Goal: Task Accomplishment & Management: Use online tool/utility

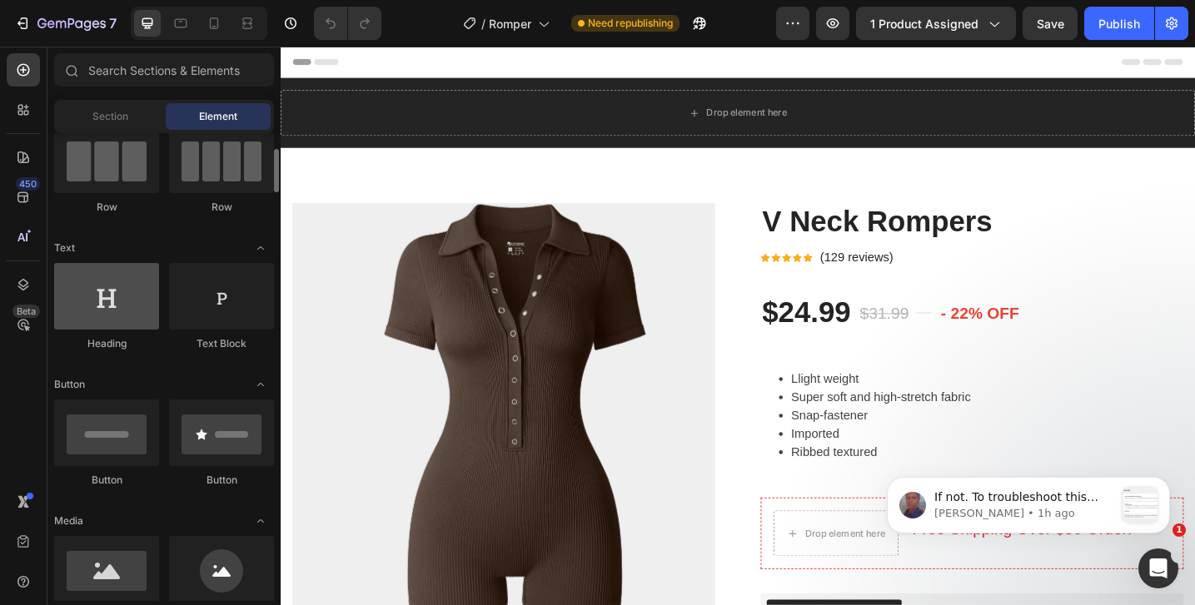
scroll to position [152, 0]
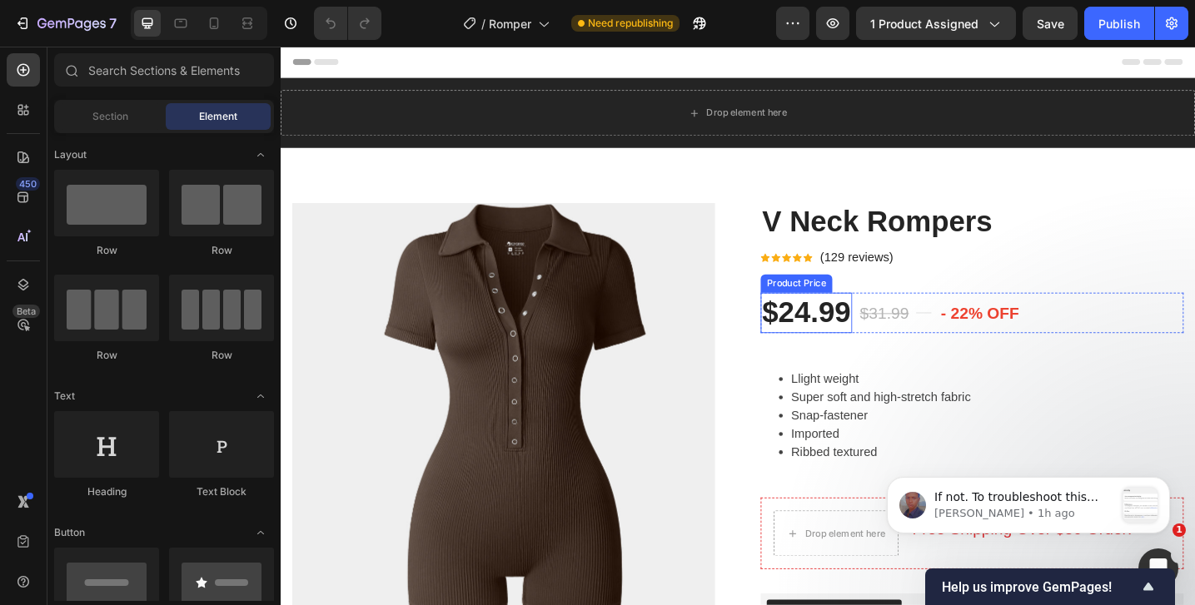
click at [875, 331] on div "$24.99" at bounding box center [855, 338] width 100 height 44
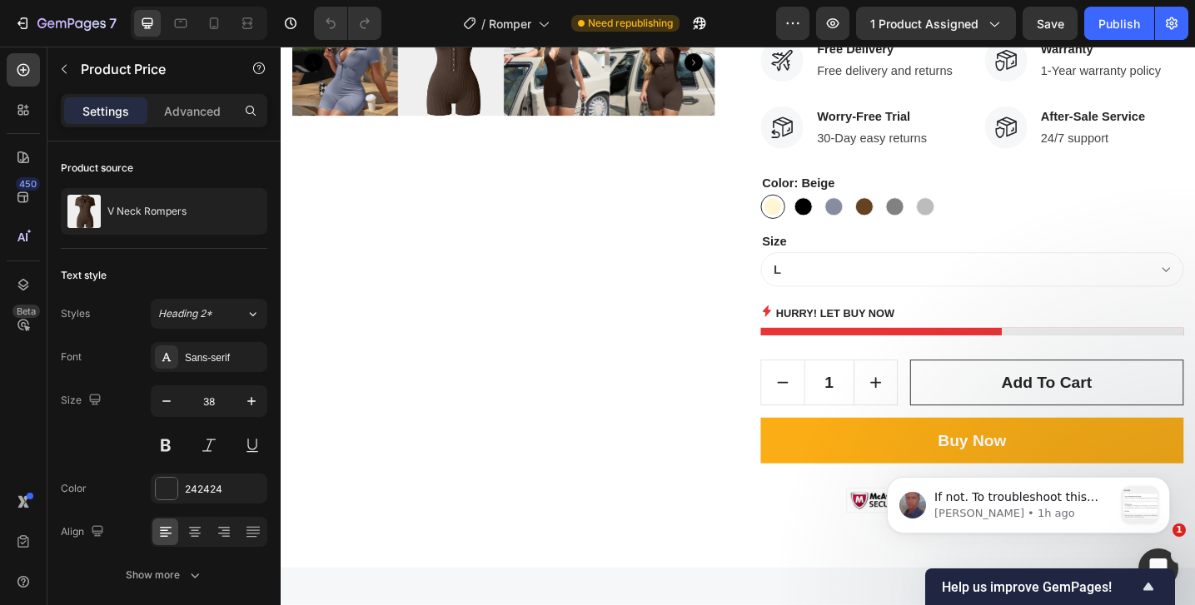
scroll to position [684, 0]
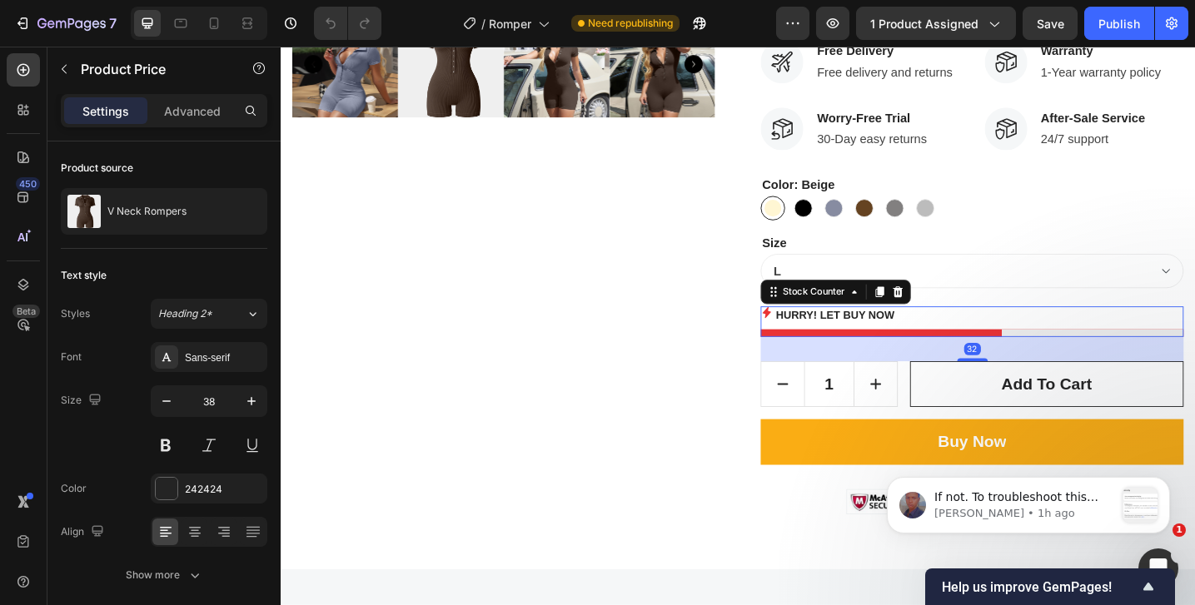
click at [833, 345] on p "Hurry! LET BUY NOW" at bounding box center [887, 339] width 130 height 17
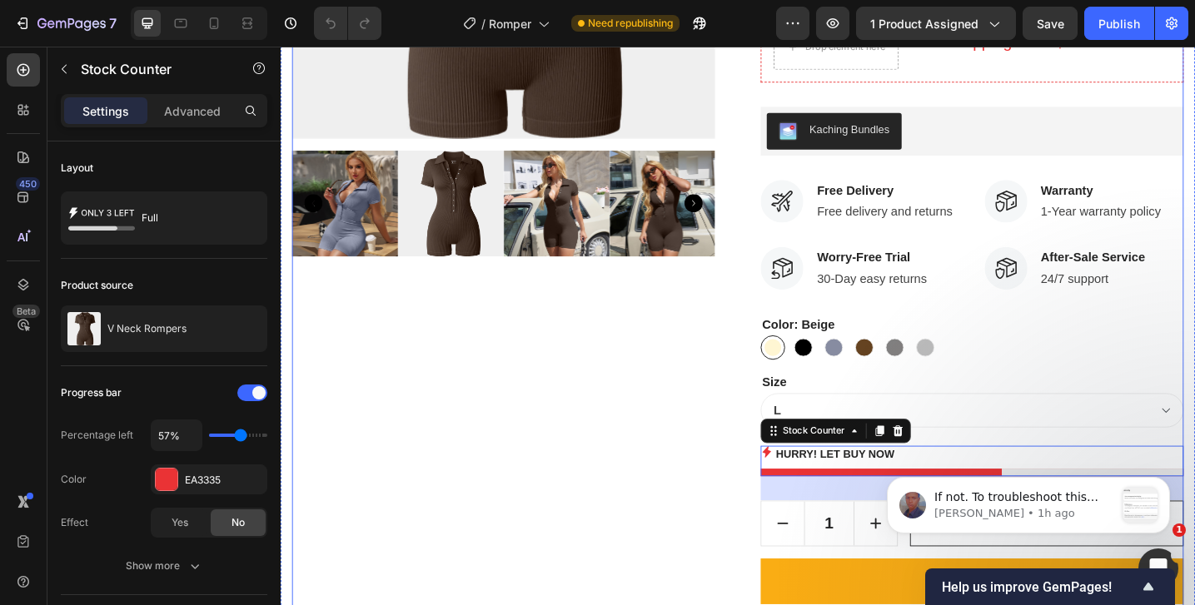
scroll to position [551, 0]
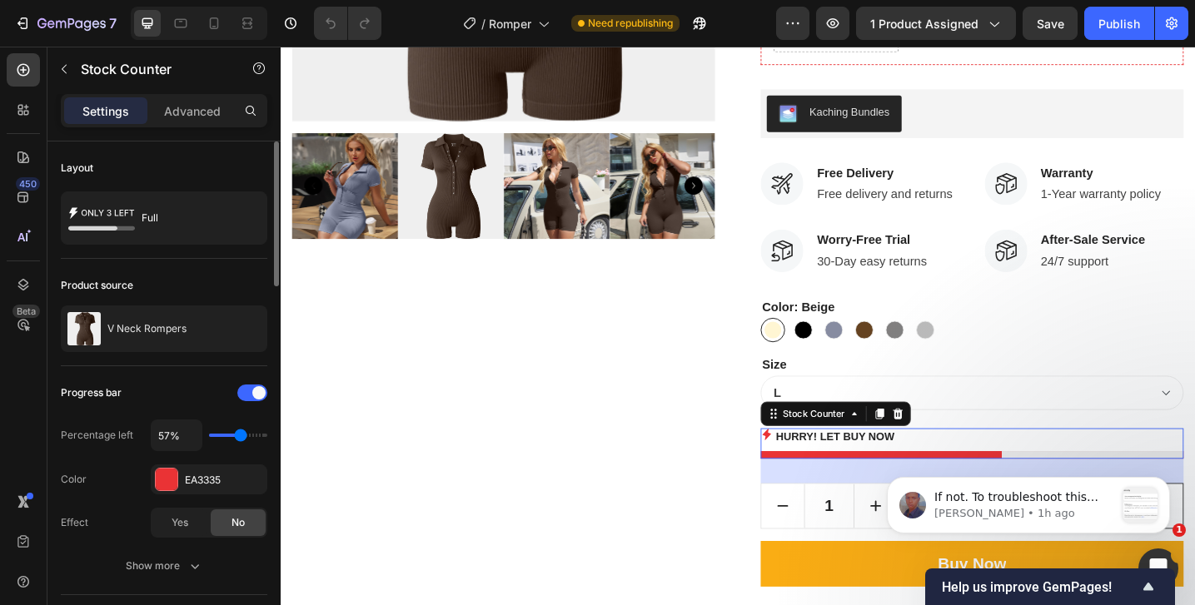
type input "50%"
type input "50"
type input "40%"
type input "40"
type input "30%"
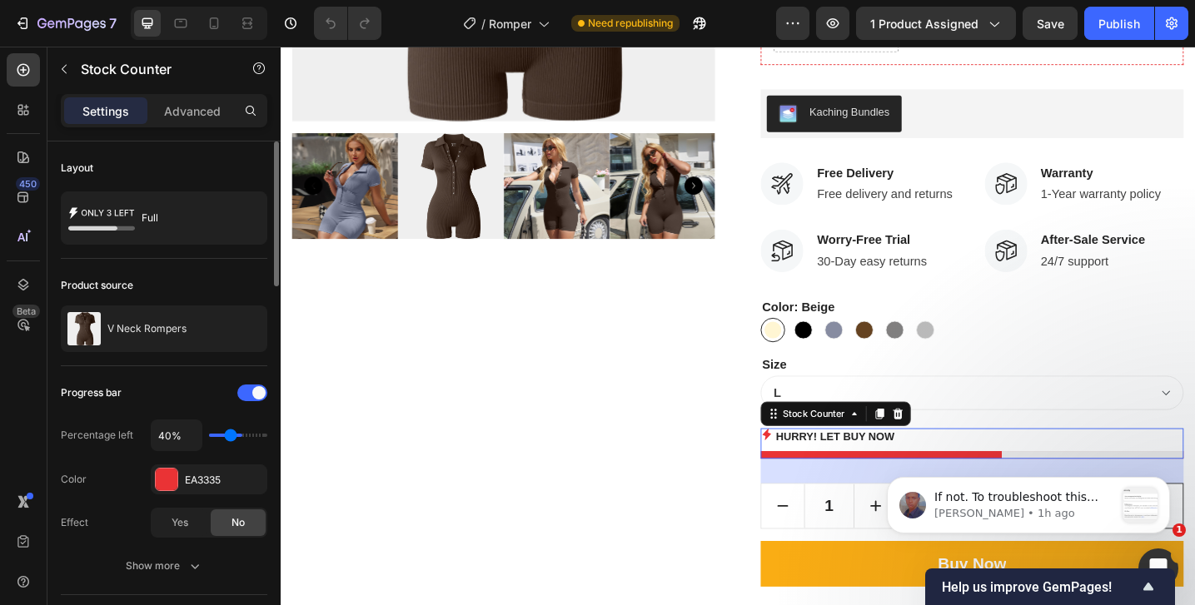
type input "30"
type input "20%"
type input "20"
type input "10%"
type input "10"
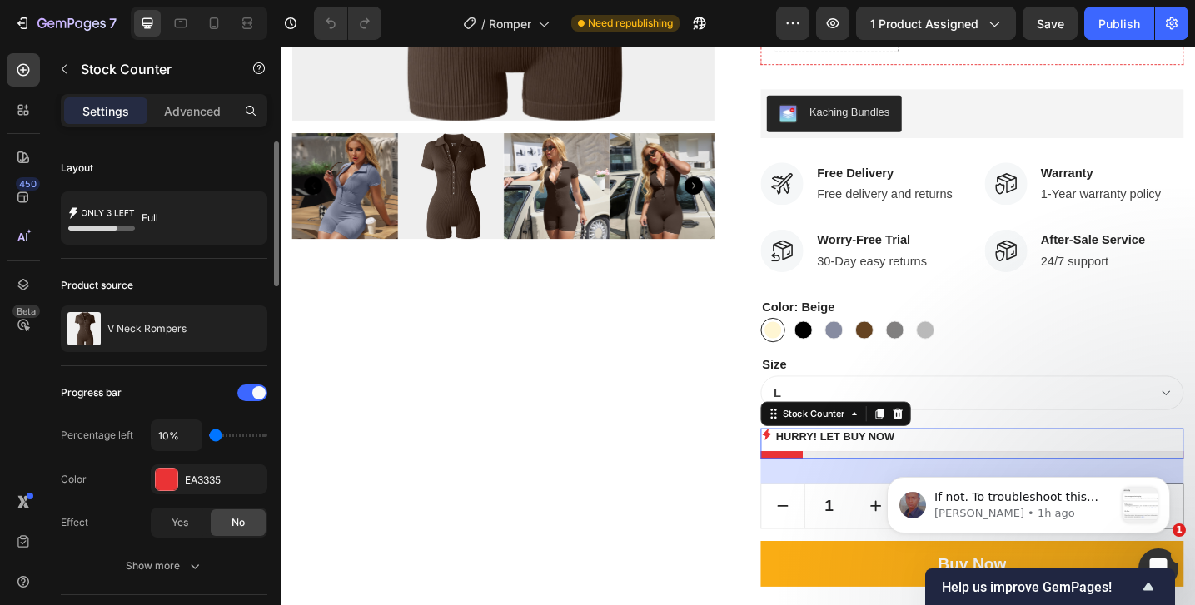
type input "20%"
type input "20"
type input "30%"
drag, startPoint x: 241, startPoint y: 435, endPoint x: 223, endPoint y: 437, distance: 17.6
type input "30"
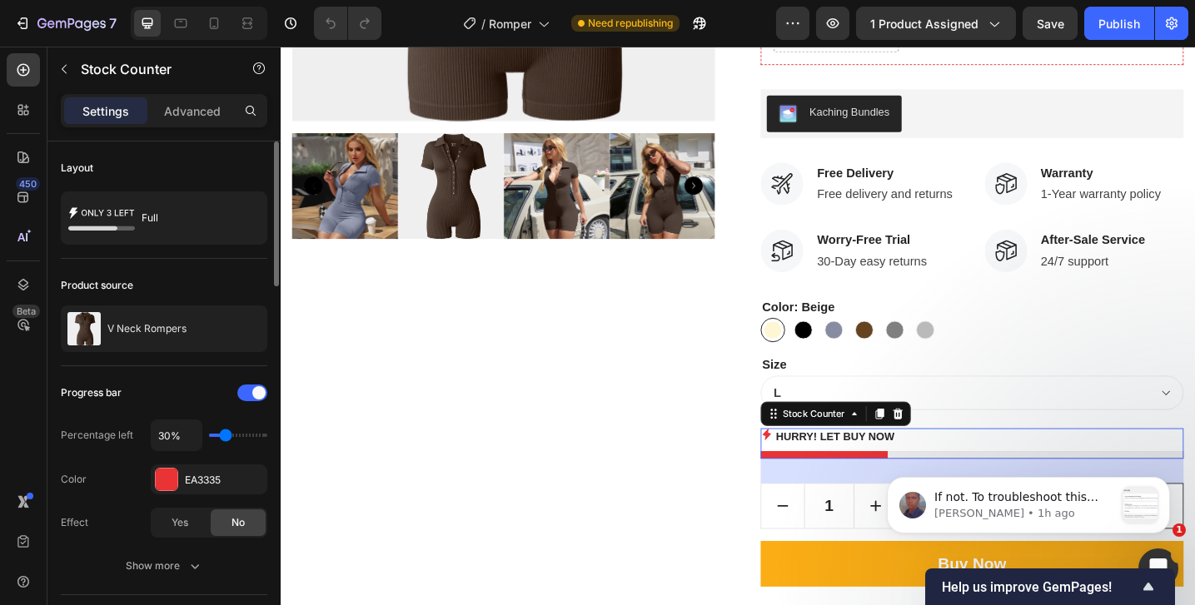
click at [223, 437] on input "range" at bounding box center [238, 435] width 58 height 3
type input "20%"
type input "20"
type input "10%"
type input "10"
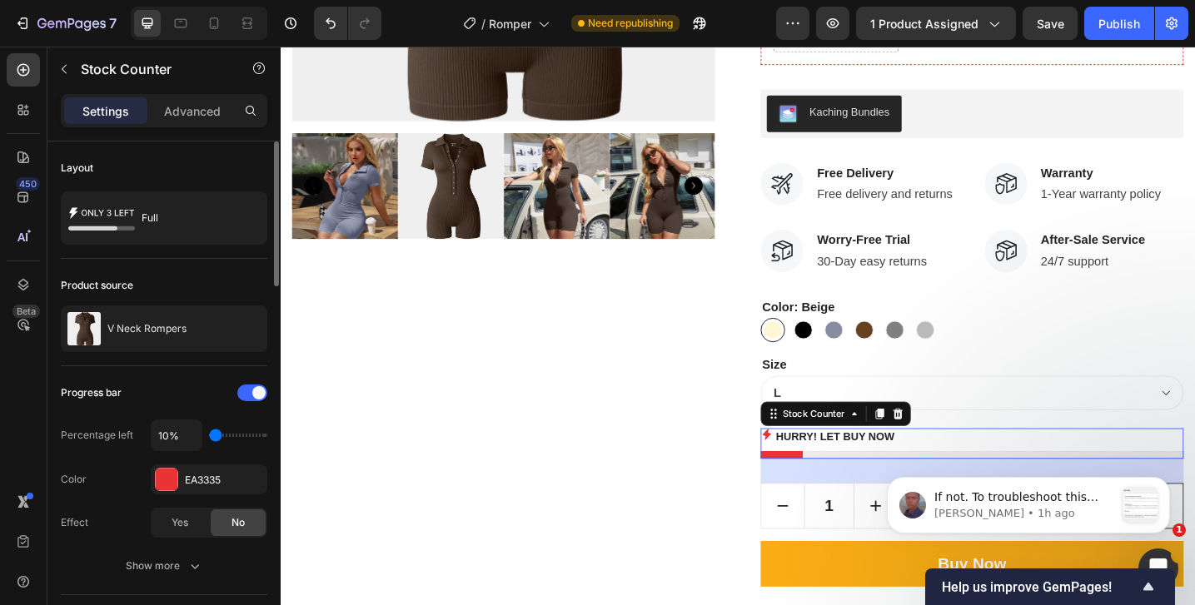
type input "20%"
type input "20"
click at [220, 435] on input "range" at bounding box center [238, 435] width 58 height 3
click at [183, 517] on span "Yes" at bounding box center [180, 522] width 17 height 15
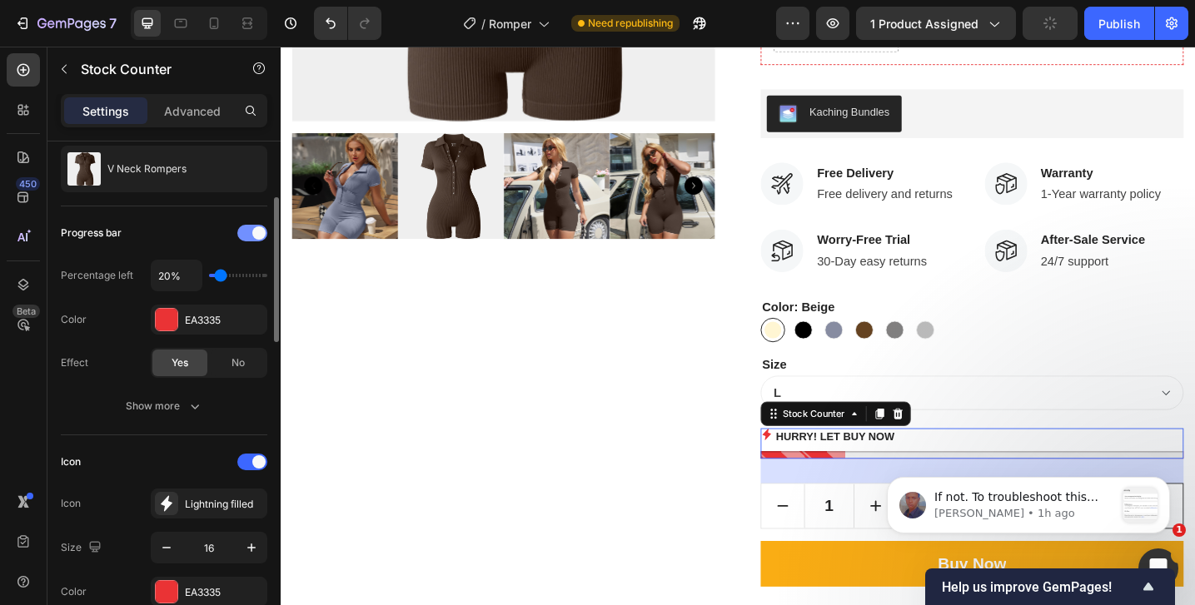
scroll to position [178, 0]
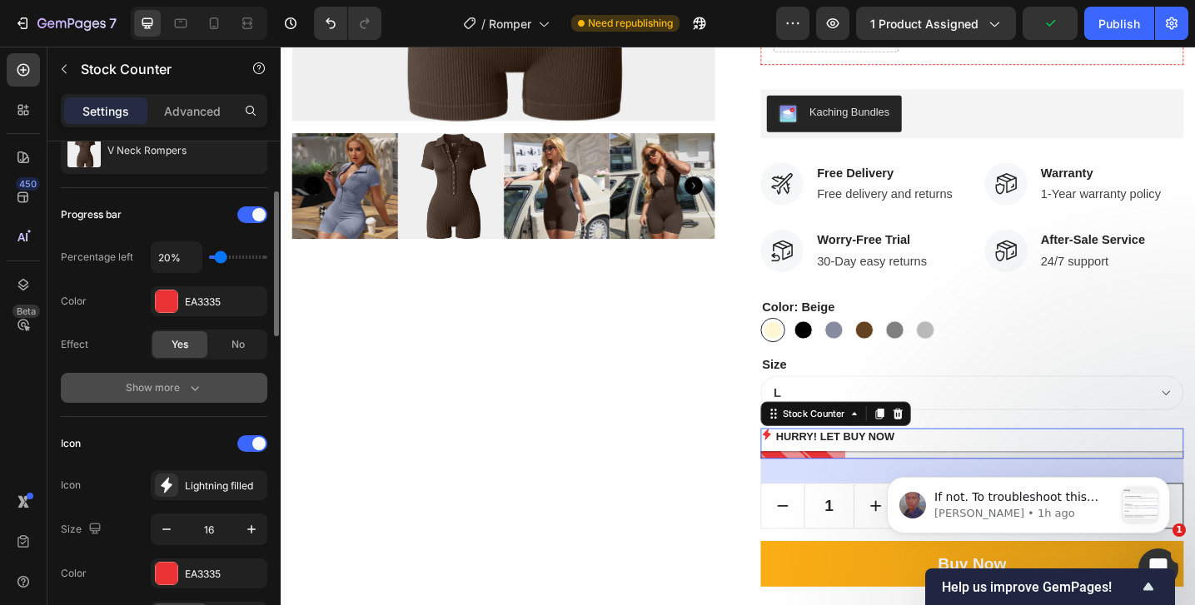
click at [168, 386] on div "Show more" at bounding box center [164, 388] width 77 height 17
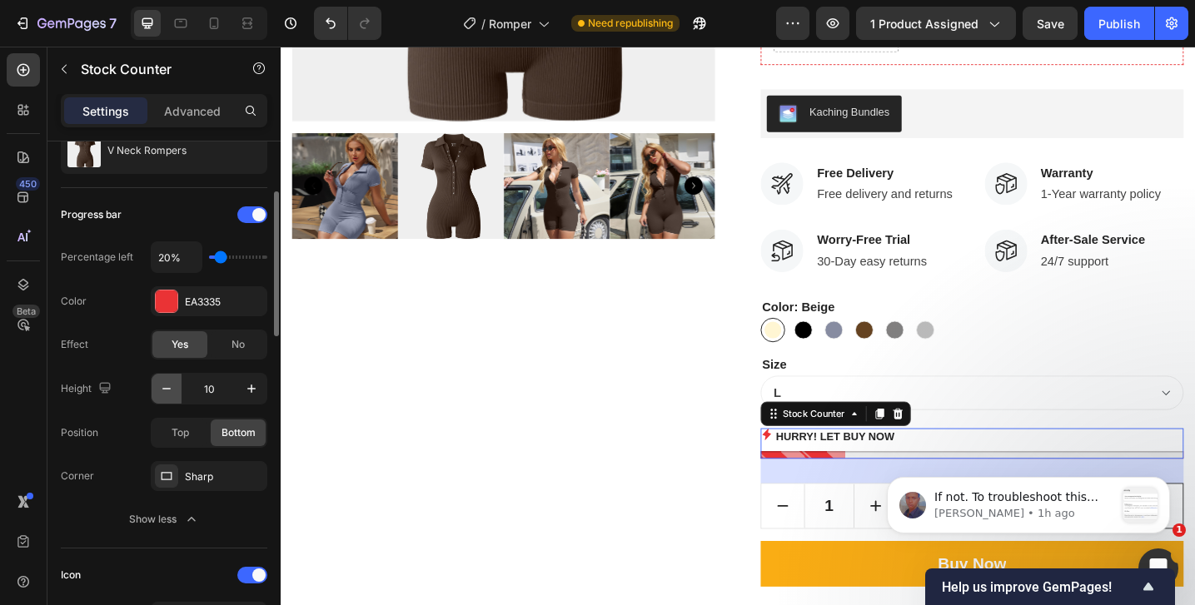
click at [176, 395] on button "button" at bounding box center [167, 389] width 30 height 30
type input "7"
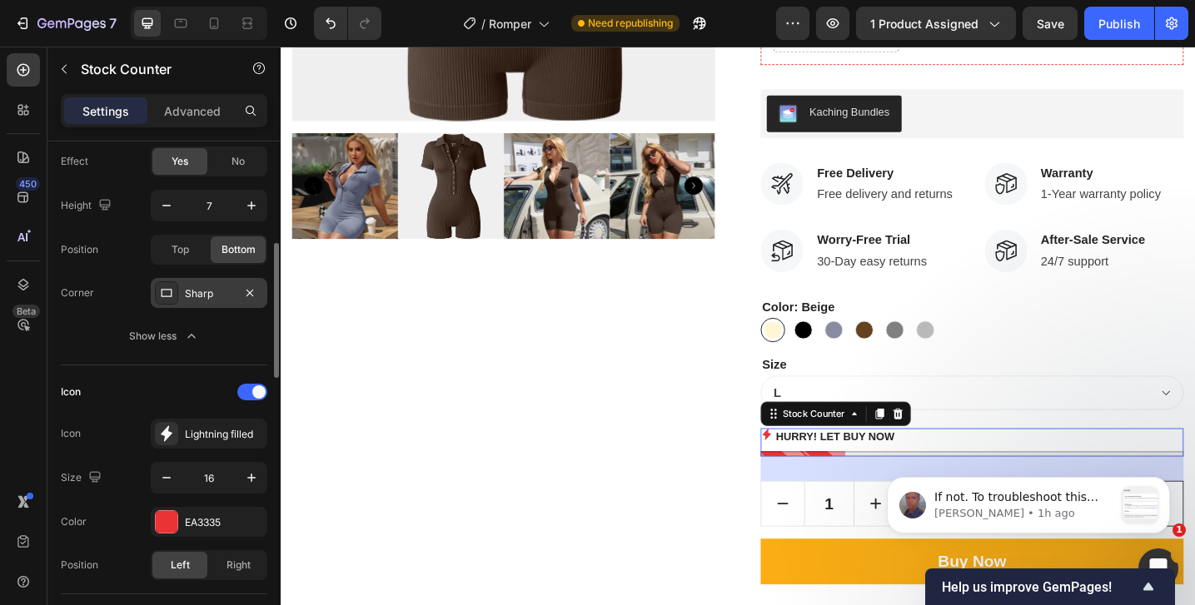
scroll to position [400, 0]
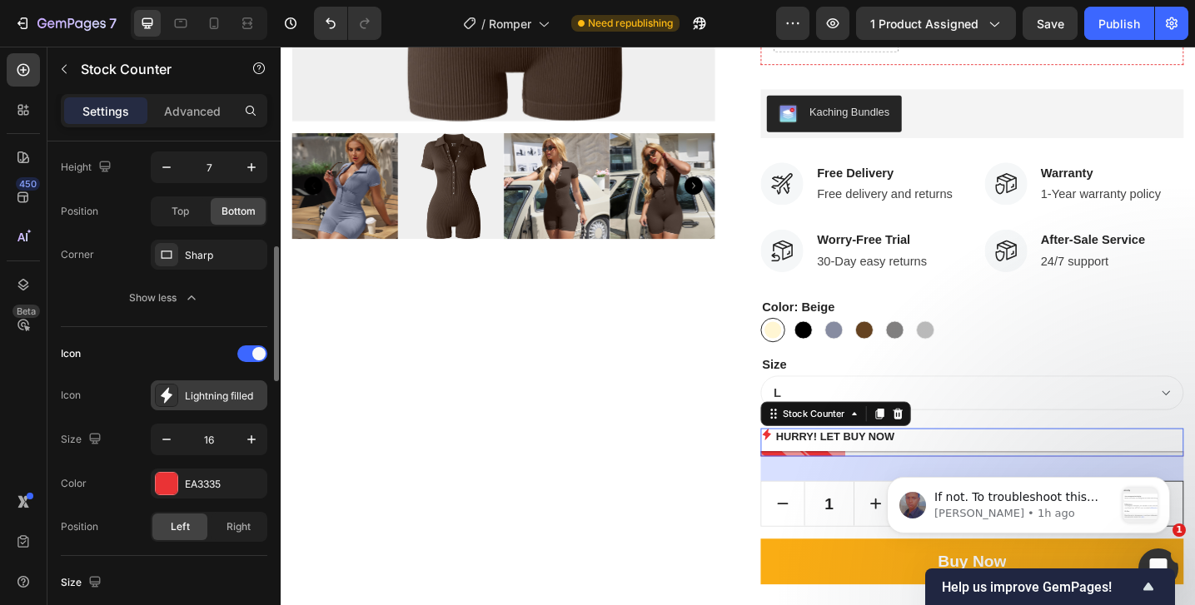
click at [182, 404] on div "Lightning filled" at bounding box center [209, 396] width 117 height 30
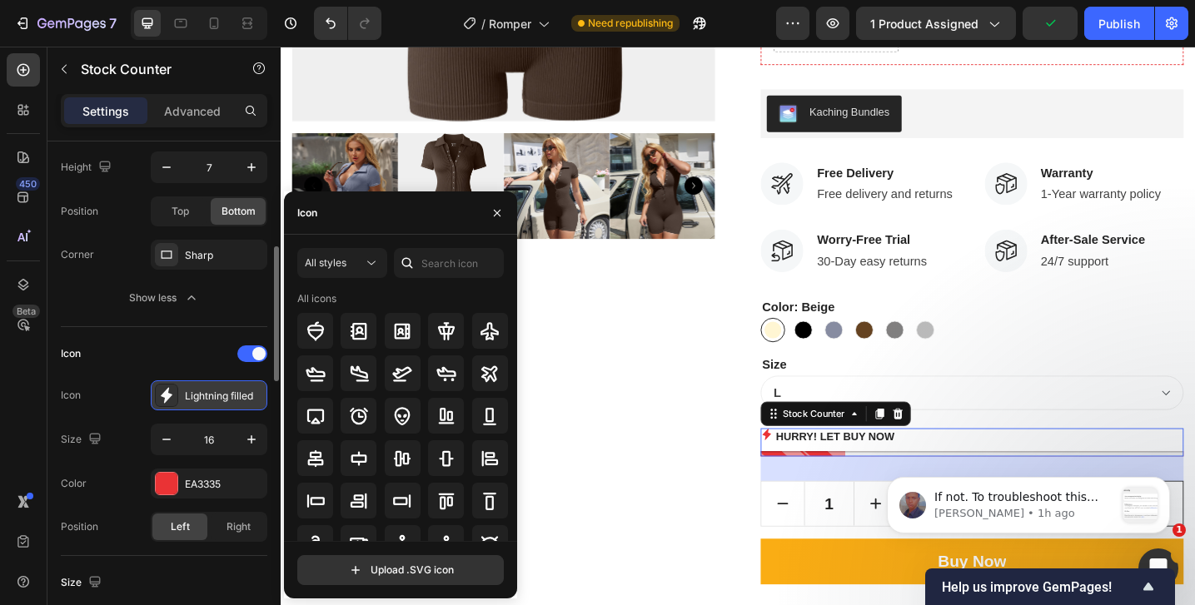
click at [216, 397] on div "Lightning filled" at bounding box center [224, 396] width 78 height 15
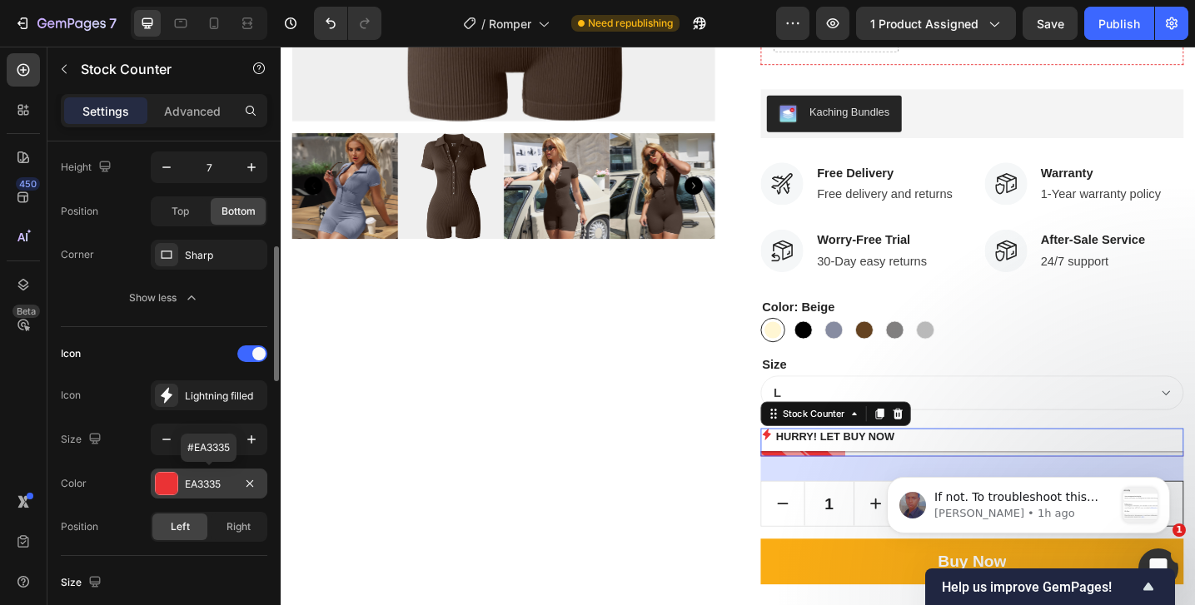
click at [167, 480] on div at bounding box center [167, 484] width 22 height 22
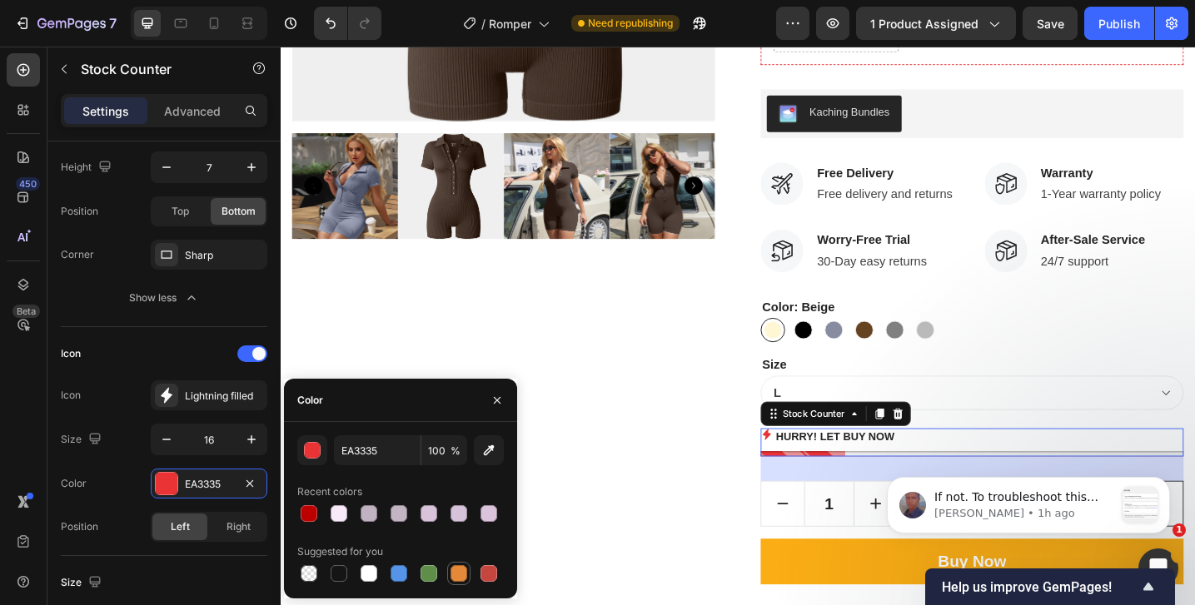
click at [449, 575] on div at bounding box center [459, 574] width 20 height 20
click at [457, 575] on div at bounding box center [458, 573] width 17 height 17
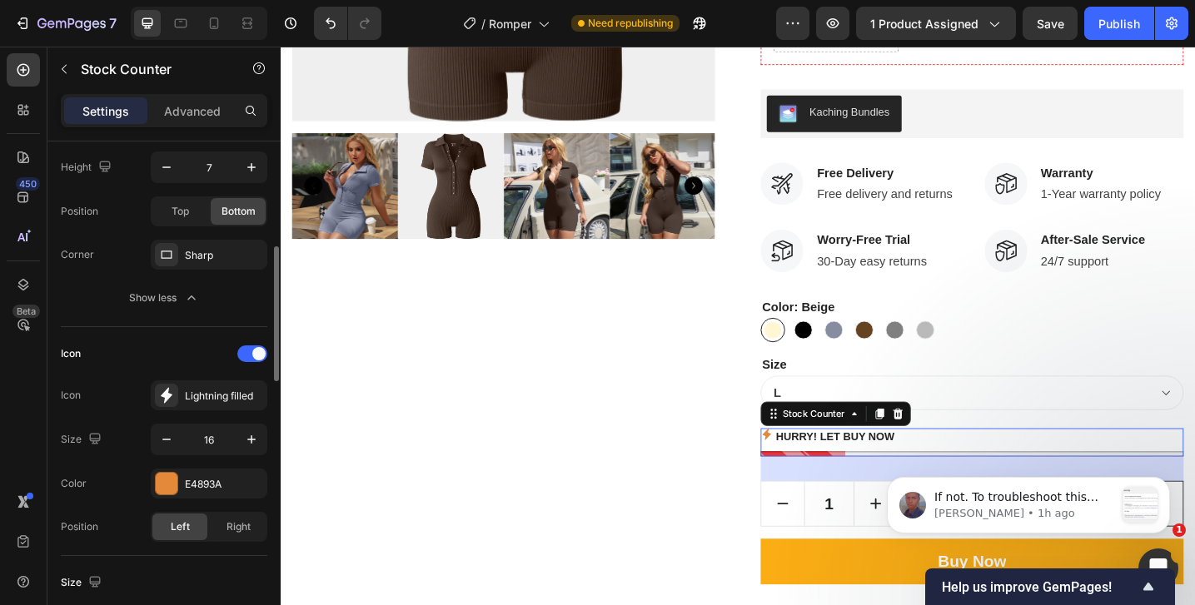
click at [159, 356] on div "Icon" at bounding box center [164, 354] width 206 height 27
click at [173, 478] on div at bounding box center [167, 484] width 22 height 22
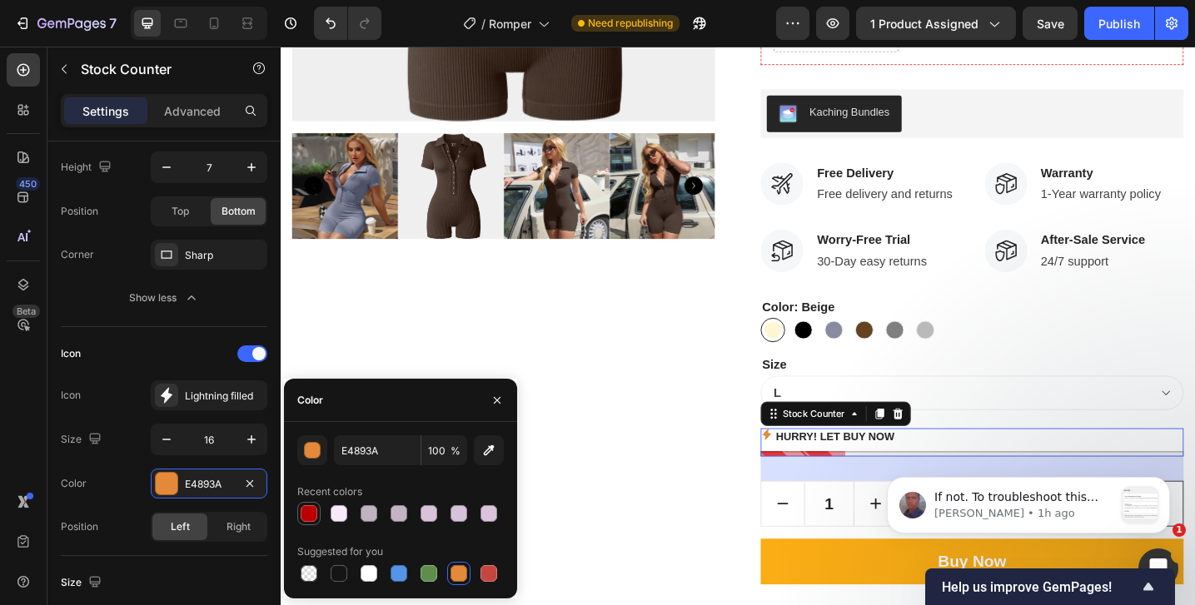
click at [316, 505] on div at bounding box center [309, 514] width 20 height 20
type input "BC0000"
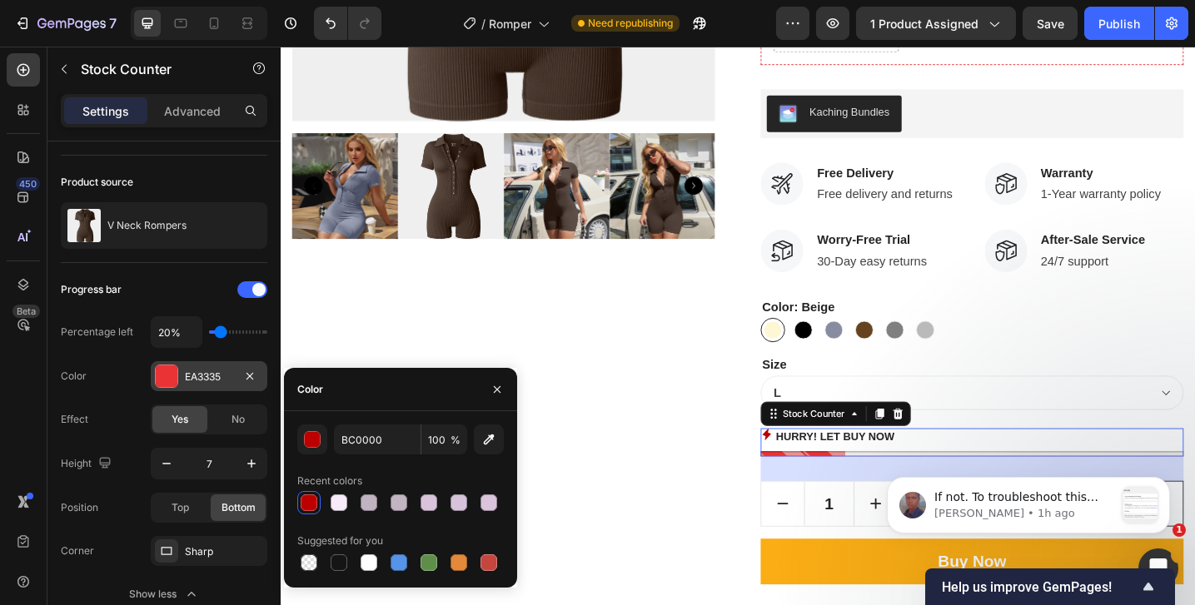
scroll to position [28, 0]
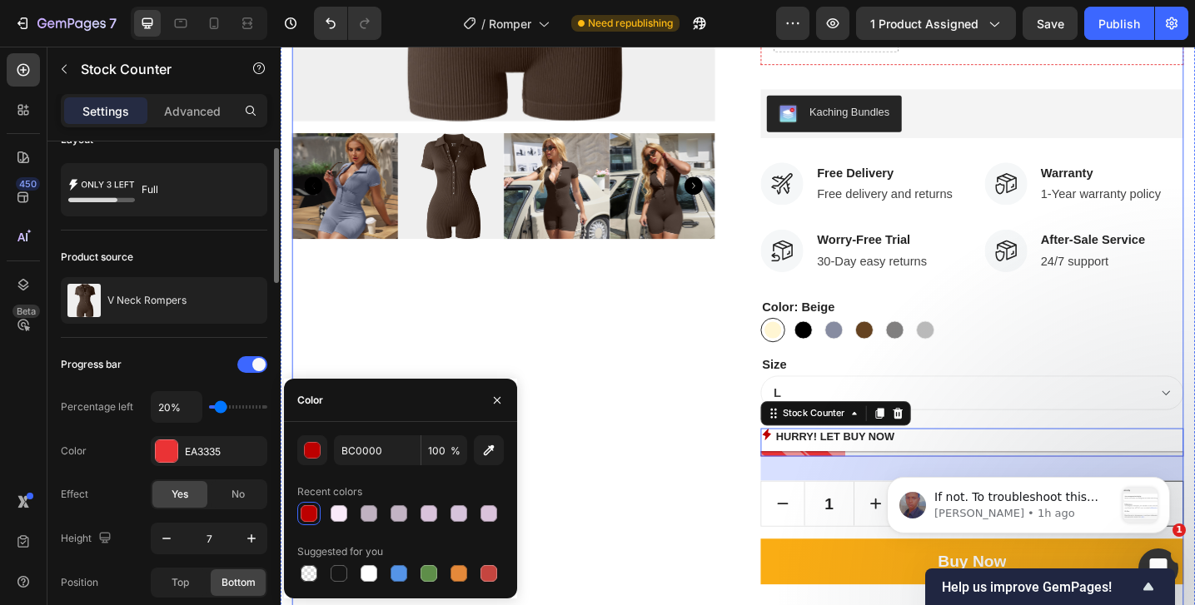
click at [412, 341] on div "Product Images" at bounding box center [524, 177] width 462 height 1022
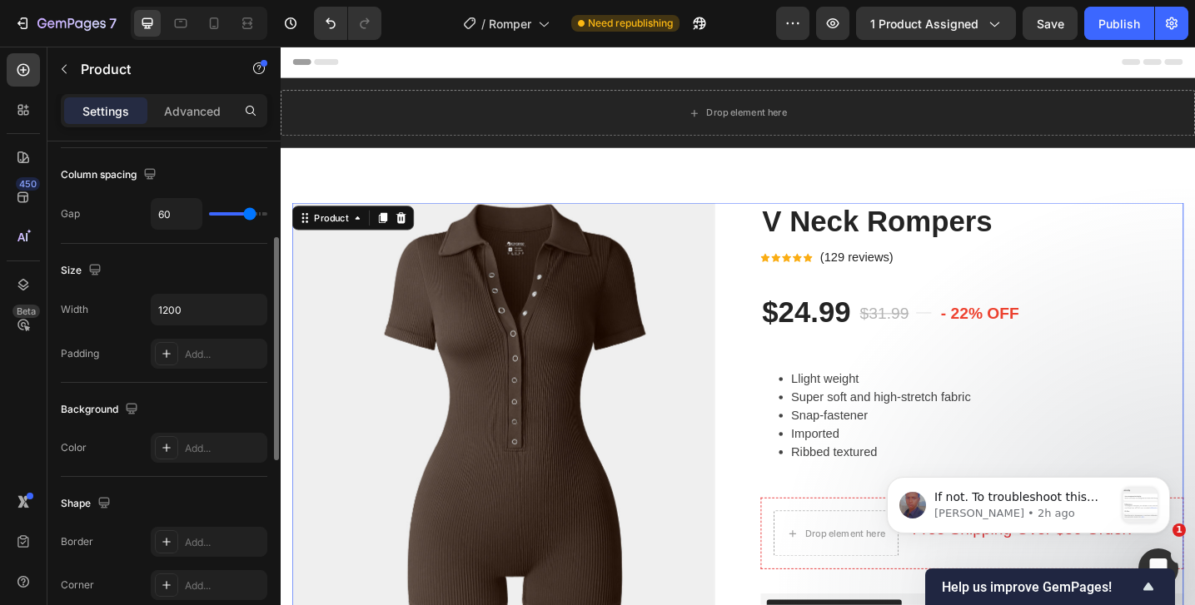
scroll to position [221, 0]
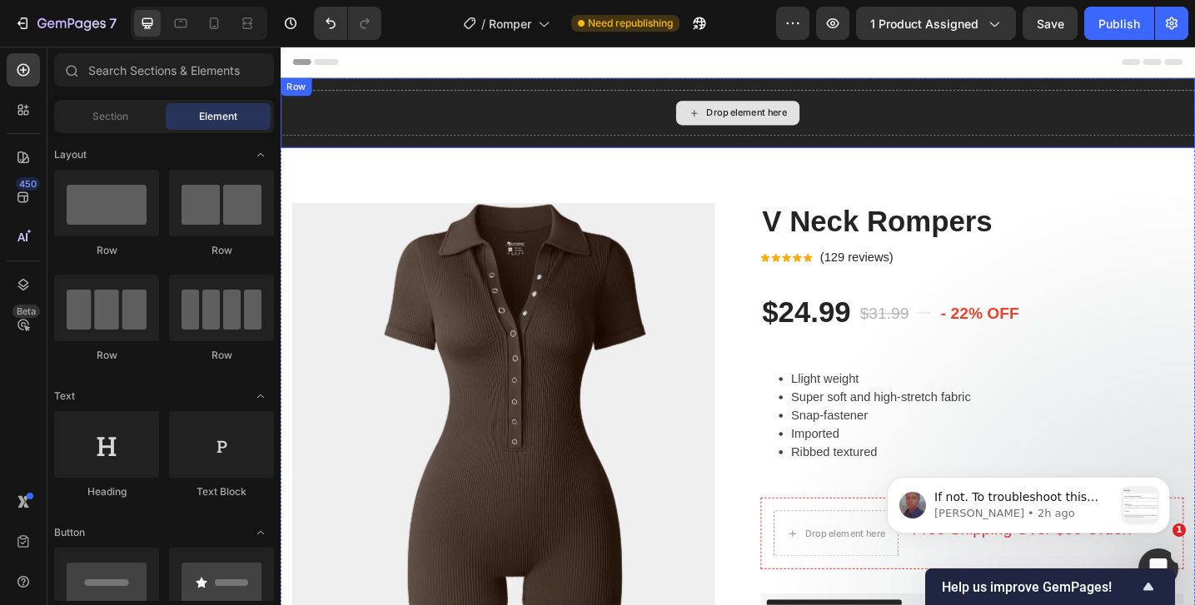
click at [767, 126] on div "Drop element here" at bounding box center [780, 119] width 135 height 27
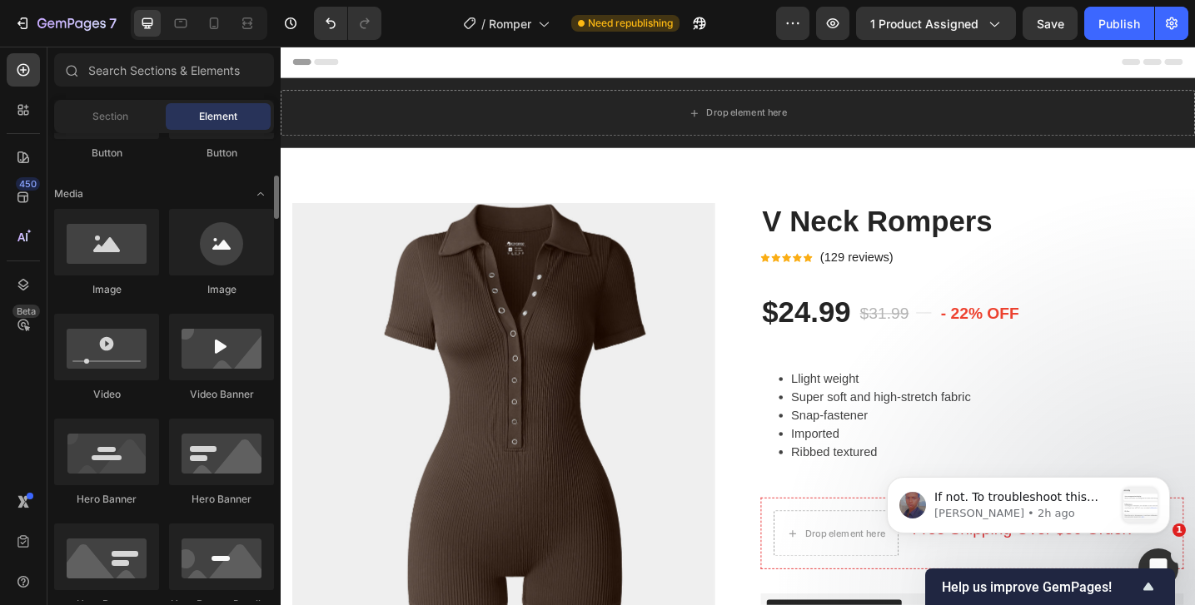
scroll to position [474, 0]
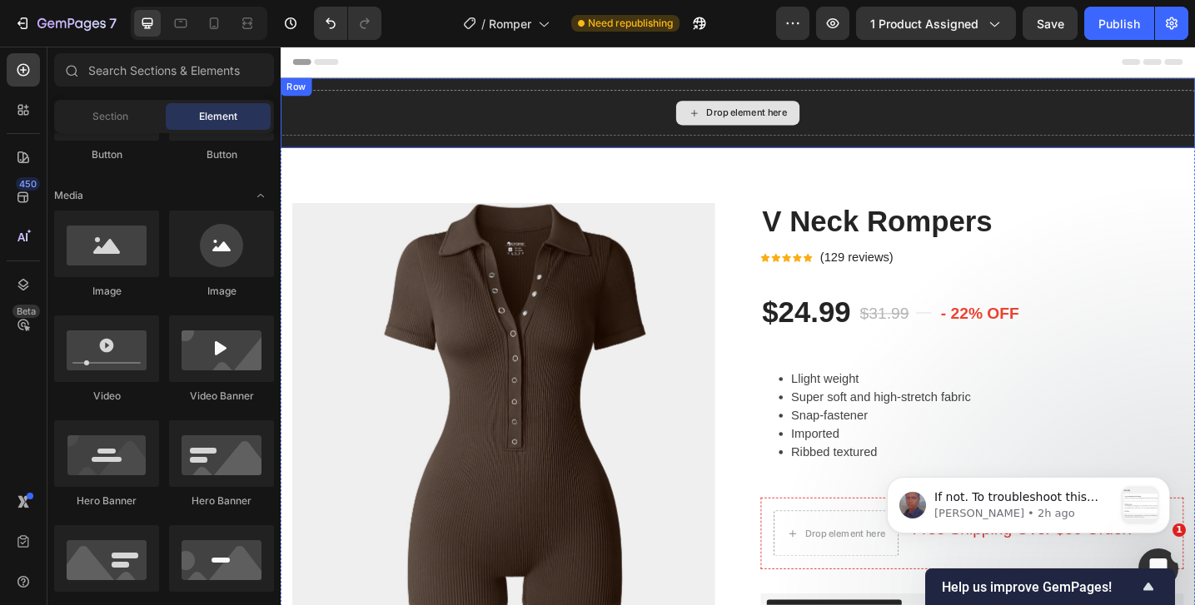
click at [615, 110] on div "Drop element here" at bounding box center [780, 119] width 999 height 50
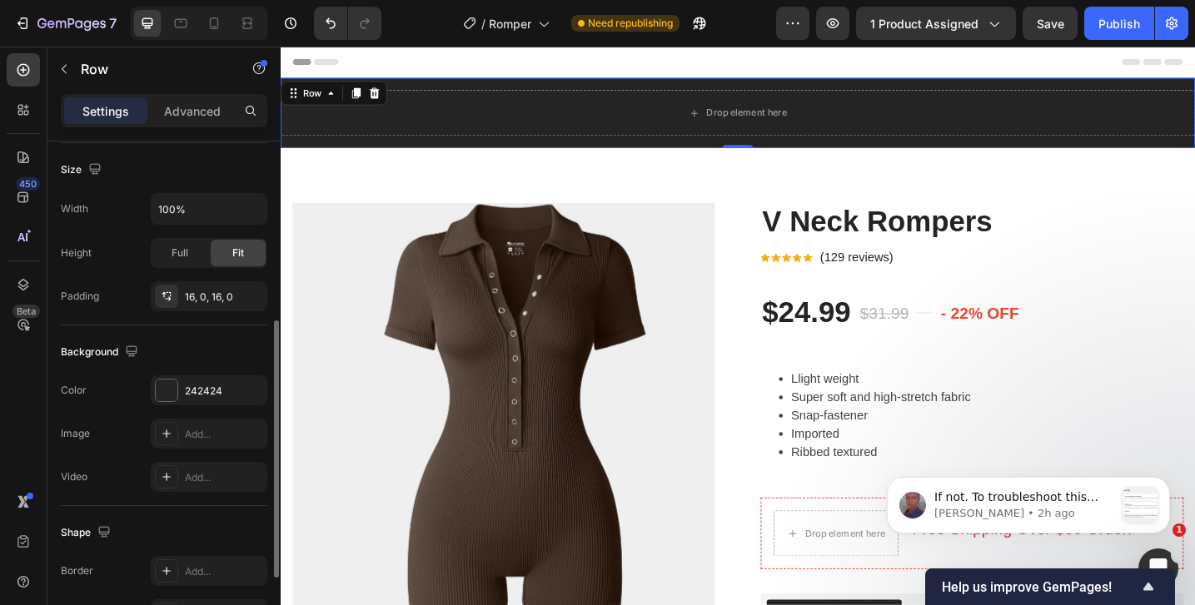
scroll to position [0, 0]
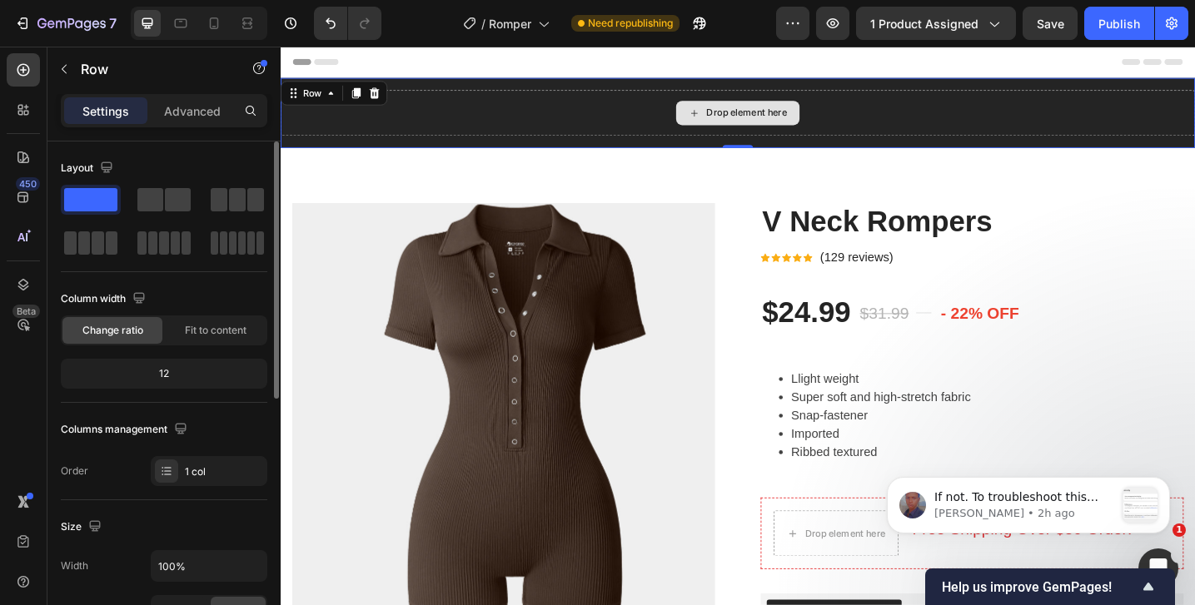
click at [543, 127] on div "Drop element here" at bounding box center [780, 119] width 999 height 50
click at [560, 122] on div "Drop element here" at bounding box center [780, 119] width 999 height 50
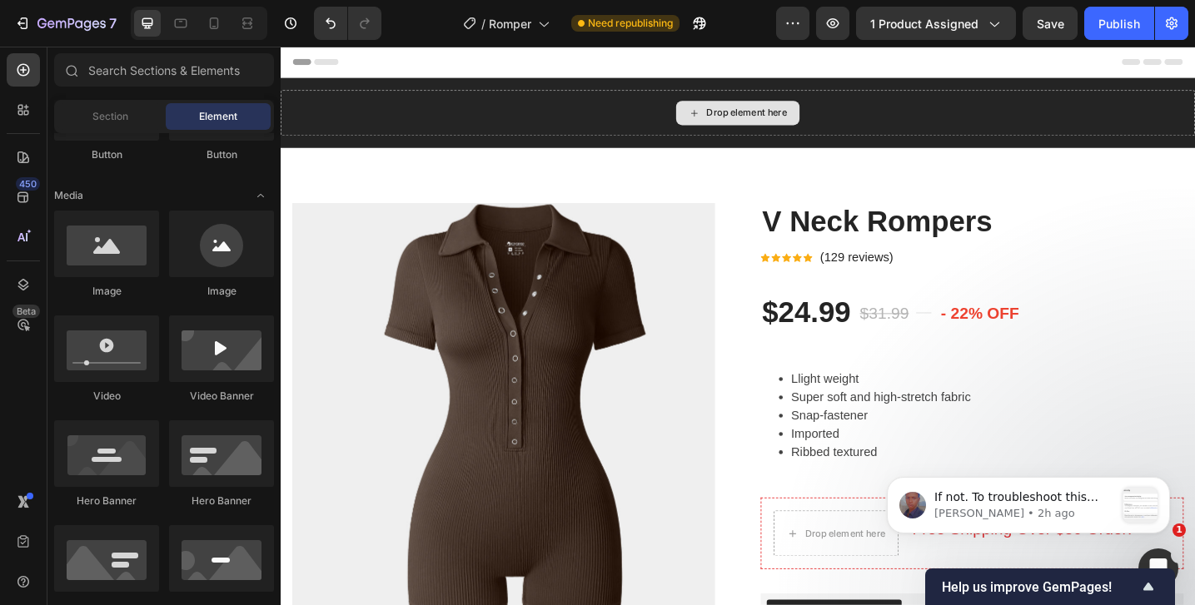
click at [750, 120] on div "Drop element here" at bounding box center [790, 118] width 88 height 13
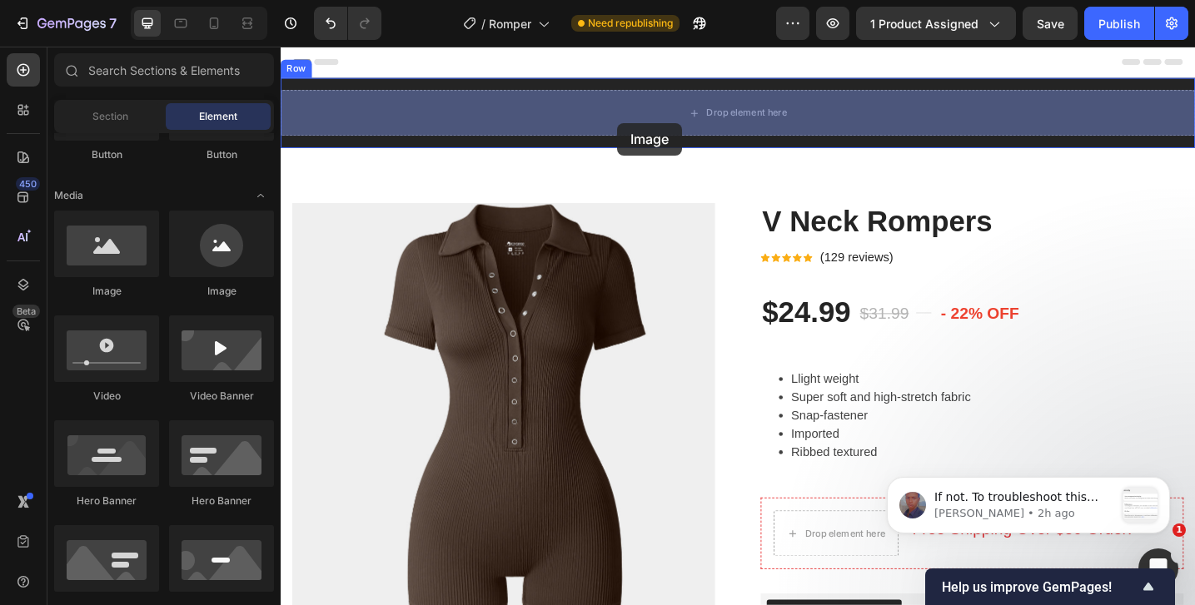
drag, startPoint x: 488, startPoint y: 289, endPoint x: 654, endPoint y: 129, distance: 230.8
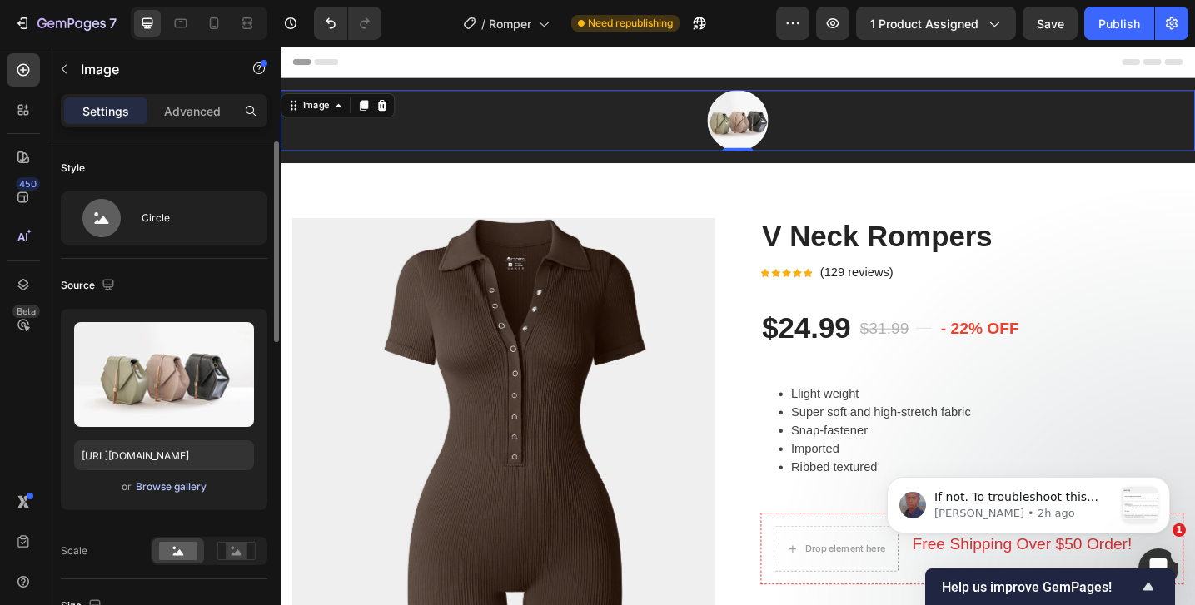
click at [151, 480] on div "Browse gallery" at bounding box center [171, 487] width 71 height 15
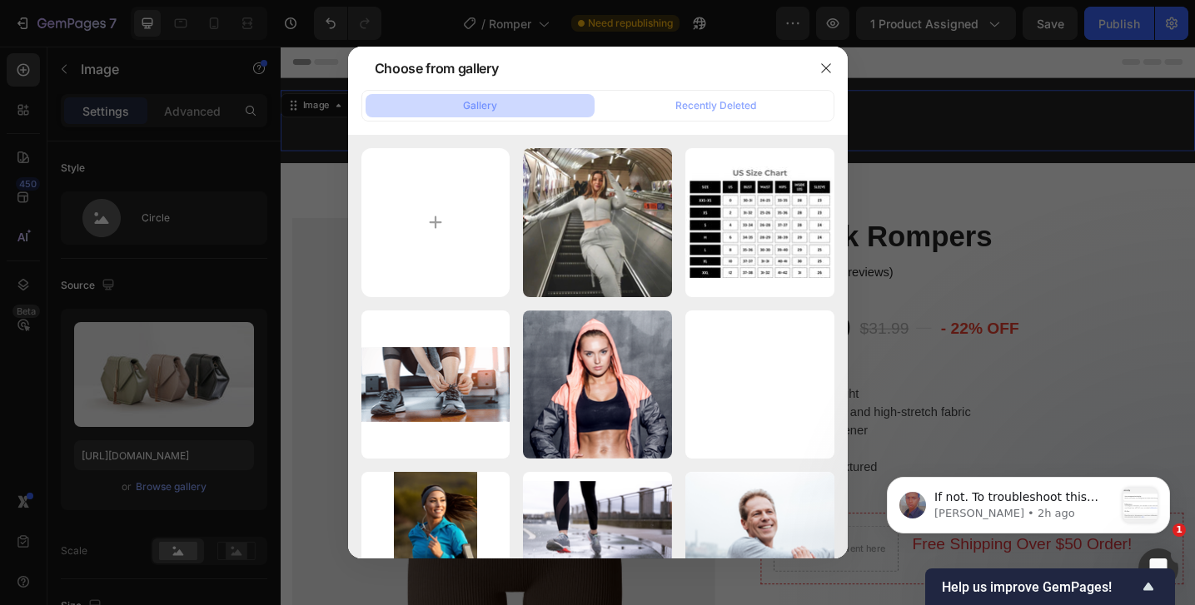
click at [147, 277] on div at bounding box center [597, 302] width 1195 height 605
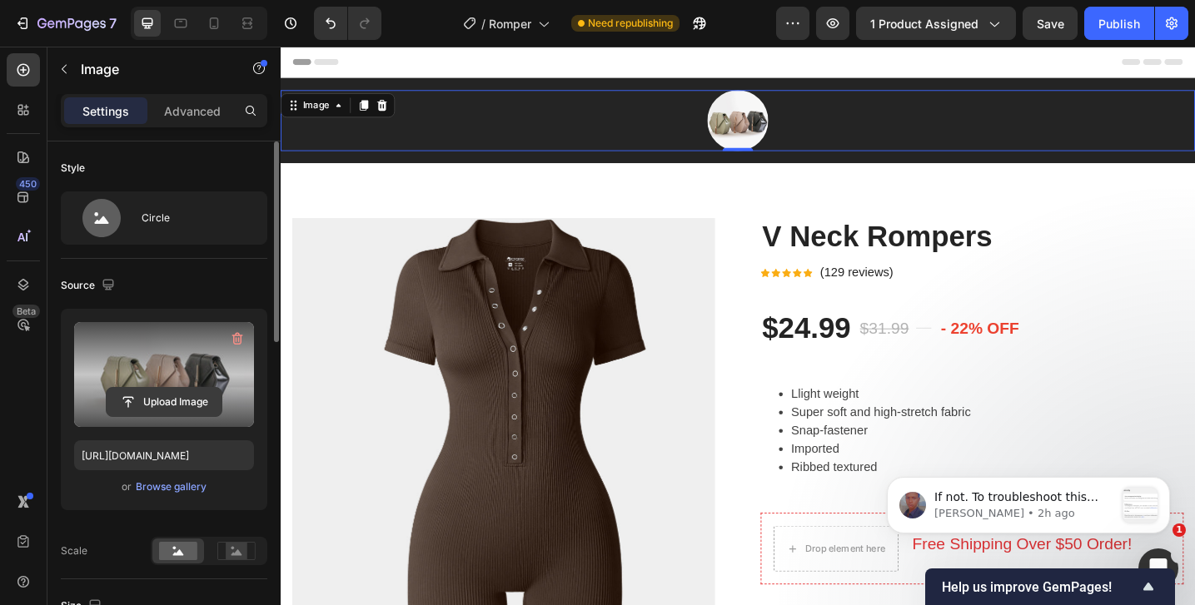
click at [148, 400] on input "file" at bounding box center [164, 402] width 115 height 28
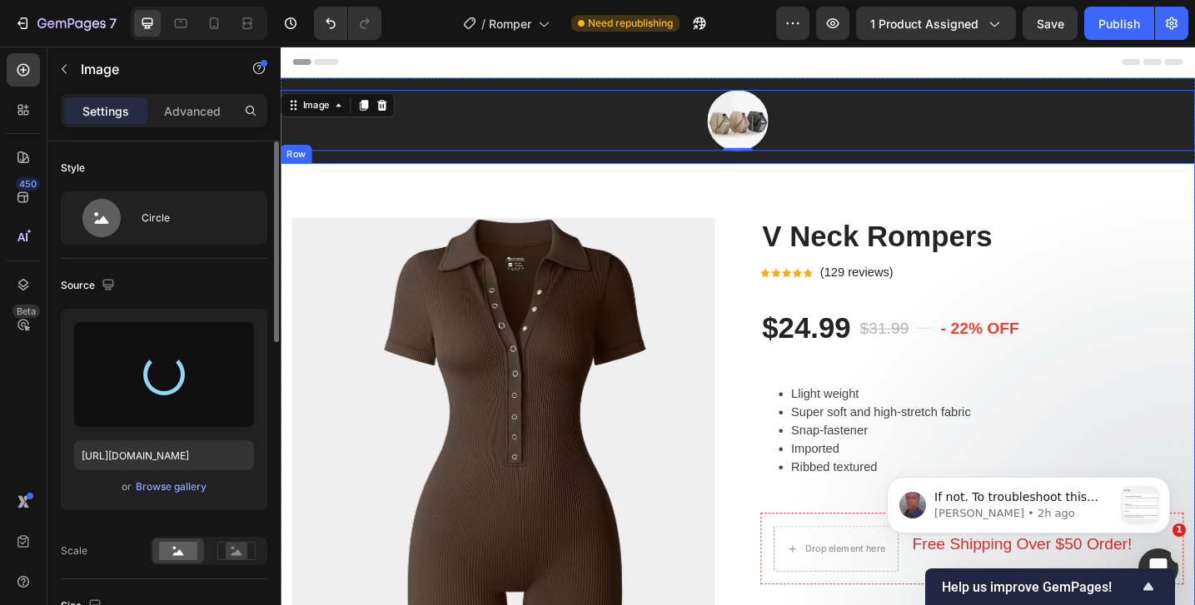
type input "https://cdn.shopify.com/s/files/1/0783/9734/1931/files/gempages_585783880997405…"
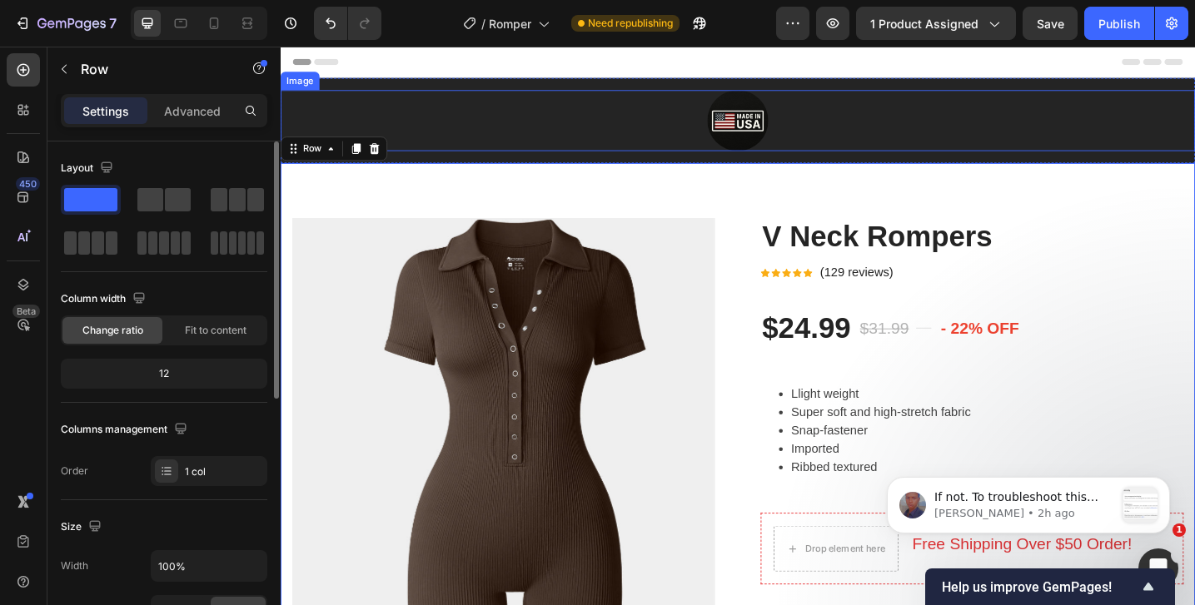
click at [784, 117] on img at bounding box center [780, 127] width 67 height 67
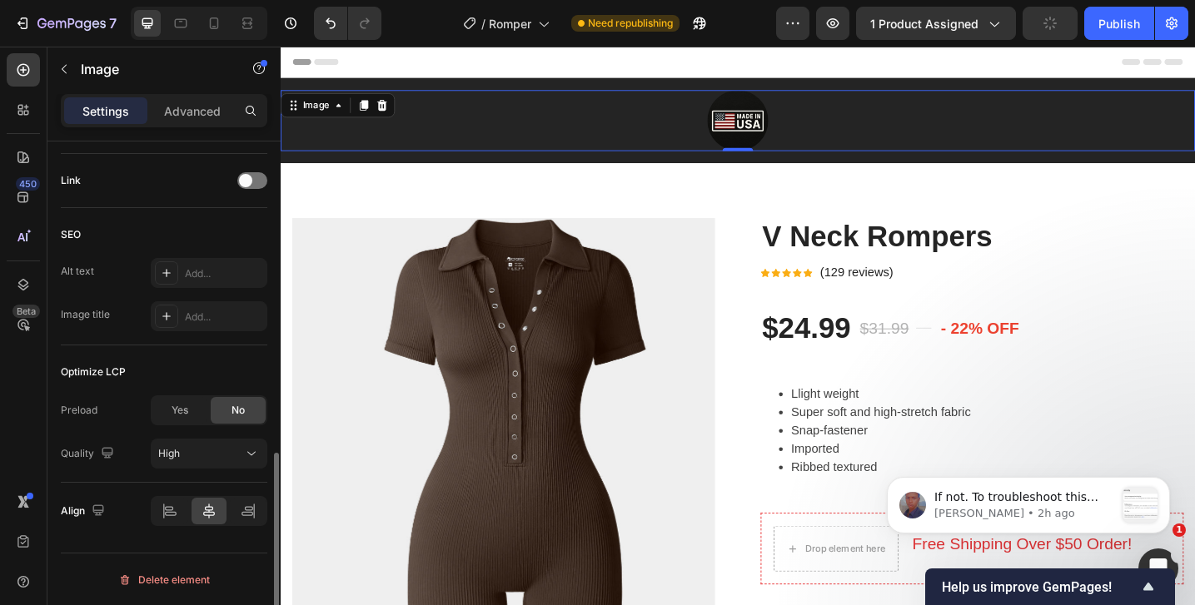
scroll to position [788, 0]
click at [249, 507] on icon at bounding box center [248, 510] width 17 height 17
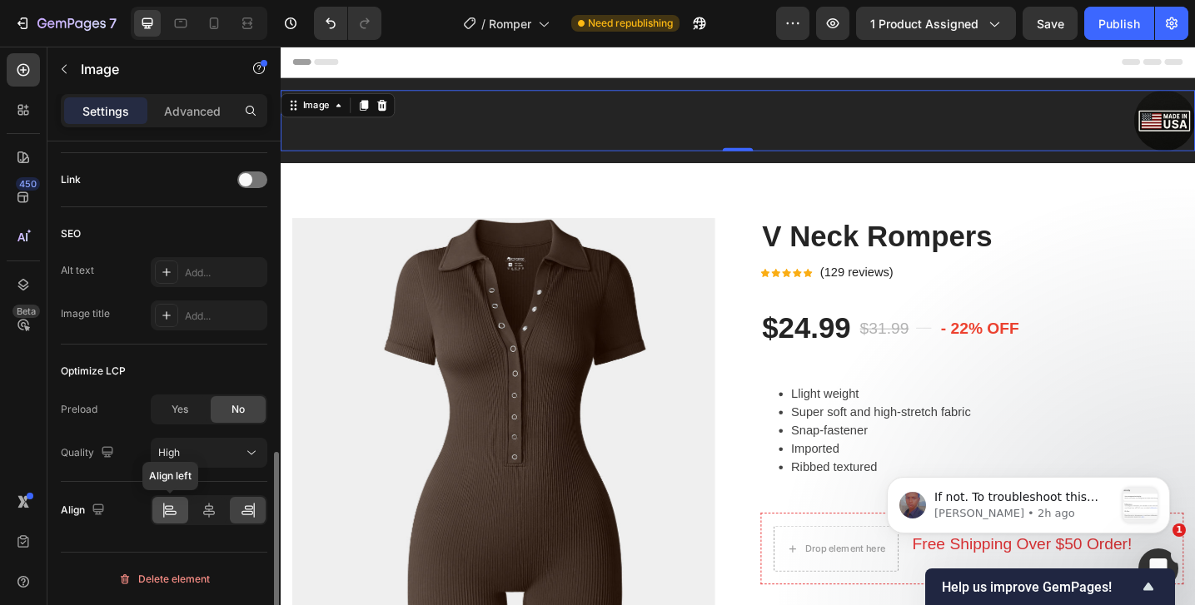
click at [165, 502] on icon at bounding box center [170, 510] width 17 height 17
click at [204, 371] on div "Optimize LCP" at bounding box center [164, 371] width 206 height 27
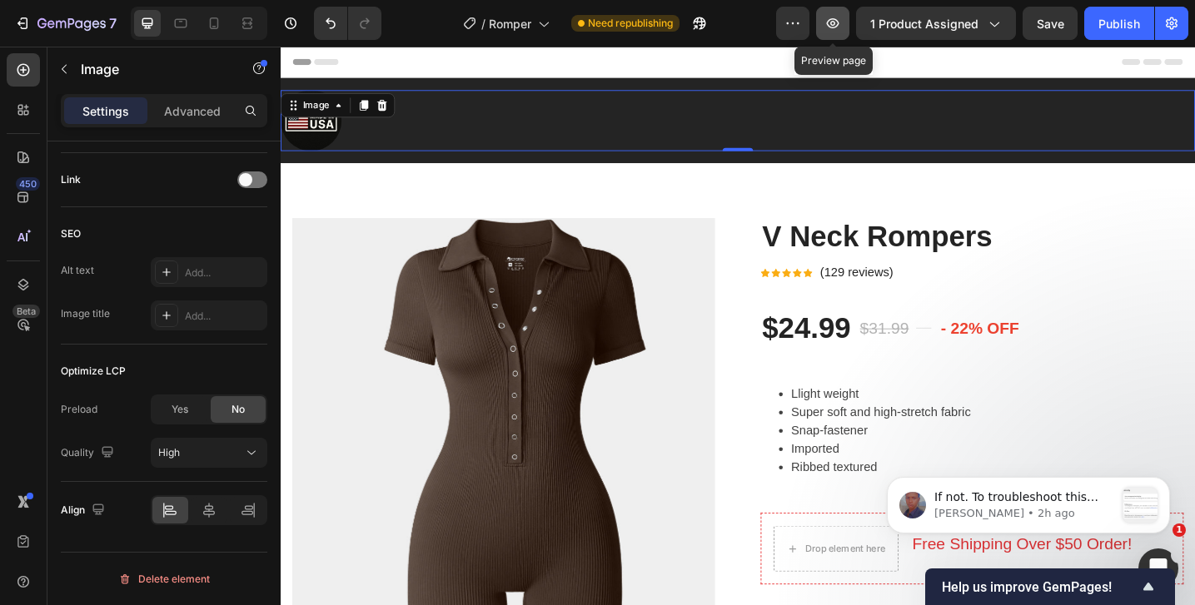
click at [832, 17] on icon "button" at bounding box center [832, 23] width 17 height 17
click at [306, 147] on img at bounding box center [314, 127] width 67 height 67
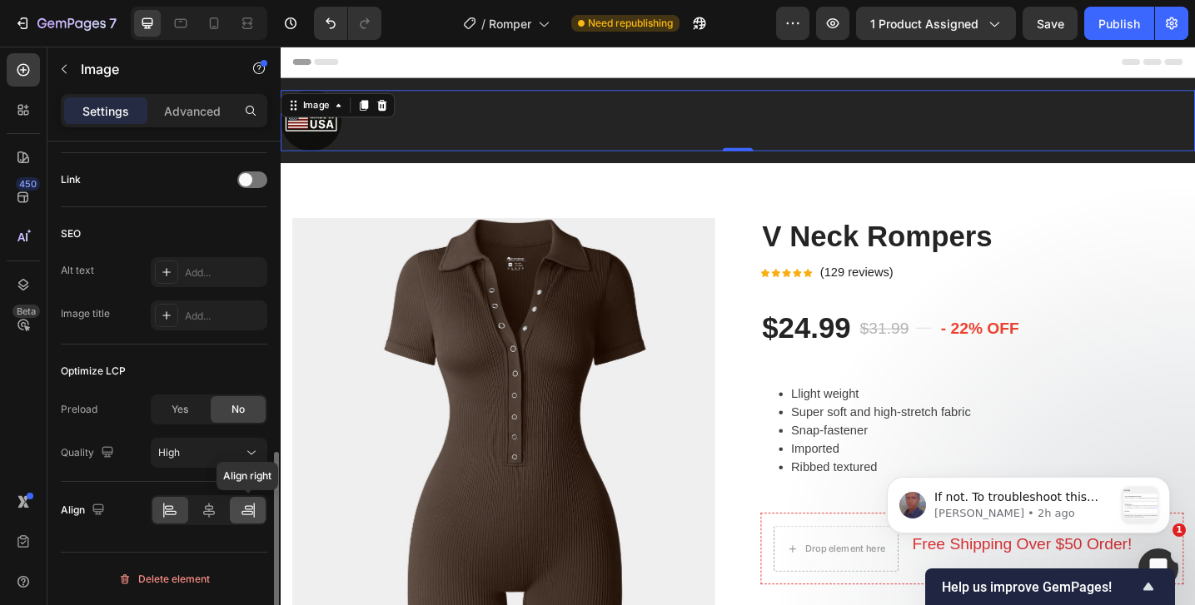
click at [251, 506] on icon at bounding box center [249, 507] width 8 height 4
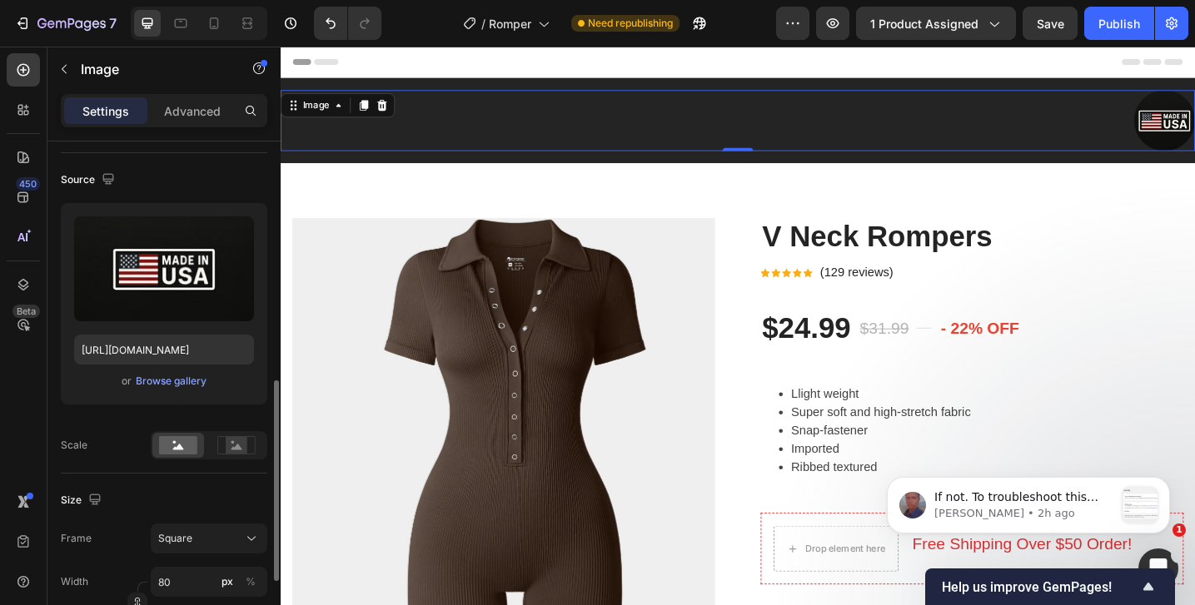
scroll to position [0, 0]
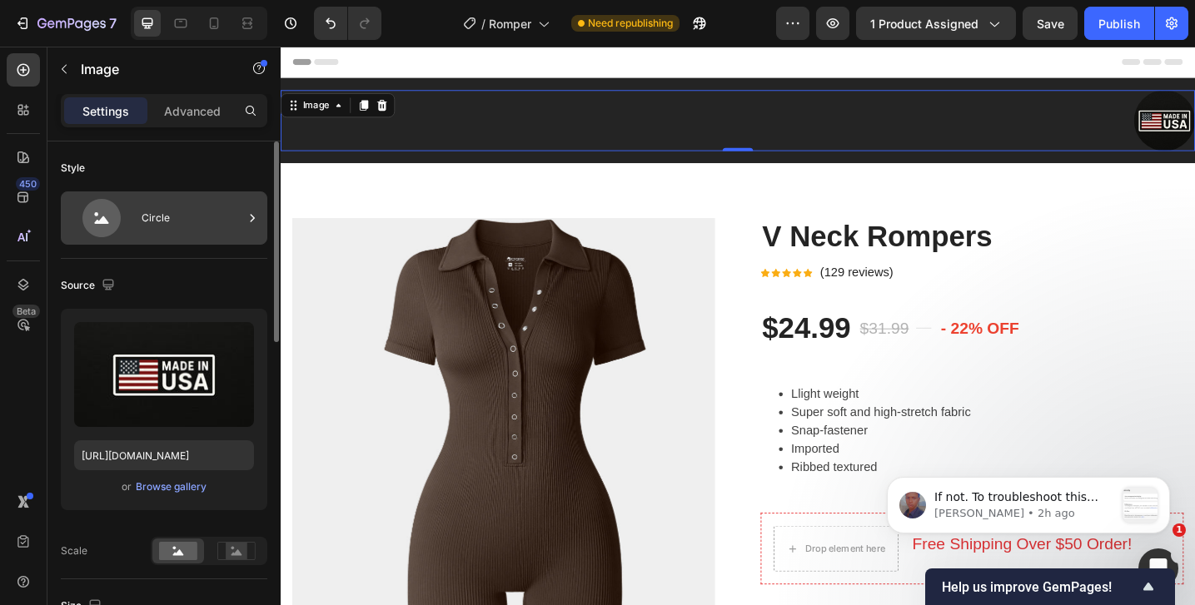
click at [113, 206] on icon at bounding box center [101, 218] width 38 height 38
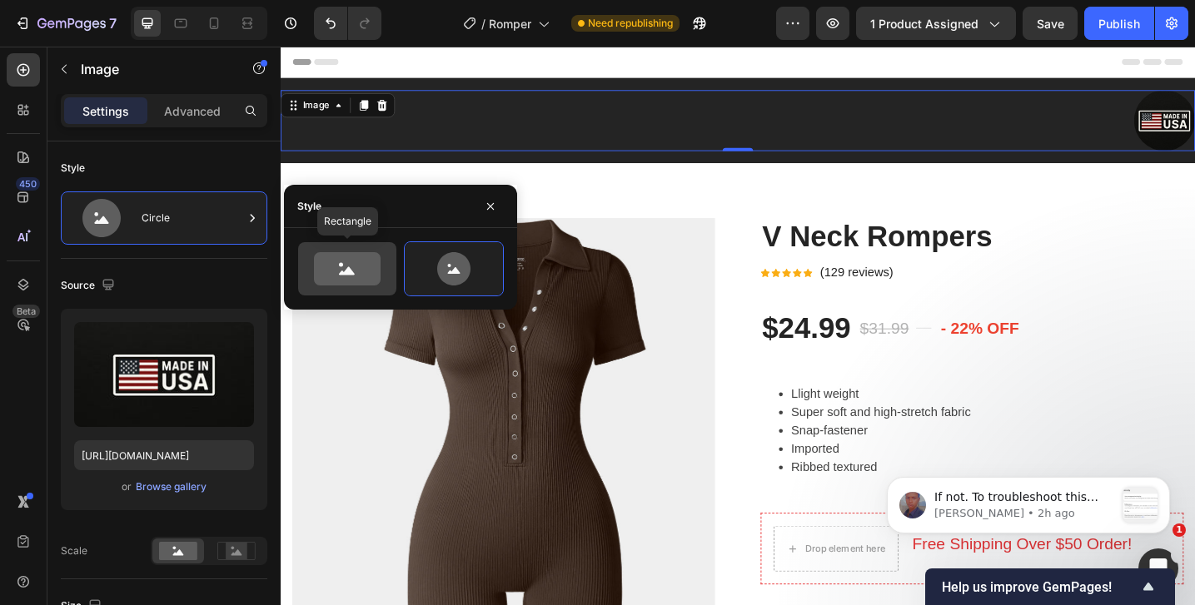
click at [335, 269] on icon at bounding box center [347, 268] width 67 height 33
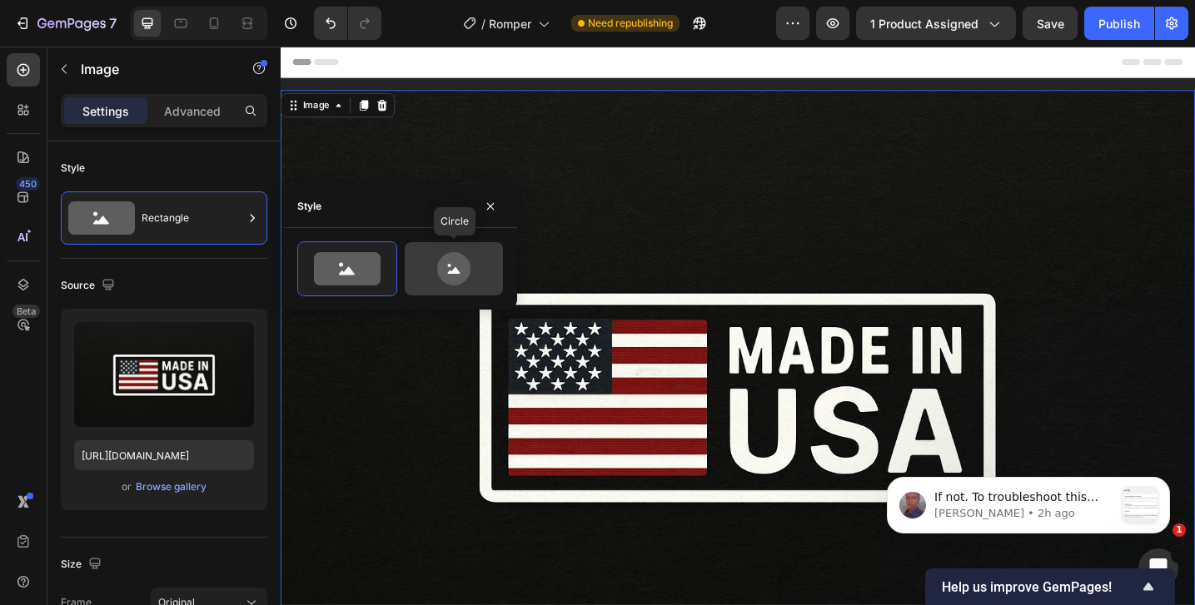
click at [443, 268] on icon at bounding box center [453, 268] width 33 height 33
type input "80"
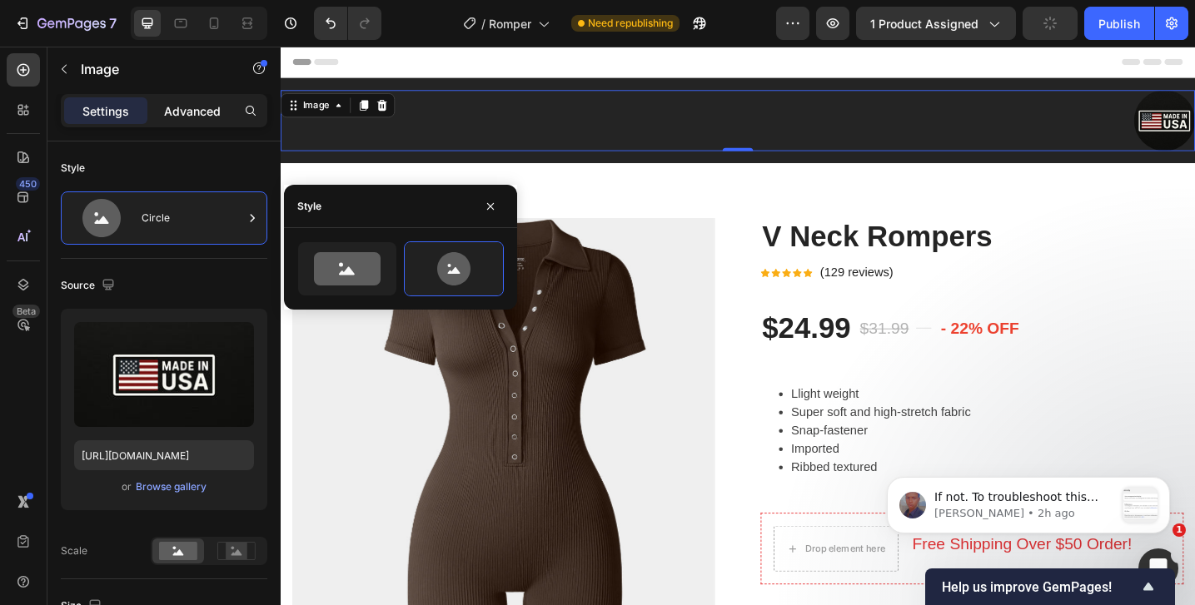
click at [201, 119] on p "Advanced" at bounding box center [192, 110] width 57 height 17
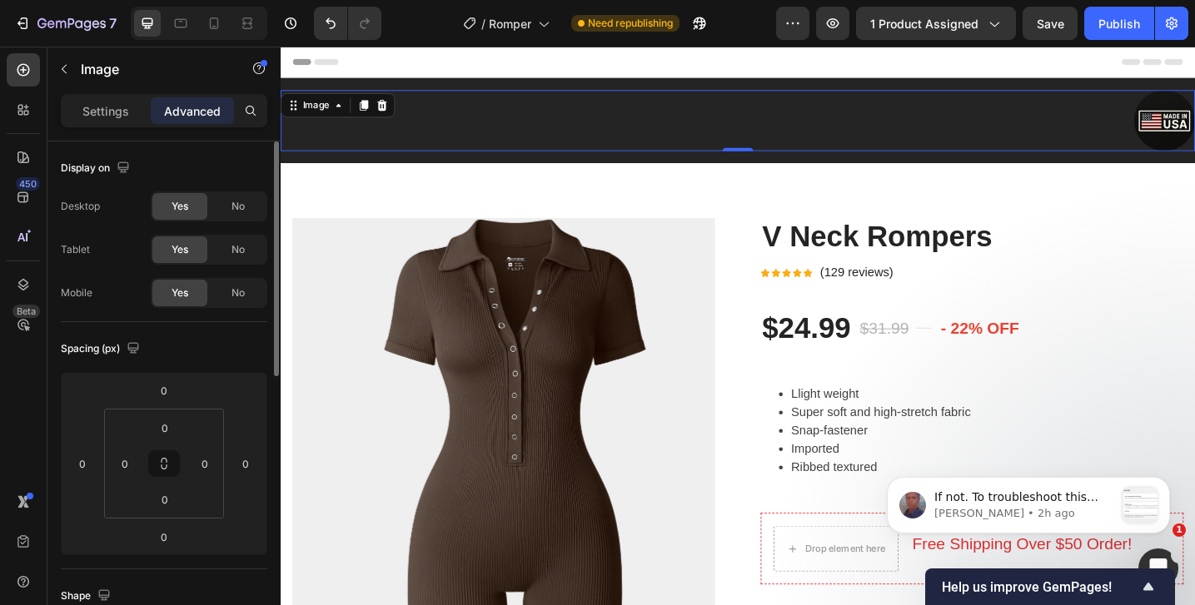
scroll to position [2, 0]
click at [122, 108] on p "Settings" at bounding box center [105, 110] width 47 height 17
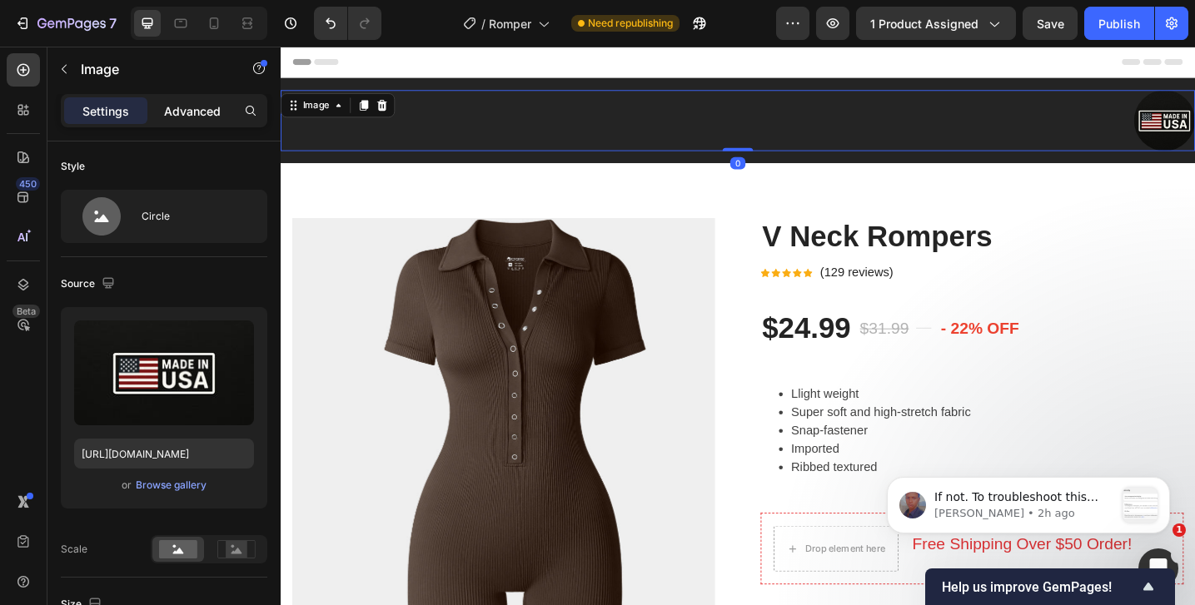
click at [196, 116] on p "Advanced" at bounding box center [192, 110] width 57 height 17
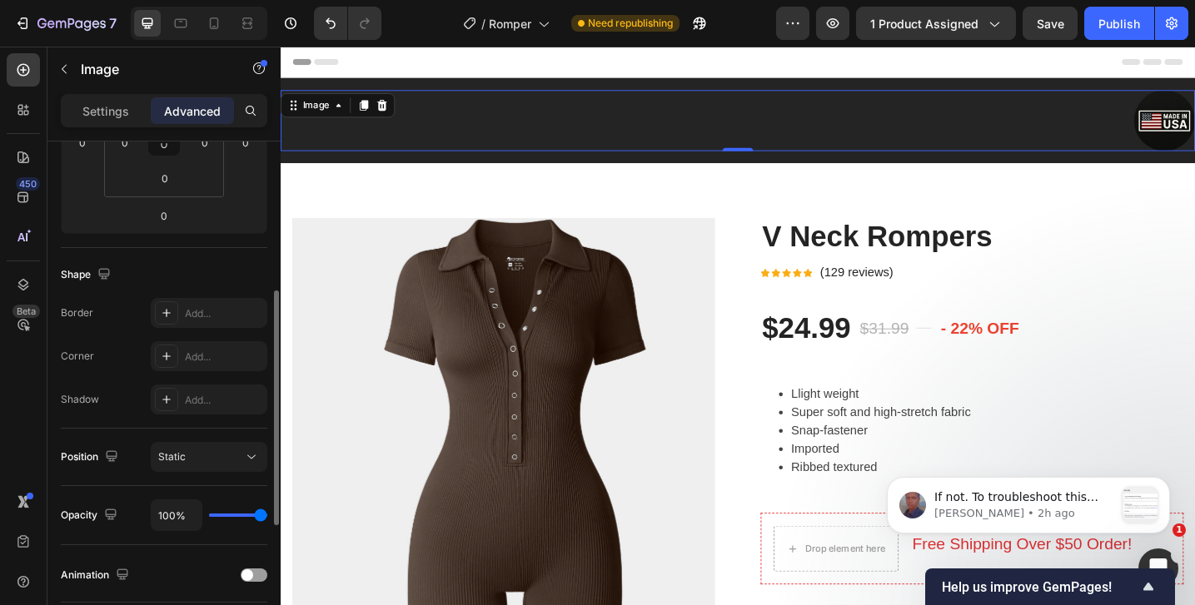
scroll to position [322, 0]
click at [186, 313] on div "Add..." at bounding box center [224, 313] width 78 height 15
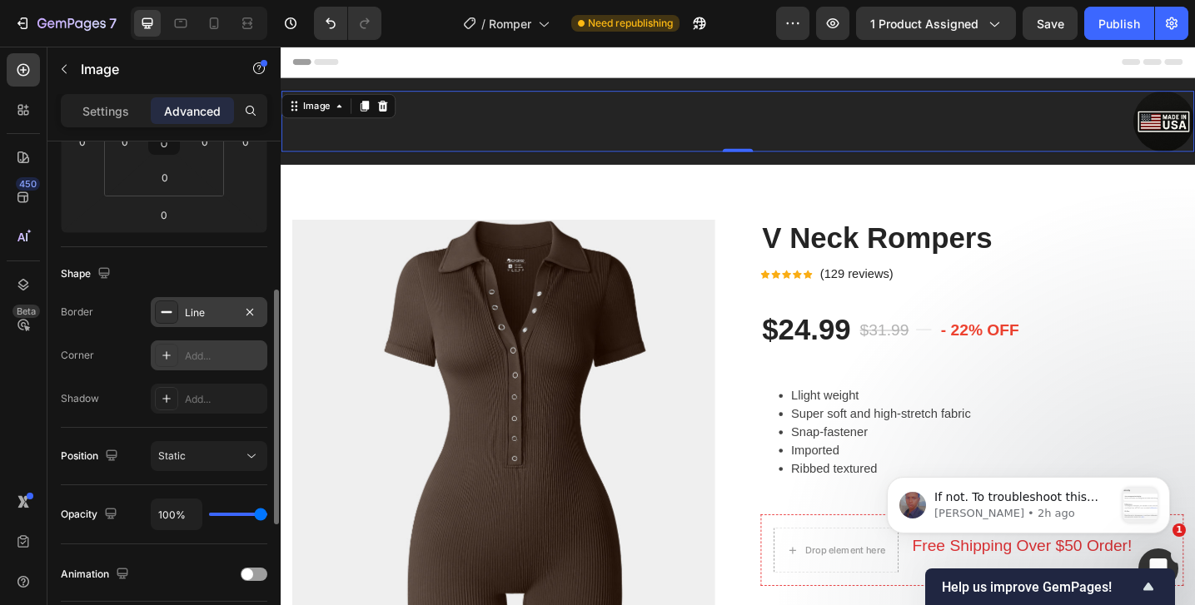
click at [206, 349] on div "Add..." at bounding box center [224, 356] width 78 height 15
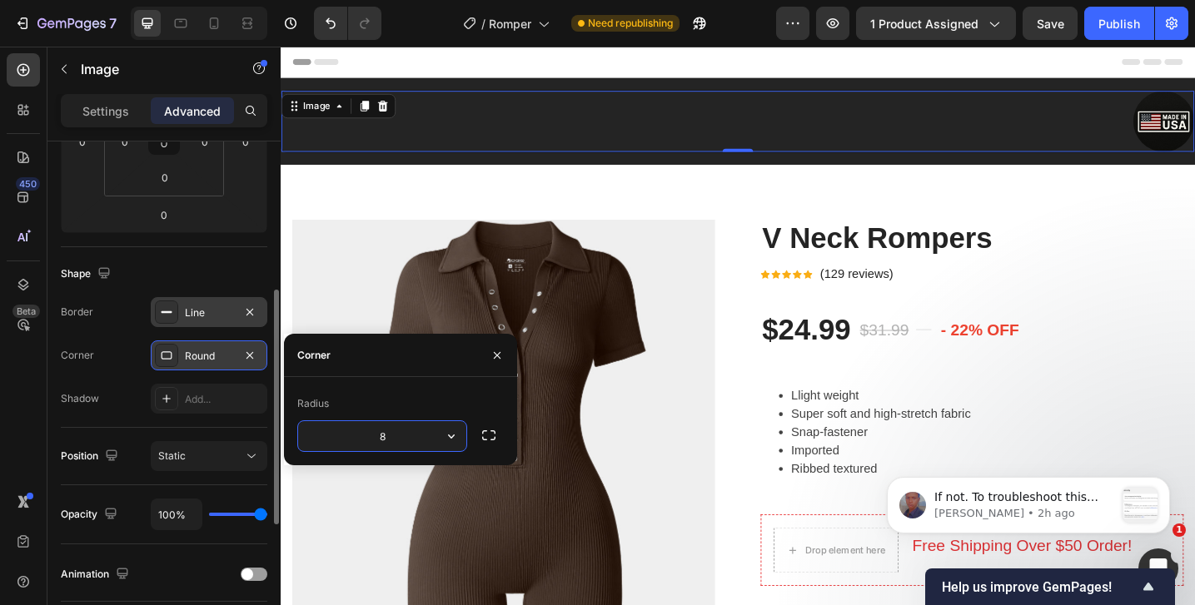
click at [201, 314] on div "Line" at bounding box center [209, 313] width 48 height 15
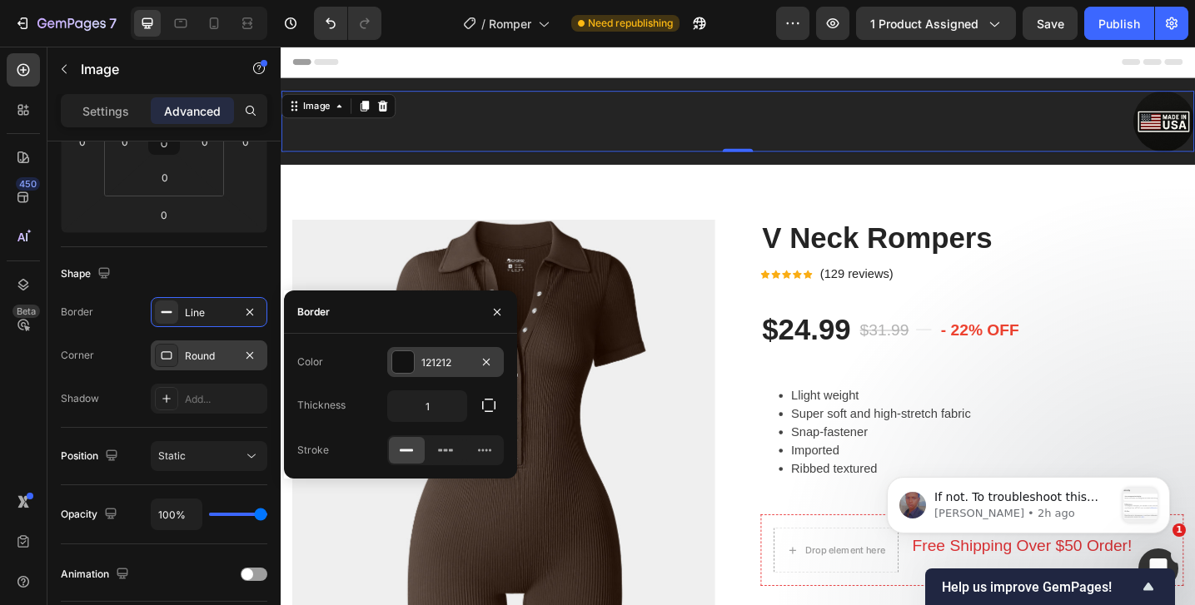
click at [406, 362] on div at bounding box center [403, 362] width 22 height 22
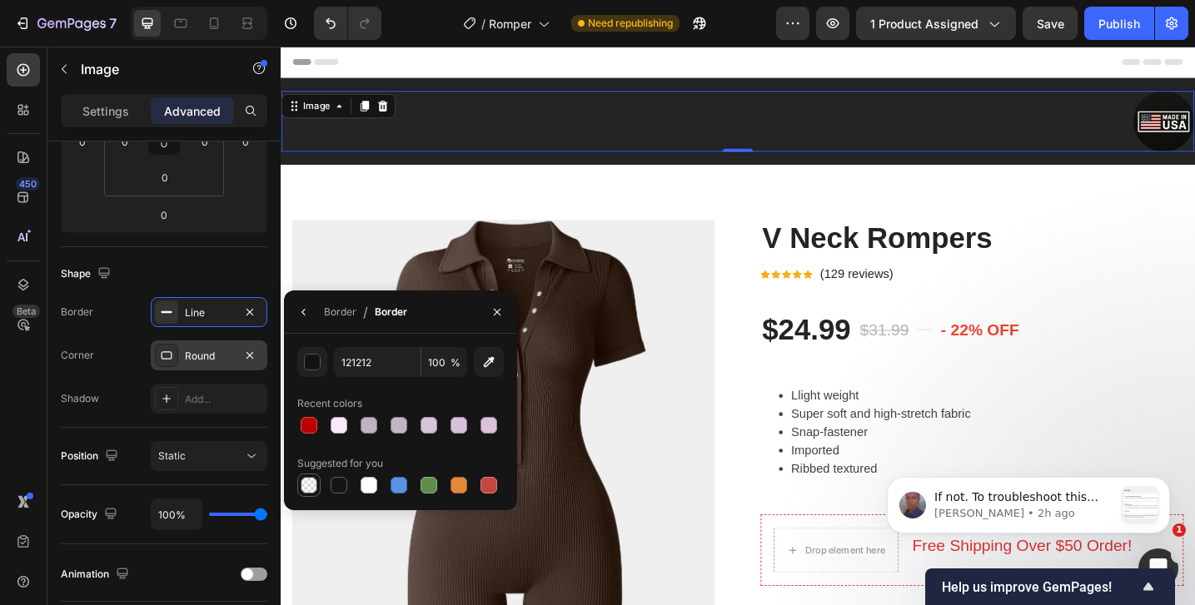
click at [305, 487] on div at bounding box center [309, 485] width 17 height 17
type input "000000"
type input "0"
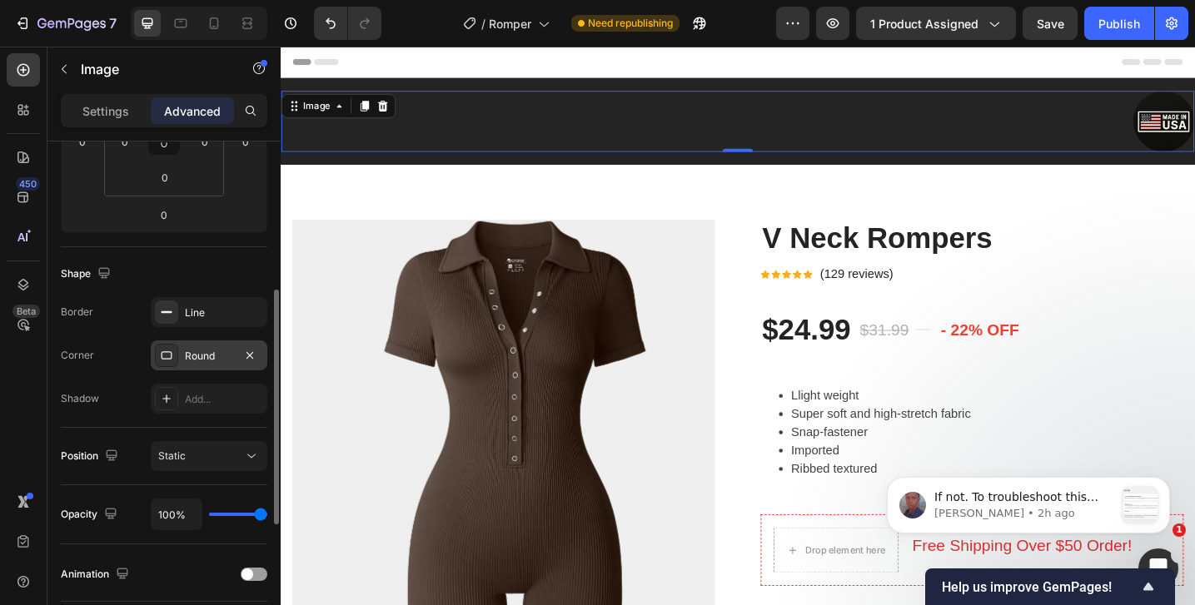
click at [231, 265] on div "Shape" at bounding box center [164, 274] width 206 height 27
click at [216, 306] on div "Line" at bounding box center [209, 313] width 48 height 15
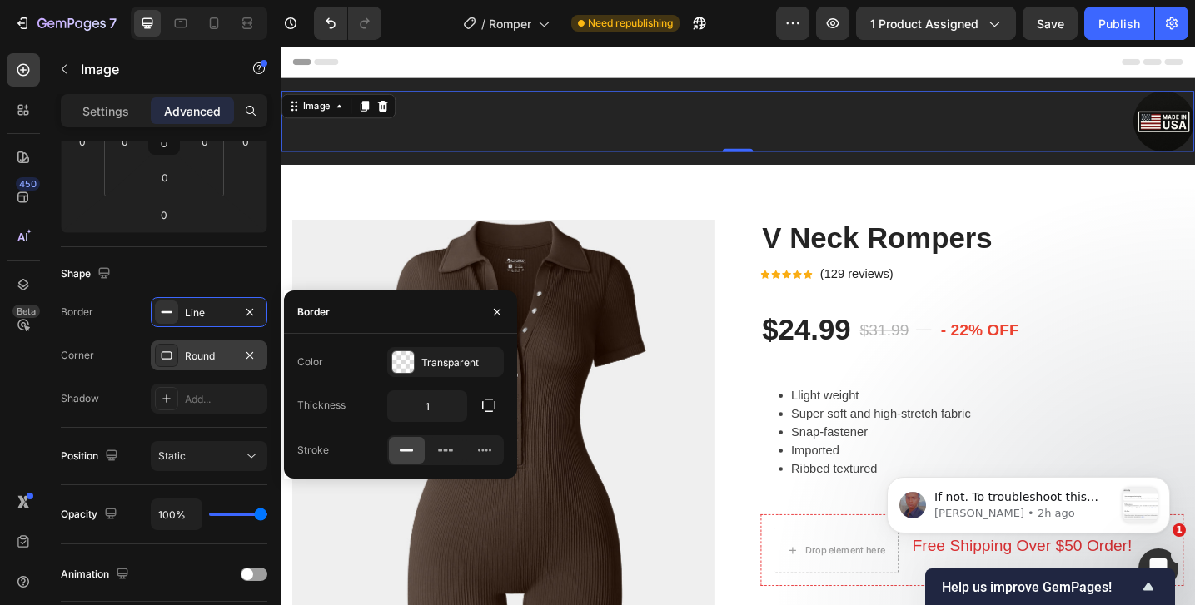
click at [211, 354] on div "Round" at bounding box center [209, 356] width 48 height 15
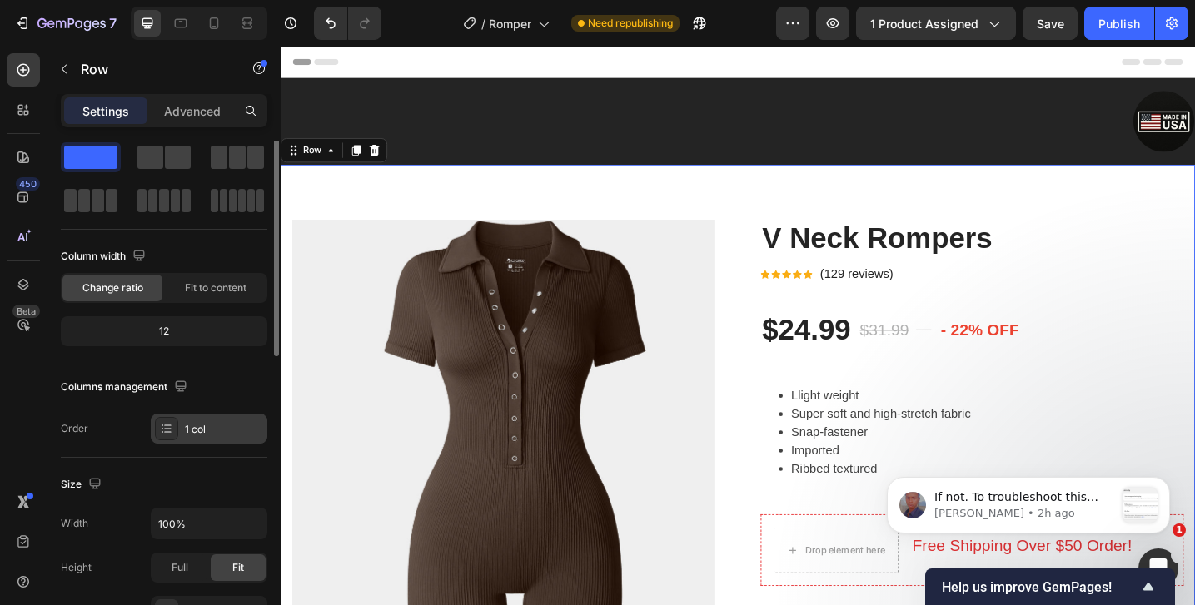
scroll to position [0, 0]
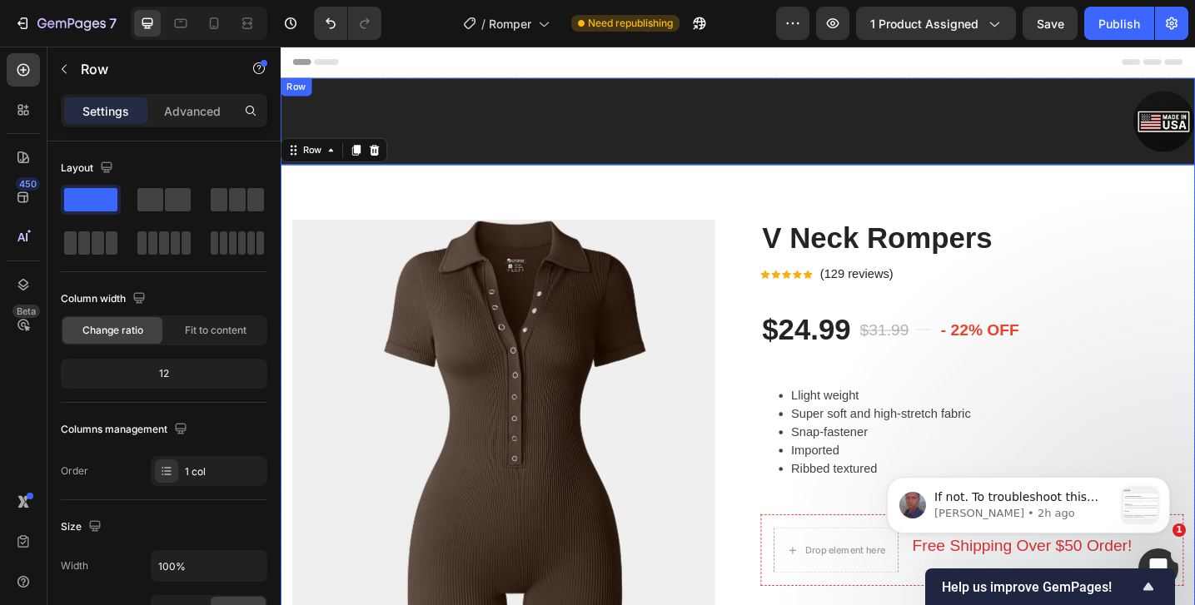
click at [446, 110] on div at bounding box center [779, 128] width 997 height 67
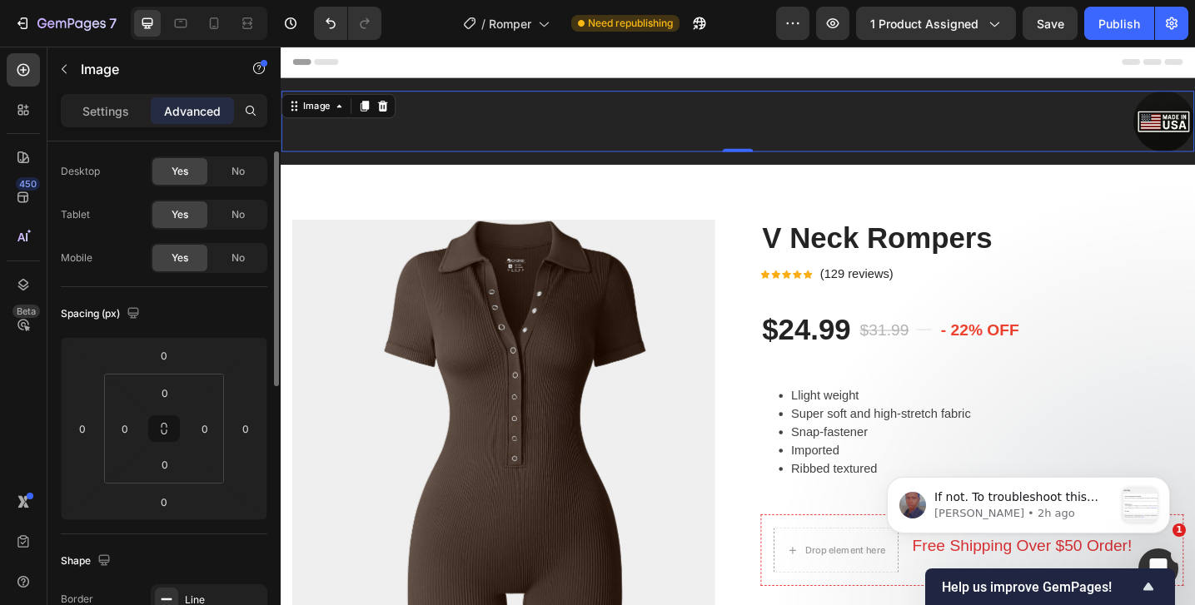
scroll to position [31, 0]
click at [130, 108] on div "Settings" at bounding box center [105, 110] width 83 height 27
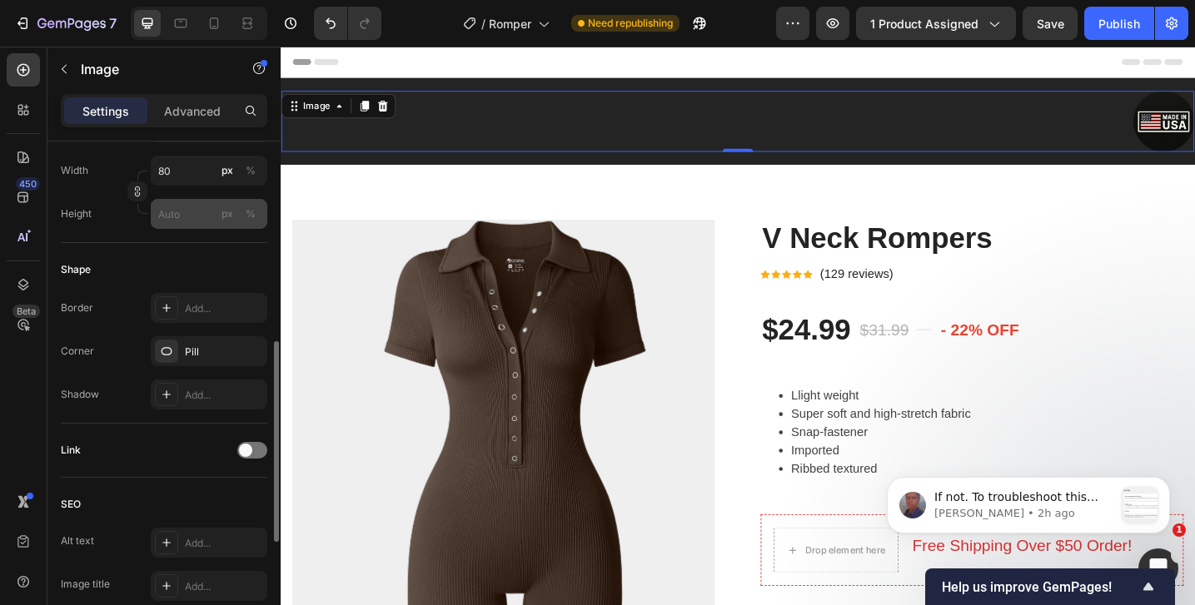
scroll to position [520, 0]
click at [195, 352] on div "Pill" at bounding box center [209, 349] width 48 height 15
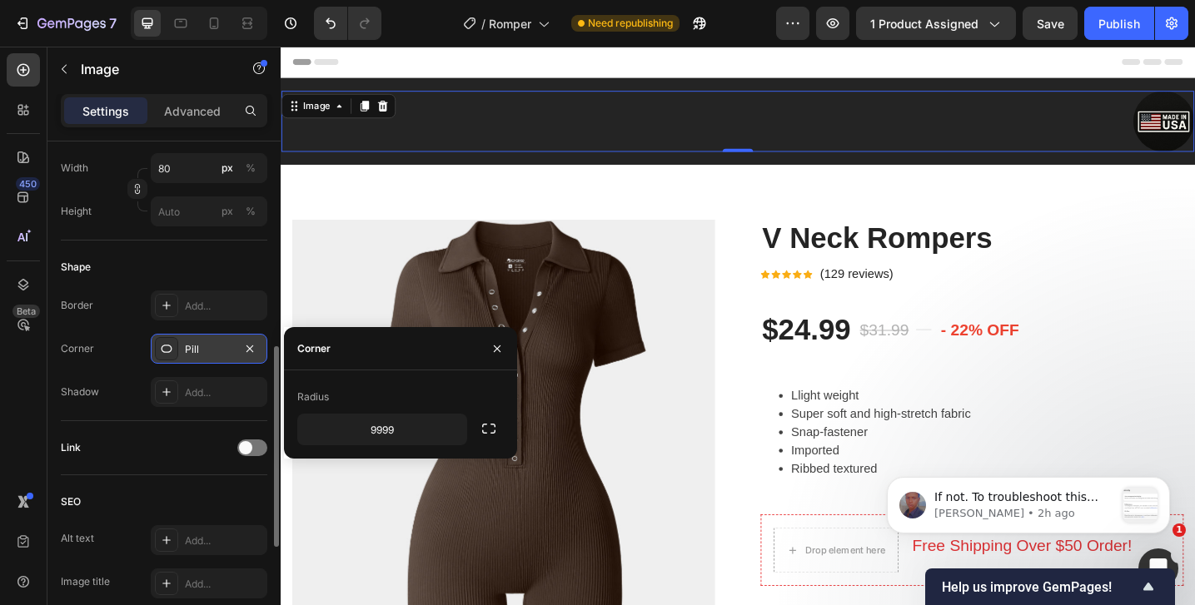
click at [195, 351] on div "Pill" at bounding box center [209, 349] width 48 height 15
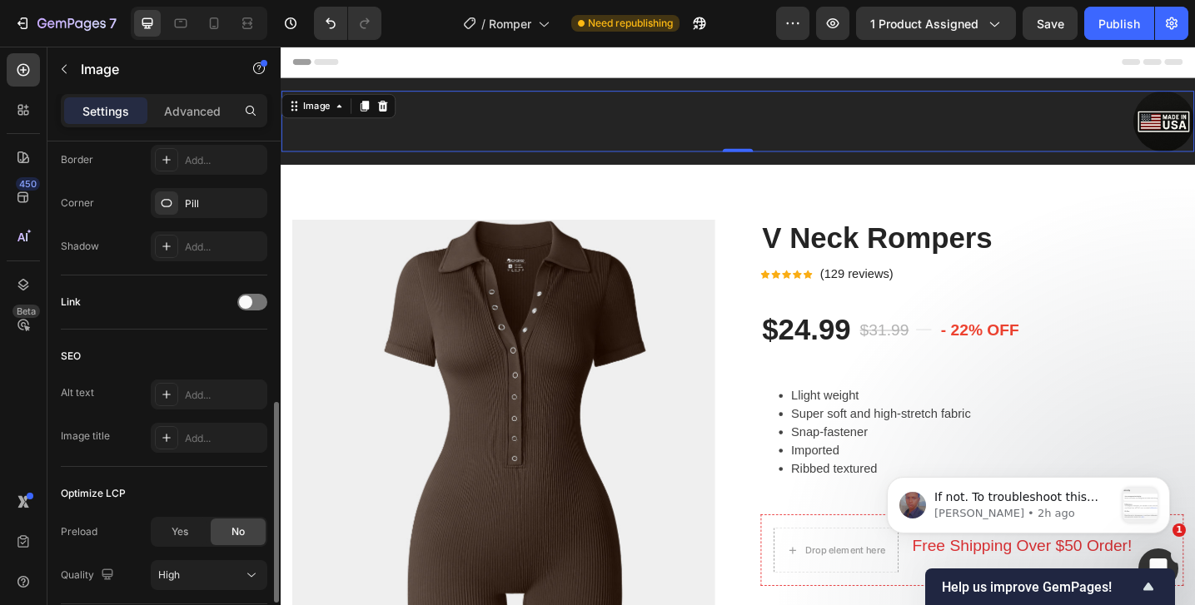
scroll to position [664, 0]
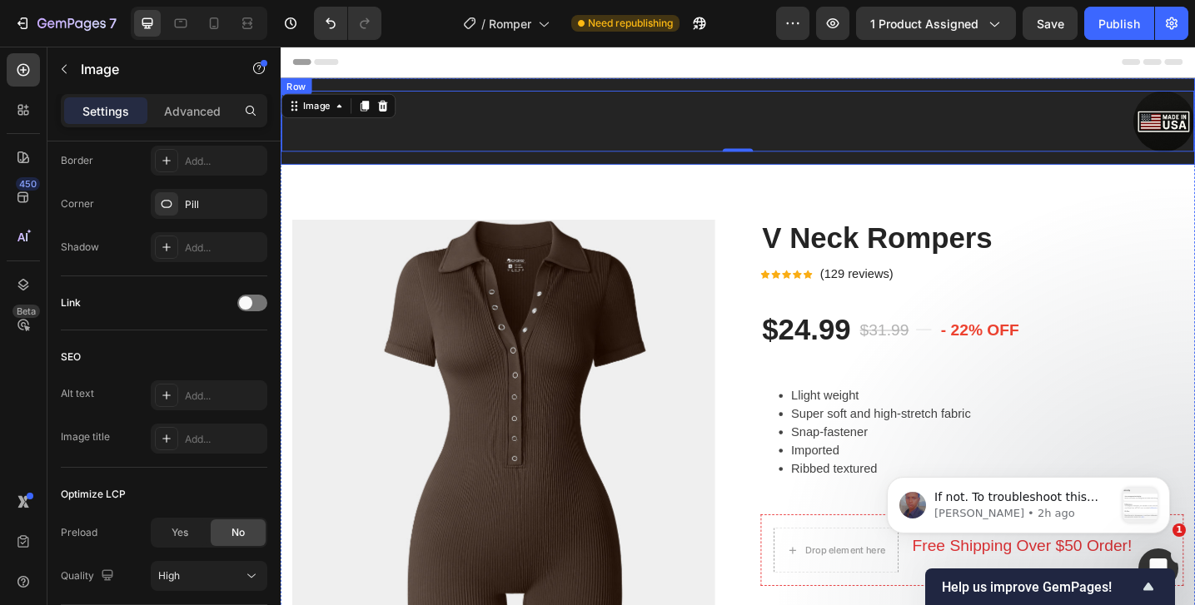
click at [411, 91] on div "Image 0 Row" at bounding box center [780, 128] width 999 height 95
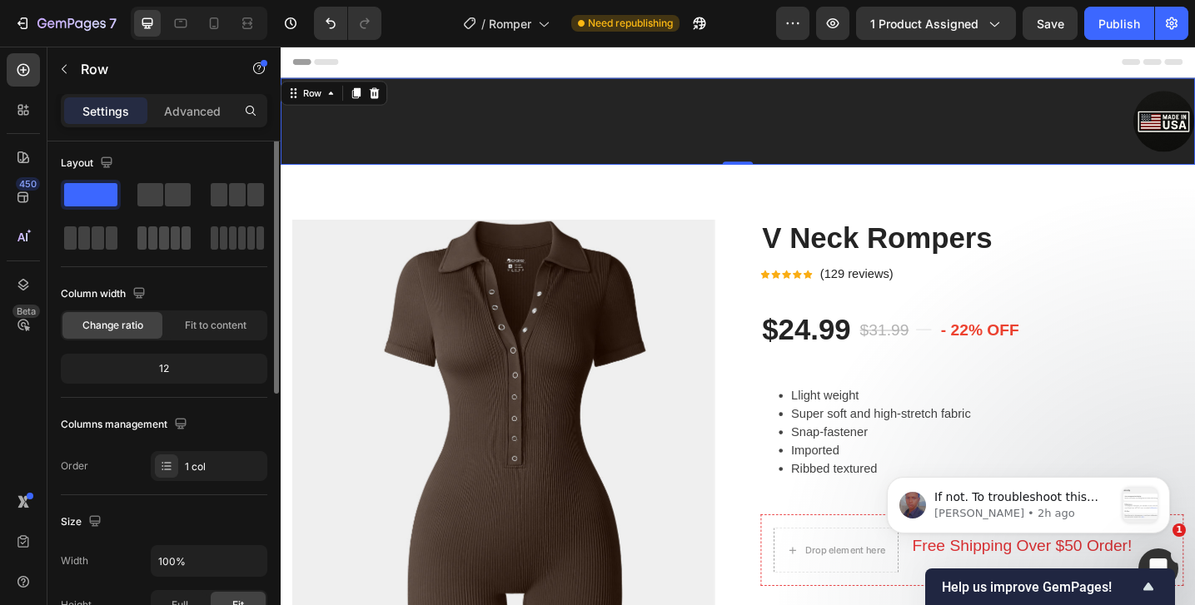
scroll to position [0, 0]
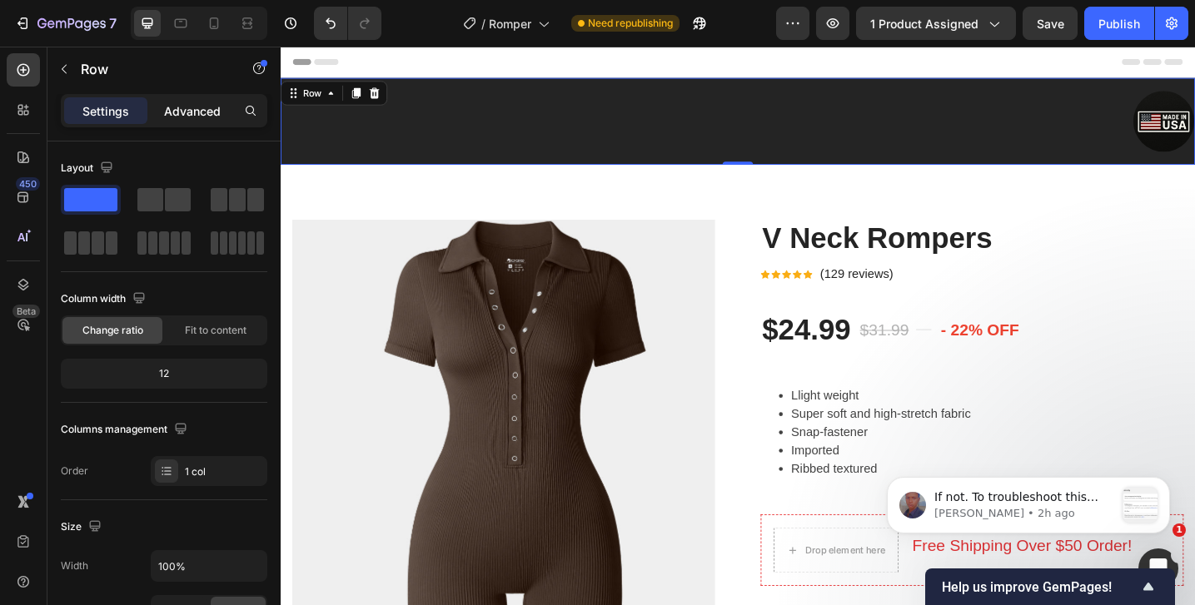
click at [174, 111] on p "Advanced" at bounding box center [192, 110] width 57 height 17
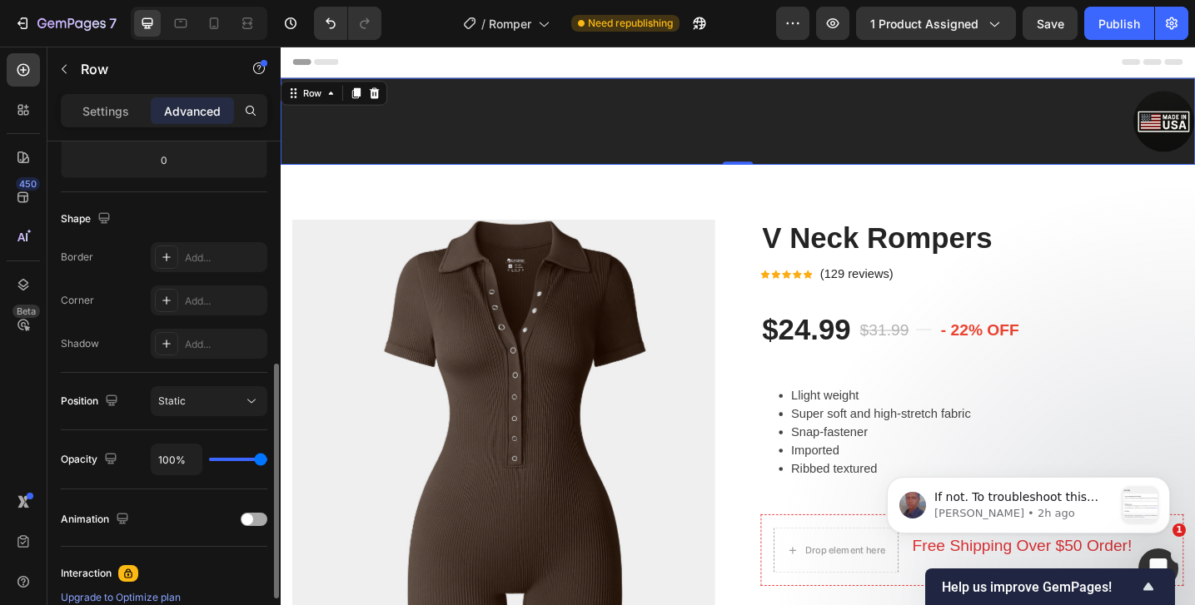
scroll to position [374, 0]
type input "98%"
type input "98"
type input "96%"
type input "96"
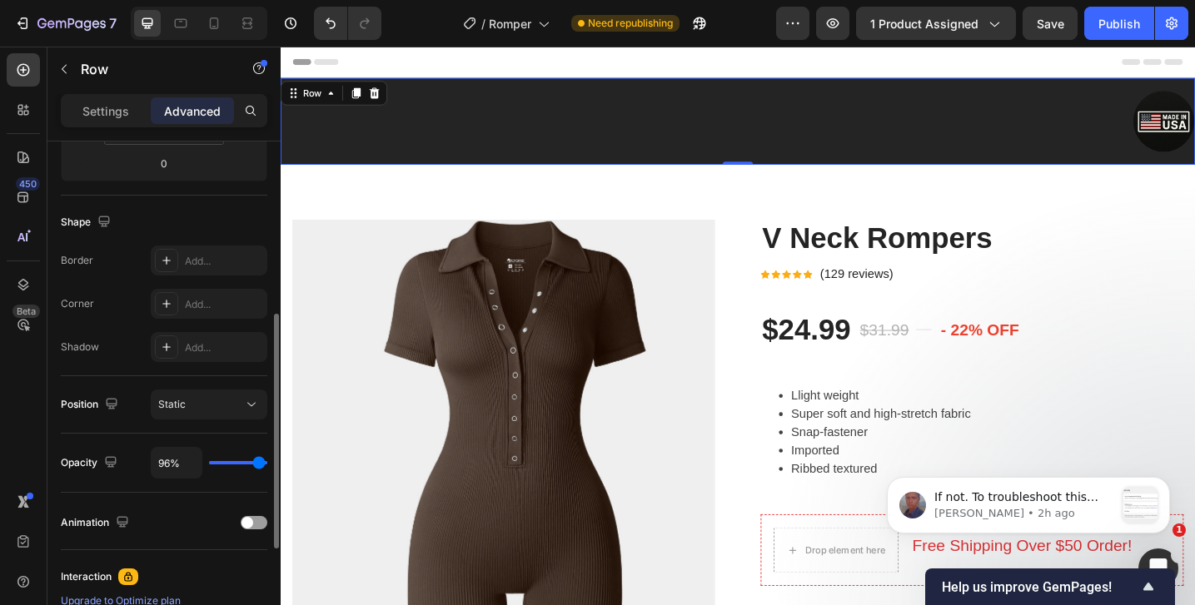
type input "93%"
type input "93"
type input "90%"
type input "90"
type input "85%"
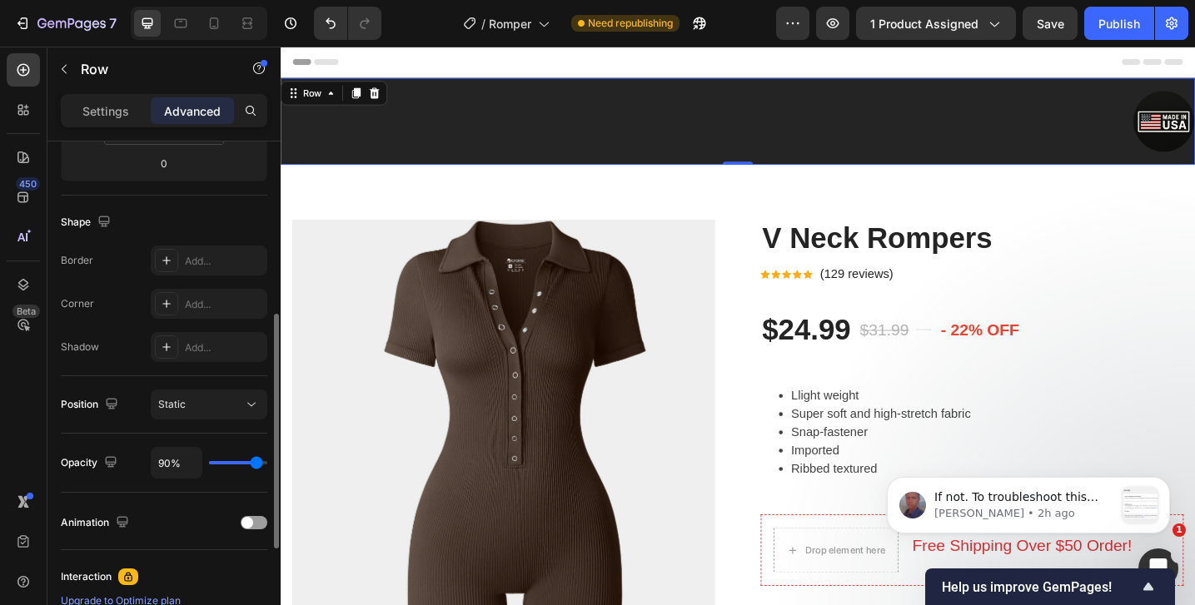
type input "85"
type input "77%"
type input "77"
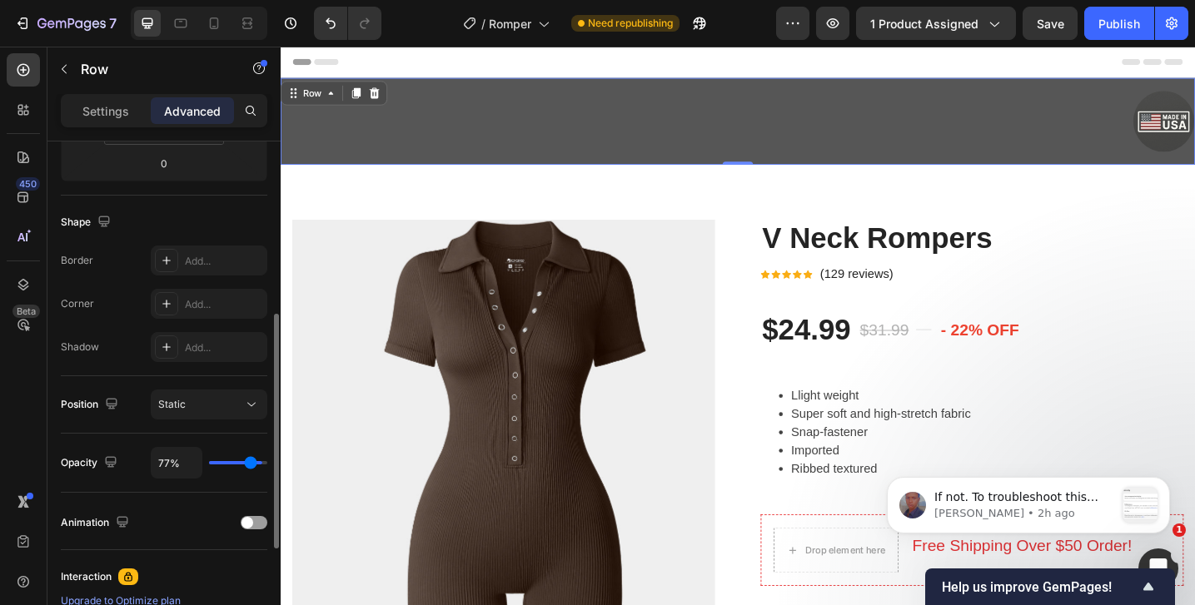
type input "70%"
type input "70"
type input "63%"
type input "63"
type input "59%"
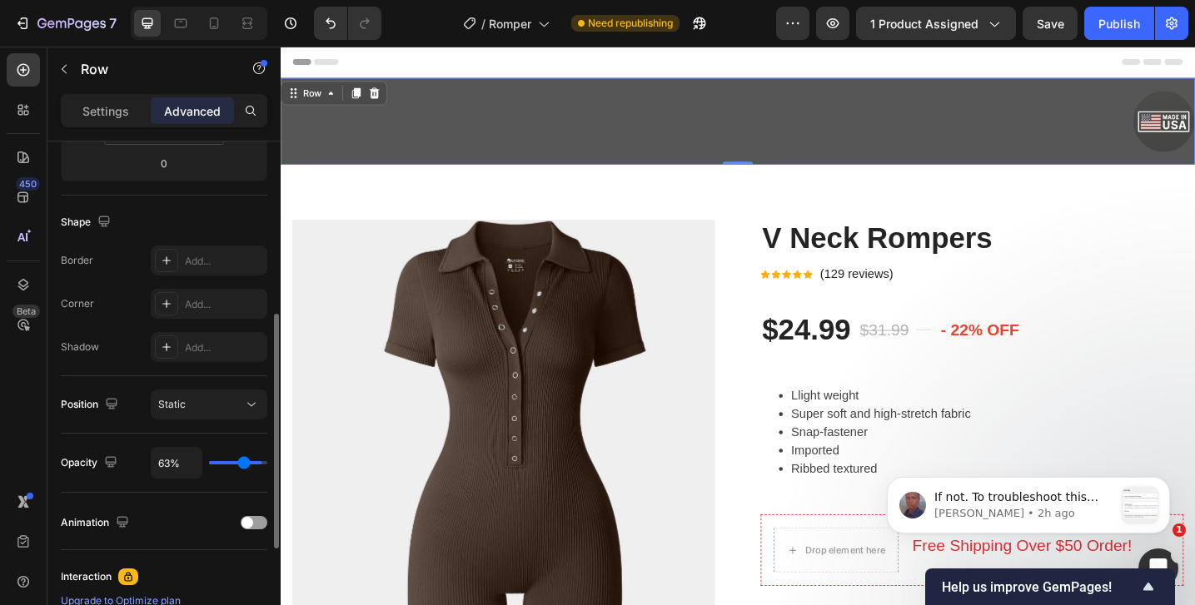
type input "59"
type input "55%"
type input "55"
type input "52%"
type input "52"
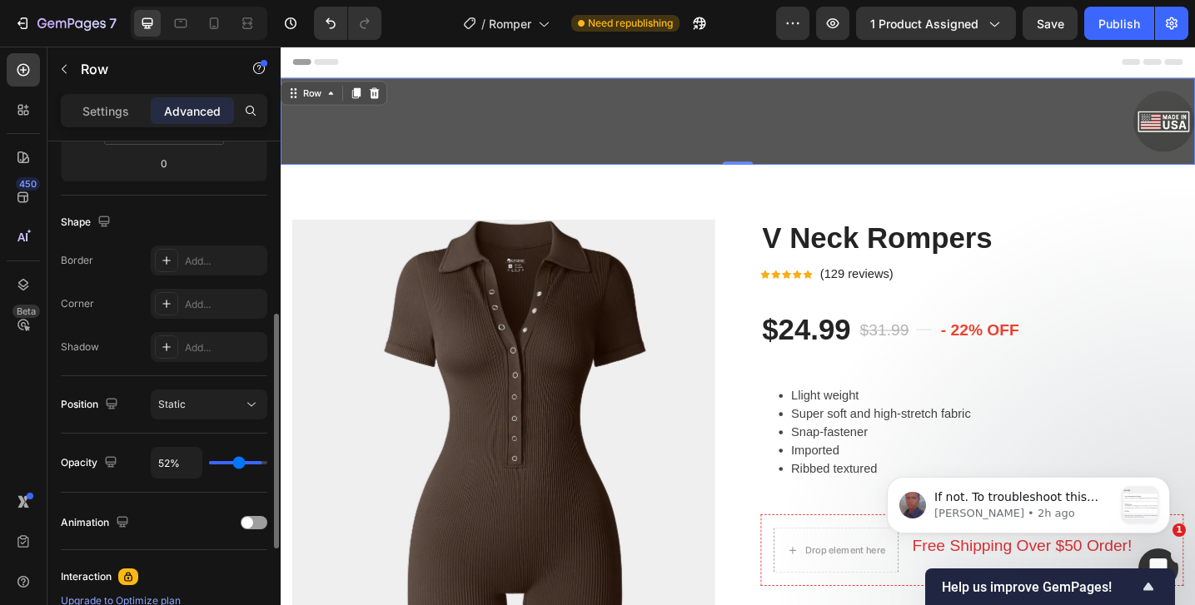
type input "50%"
type input "50"
type input "47%"
type input "47"
type input "45%"
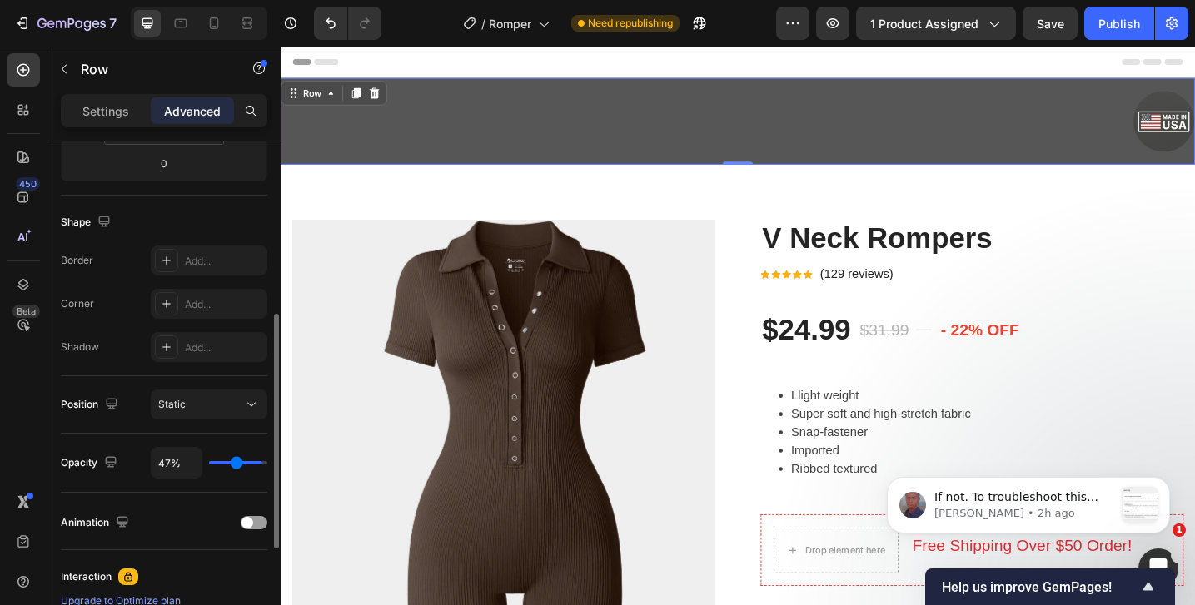
type input "45"
type input "42%"
type input "42"
type input "39%"
type input "39"
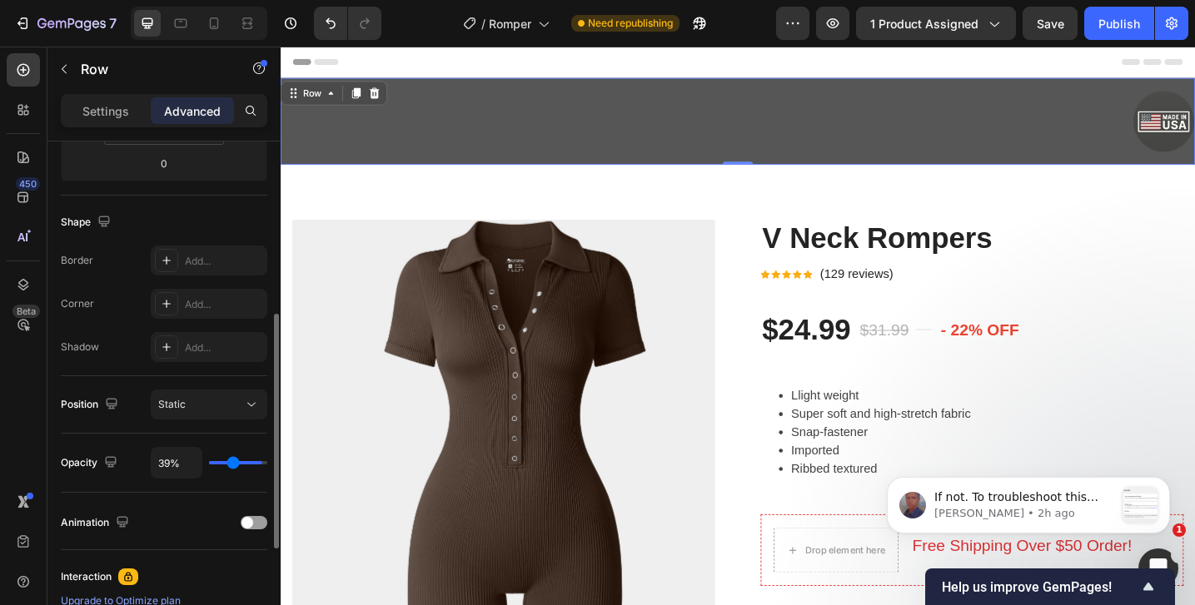
type input "37%"
type input "37"
type input "35%"
type input "35"
type input "34%"
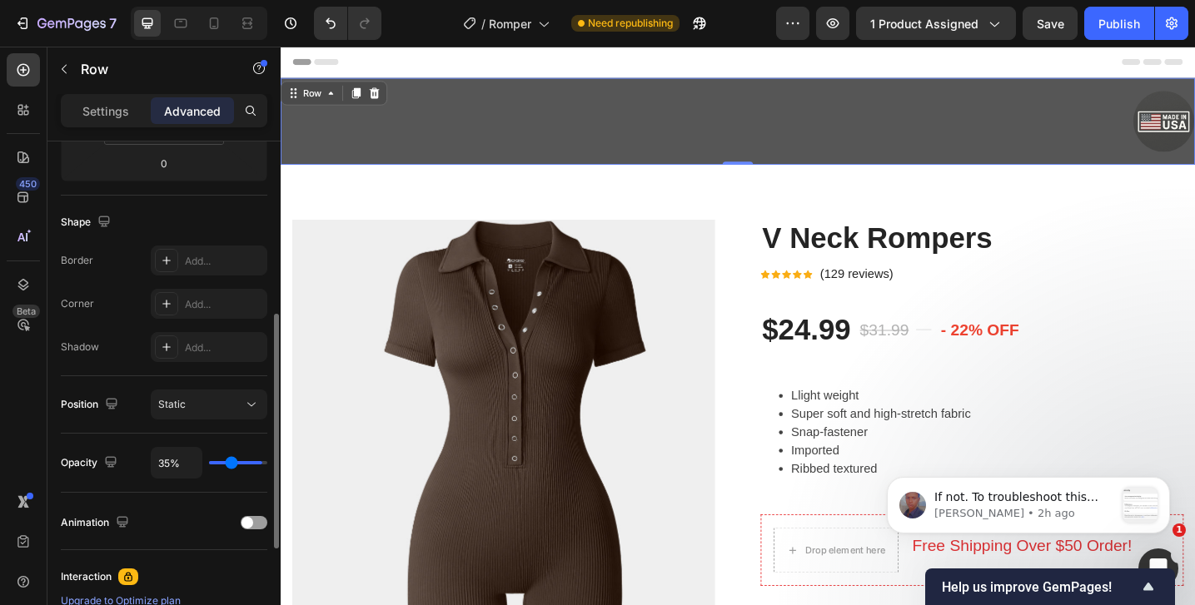
type input "34"
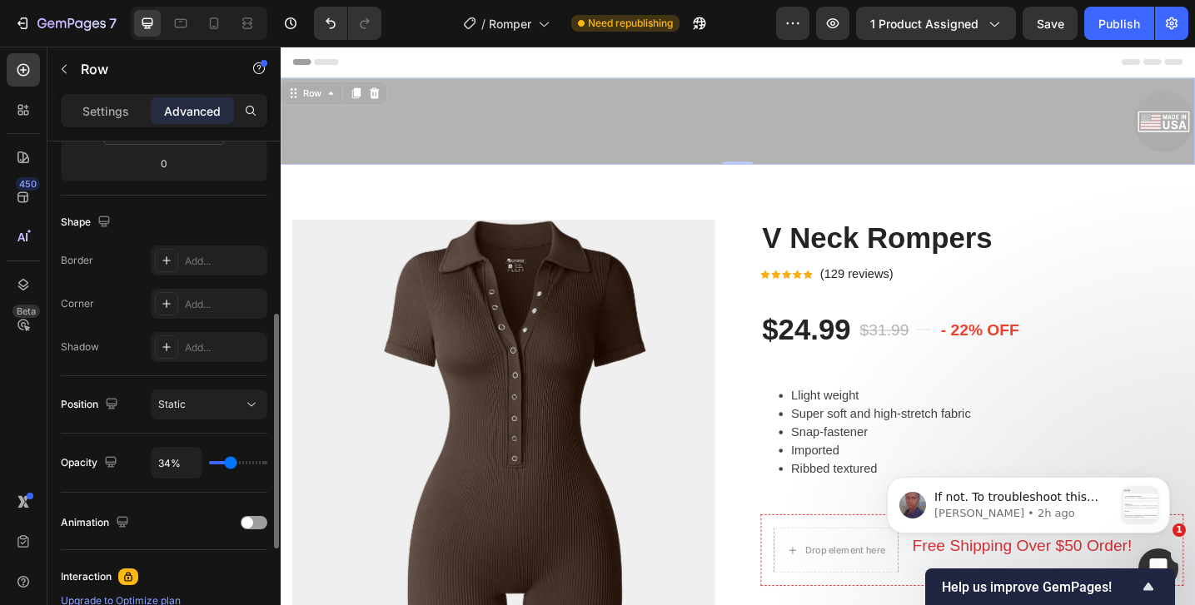
type input "38%"
type input "38"
type input "44%"
type input "44"
type input "46%"
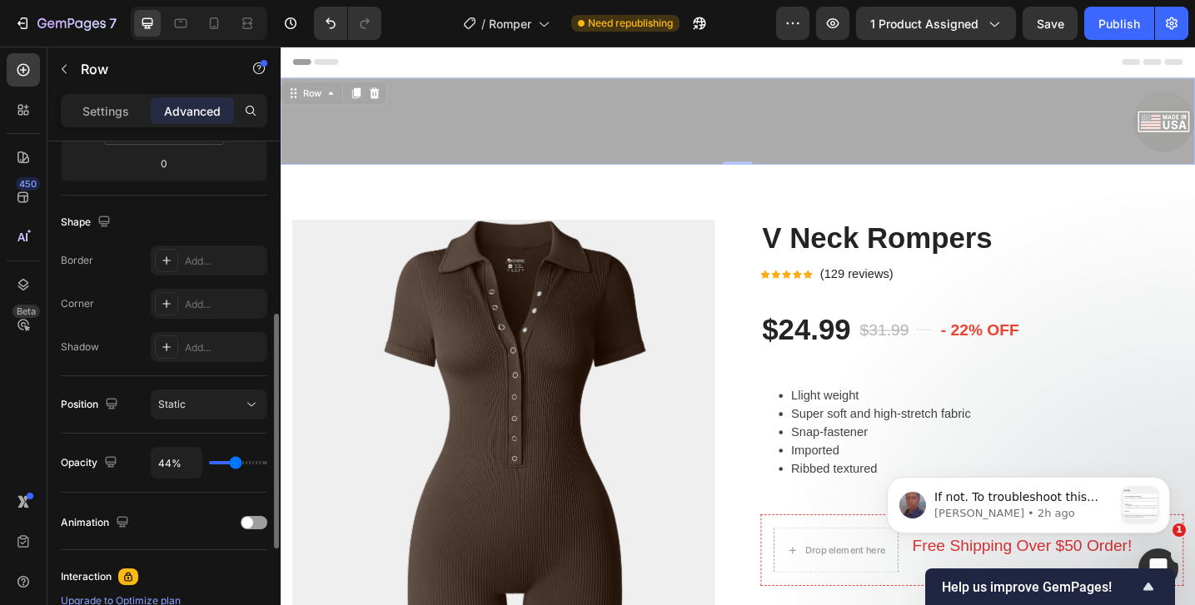
type input "46"
type input "47%"
type input "47"
type input "48%"
type input "48"
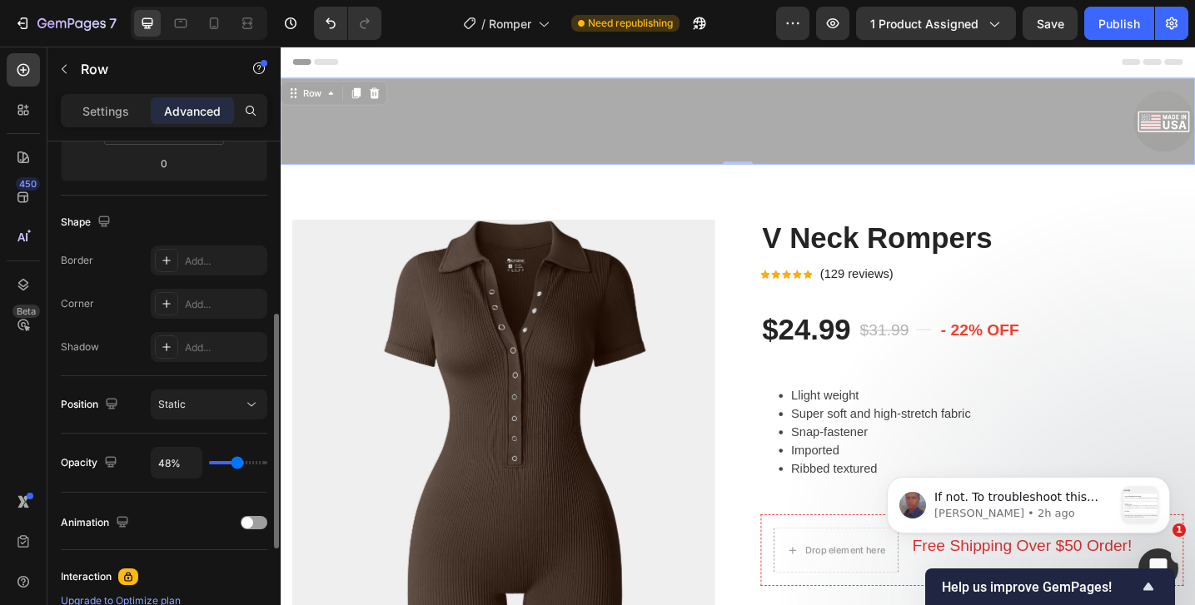
type input "49%"
type input "49"
type input "50%"
type input "50"
type input "53%"
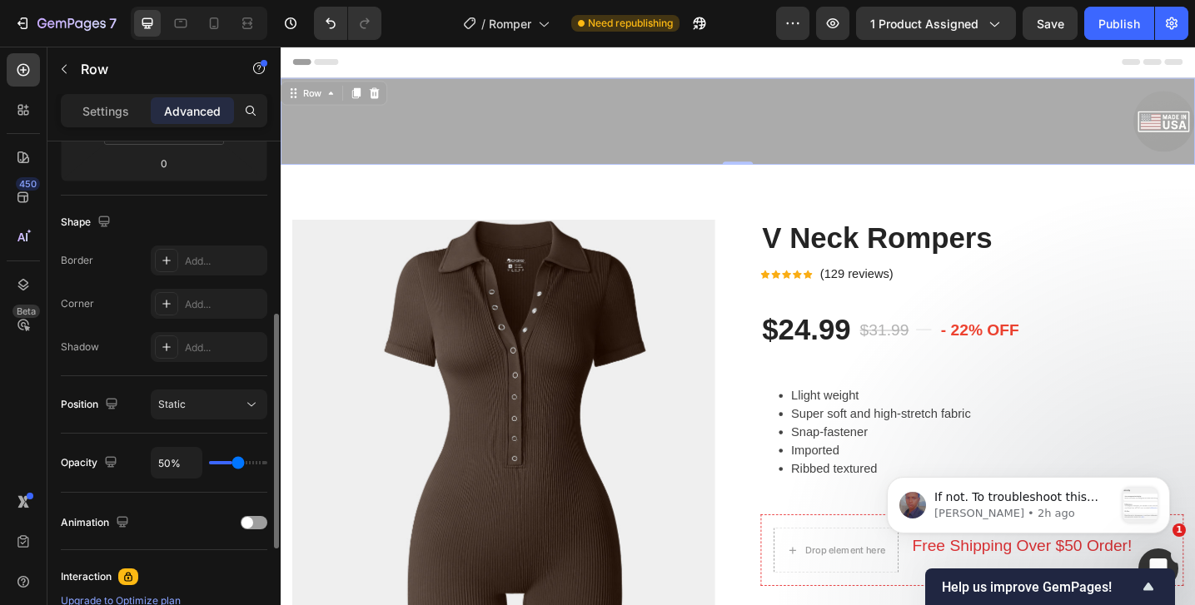
type input "53"
type input "57%"
type input "57"
type input "59%"
type input "59"
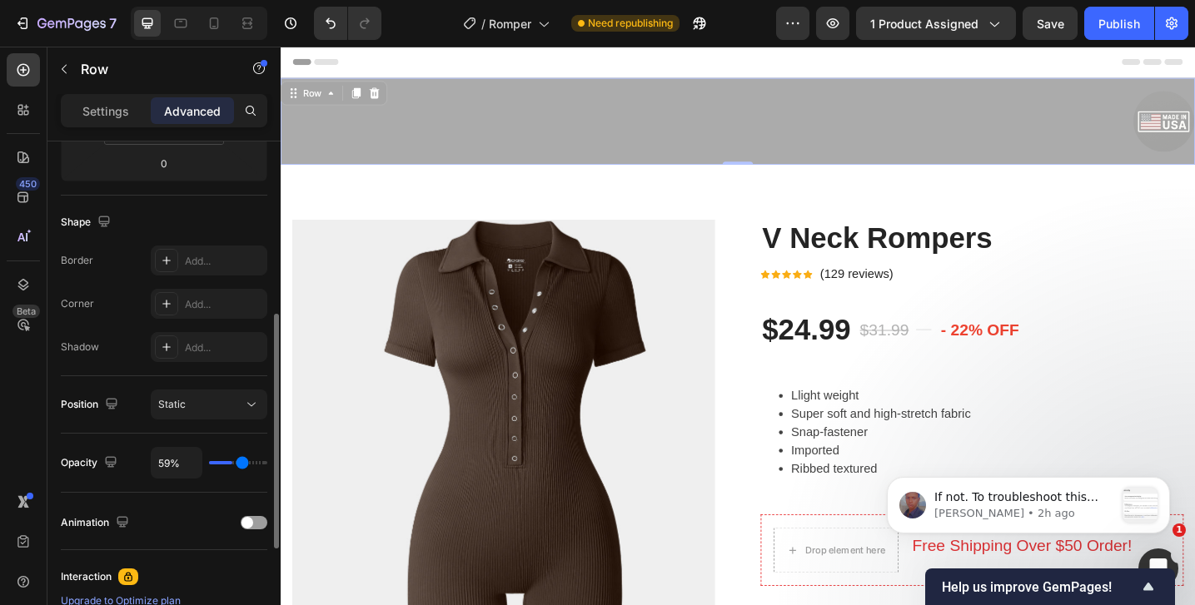
type input "60%"
type input "60"
type input "61%"
type input "61"
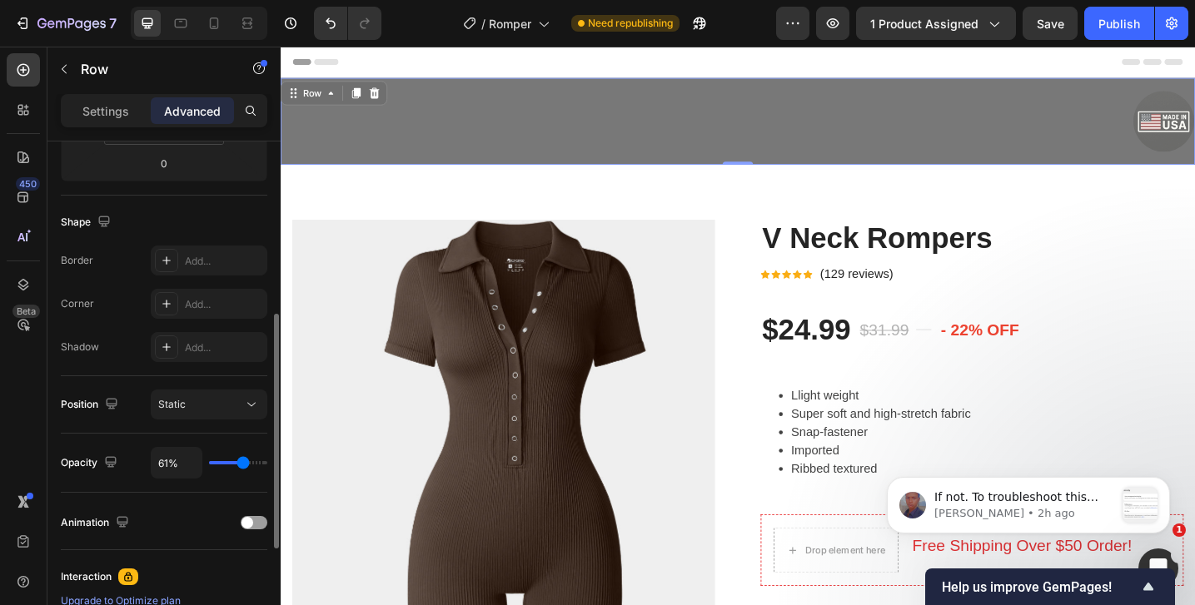
type input "62%"
type input "62"
type input "63%"
type input "63"
type input "68%"
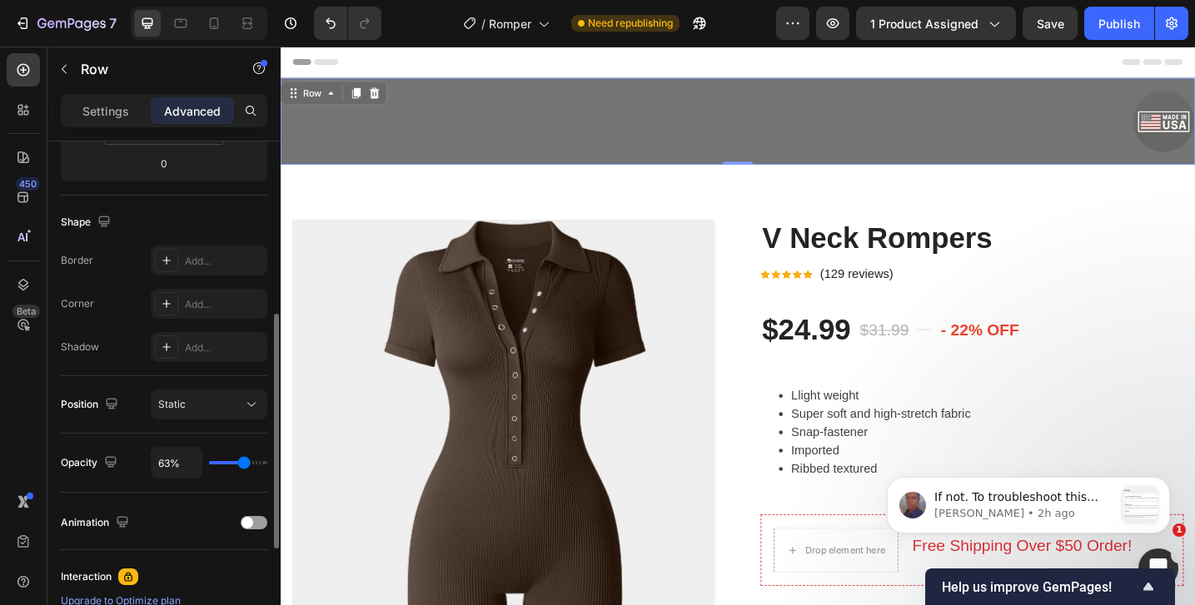
type input "68"
type input "73%"
type input "73"
type input "77%"
type input "77"
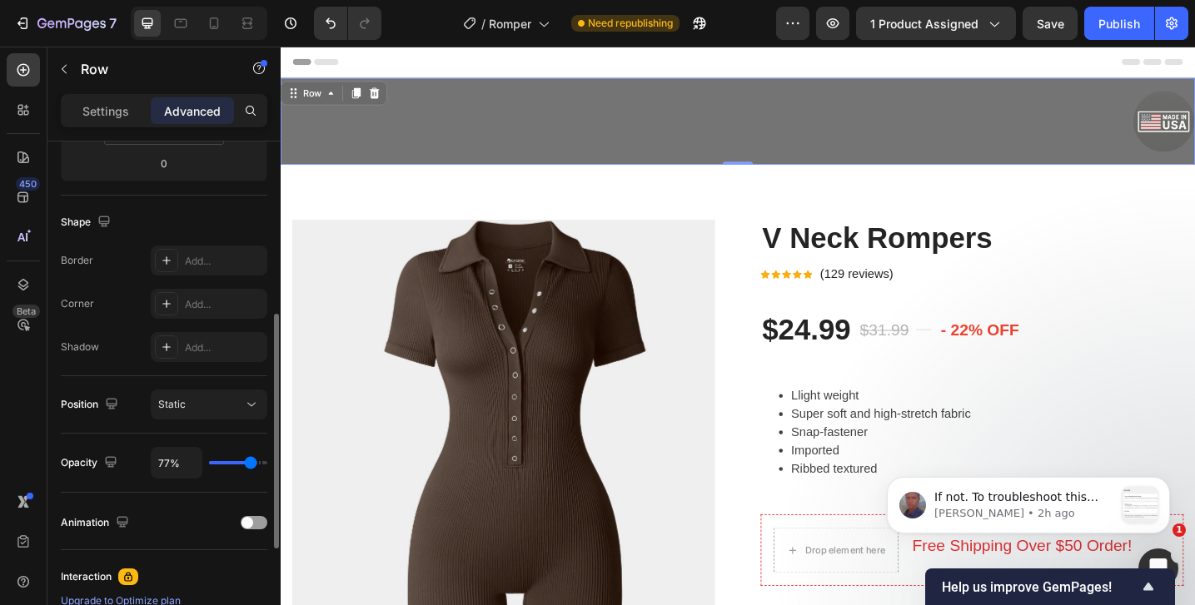
type input "80%"
type input "80"
type input "81%"
type input "81"
type input "82%"
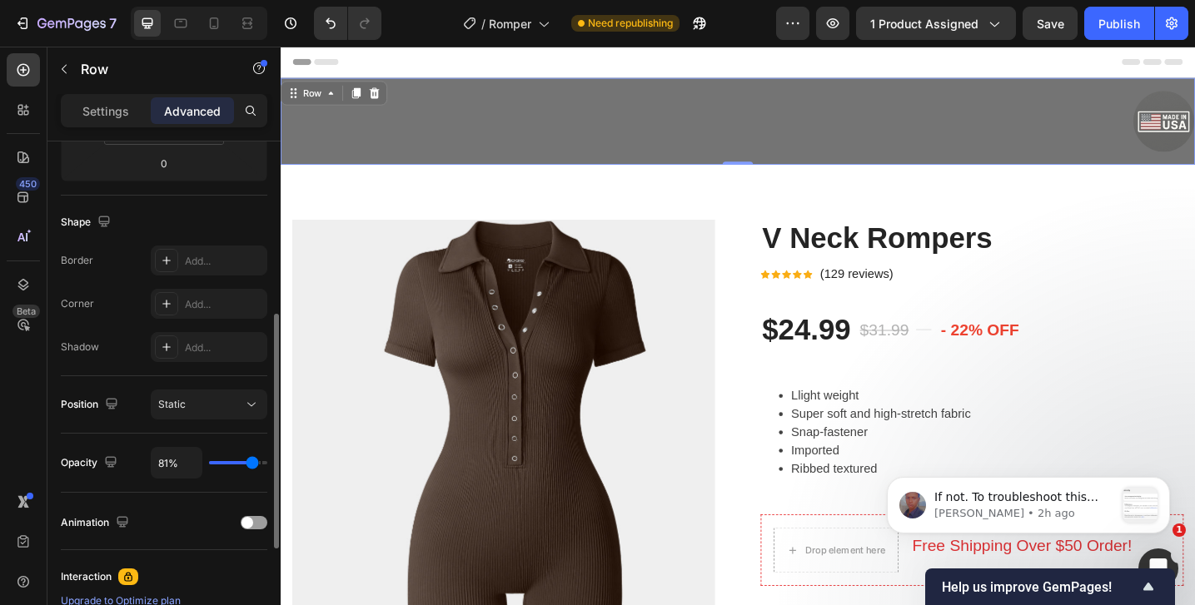
type input "82"
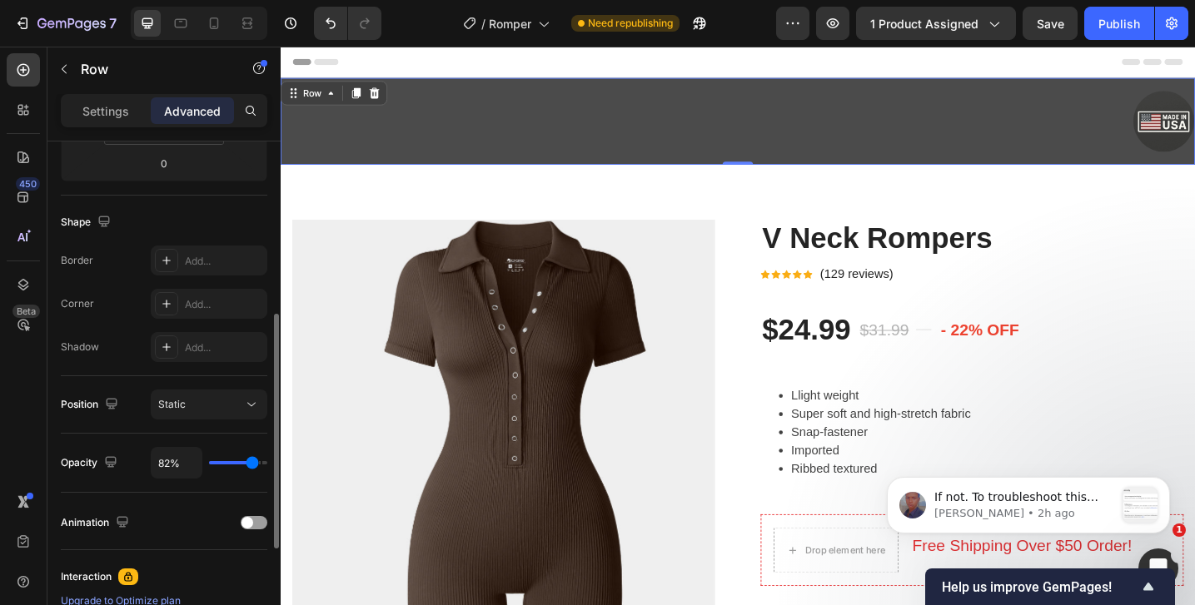
type input "90%"
type input "90"
type input "97%"
type input "97"
type input "98%"
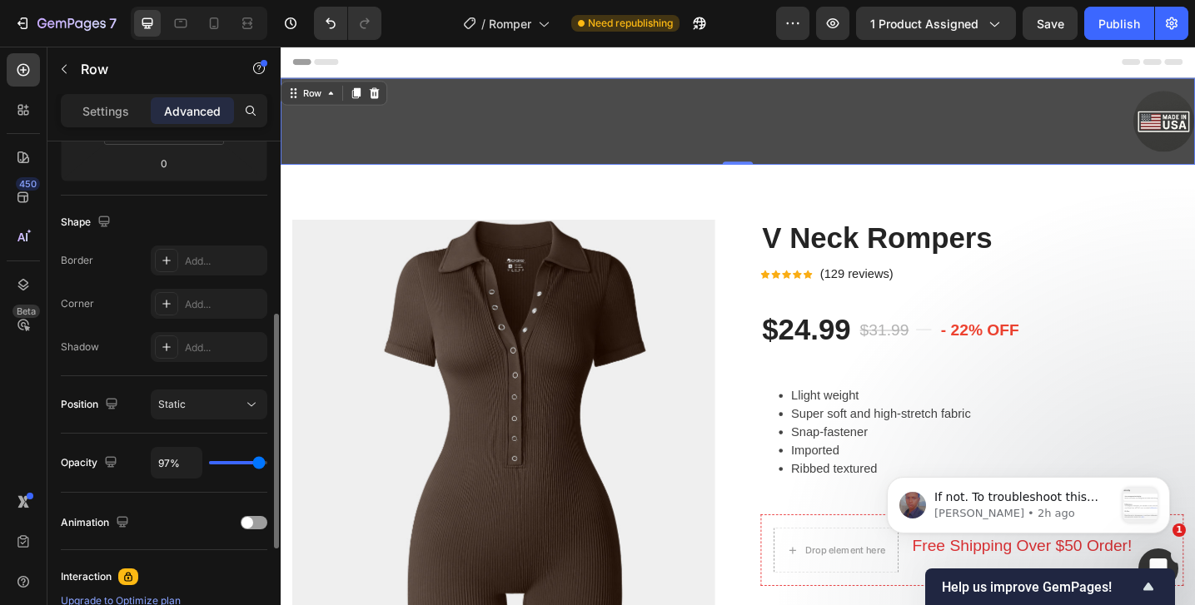
type input "98"
type input "99%"
type input "99"
type input "100%"
type input "100"
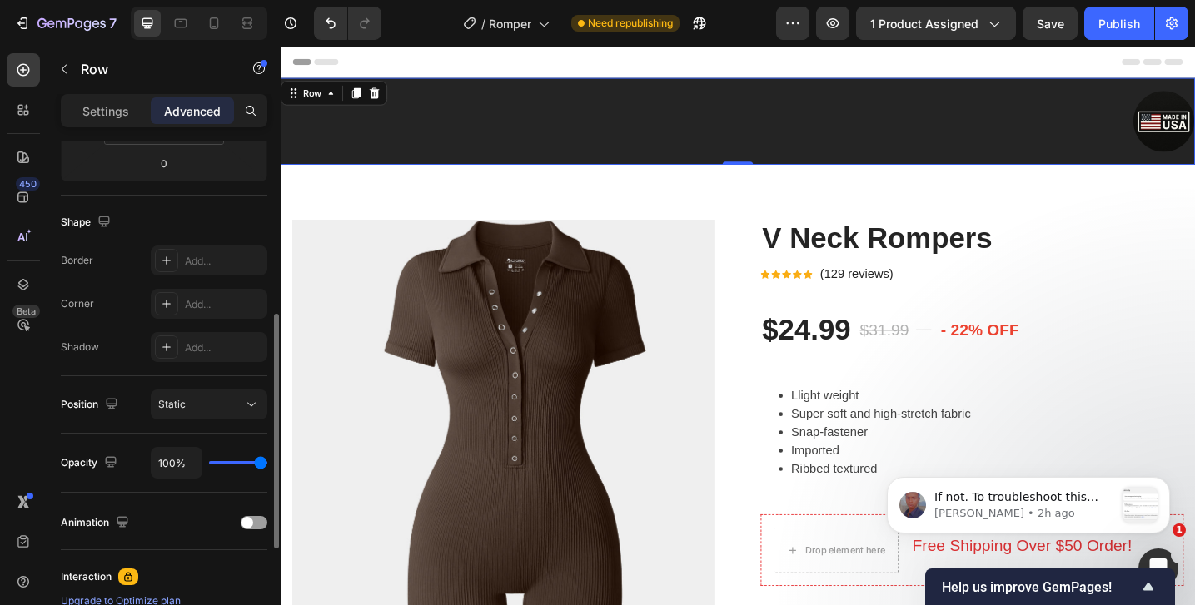
drag, startPoint x: 260, startPoint y: 457, endPoint x: 284, endPoint y: 465, distance: 25.3
click at [267, 465] on input "range" at bounding box center [238, 462] width 58 height 3
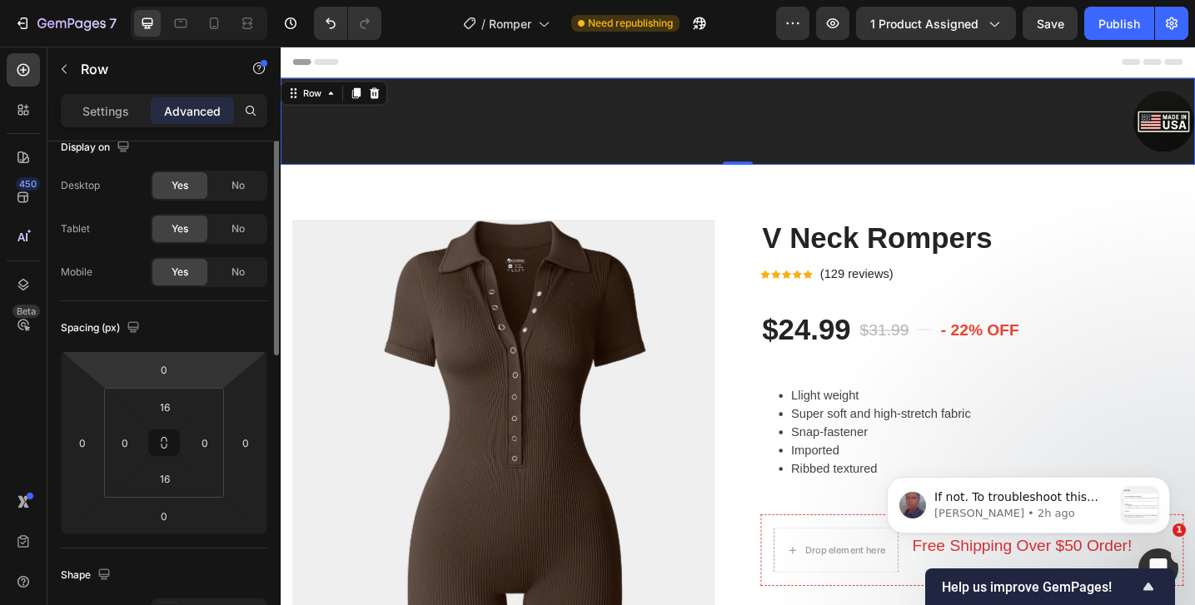
scroll to position [0, 0]
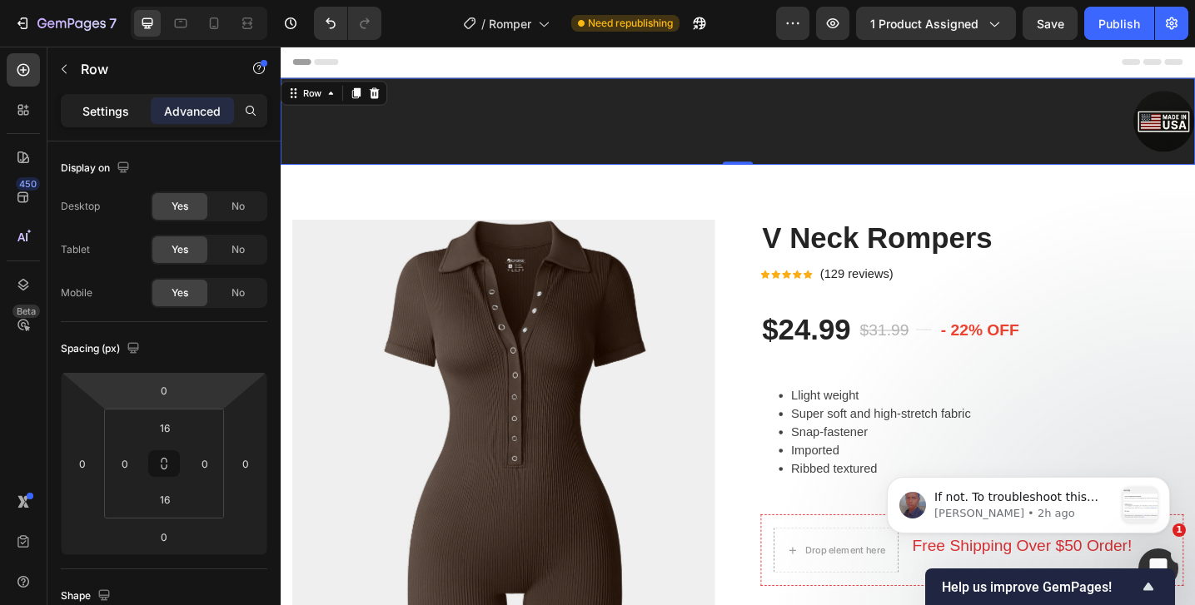
click at [121, 112] on p "Settings" at bounding box center [105, 110] width 47 height 17
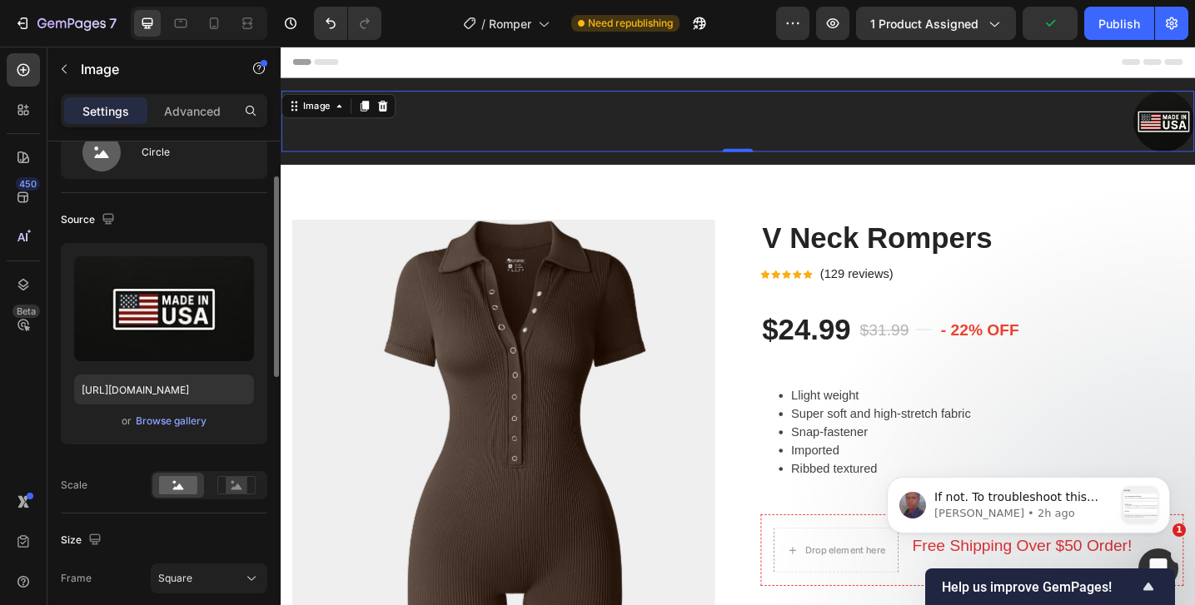
scroll to position [82, 0]
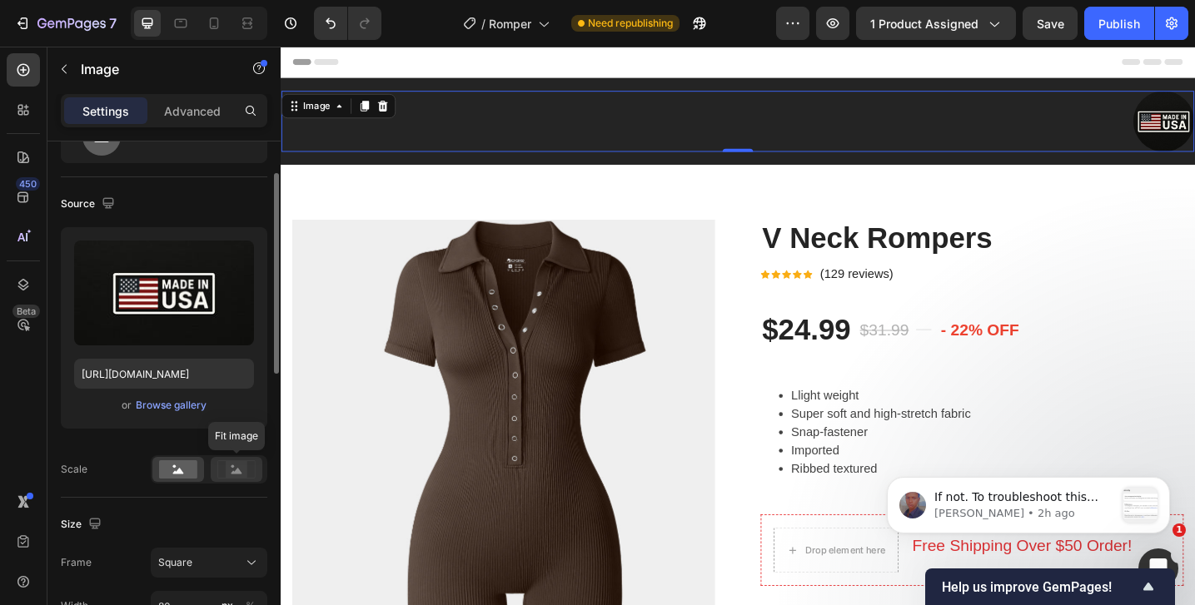
click at [236, 472] on icon at bounding box center [236, 471] width 11 height 6
click at [191, 465] on rect at bounding box center [178, 469] width 38 height 18
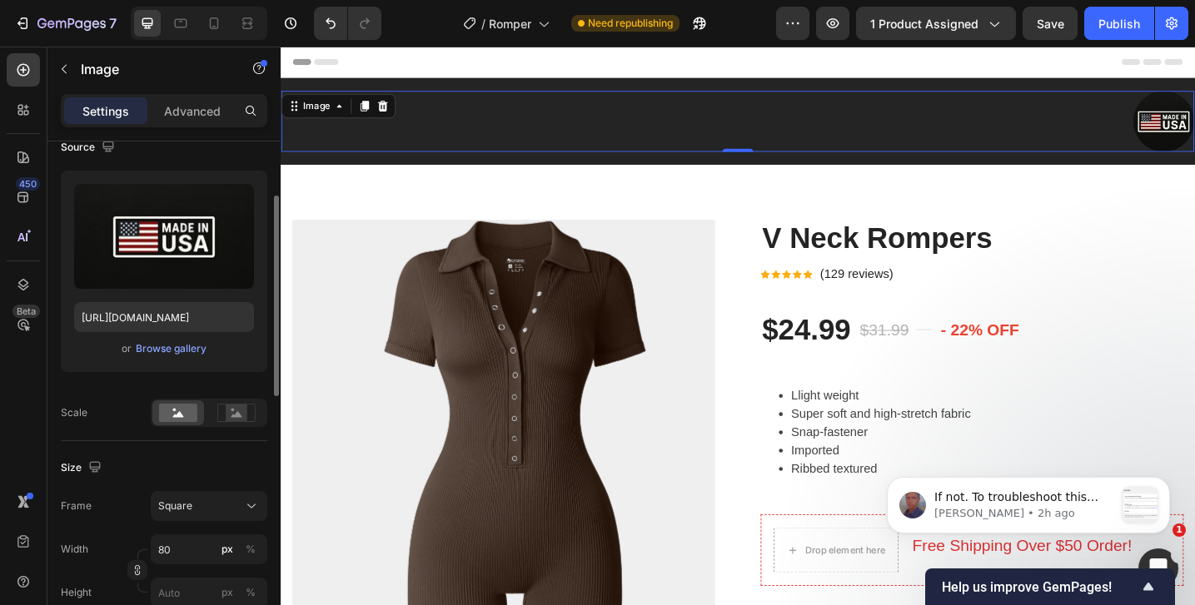
scroll to position [140, 0]
click at [185, 507] on span "Square" at bounding box center [175, 504] width 34 height 15
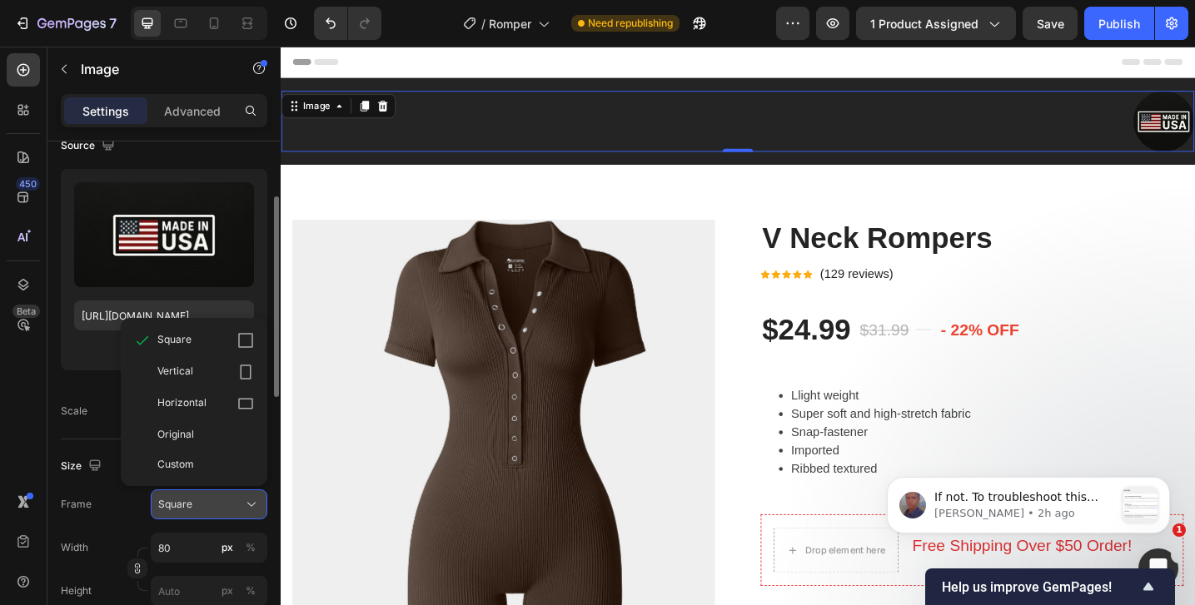
click at [185, 507] on span "Square" at bounding box center [175, 504] width 34 height 15
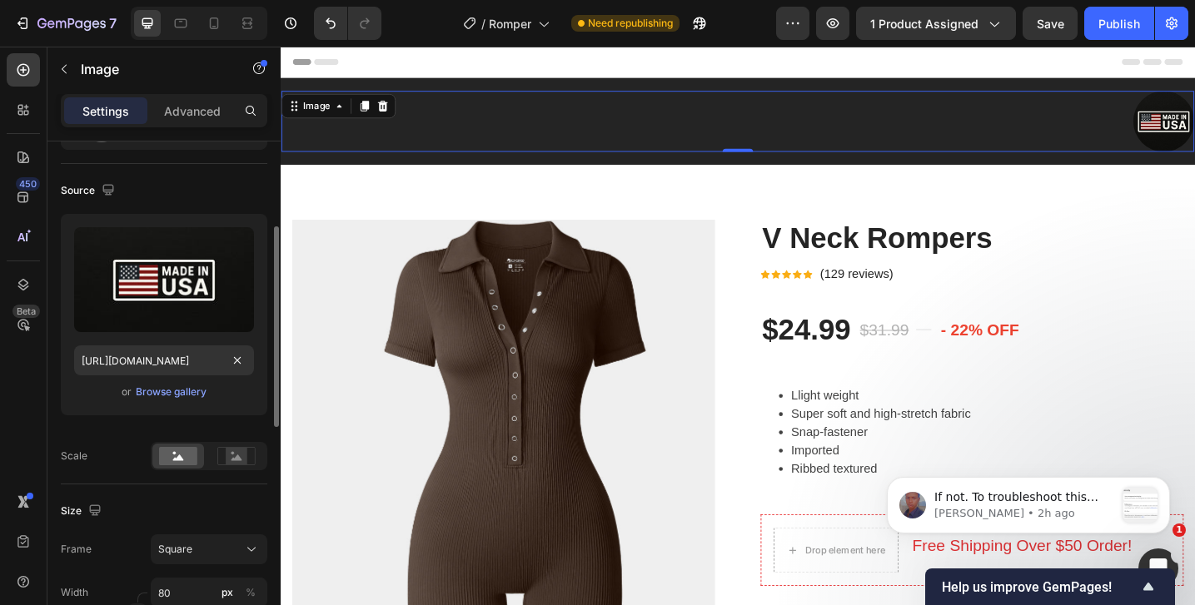
scroll to position [0, 0]
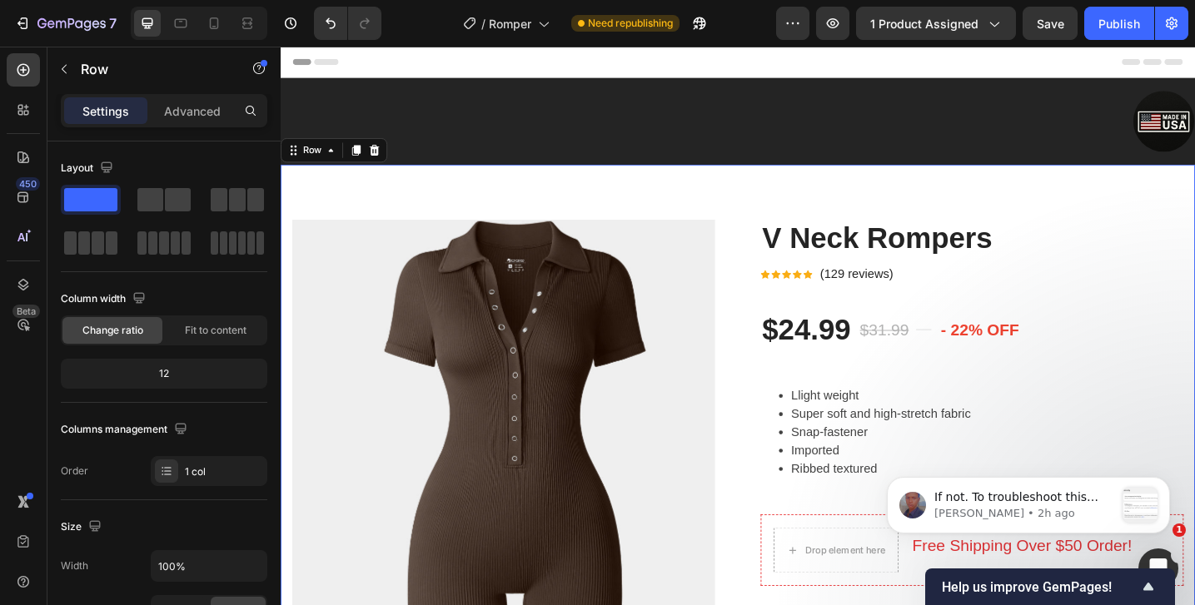
click at [68, 67] on icon "button" at bounding box center [63, 68] width 13 height 13
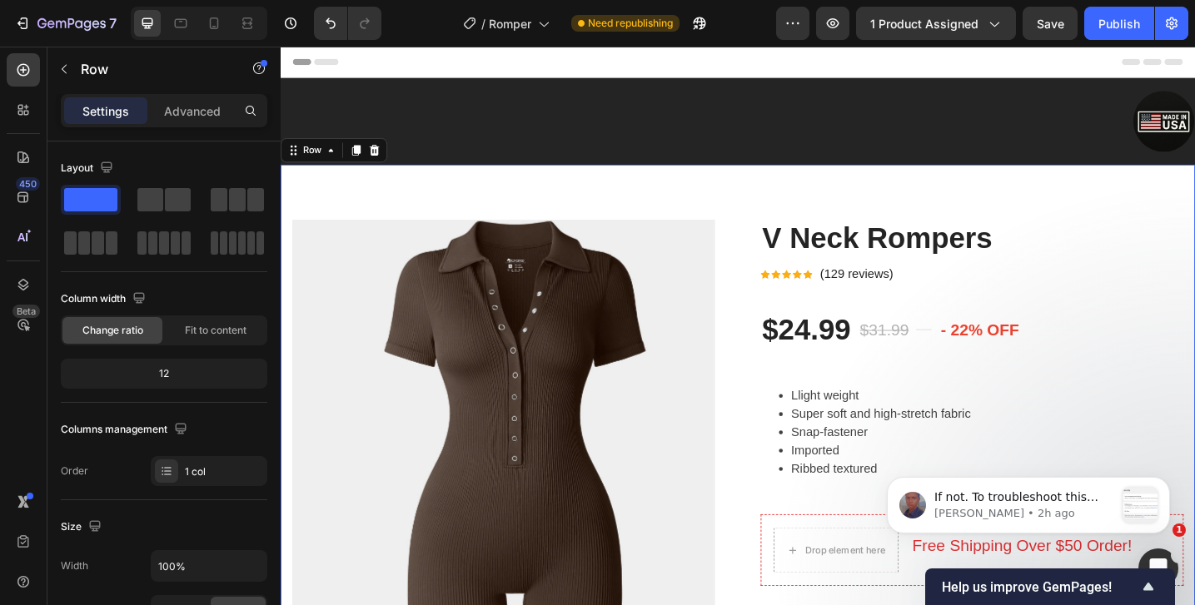
click at [22, 72] on icon at bounding box center [23, 70] width 7 height 7
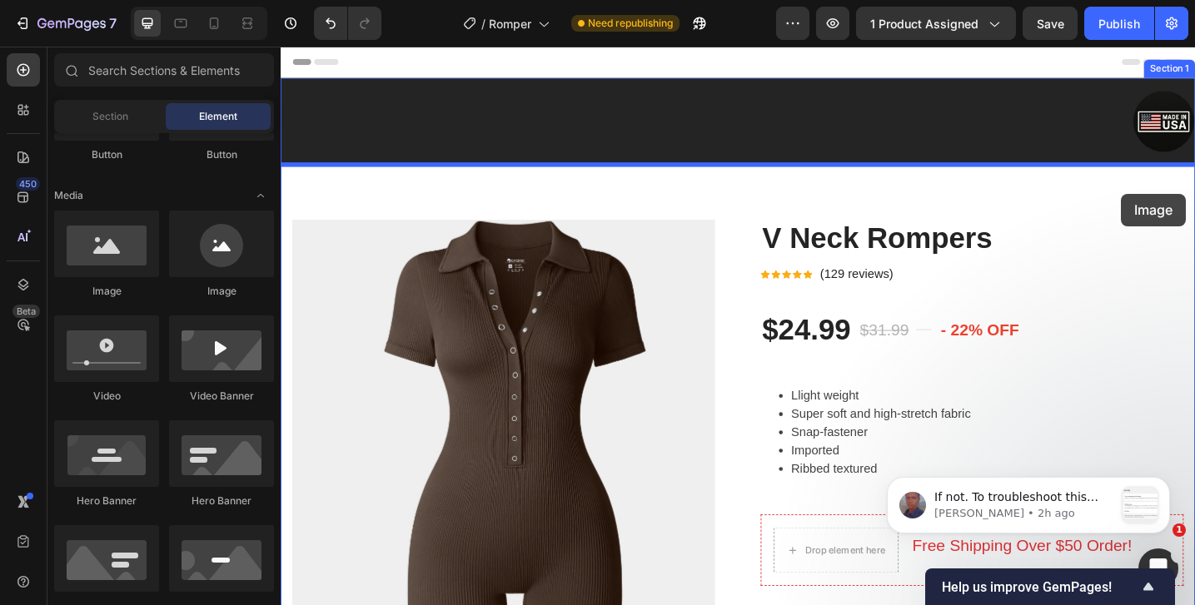
drag, startPoint x: 509, startPoint y: 309, endPoint x: 1199, endPoint y: 207, distance: 697.7
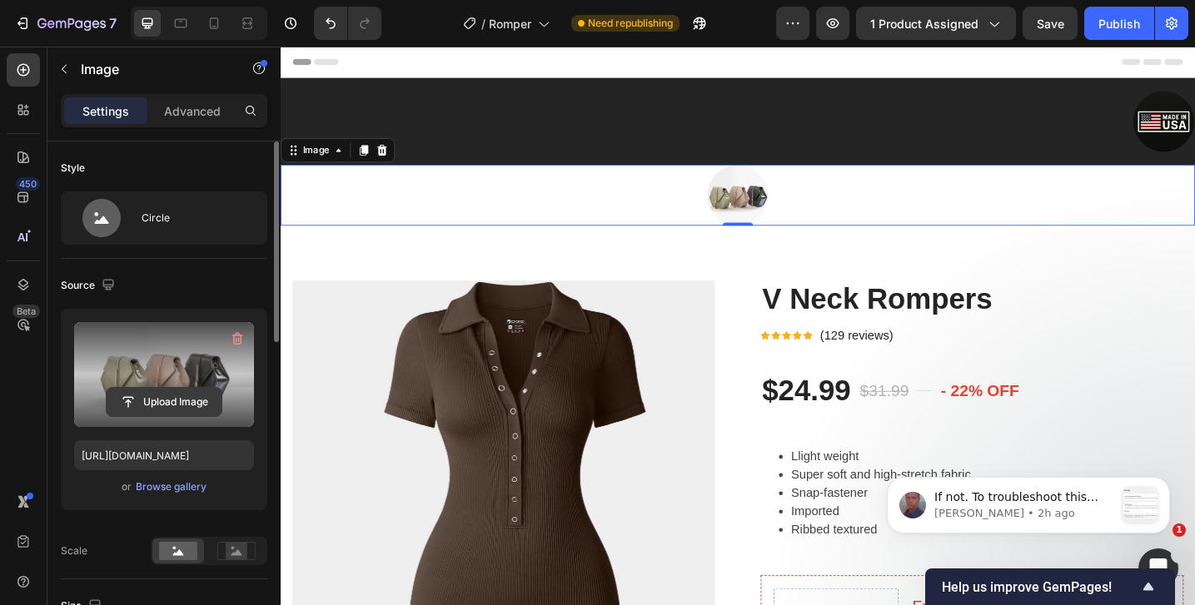
click at [148, 389] on input "file" at bounding box center [164, 402] width 115 height 28
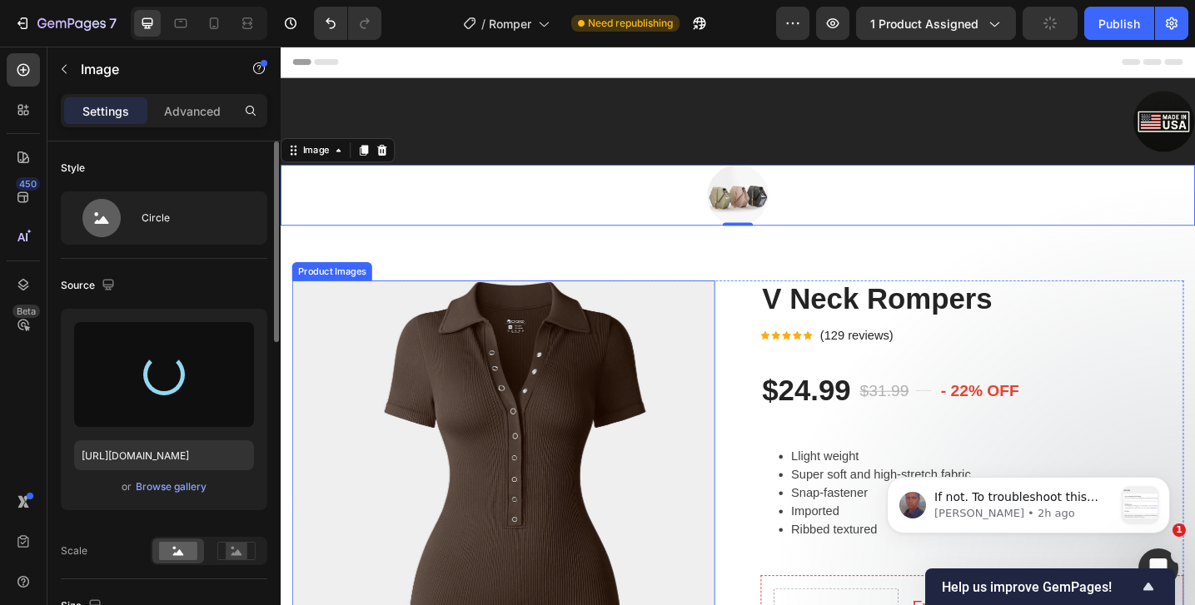
type input "https://cdn.shopify.com/s/files/1/0783/9734/1931/files/gempages_585783880997405…"
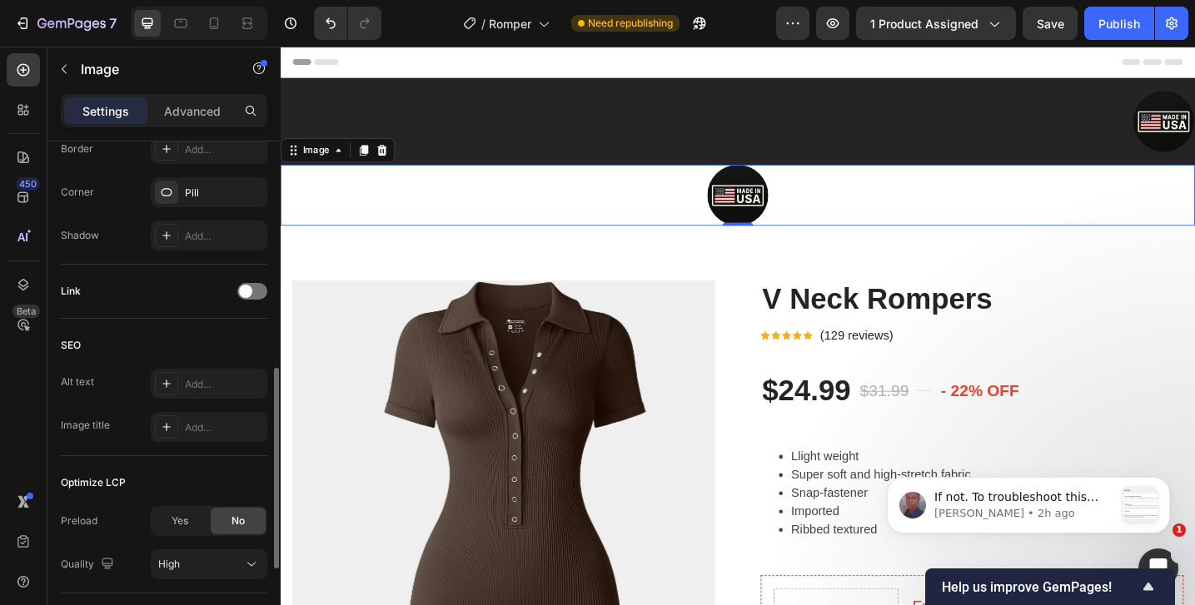
scroll to position [788, 0]
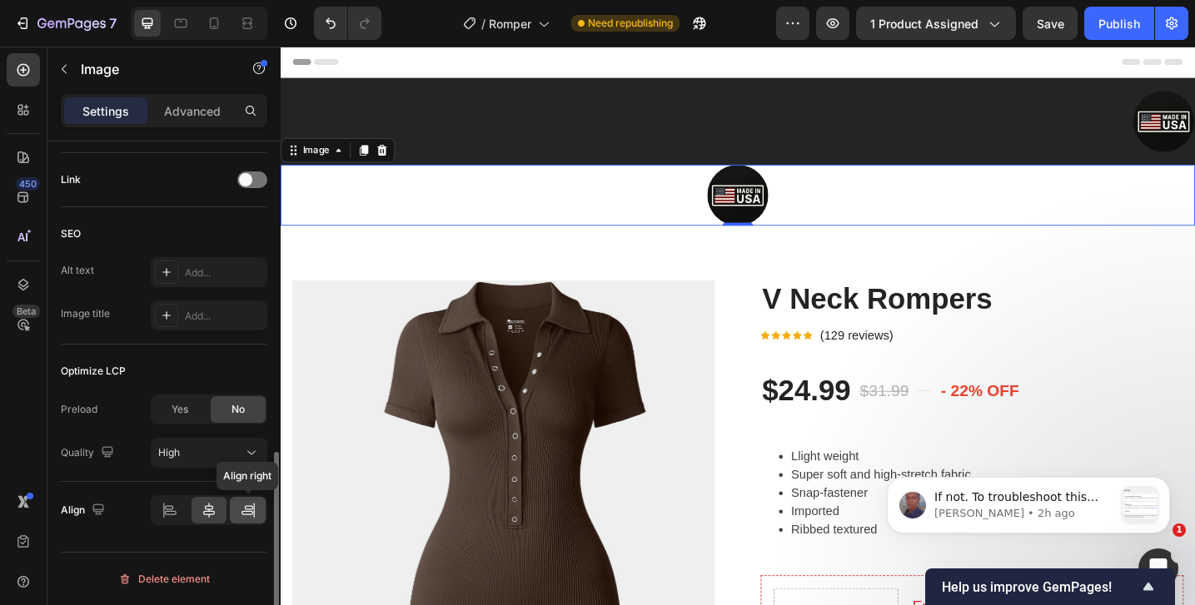
click at [241, 520] on div at bounding box center [248, 510] width 36 height 27
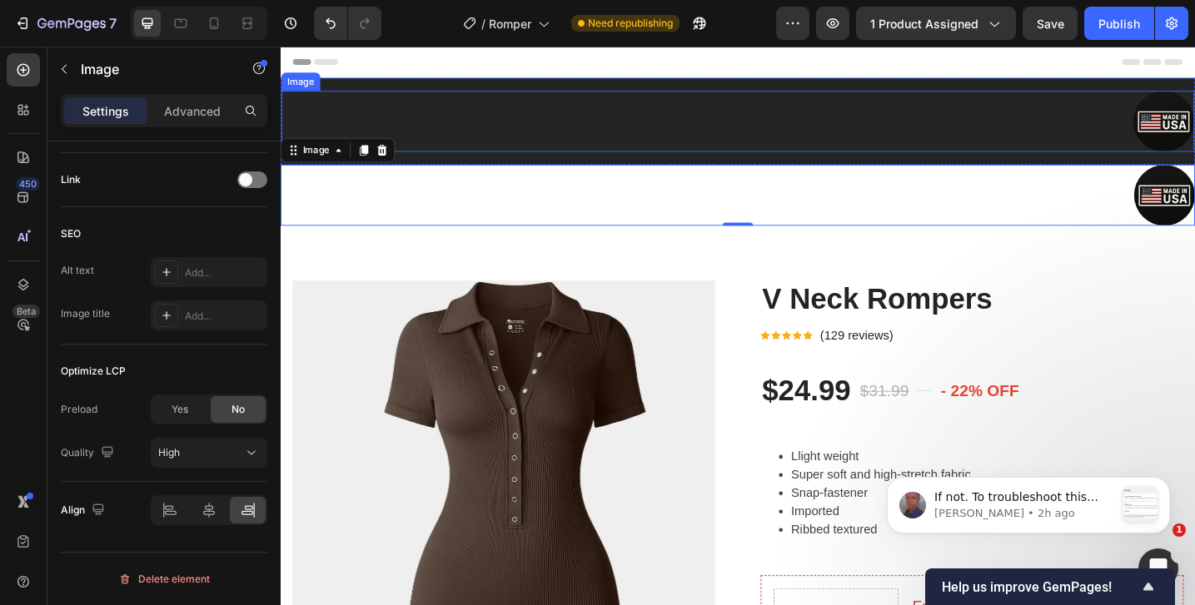
click at [510, 136] on div at bounding box center [779, 128] width 997 height 67
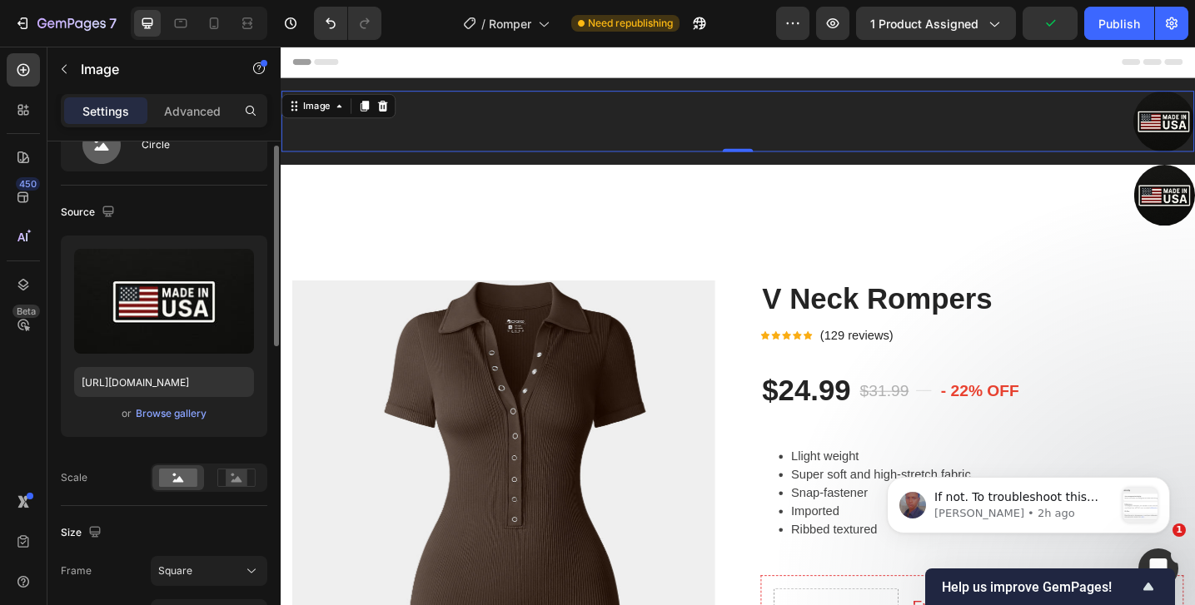
scroll to position [72, 0]
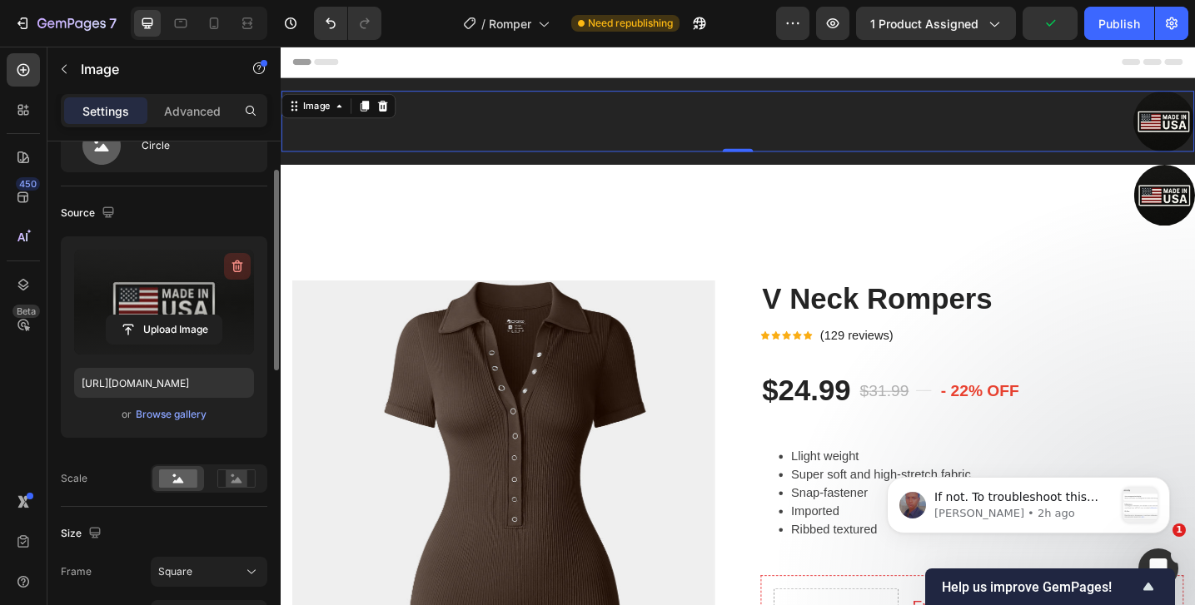
click at [238, 261] on icon "button" at bounding box center [237, 267] width 11 height 12
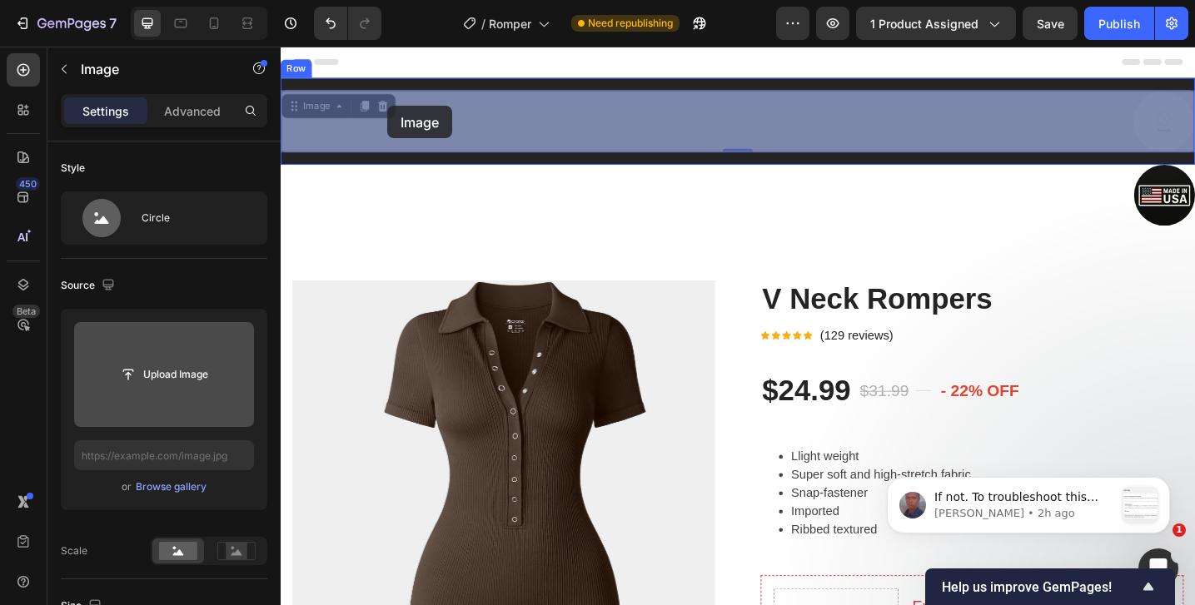
drag, startPoint x: 1246, startPoint y: 121, endPoint x: 396, endPoint y: 112, distance: 850.2
drag, startPoint x: 1230, startPoint y: 128, endPoint x: 1181, endPoint y: 117, distance: 50.3
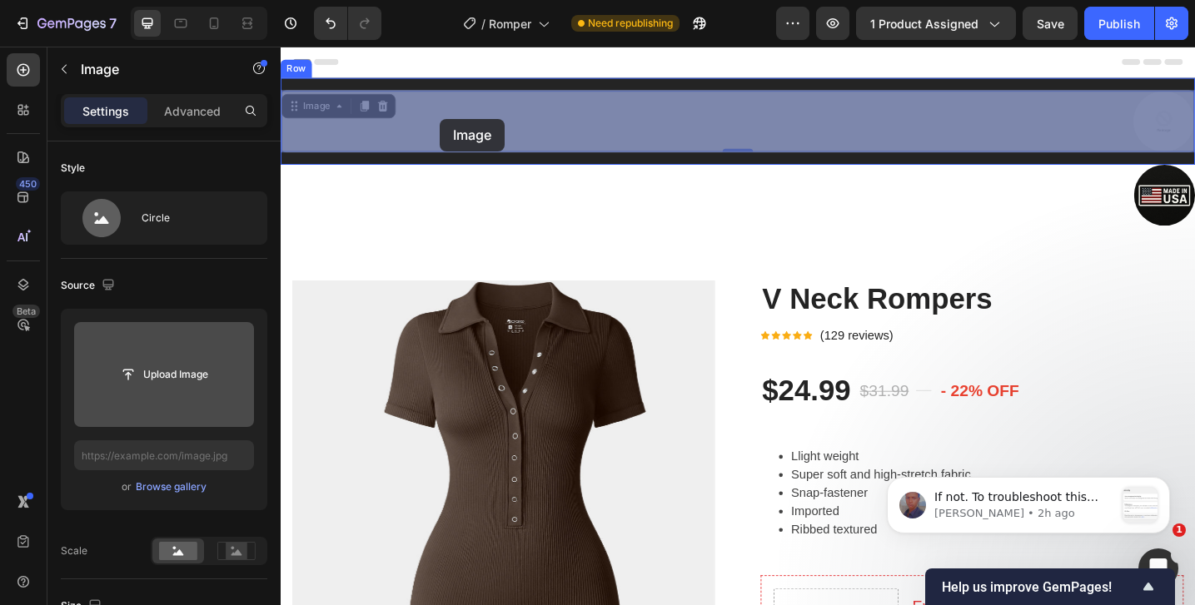
drag, startPoint x: 1248, startPoint y: 128, endPoint x: 464, endPoint y: 126, distance: 784.3
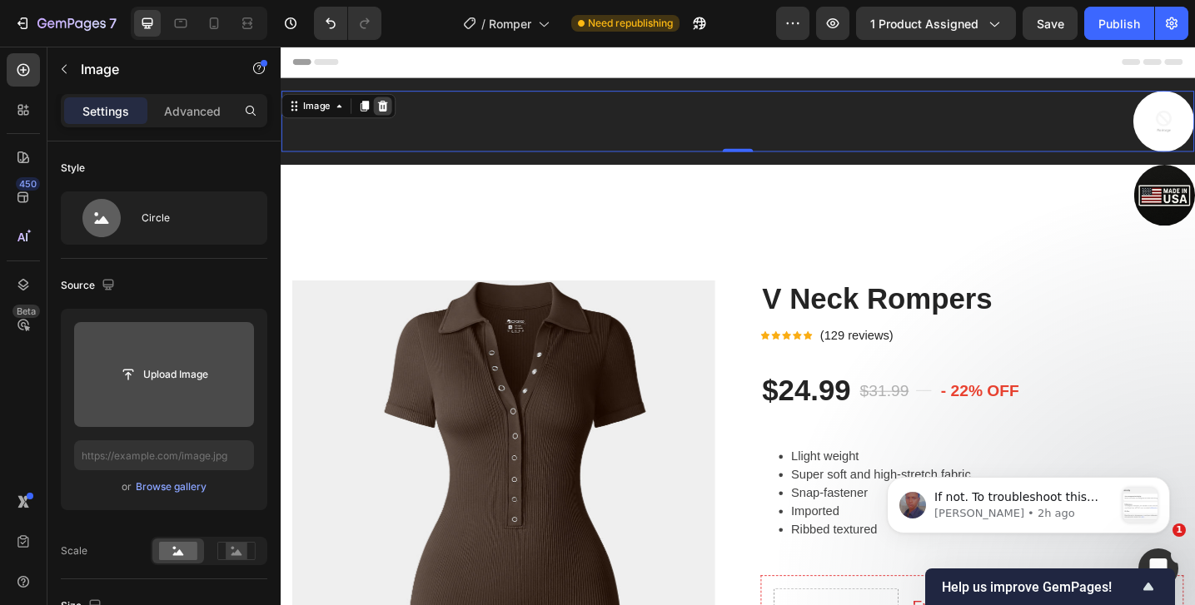
click at [387, 107] on icon at bounding box center [392, 112] width 11 height 12
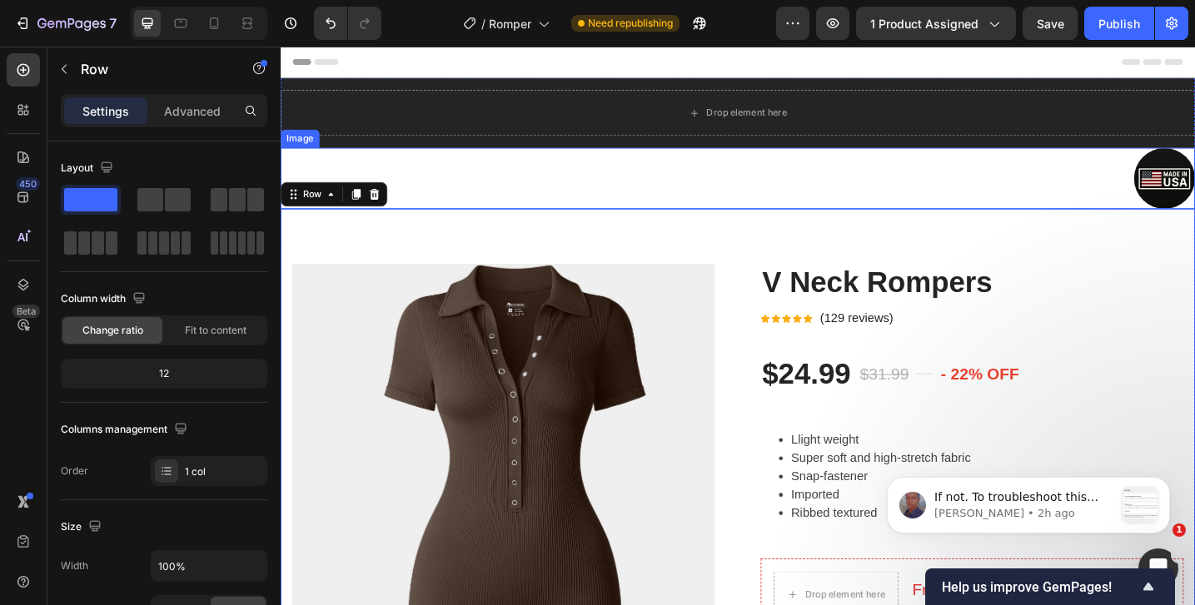
click at [1012, 201] on div at bounding box center [780, 190] width 999 height 67
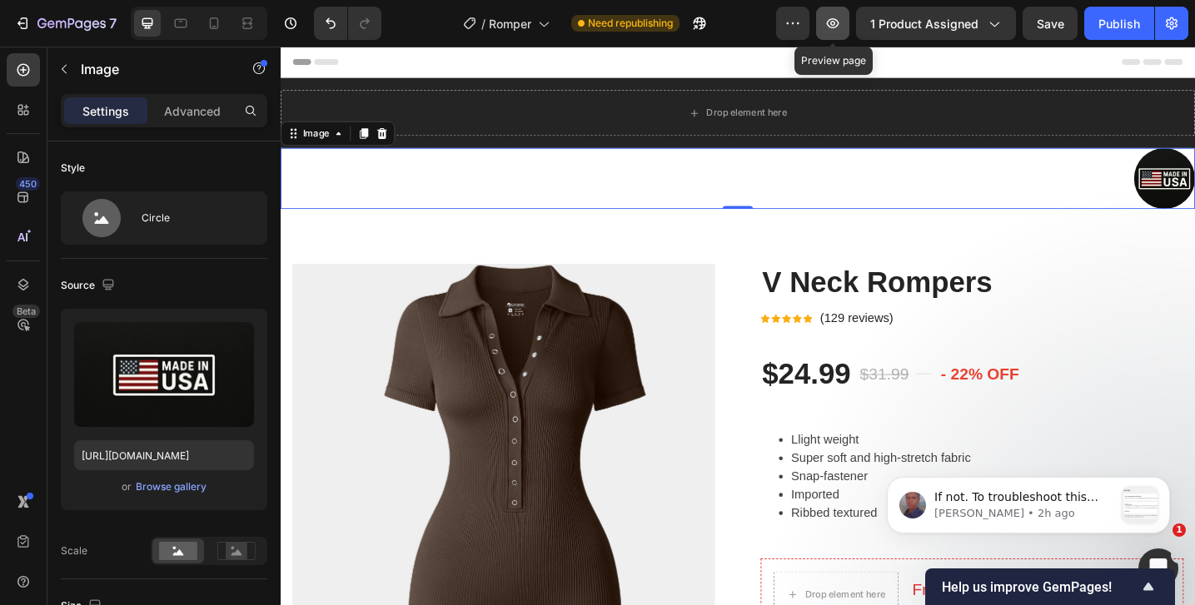
click at [841, 12] on button "button" at bounding box center [832, 23] width 33 height 33
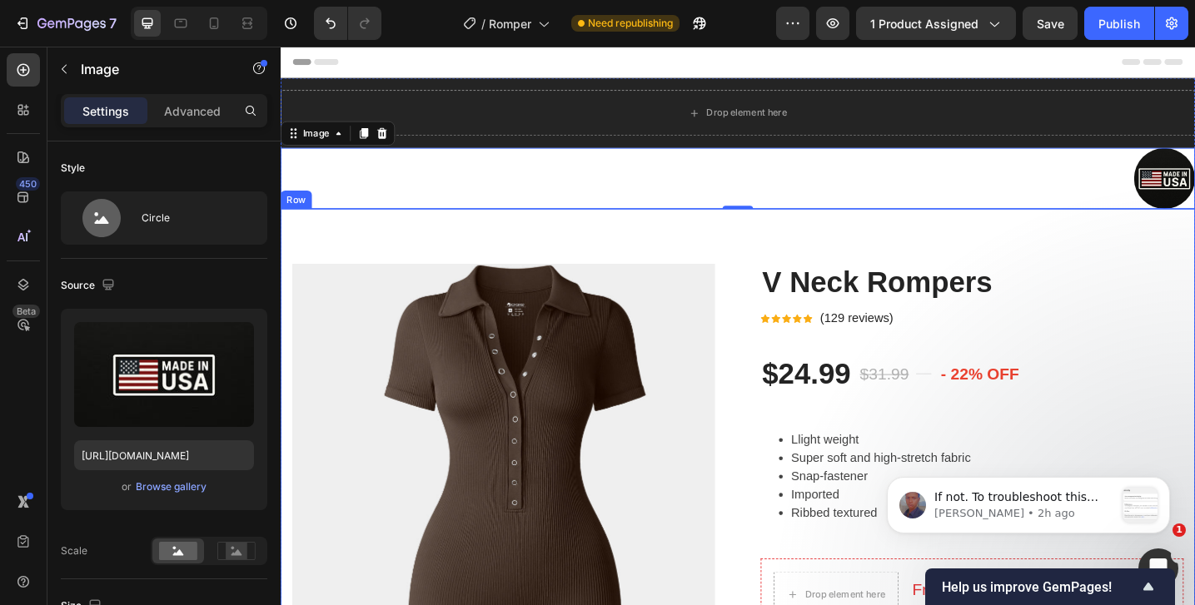
click at [400, 348] on img at bounding box center [524, 515] width 462 height 462
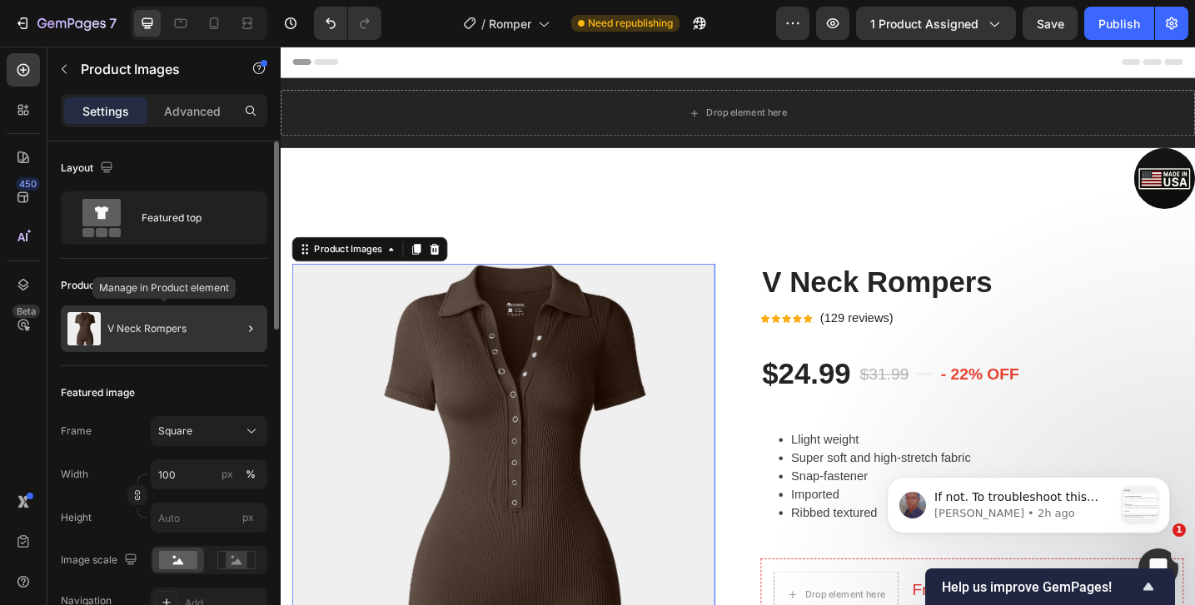
click at [176, 326] on p "V Neck Rompers" at bounding box center [146, 329] width 79 height 12
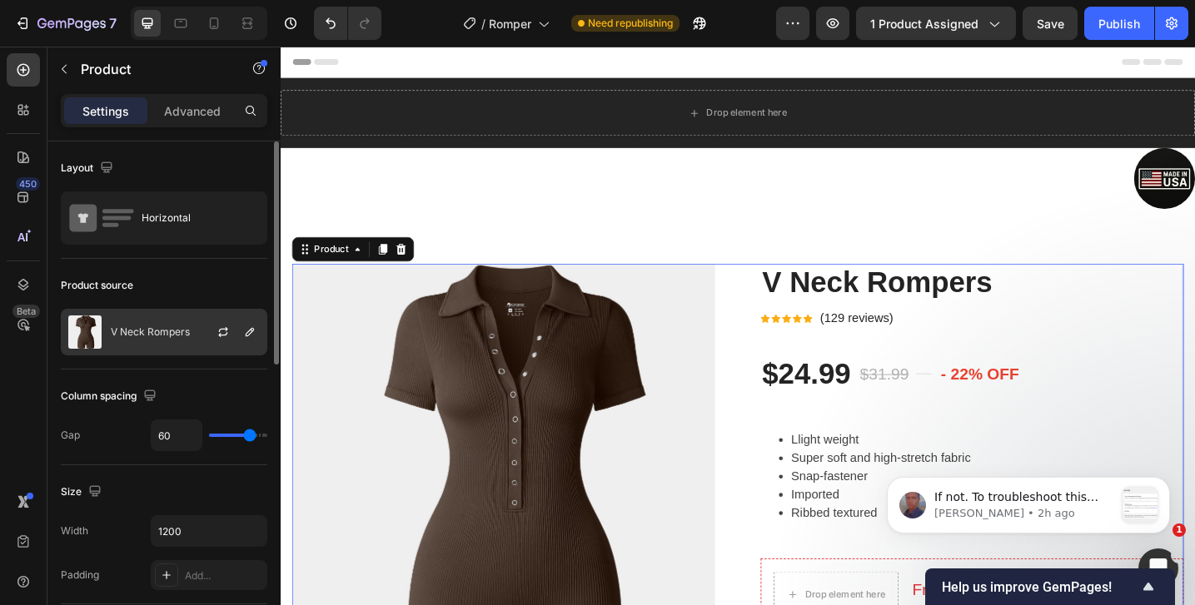
click at [176, 336] on p "V Neck Rompers" at bounding box center [150, 332] width 79 height 12
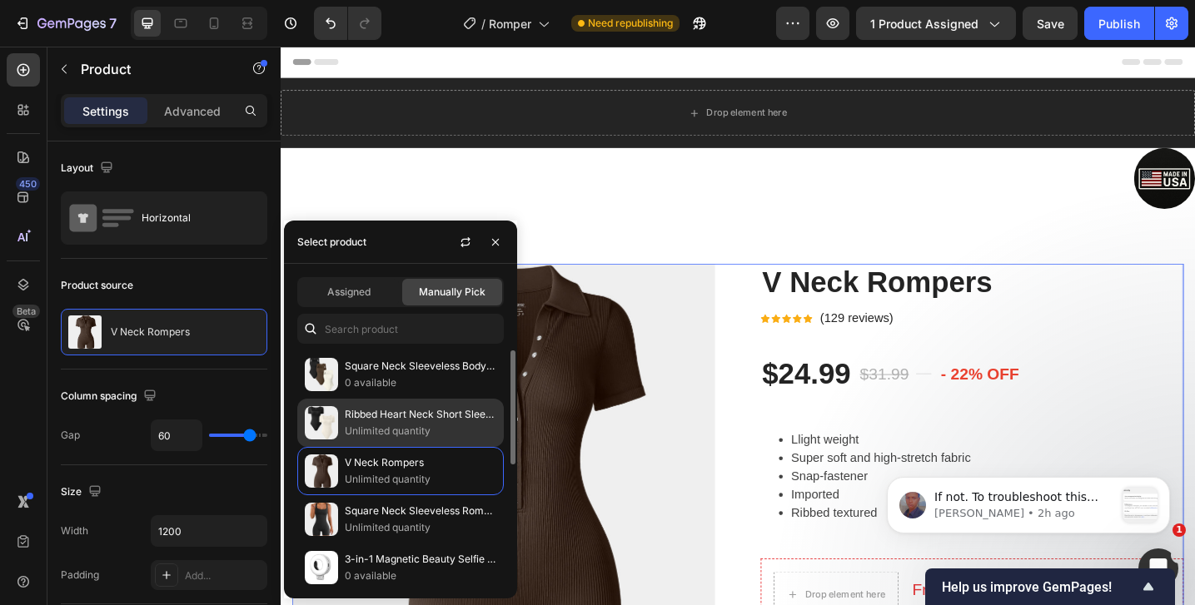
click at [356, 428] on p "Unlimited quantity" at bounding box center [421, 431] width 152 height 17
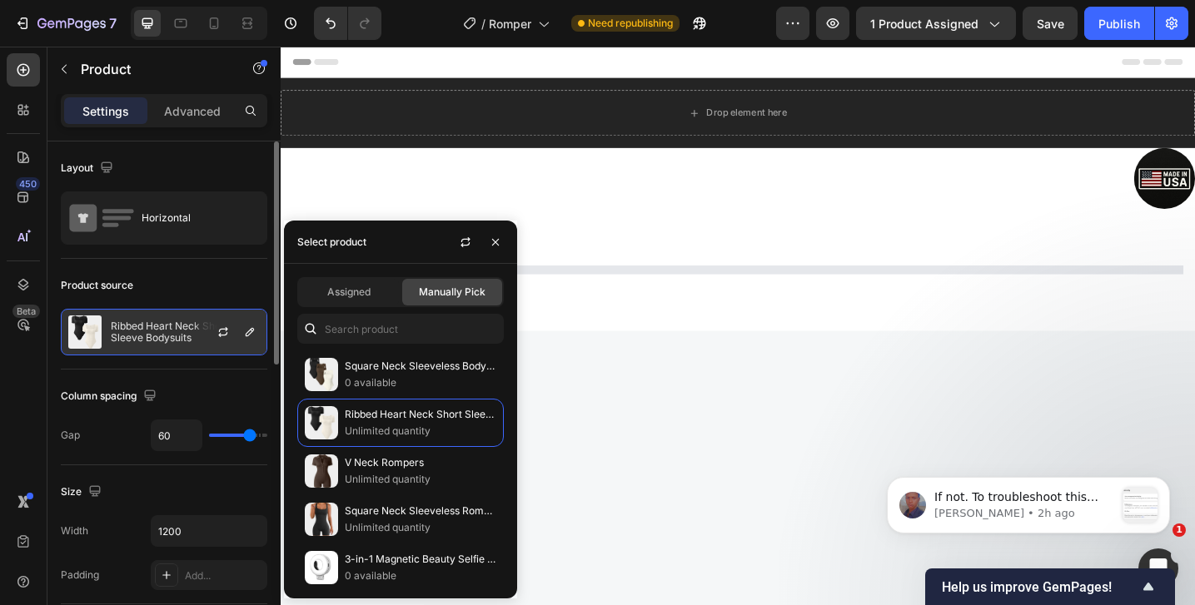
click at [182, 333] on p "Ribbed Heart Neck Short Sleeve Bodysuits" at bounding box center [185, 332] width 149 height 23
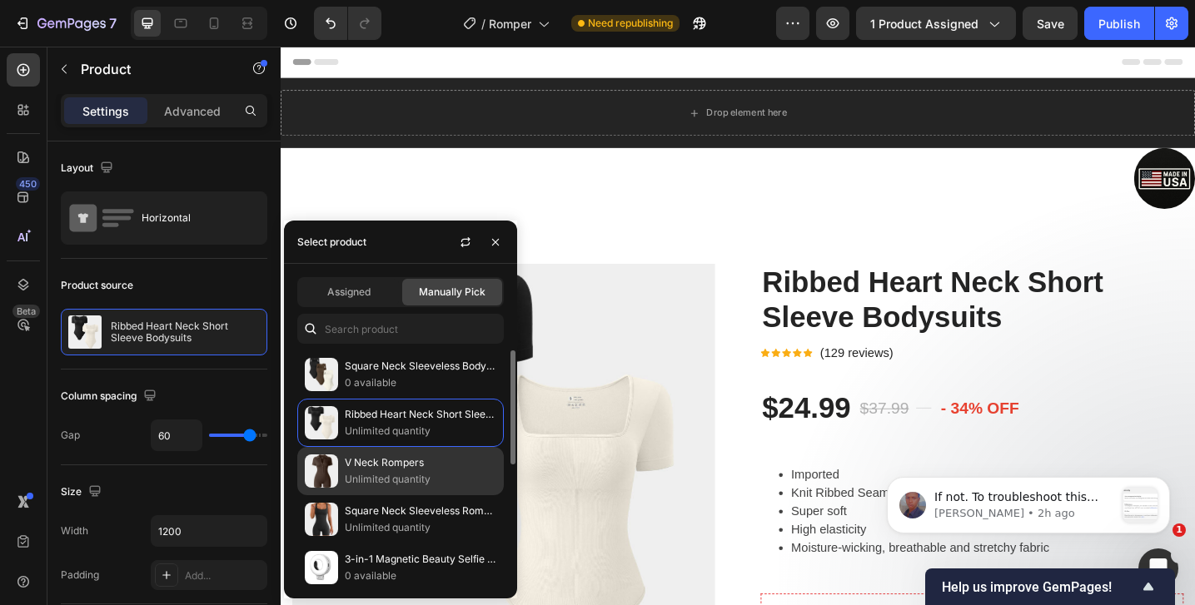
click at [375, 465] on p "V Neck Rompers" at bounding box center [421, 463] width 152 height 17
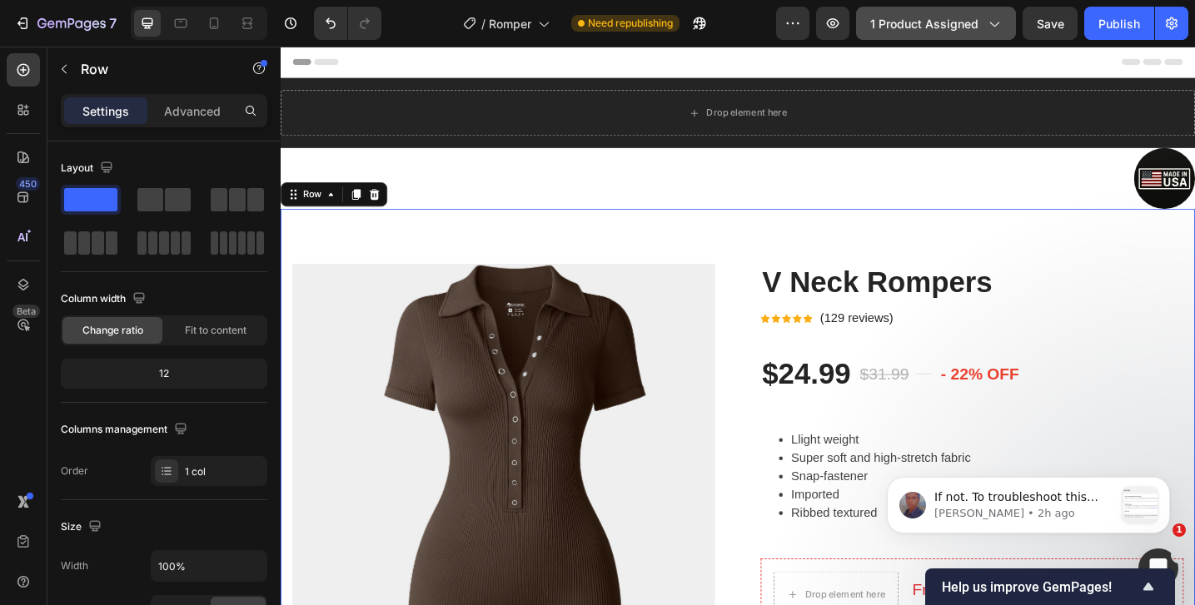
click at [903, 31] on span "1 product assigned" at bounding box center [924, 23] width 108 height 17
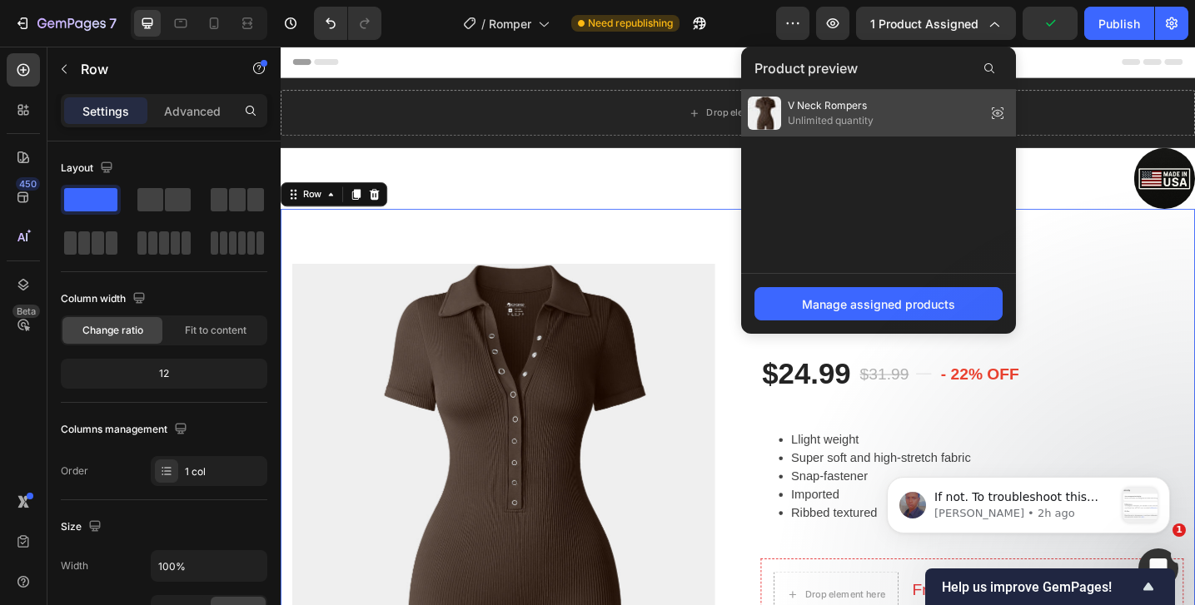
click at [858, 119] on span "Unlimited quantity" at bounding box center [831, 120] width 86 height 15
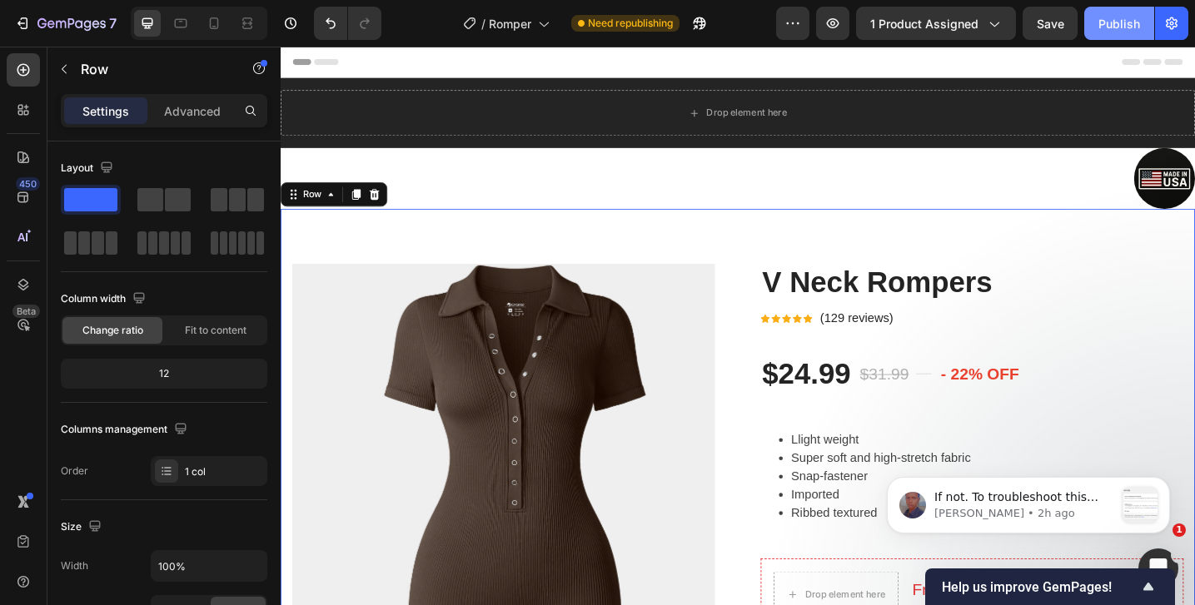
click at [1095, 30] on button "Publish" at bounding box center [1119, 23] width 70 height 33
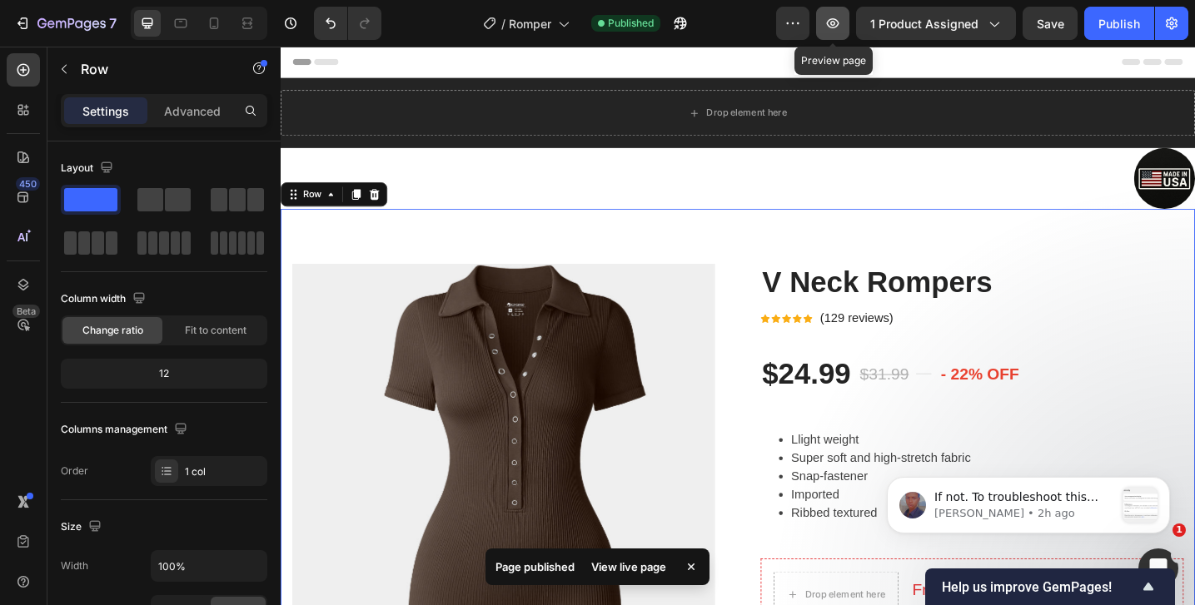
click at [838, 32] on button "button" at bounding box center [832, 23] width 33 height 33
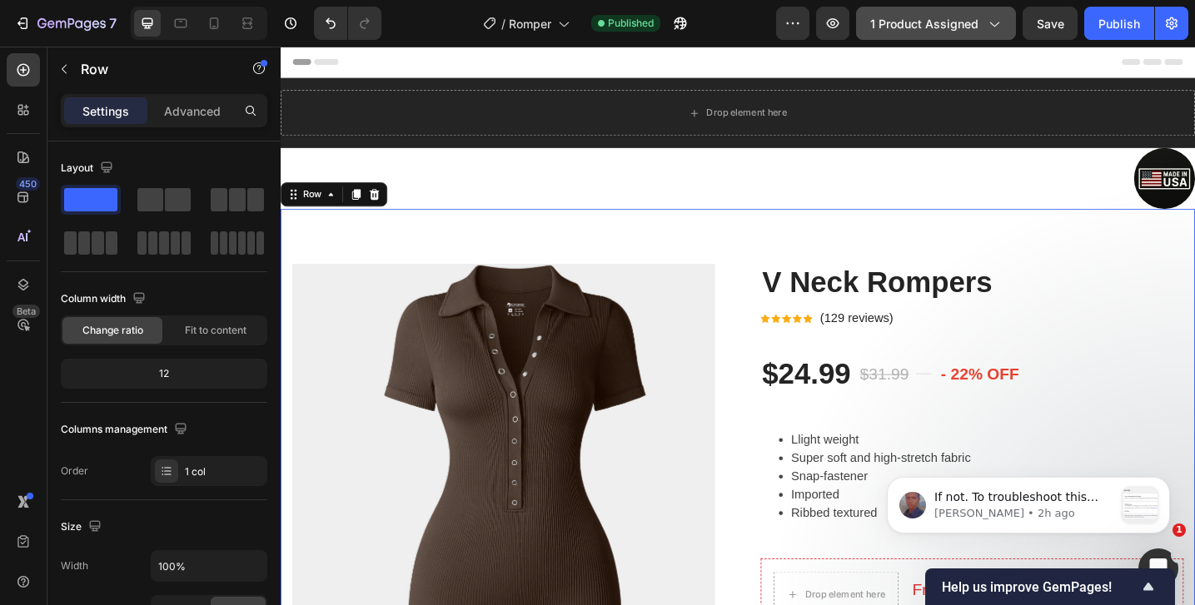
click at [890, 28] on span "1 product assigned" at bounding box center [924, 23] width 108 height 17
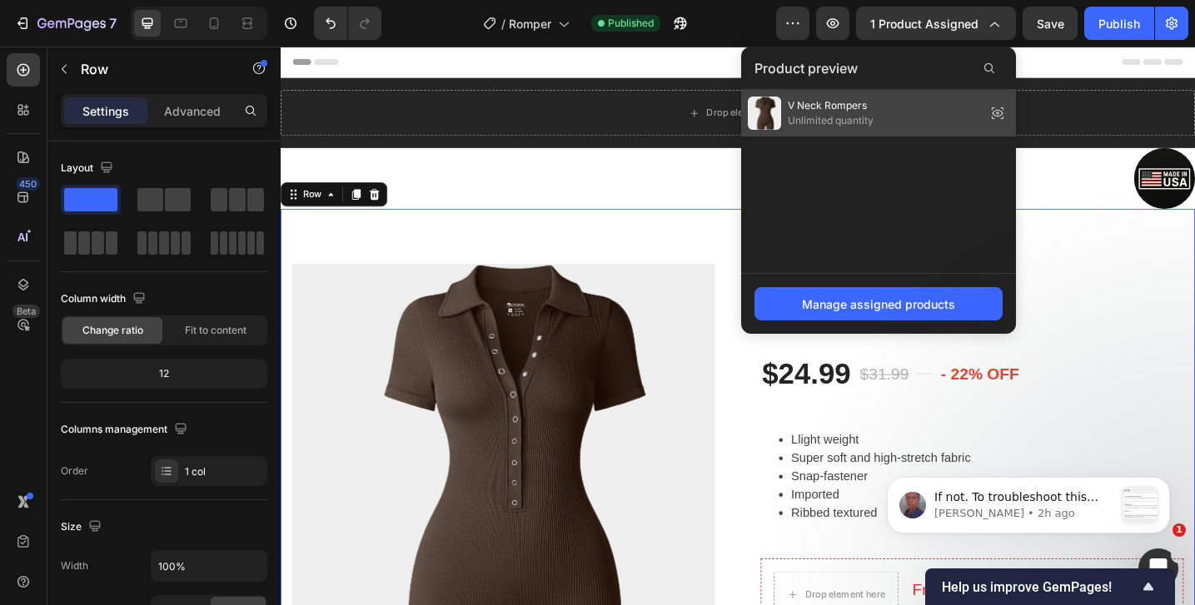
click at [993, 119] on icon at bounding box center [997, 113] width 23 height 23
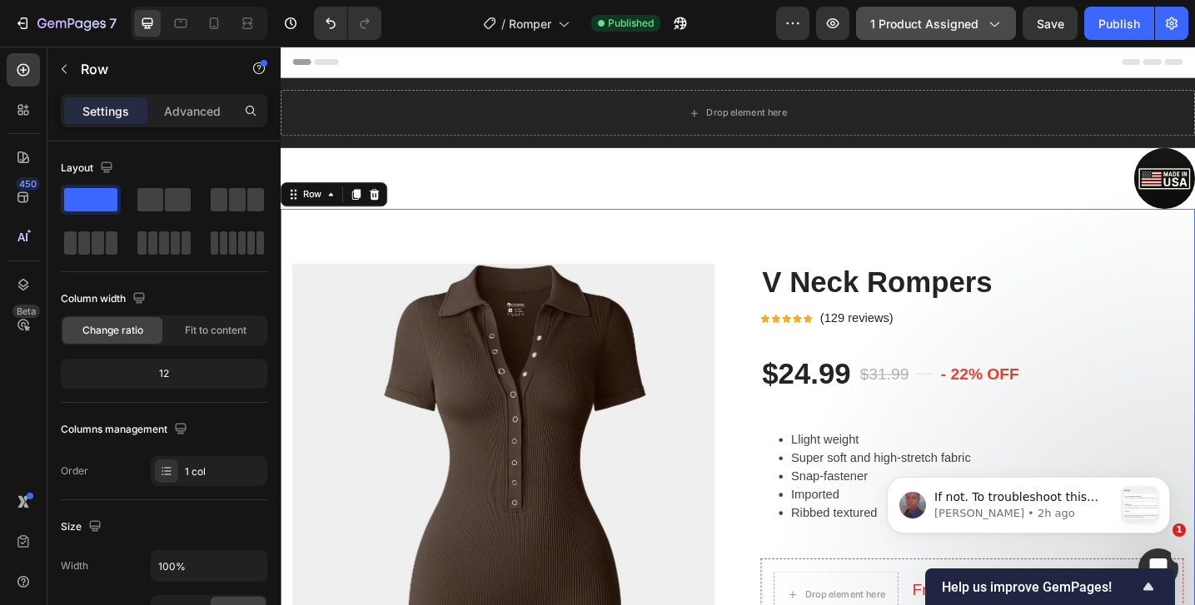
click at [910, 24] on span "1 product assigned" at bounding box center [924, 23] width 108 height 17
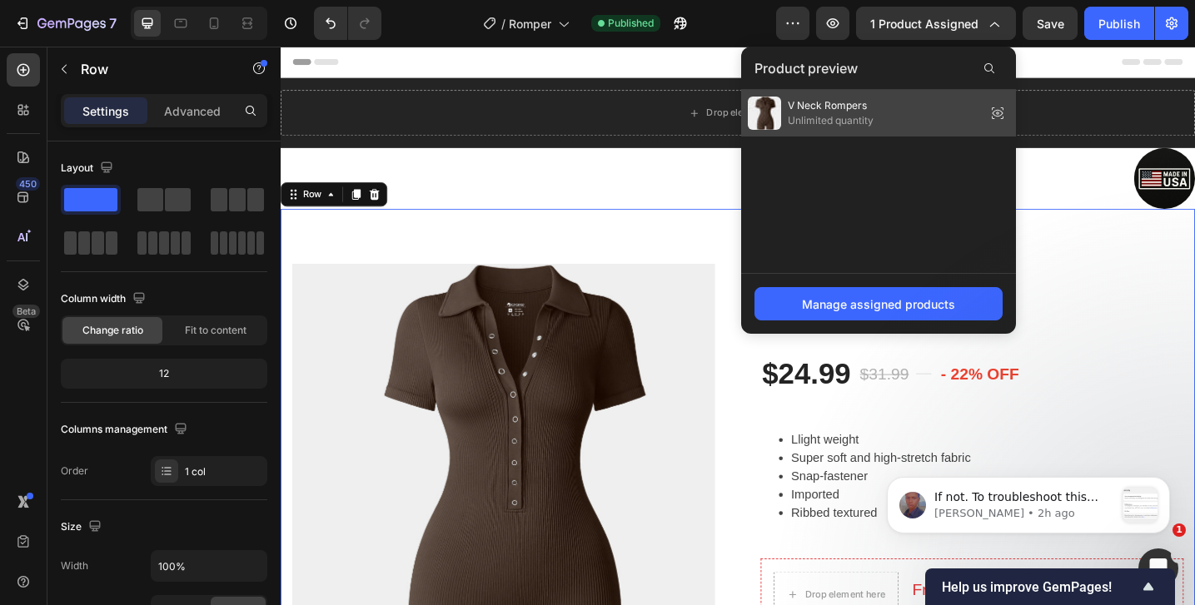
click at [859, 123] on span "Unlimited quantity" at bounding box center [831, 120] width 86 height 15
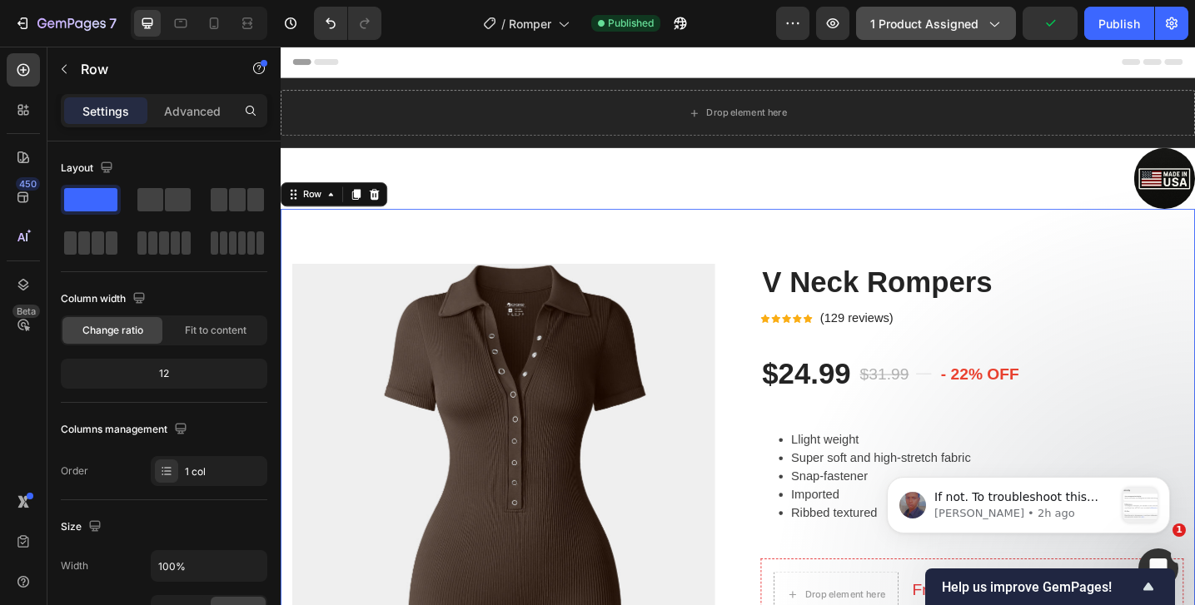
click at [921, 20] on span "1 product assigned" at bounding box center [924, 23] width 108 height 17
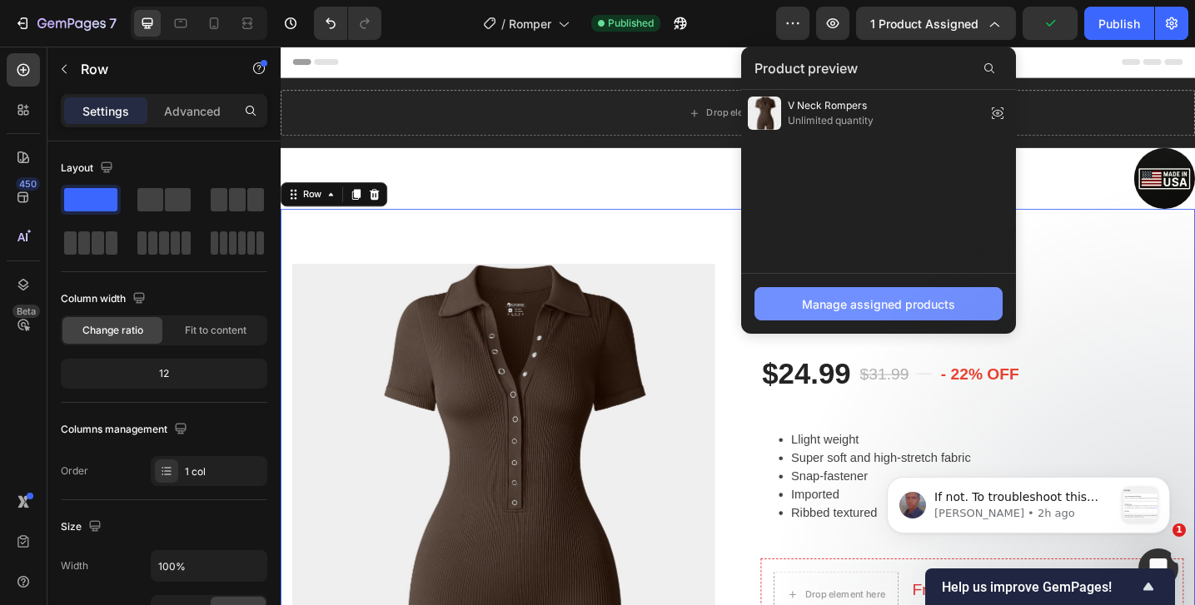
click at [844, 307] on div "Manage assigned products" at bounding box center [878, 304] width 153 height 17
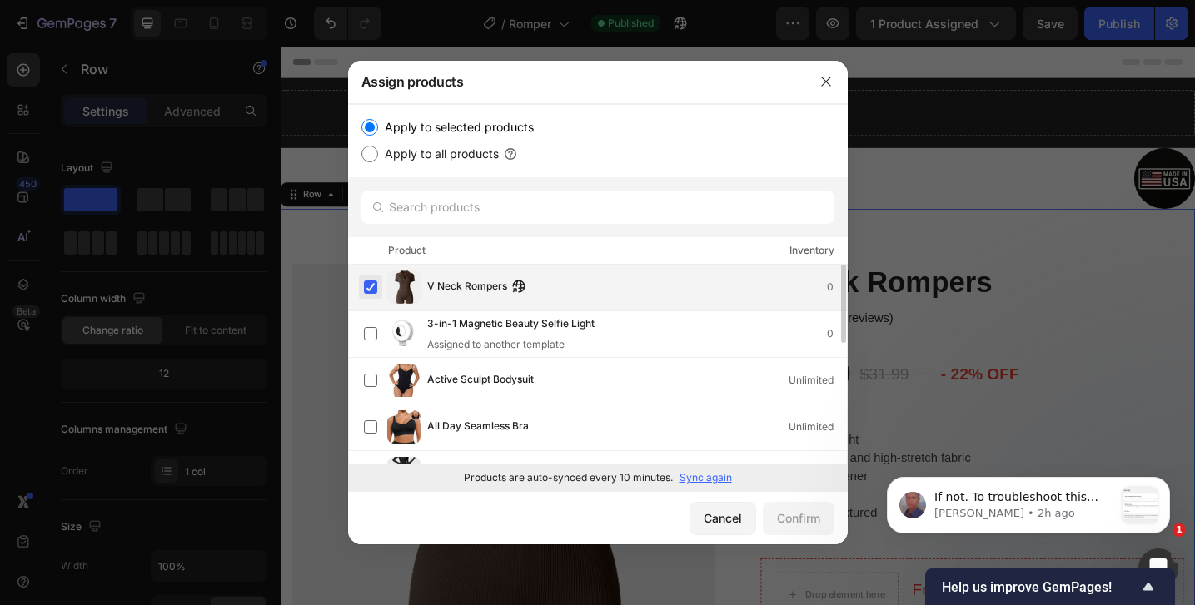
click at [373, 285] on label at bounding box center [370, 287] width 13 height 13
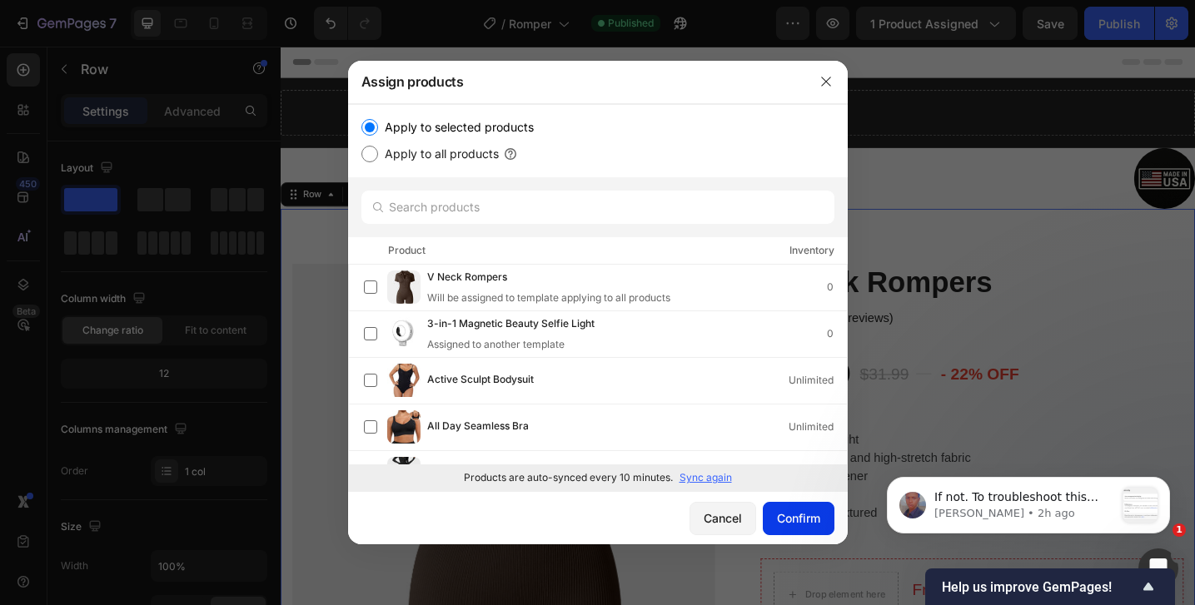
click at [786, 522] on div "Confirm" at bounding box center [798, 518] width 43 height 17
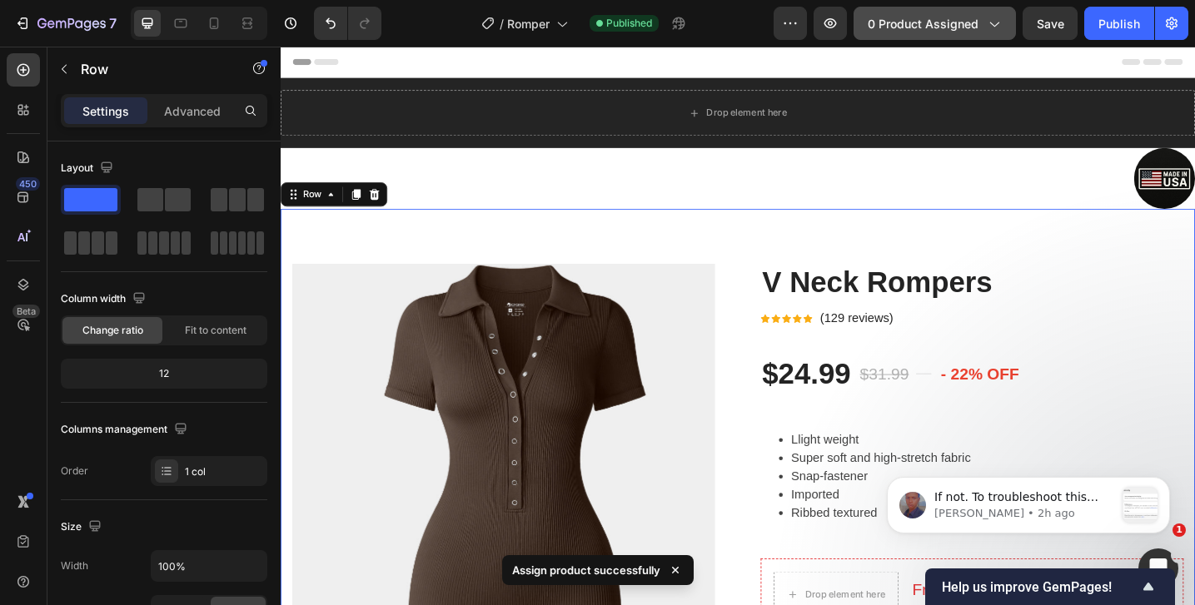
click at [924, 26] on span "0 product assigned" at bounding box center [923, 23] width 111 height 17
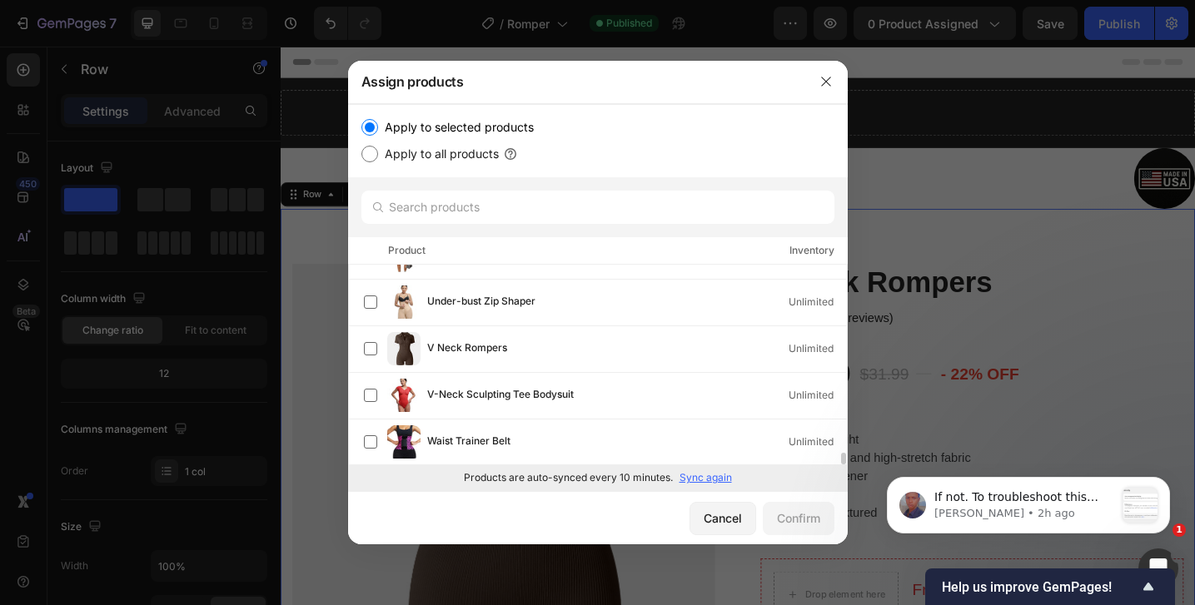
scroll to position [3018, 0]
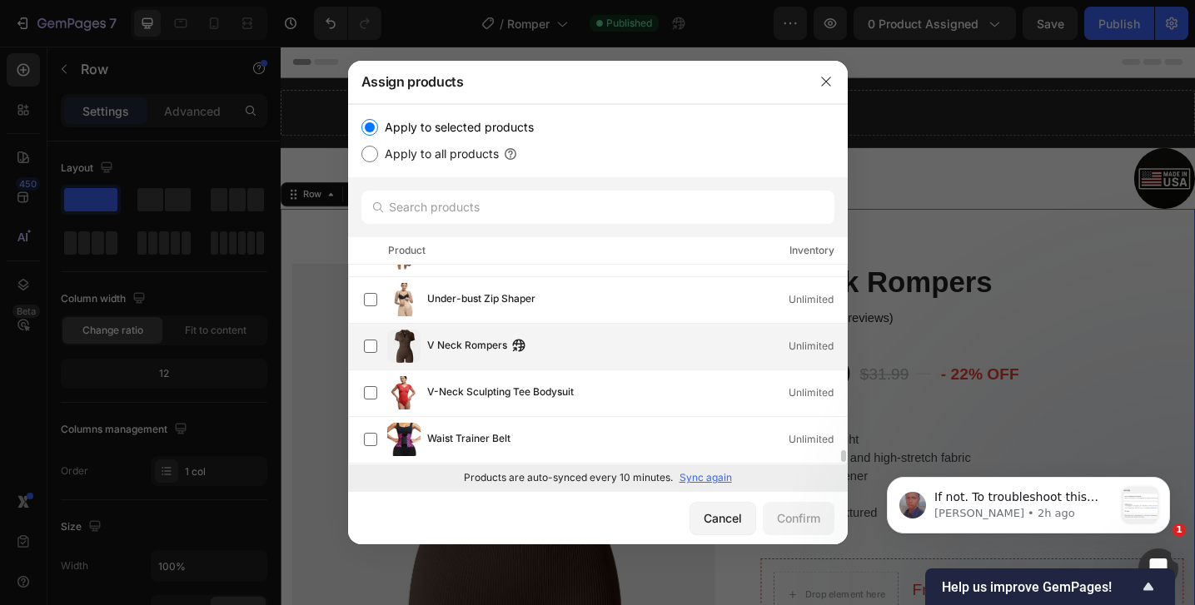
click at [479, 346] on span "V Neck Rompers" at bounding box center [467, 346] width 80 height 18
click at [783, 533] on button "Confirm" at bounding box center [799, 518] width 72 height 33
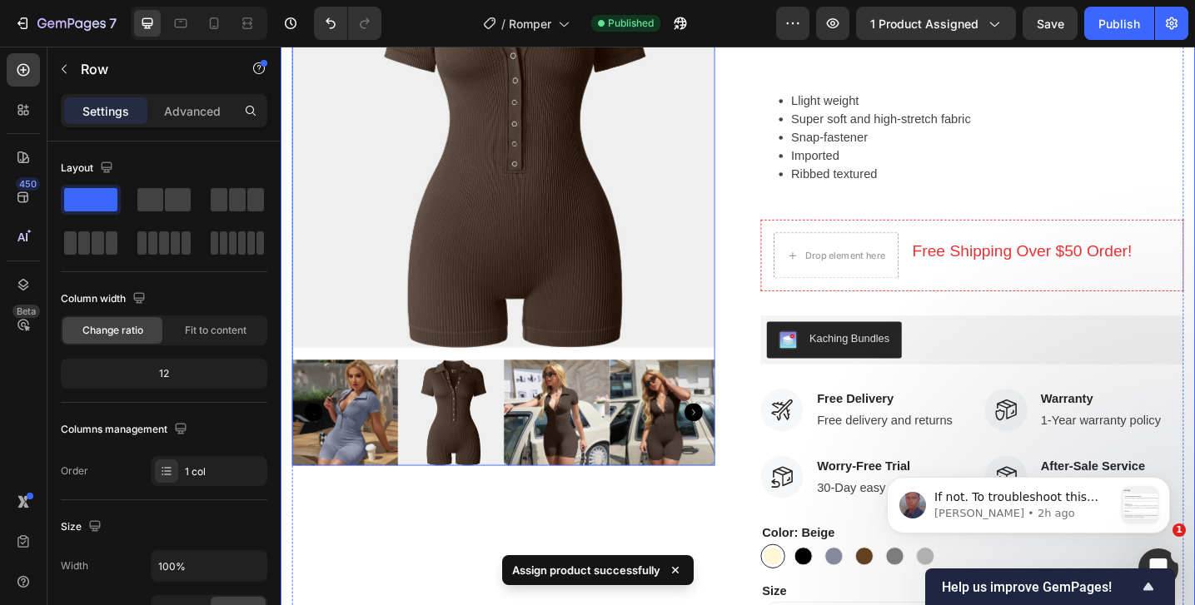
scroll to position [370, 0]
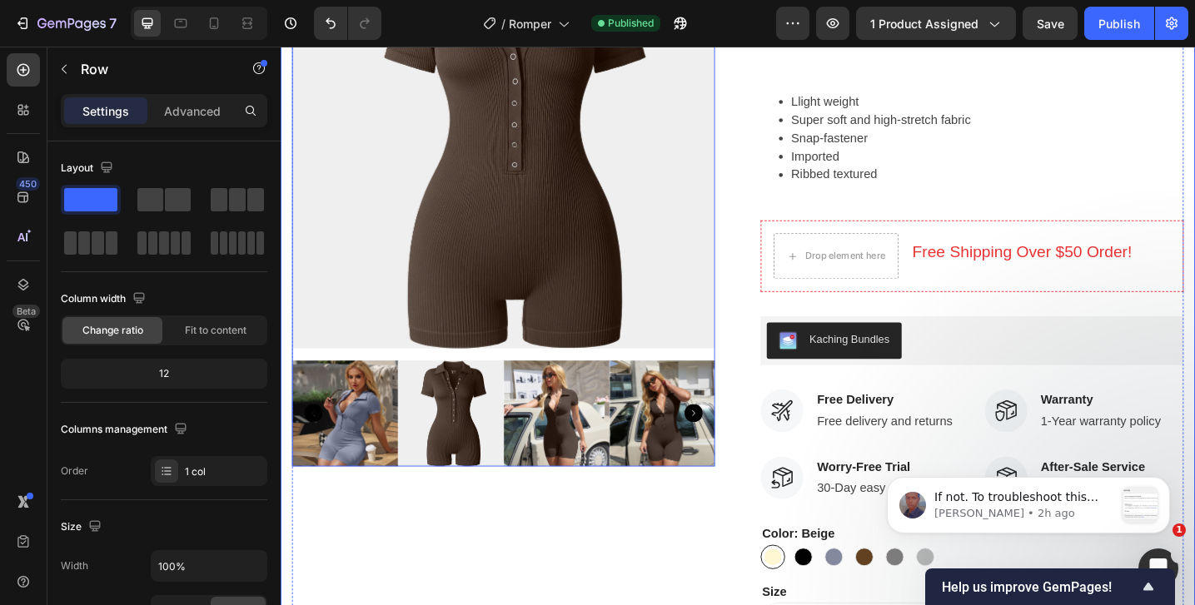
click at [477, 291] on img at bounding box center [524, 145] width 462 height 462
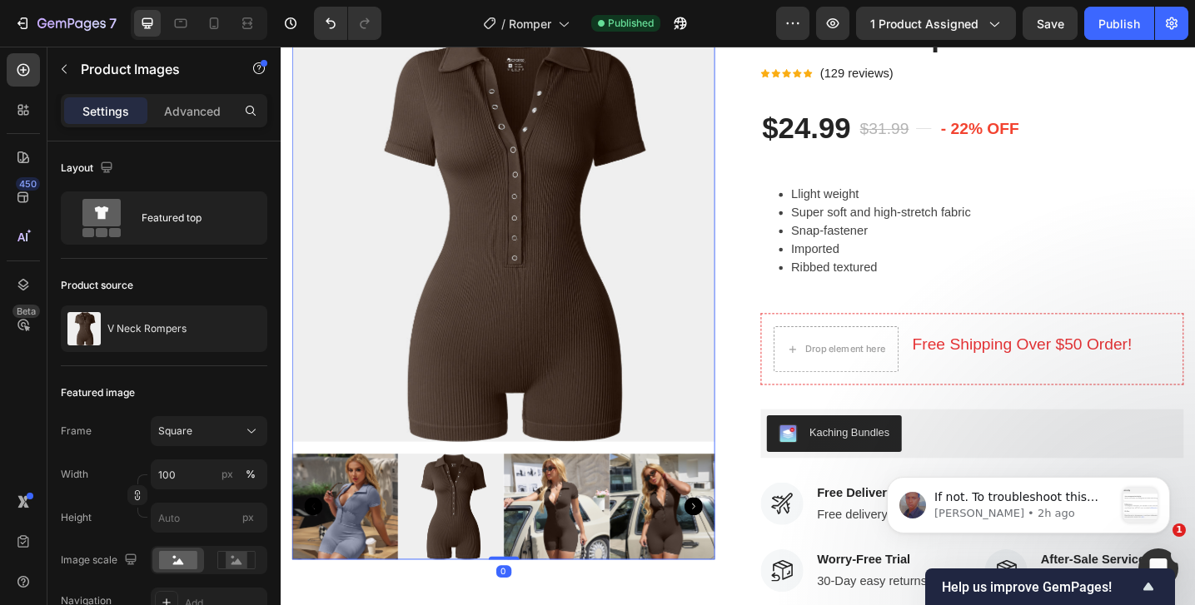
scroll to position [140, 0]
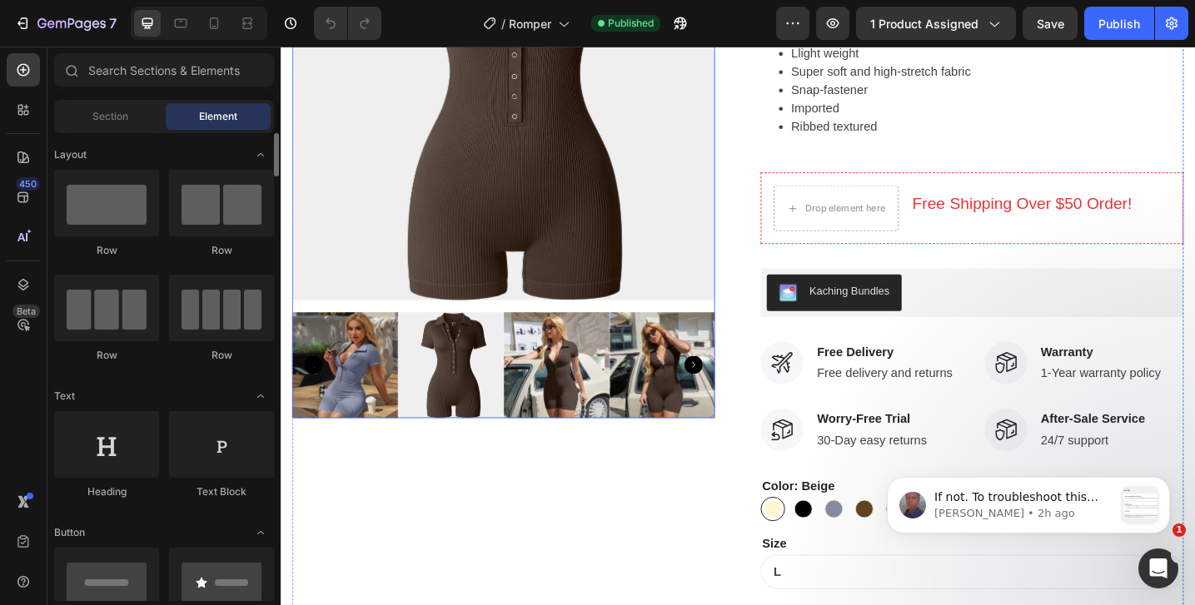
click at [353, 267] on img at bounding box center [524, 93] width 462 height 462
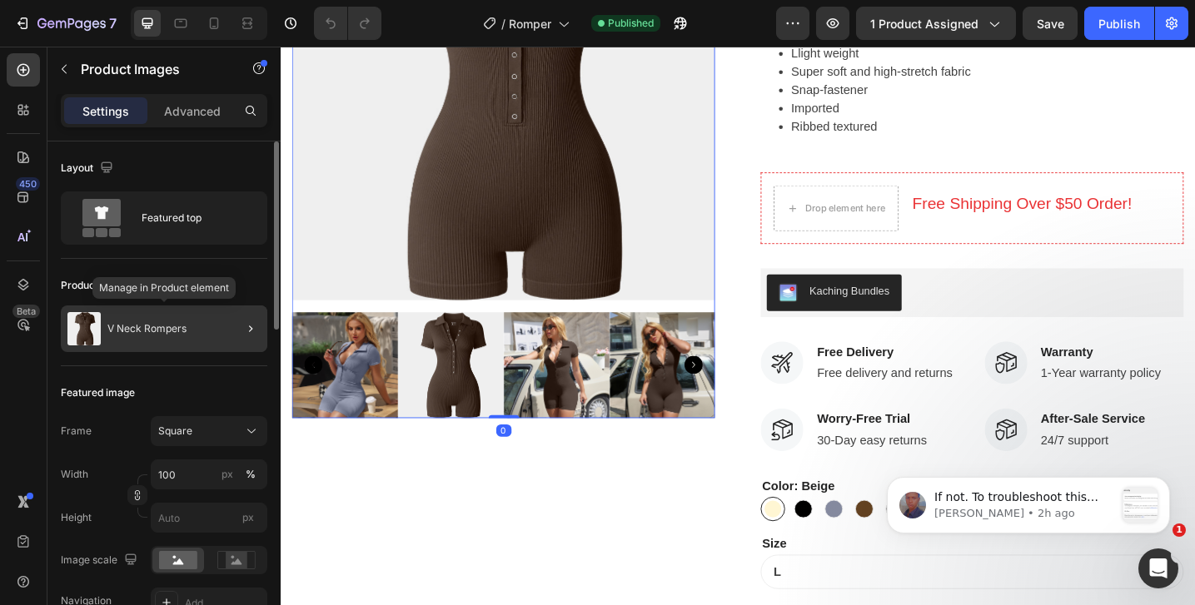
click at [162, 336] on div "V Neck Rompers" at bounding box center [164, 329] width 206 height 47
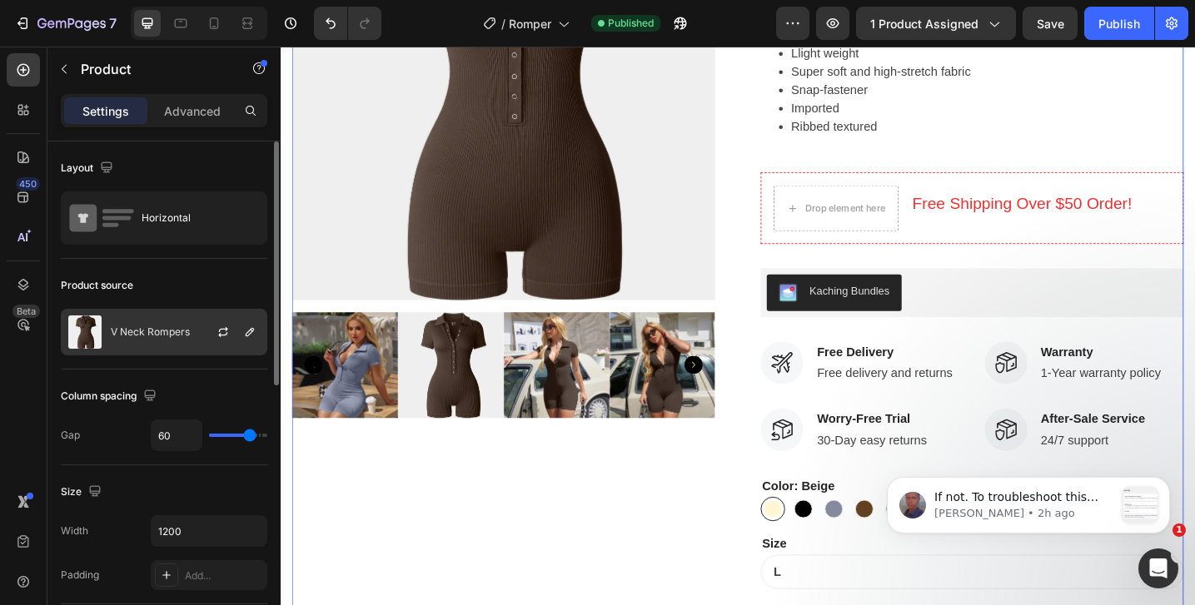
click at [162, 336] on p "V Neck Rompers" at bounding box center [150, 332] width 79 height 12
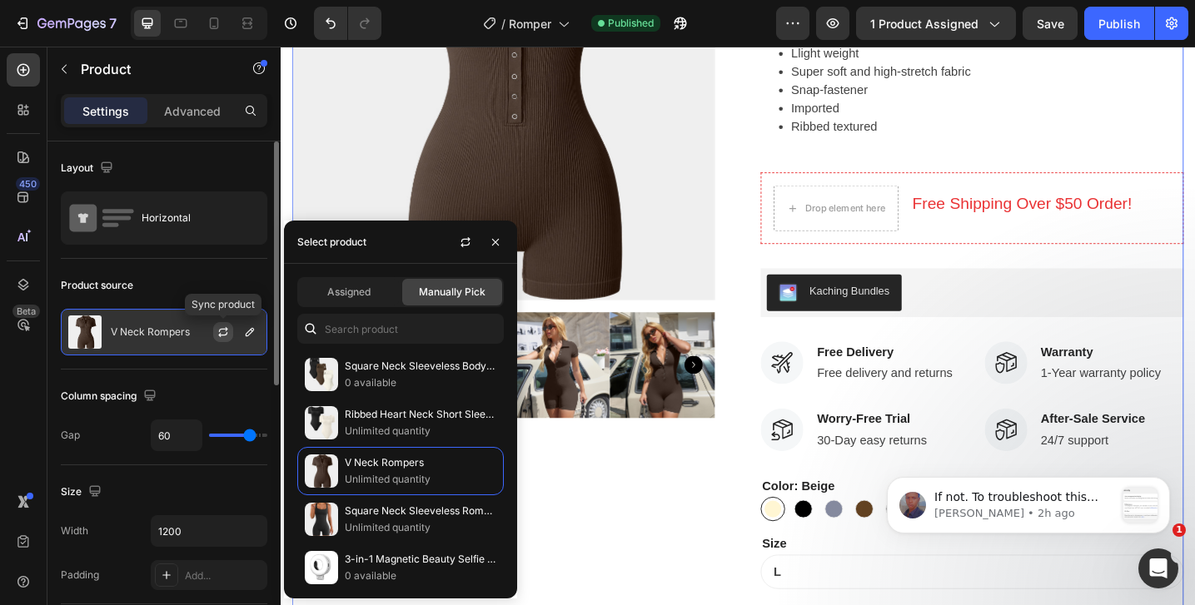
click at [225, 329] on icon "button" at bounding box center [223, 329] width 9 height 5
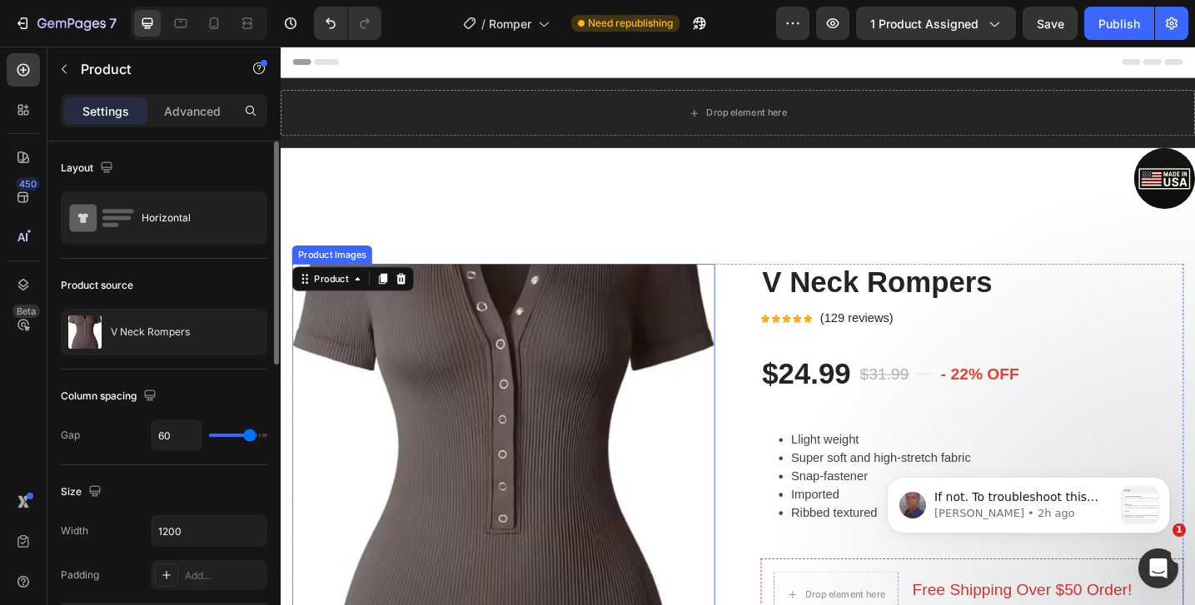
click at [644, 371] on img at bounding box center [524, 515] width 462 height 462
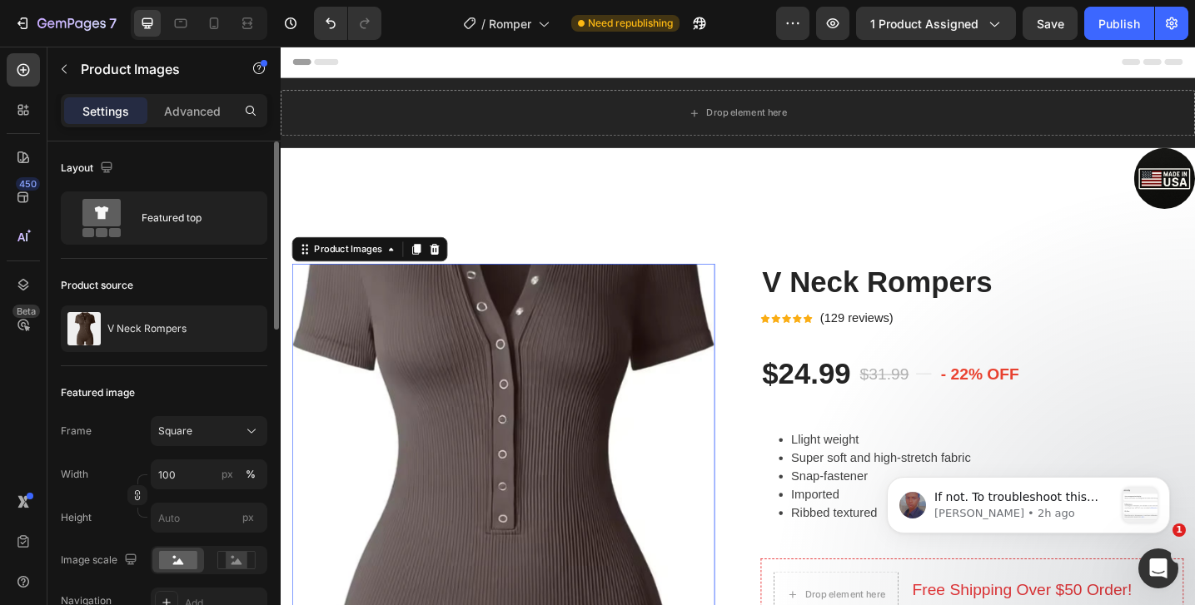
click at [644, 371] on img at bounding box center [524, 515] width 462 height 462
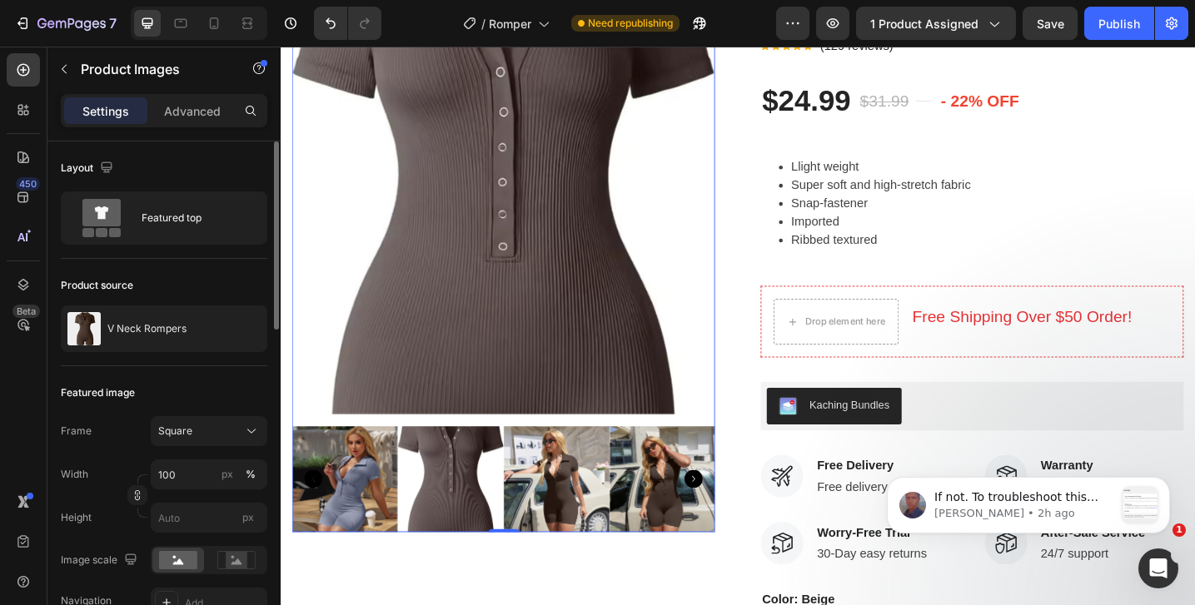
scroll to position [297, 0]
click at [472, 491] on img at bounding box center [467, 520] width 116 height 116
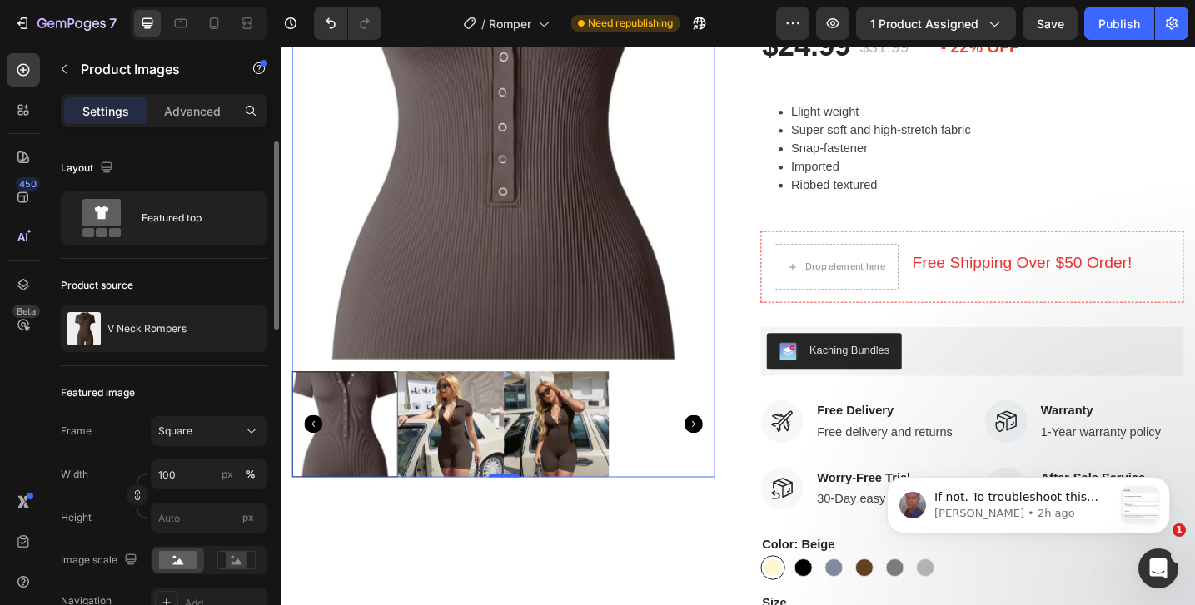
scroll to position [362, 0]
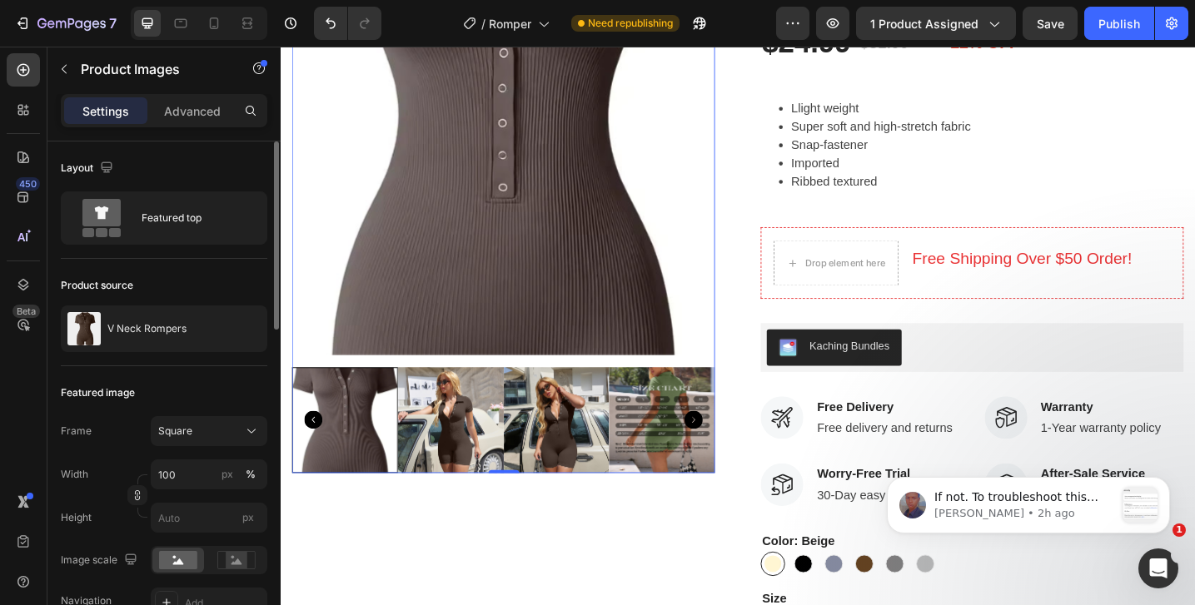
click at [477, 460] on img at bounding box center [467, 455] width 116 height 116
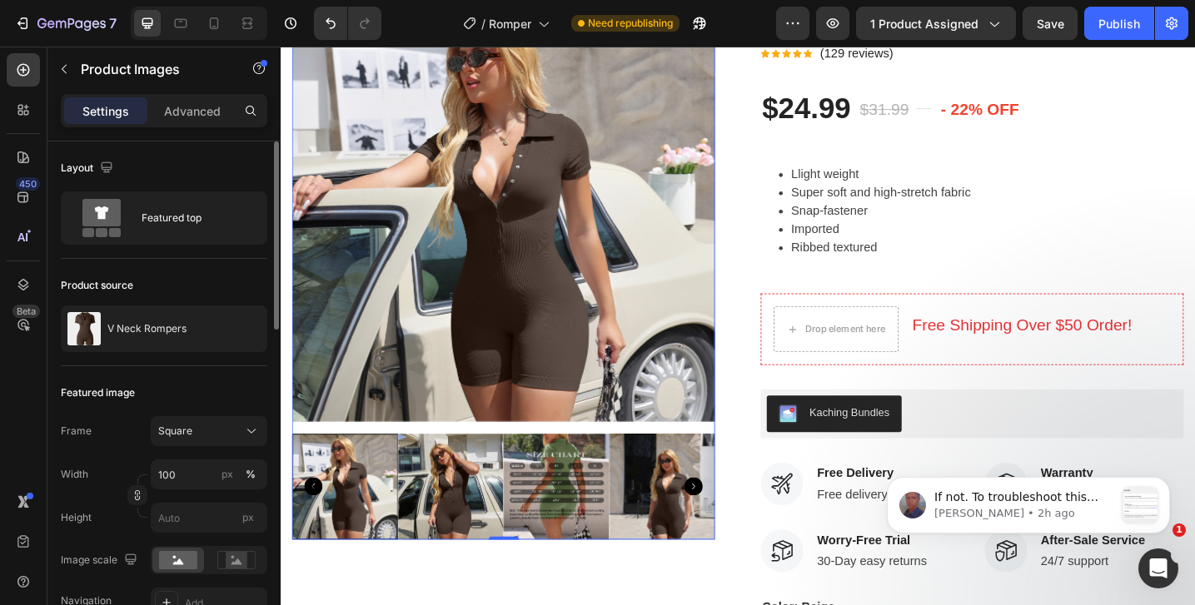
scroll to position [291, 0]
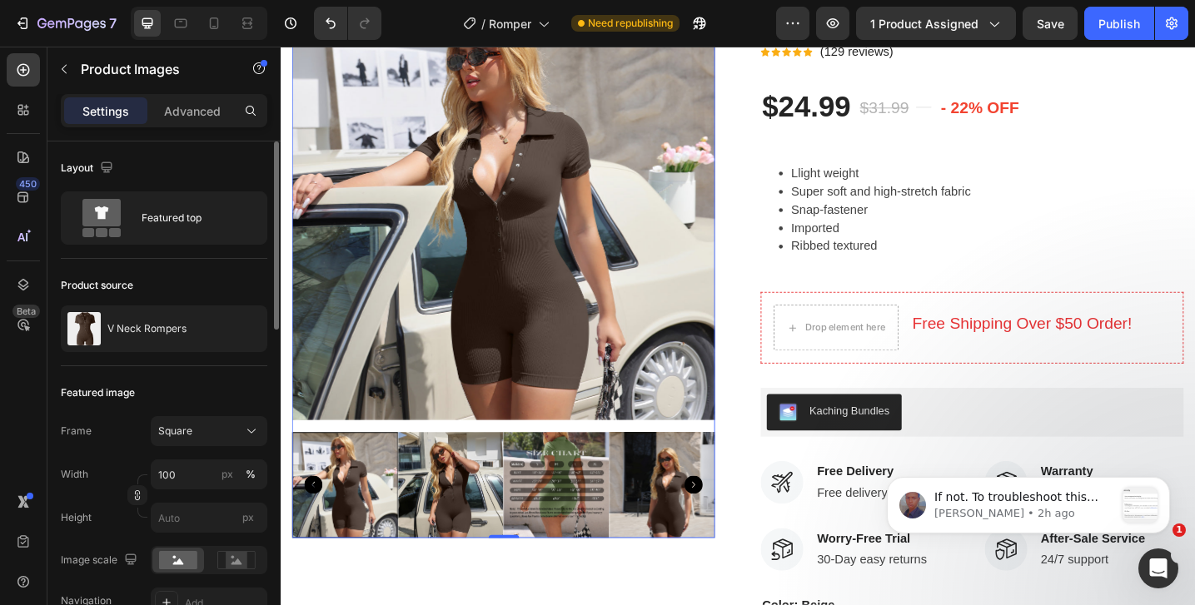
click at [376, 515] on div at bounding box center [351, 526] width 116 height 116
click at [321, 525] on icon "Carousel Back Arrow" at bounding box center [316, 525] width 20 height 20
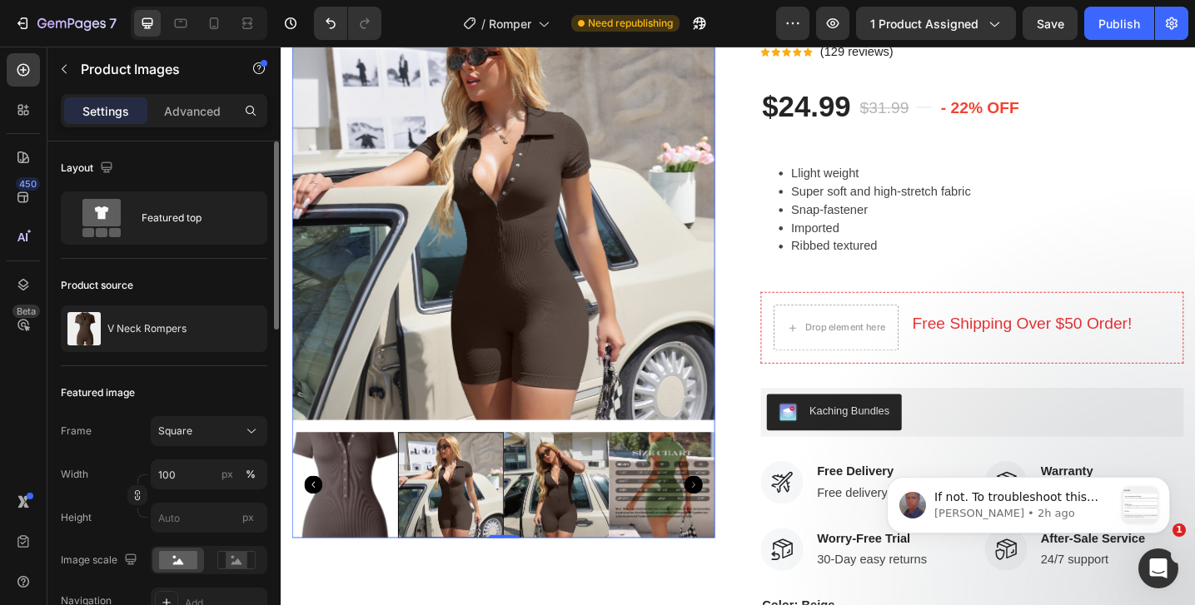
click at [352, 530] on img at bounding box center [351, 526] width 116 height 116
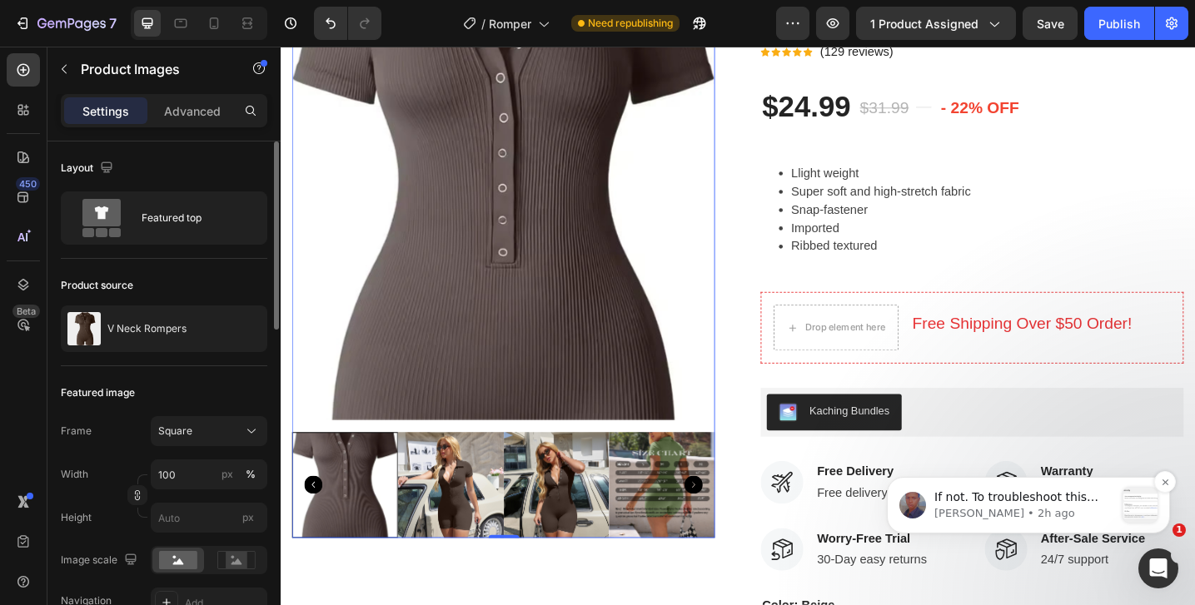
click at [953, 498] on span "If not. To troubleshoot this issue, we would like to have temporary access to y…" at bounding box center [1022, 604] width 176 height 228
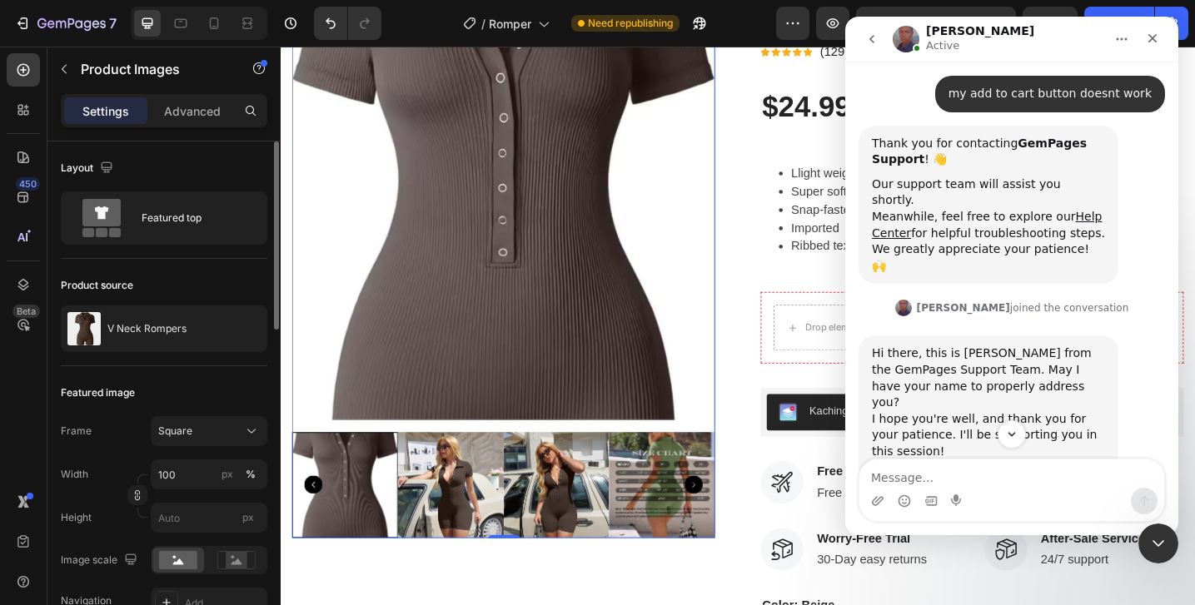
scroll to position [551, 0]
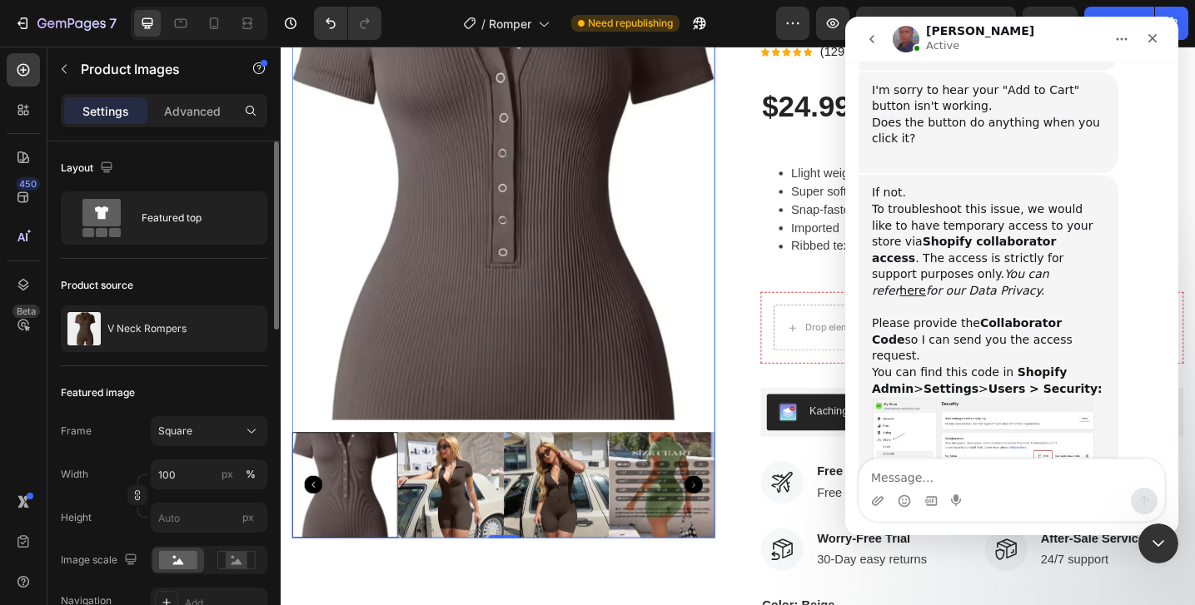
click at [868, 44] on icon "go back" at bounding box center [871, 38] width 13 height 13
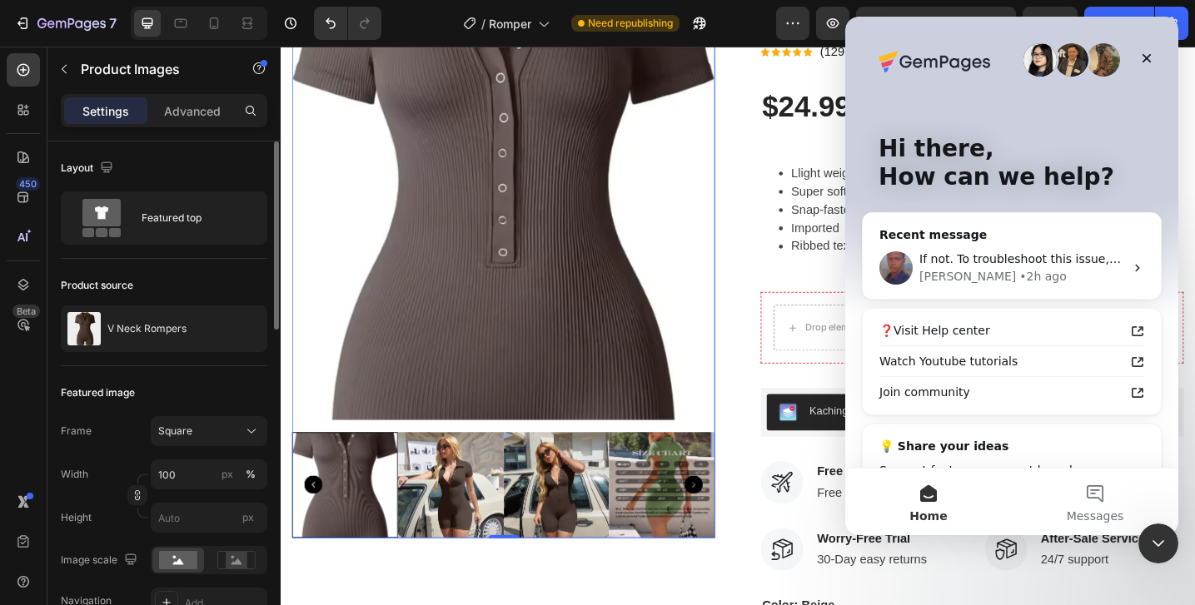
scroll to position [0, 0]
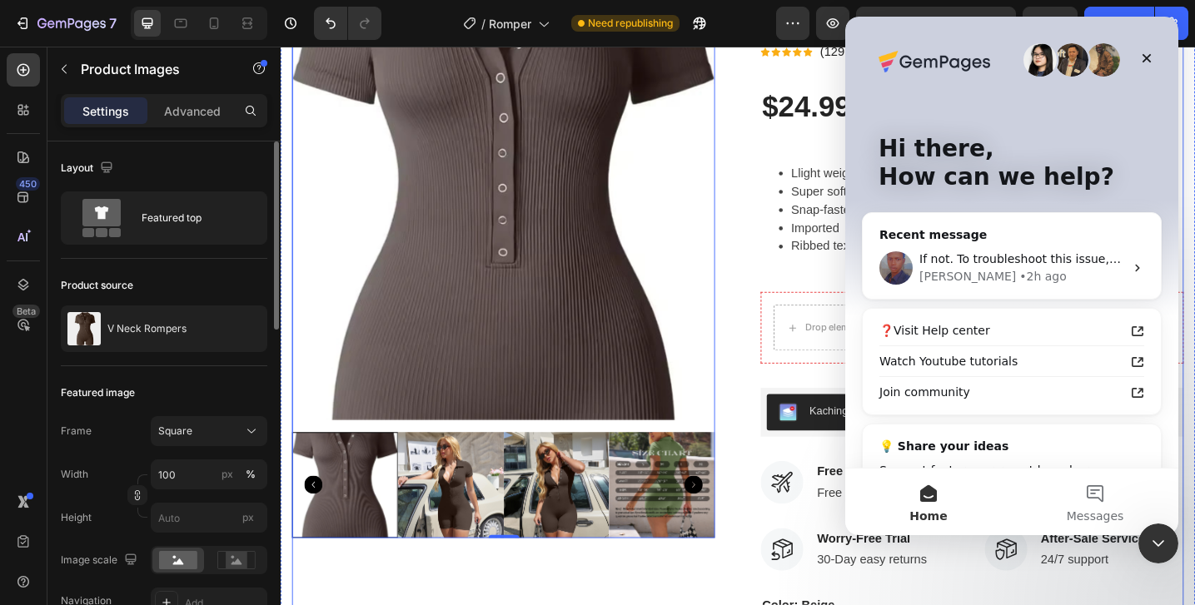
click at [763, 160] on div "Product Images 0 V Neck Rompers Product Title Icon Icon Icon Icon Icon Icon Lis…" at bounding box center [780, 490] width 974 height 995
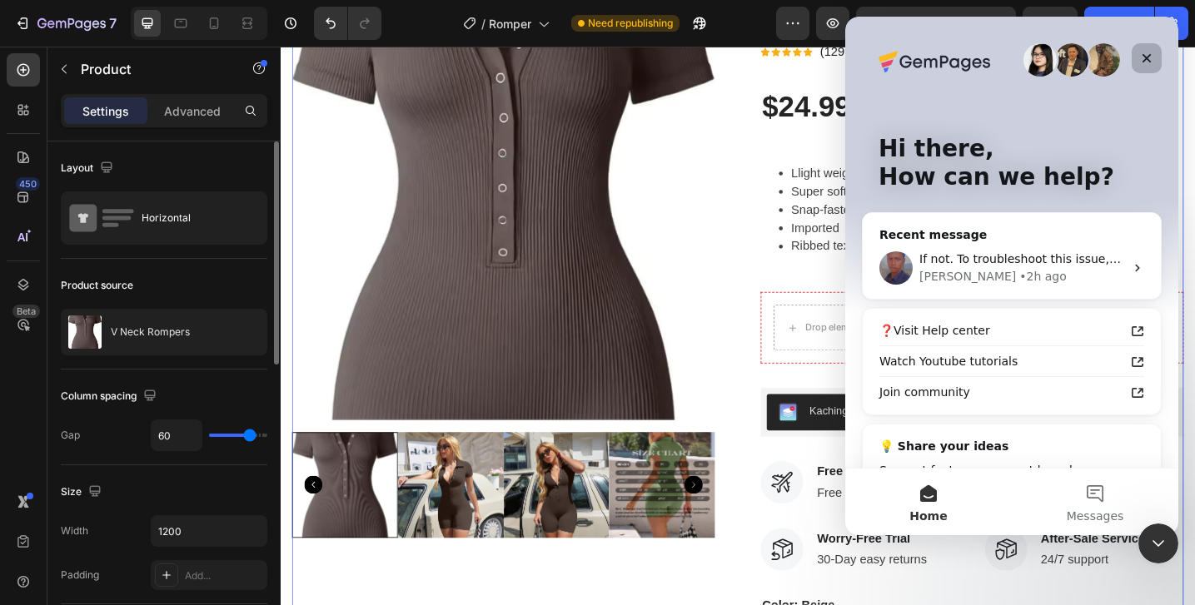
click at [1150, 63] on icon "Close" at bounding box center [1146, 58] width 13 height 13
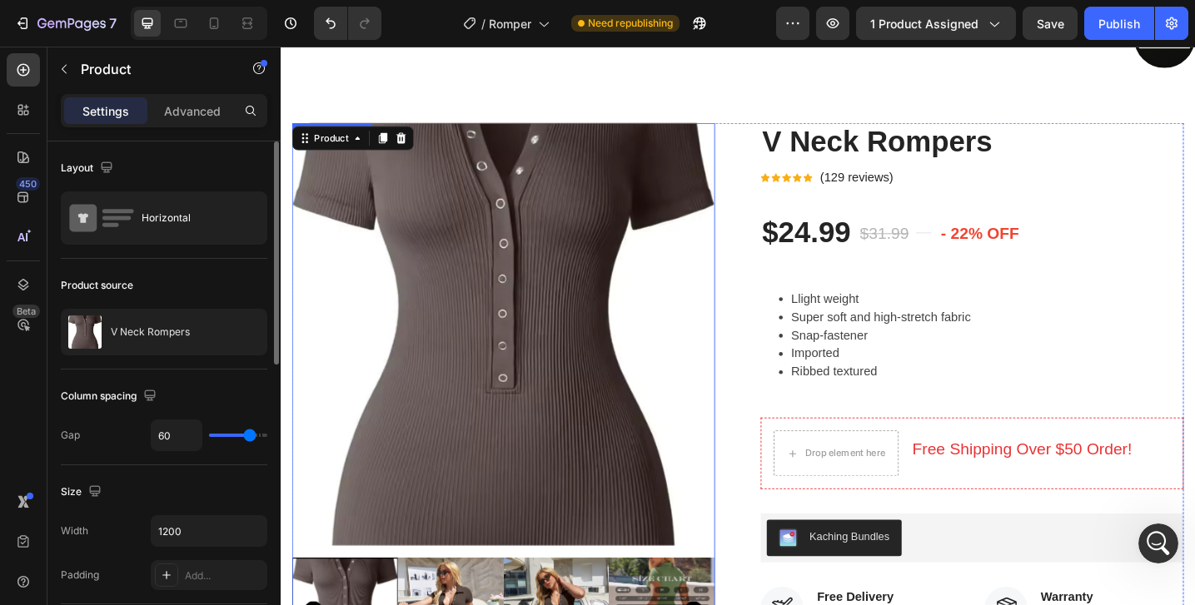
scroll to position [156, 0]
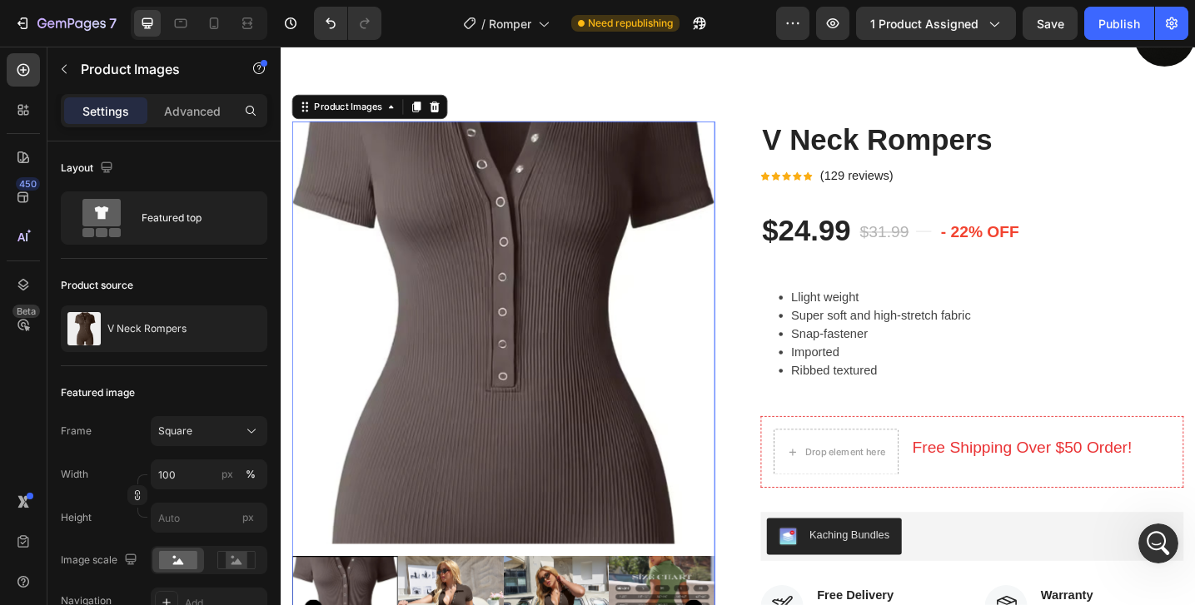
click at [529, 341] on img at bounding box center [524, 359] width 462 height 462
click at [527, 336] on img at bounding box center [524, 359] width 462 height 462
click at [529, 128] on img at bounding box center [524, 359] width 462 height 462
click at [510, 148] on img at bounding box center [524, 359] width 462 height 462
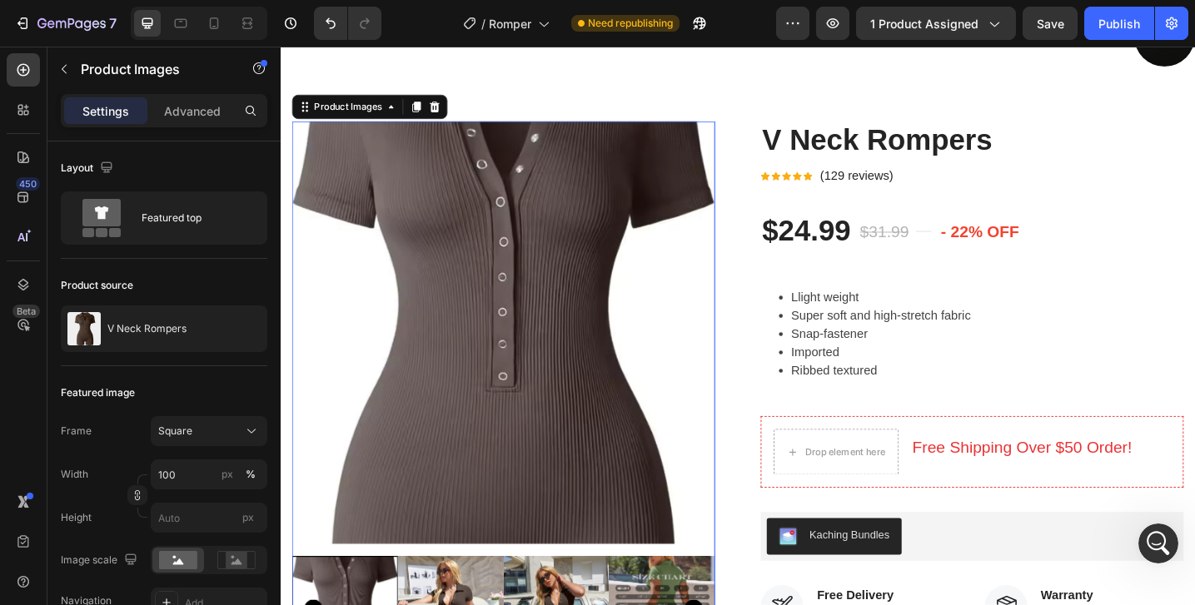
click at [413, 248] on img at bounding box center [524, 359] width 462 height 462
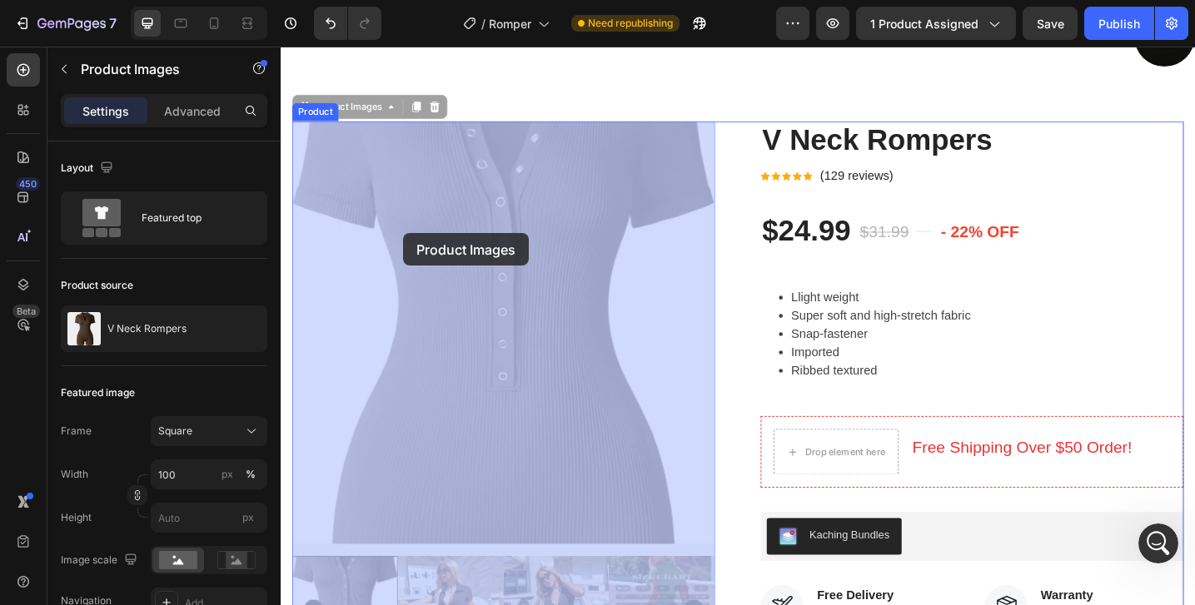
drag, startPoint x: 415, startPoint y: 248, endPoint x: 446, endPoint y: 306, distance: 66.3
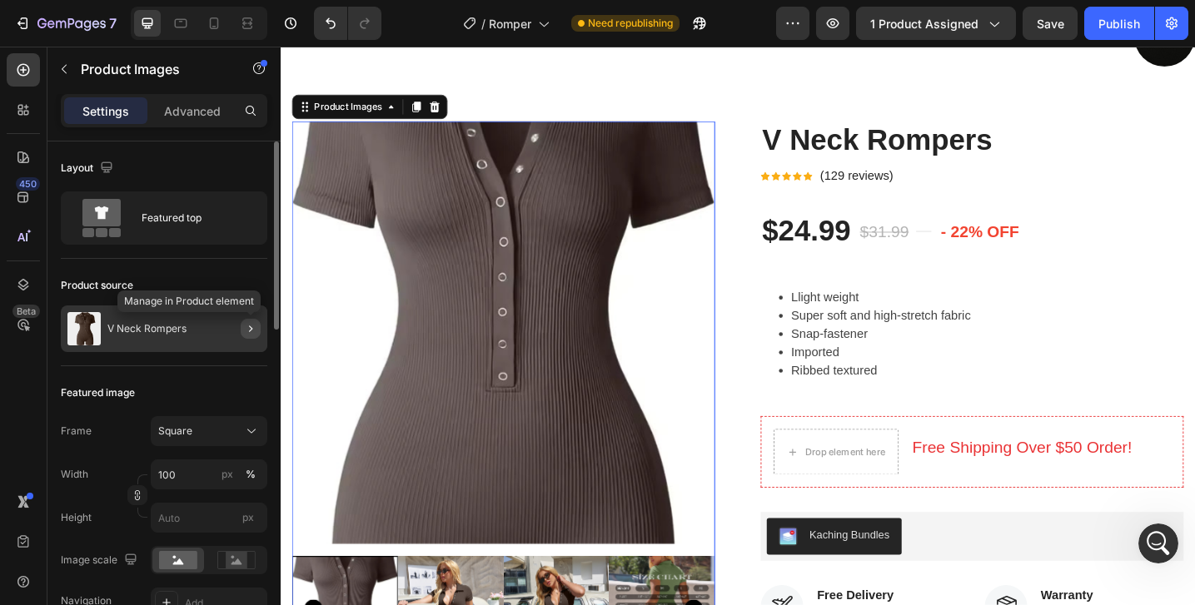
click at [247, 331] on icon "button" at bounding box center [250, 328] width 13 height 13
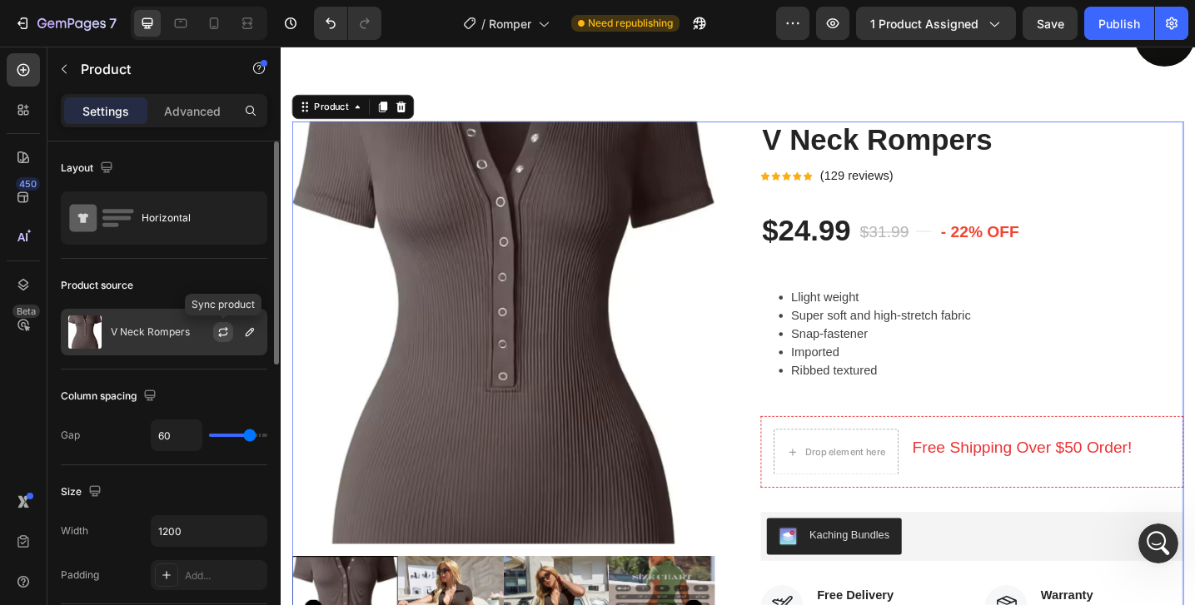
click at [224, 334] on icon "button" at bounding box center [222, 332] width 13 height 13
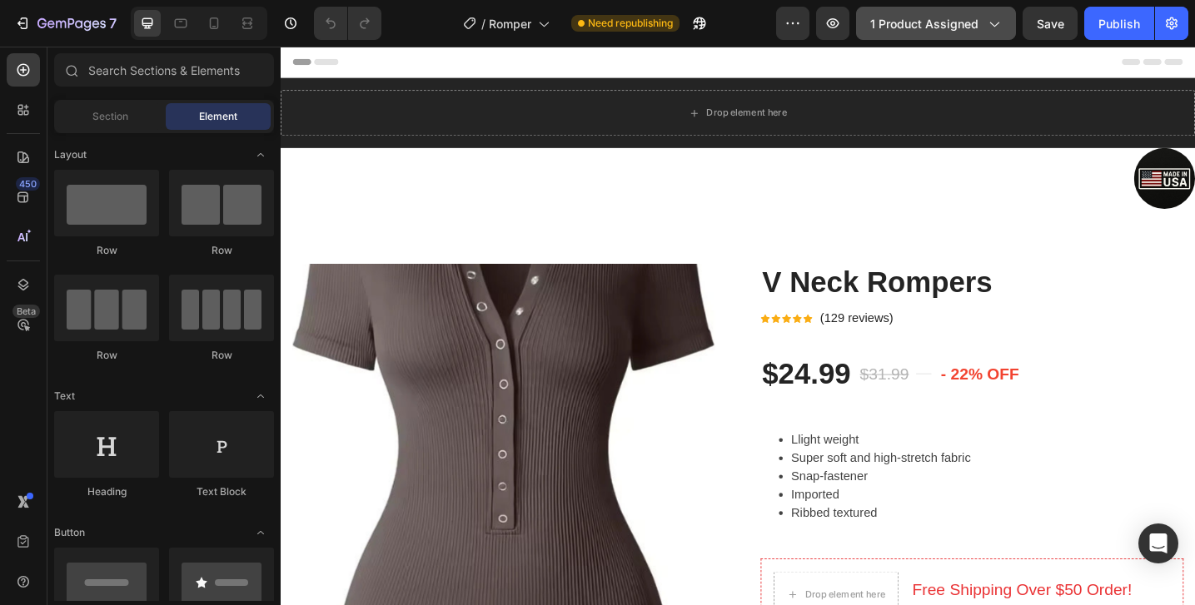
click at [919, 23] on span "1 product assigned" at bounding box center [924, 23] width 108 height 17
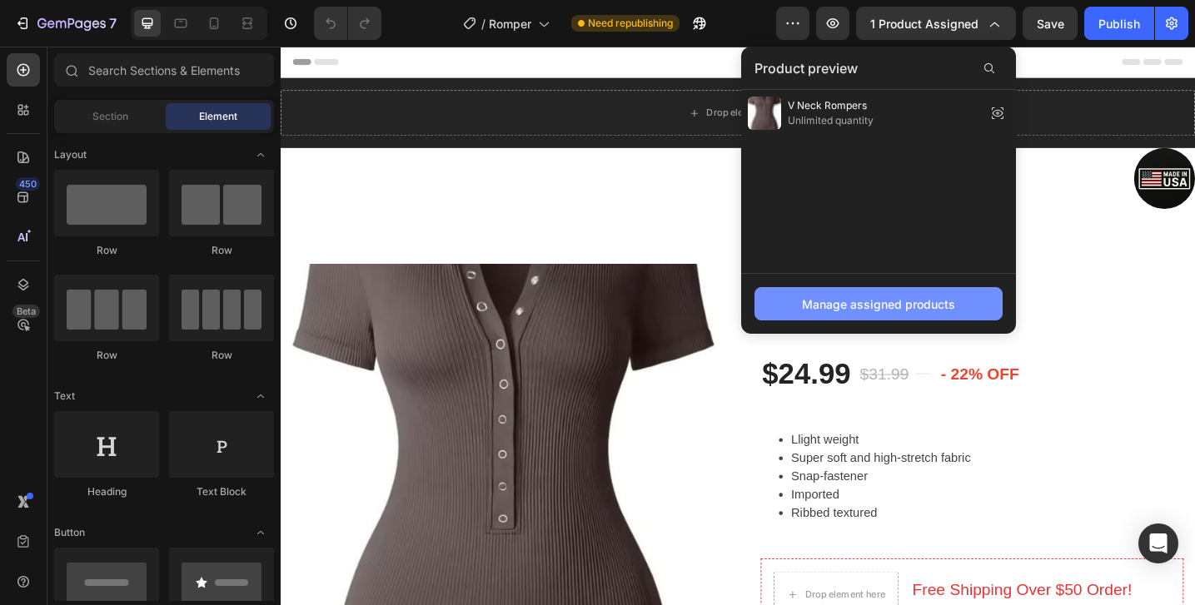
click at [859, 306] on div "Manage assigned products" at bounding box center [878, 304] width 153 height 17
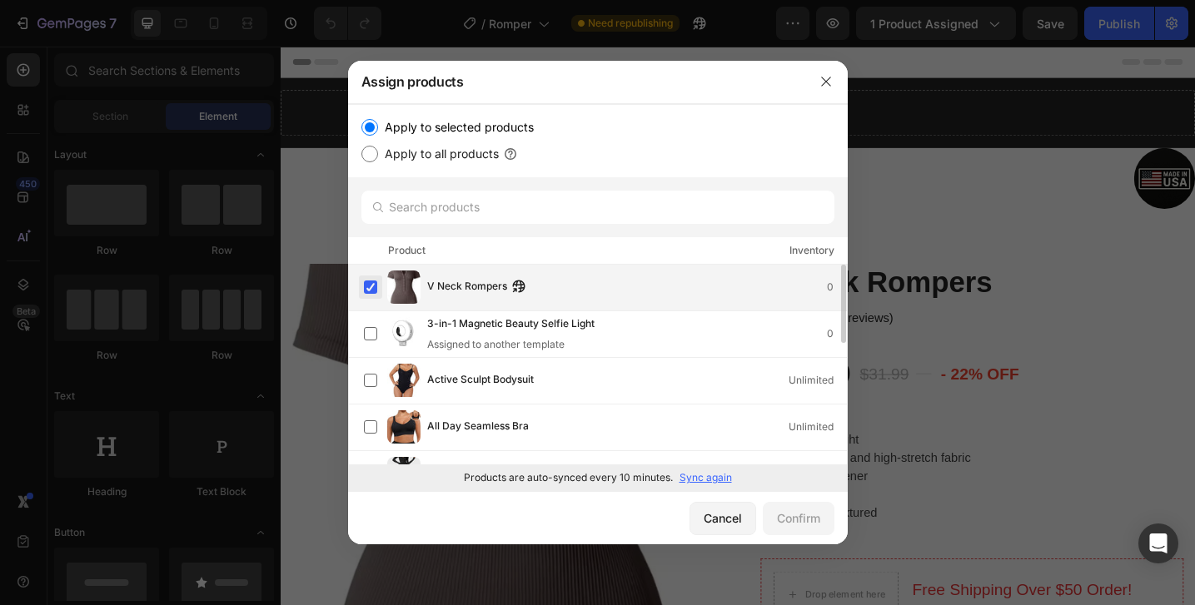
click at [369, 287] on label at bounding box center [370, 287] width 13 height 13
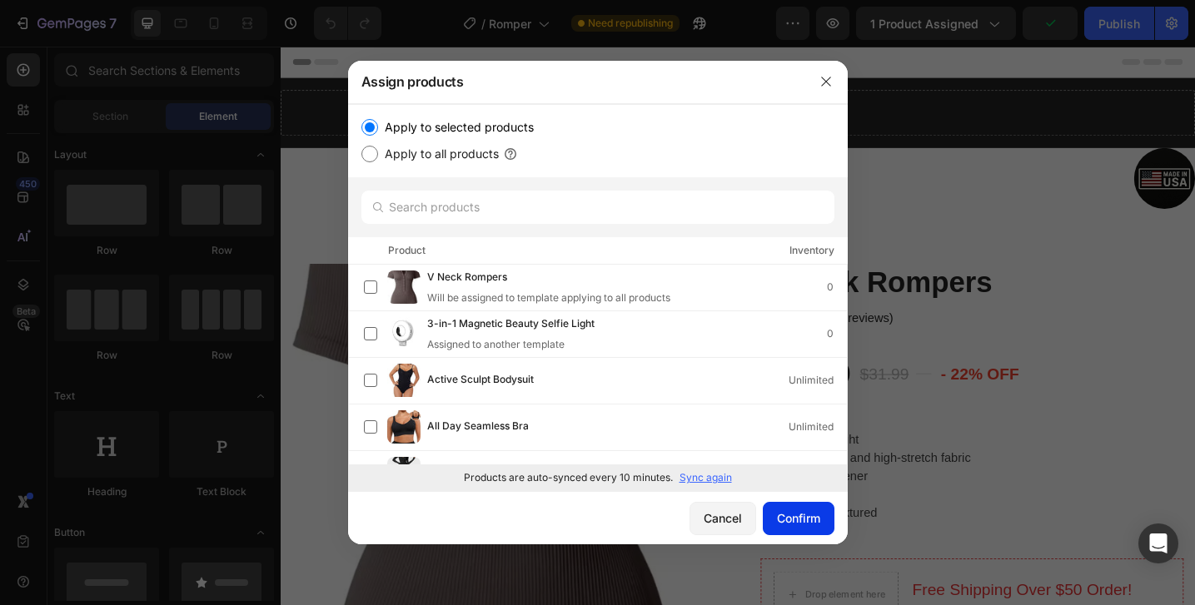
click at [784, 518] on div "Confirm" at bounding box center [798, 518] width 43 height 17
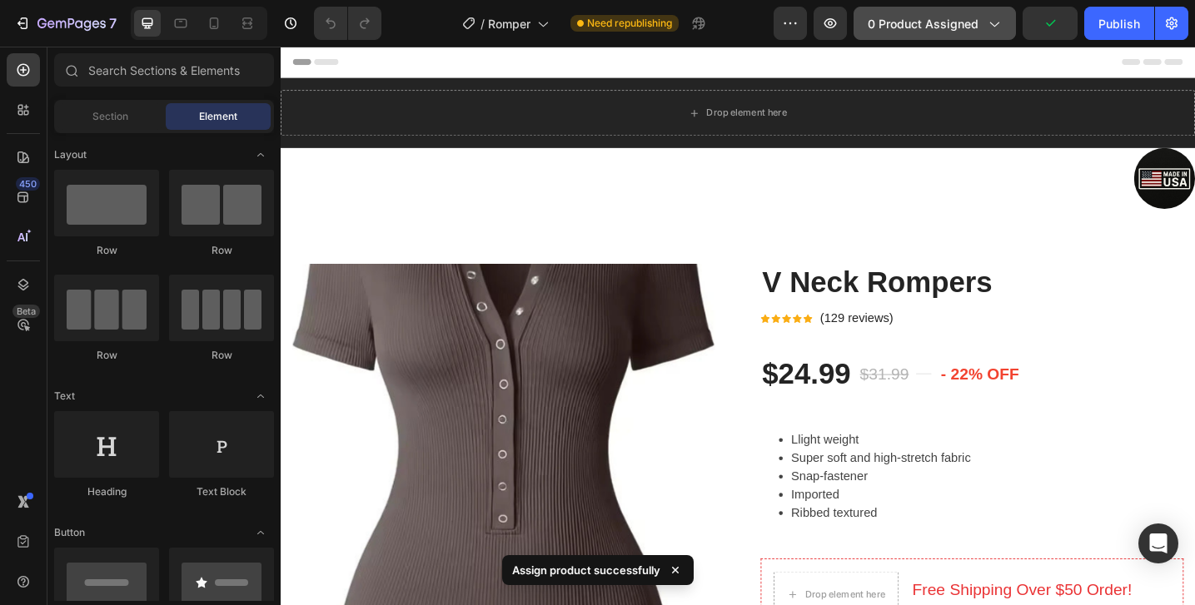
click at [903, 27] on span "0 product assigned" at bounding box center [923, 23] width 111 height 17
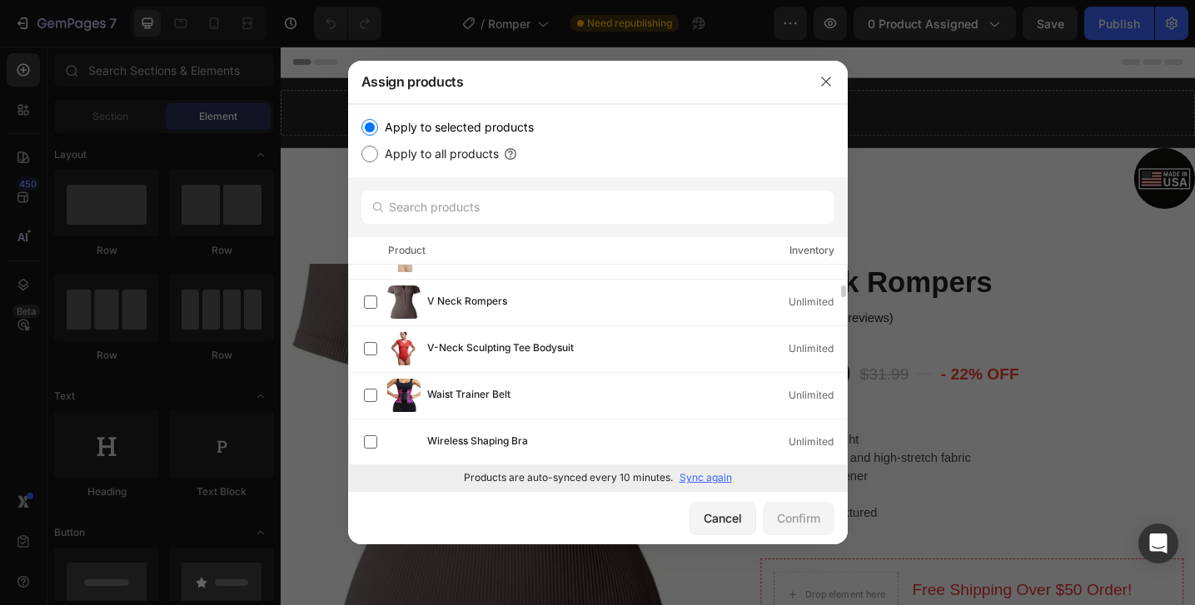
scroll to position [3063, 0]
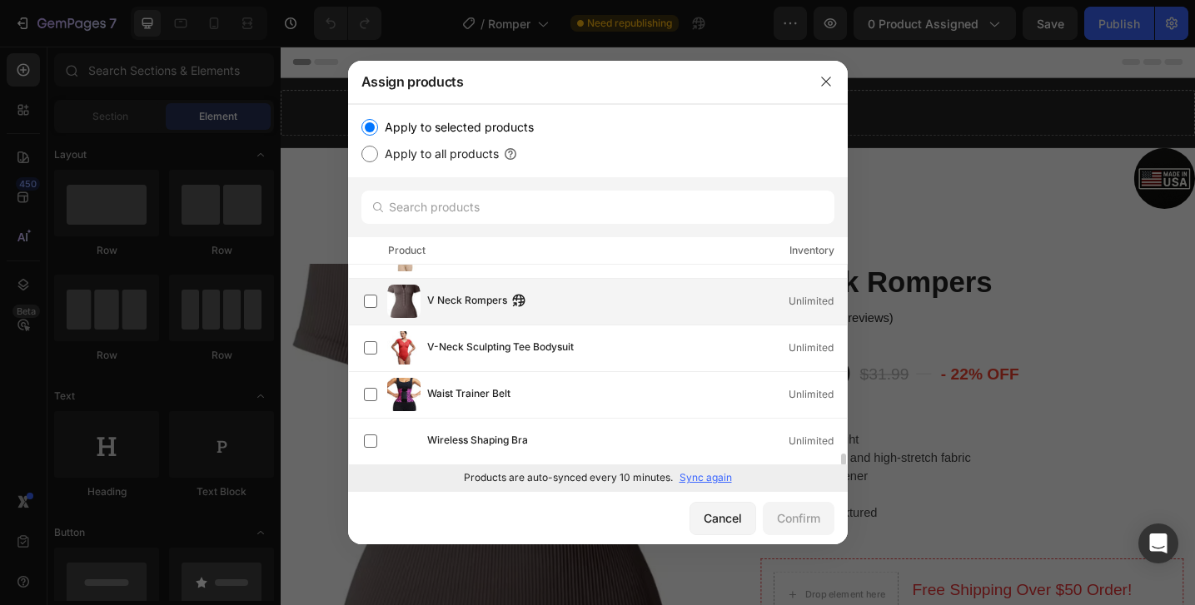
click at [469, 303] on span "V Neck Rompers" at bounding box center [467, 301] width 80 height 18
click at [797, 513] on div "Confirm" at bounding box center [798, 518] width 43 height 17
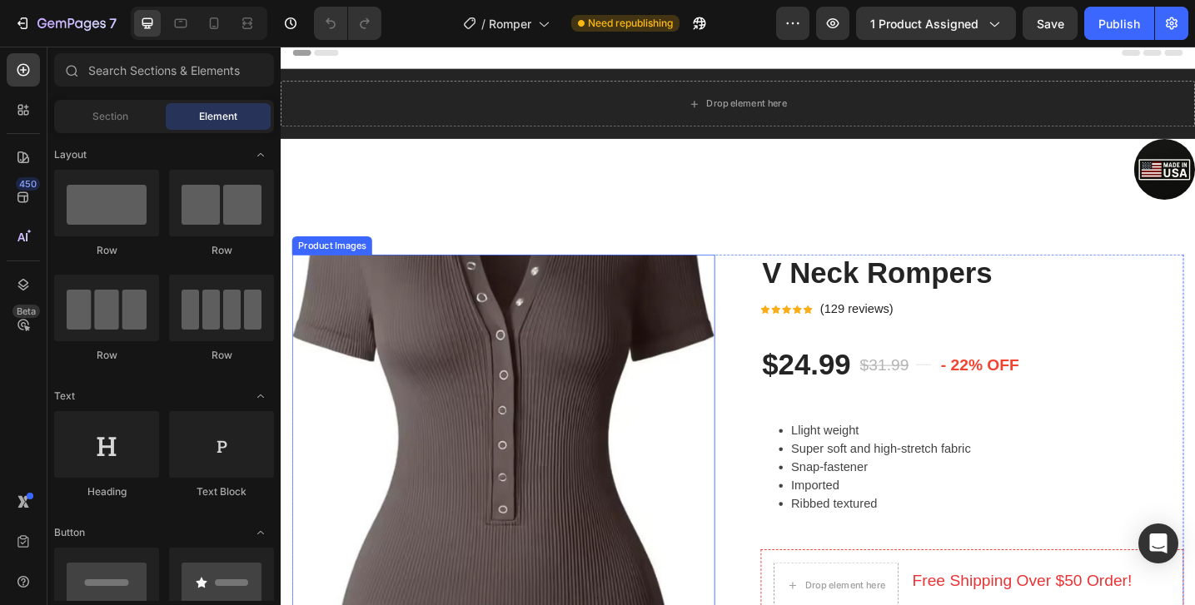
scroll to position [0, 0]
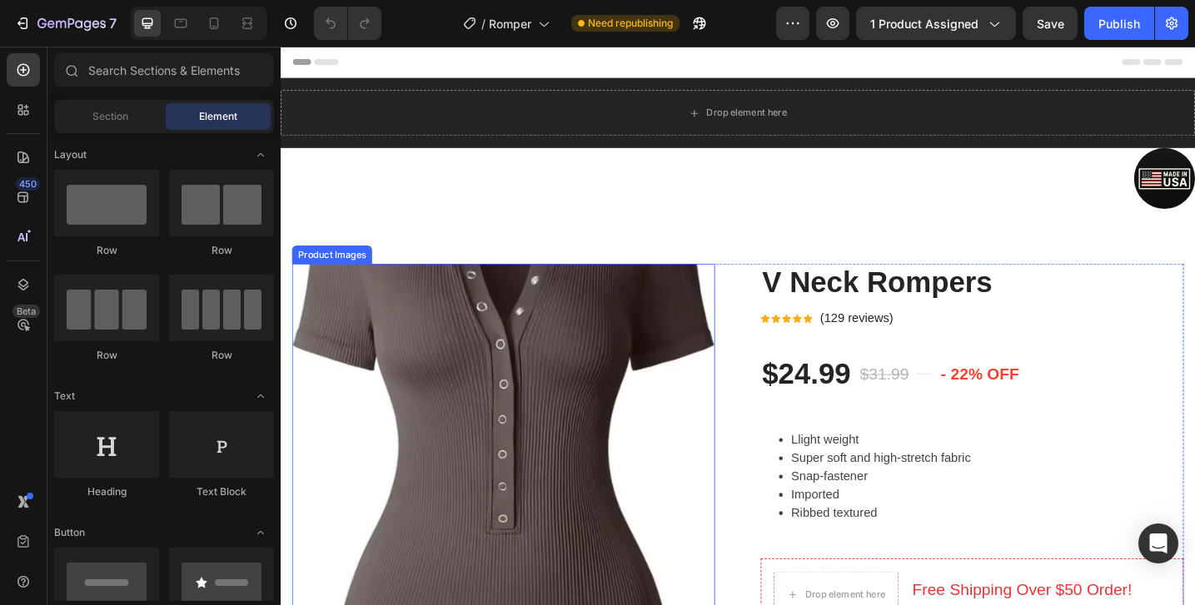
click at [480, 402] on img at bounding box center [524, 515] width 462 height 462
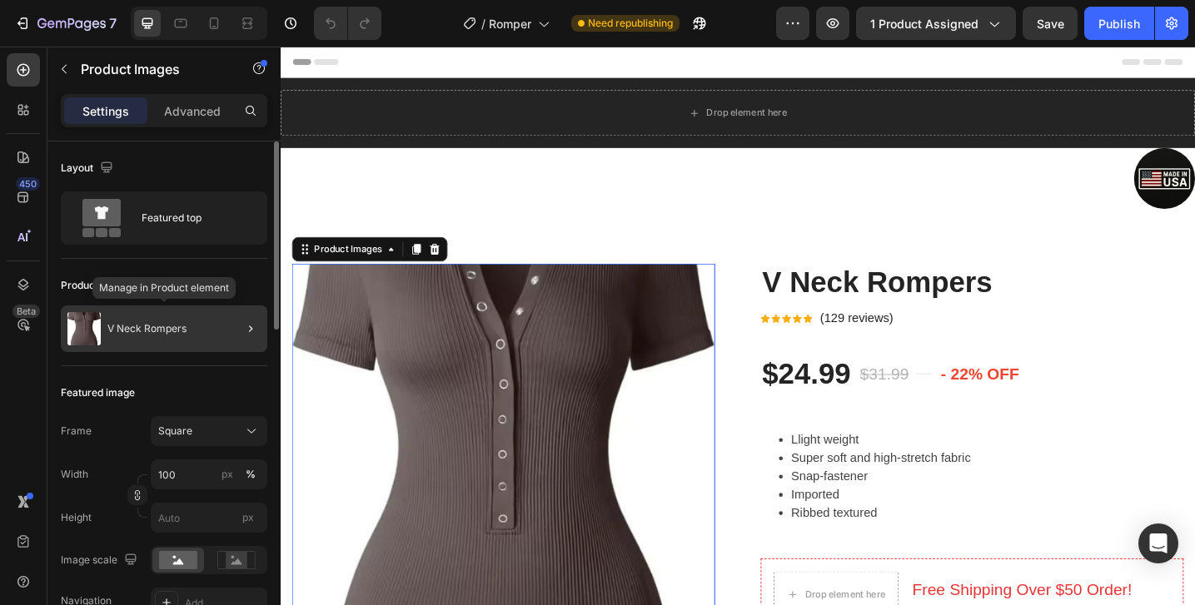
click at [192, 322] on div "V Neck Rompers" at bounding box center [164, 329] width 206 height 47
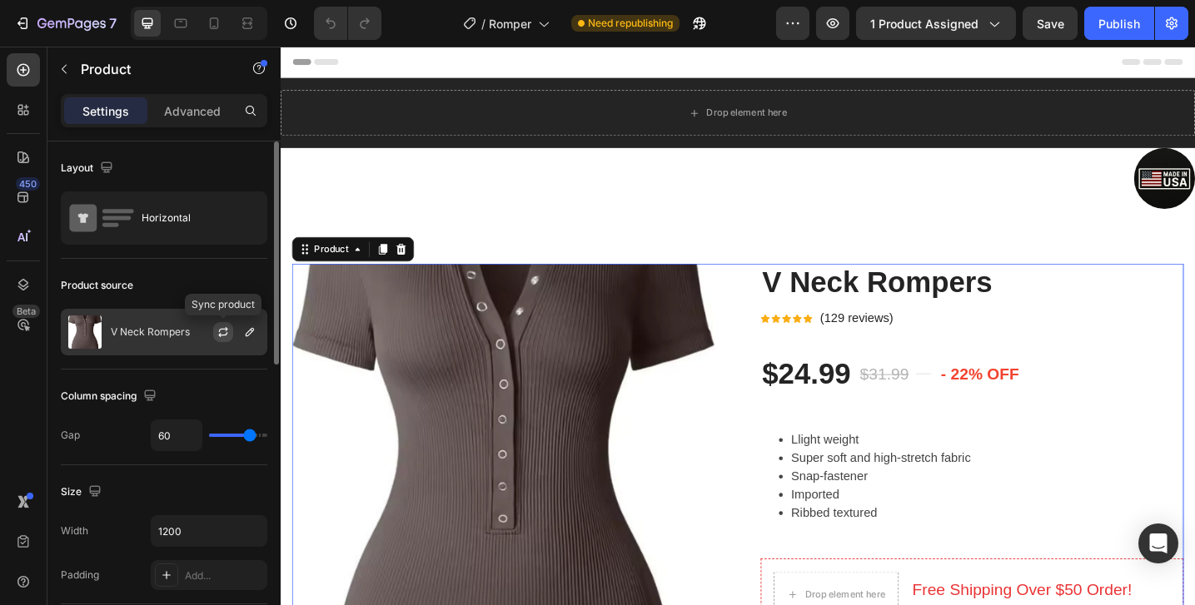
click at [225, 332] on icon "button" at bounding box center [222, 332] width 13 height 13
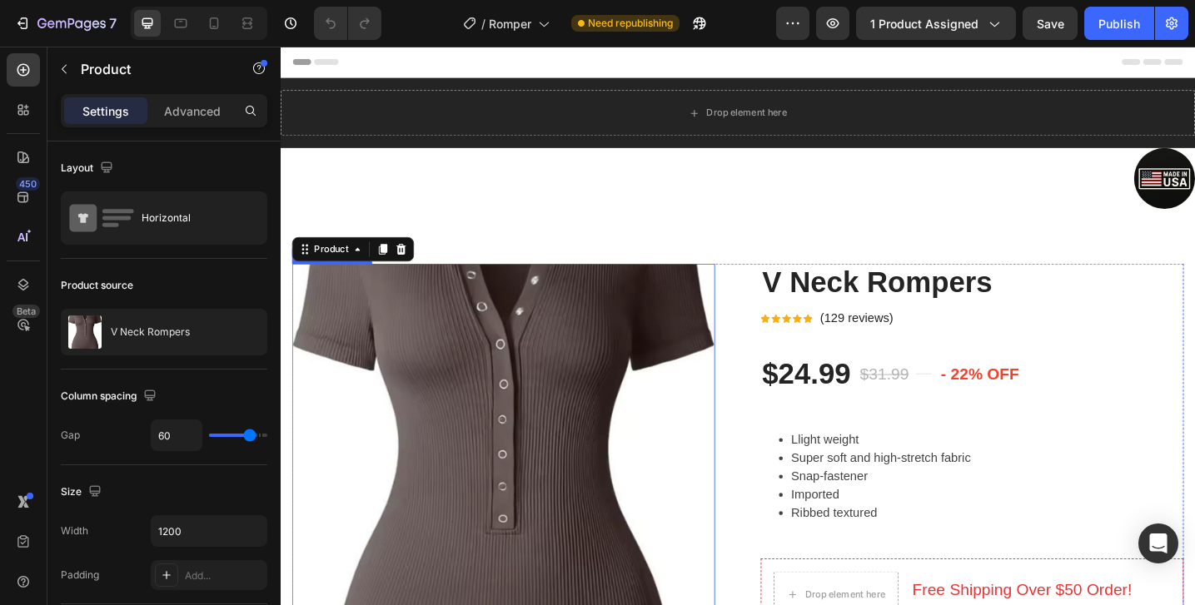
click at [403, 339] on img at bounding box center [524, 515] width 462 height 462
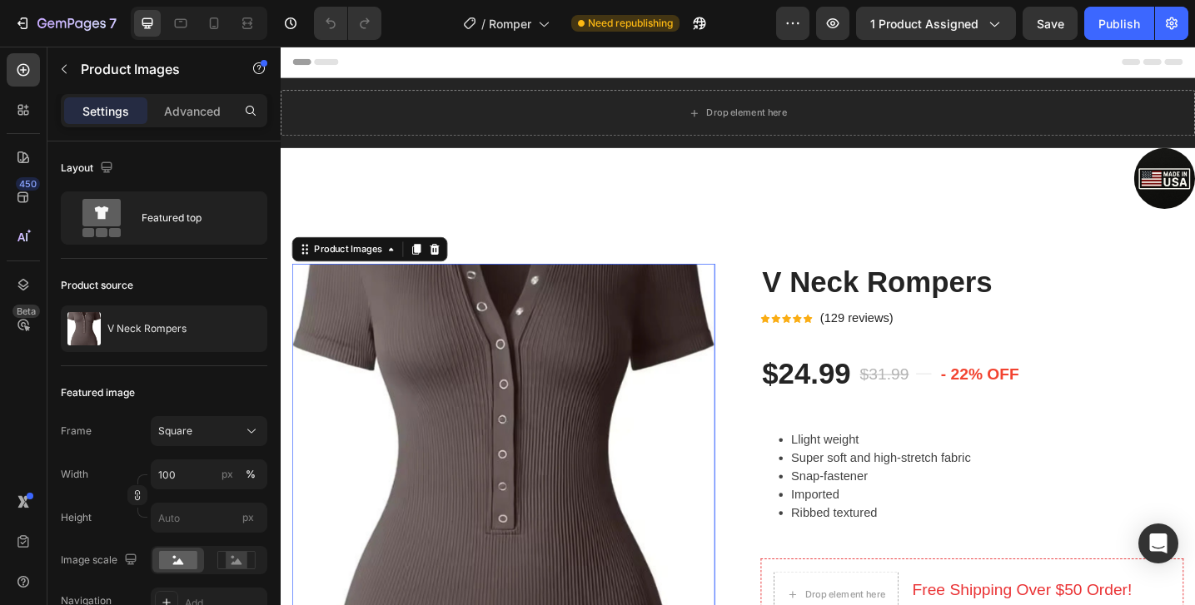
click at [435, 329] on img at bounding box center [524, 515] width 462 height 462
click at [450, 269] on icon at bounding box center [448, 267] width 13 height 13
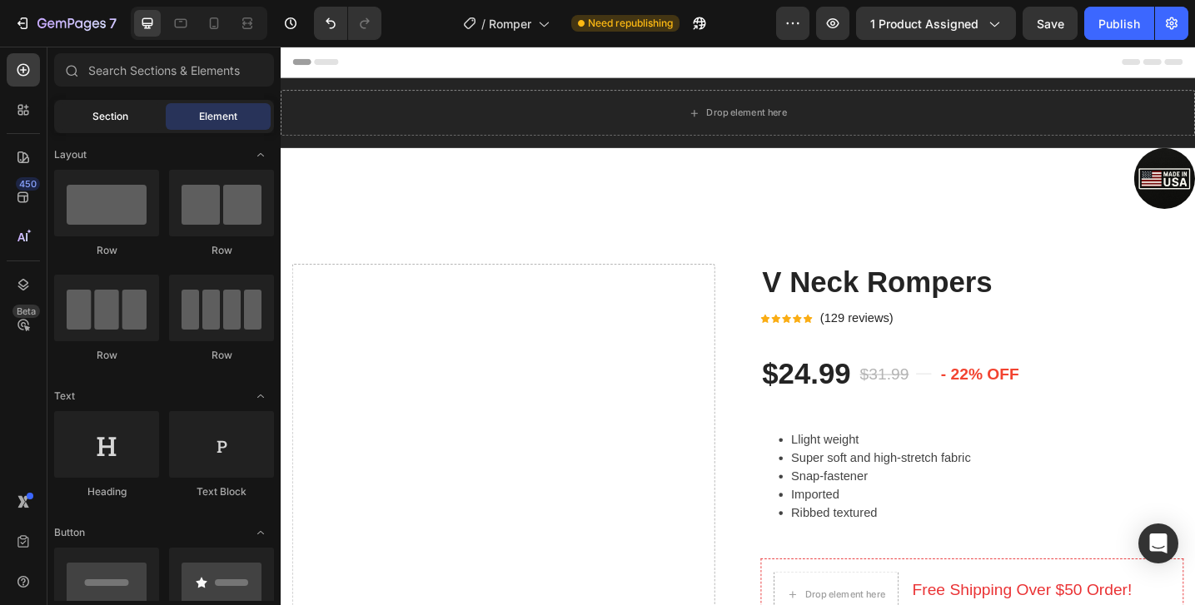
click at [108, 120] on span "Section" at bounding box center [110, 116] width 36 height 15
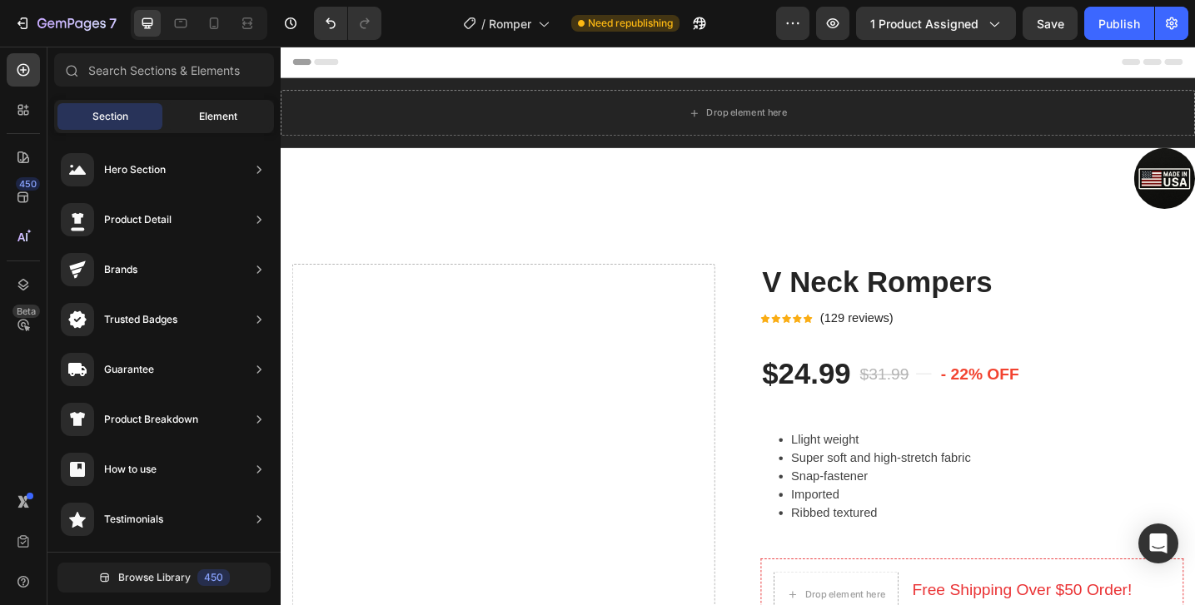
click at [178, 116] on div "Element" at bounding box center [218, 116] width 105 height 27
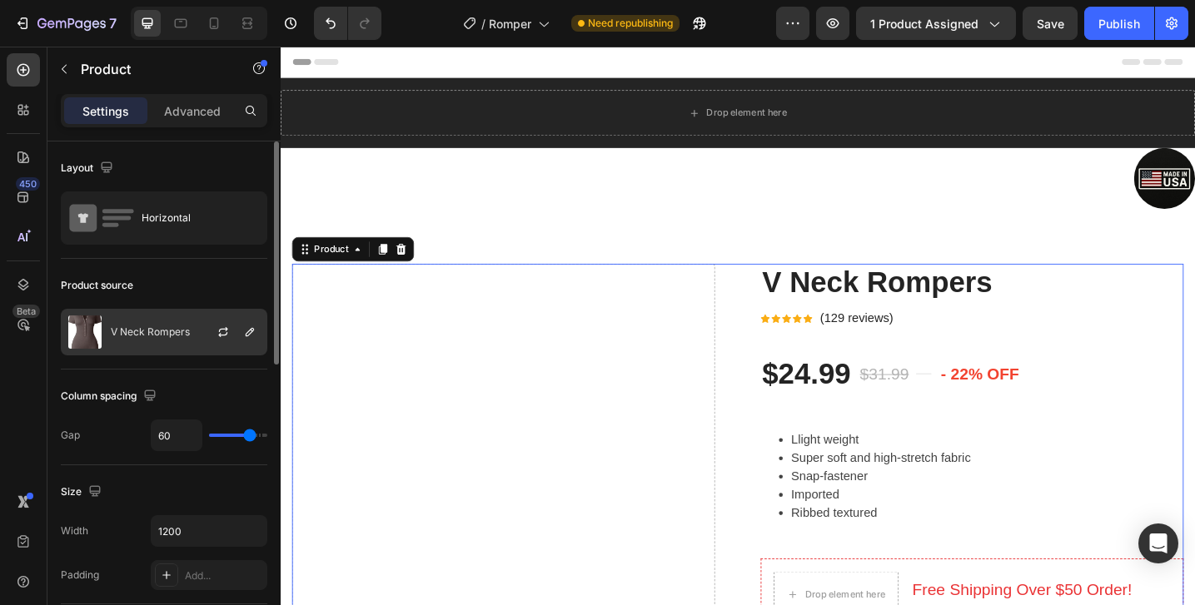
click at [186, 323] on div "V Neck Rompers" at bounding box center [164, 332] width 206 height 47
click at [226, 332] on icon "button" at bounding box center [222, 334] width 9 height 5
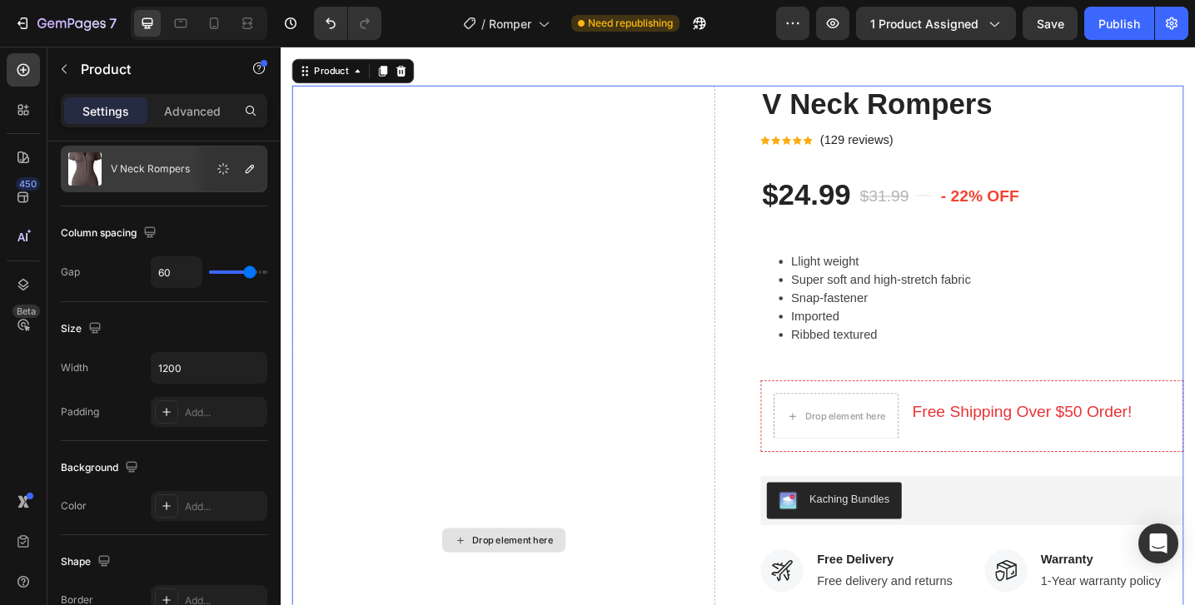
scroll to position [190, 0]
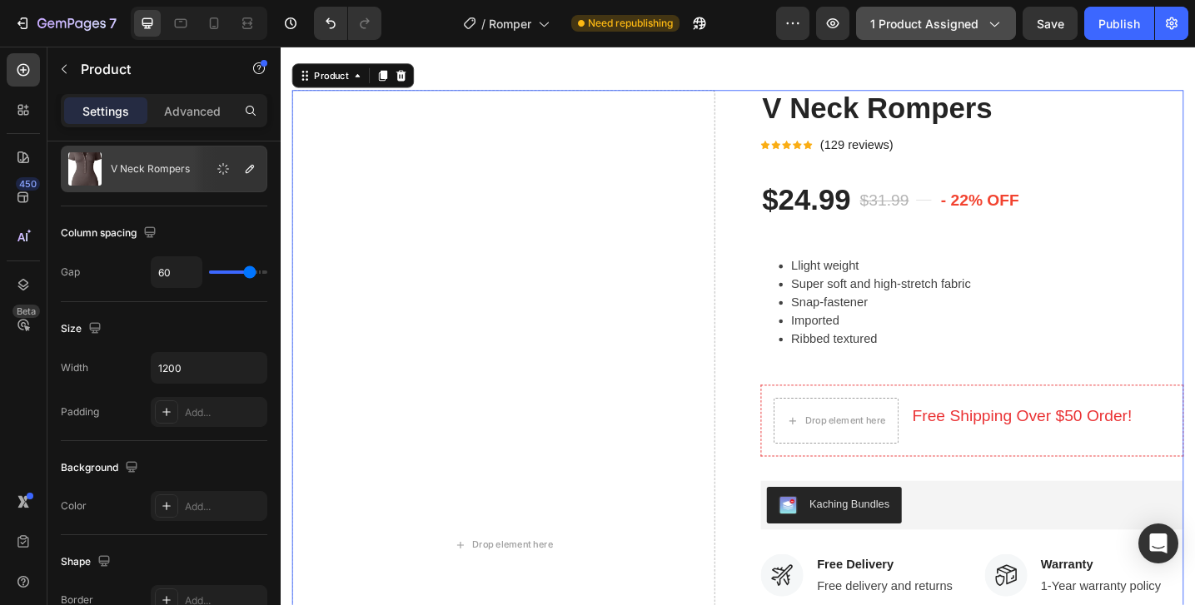
click at [896, 17] on span "1 product assigned" at bounding box center [924, 23] width 108 height 17
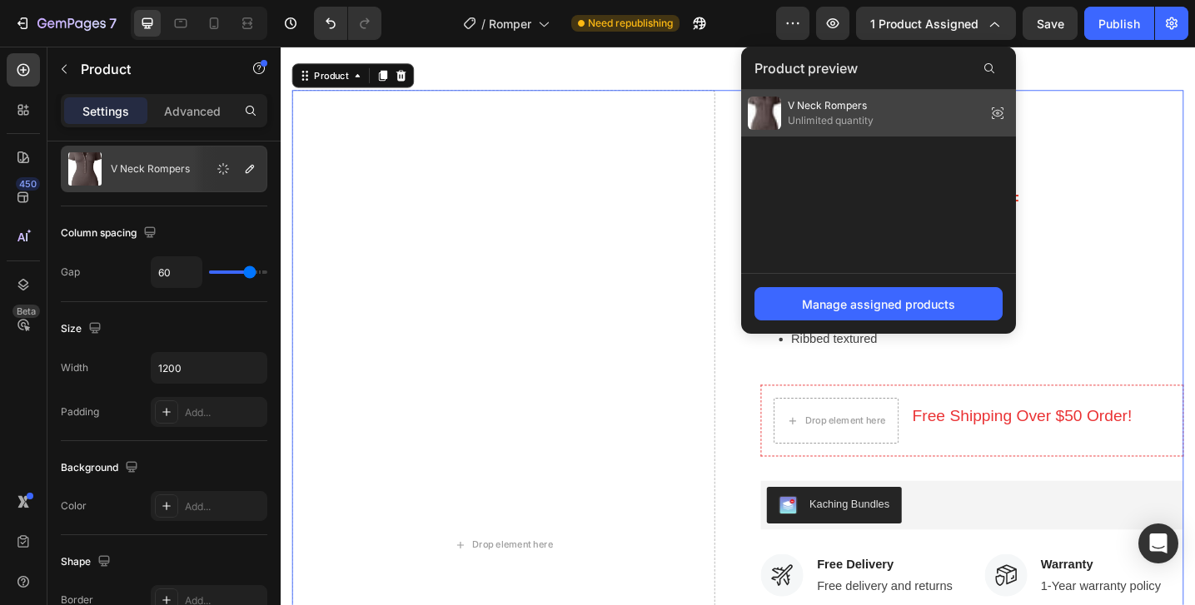
click at [833, 128] on div "V Neck Rompers Unlimited quantity" at bounding box center [811, 113] width 126 height 33
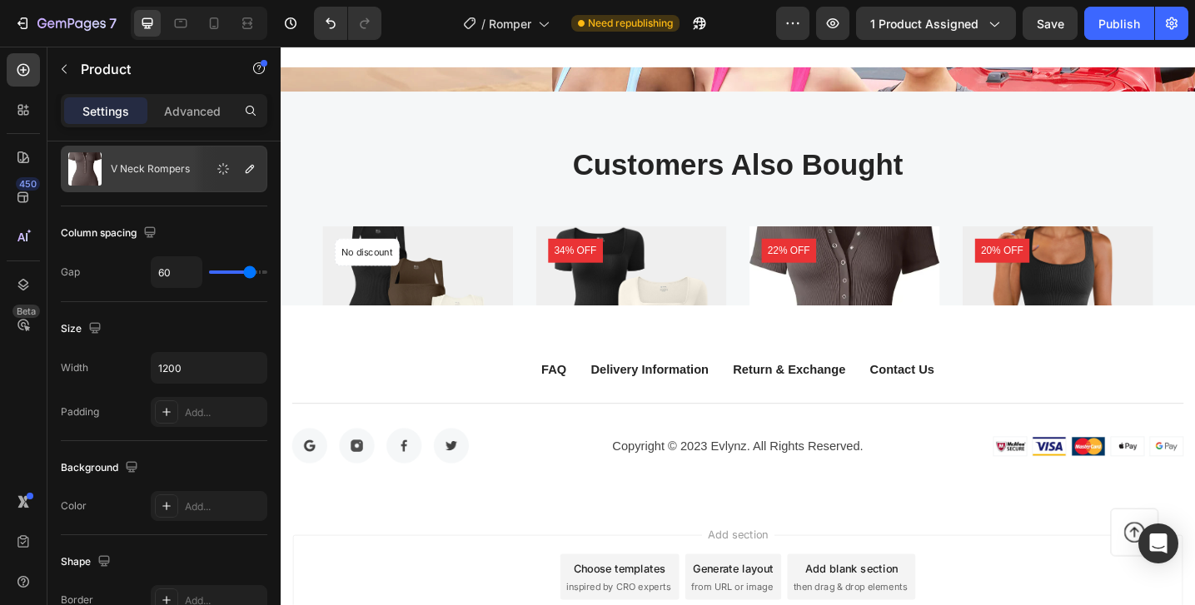
scroll to position [2885, 0]
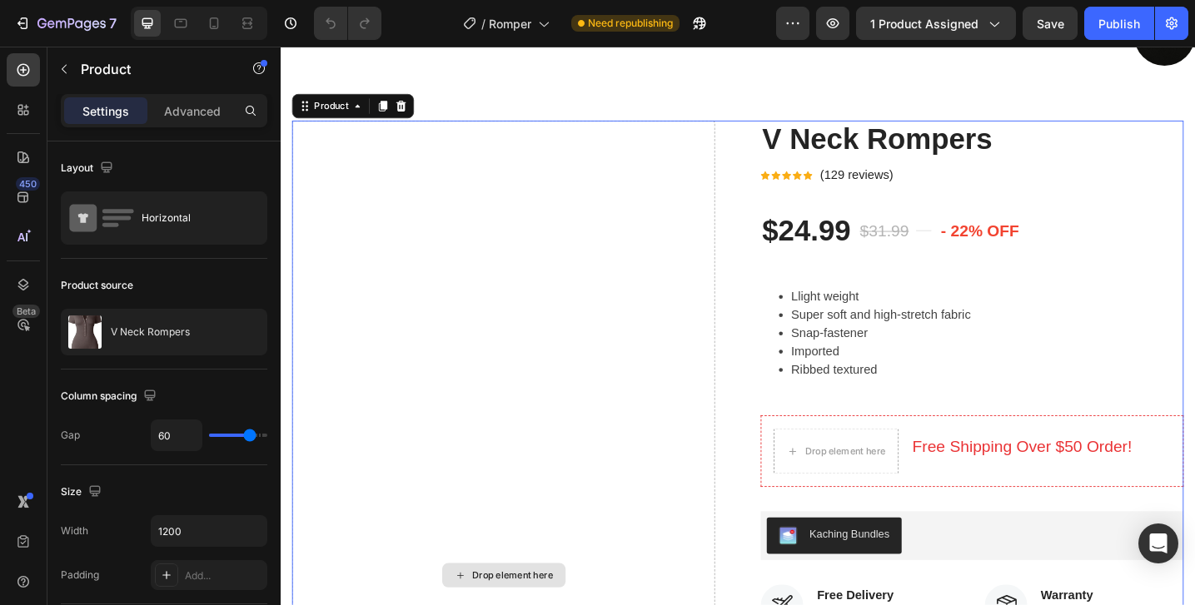
scroll to position [155, 0]
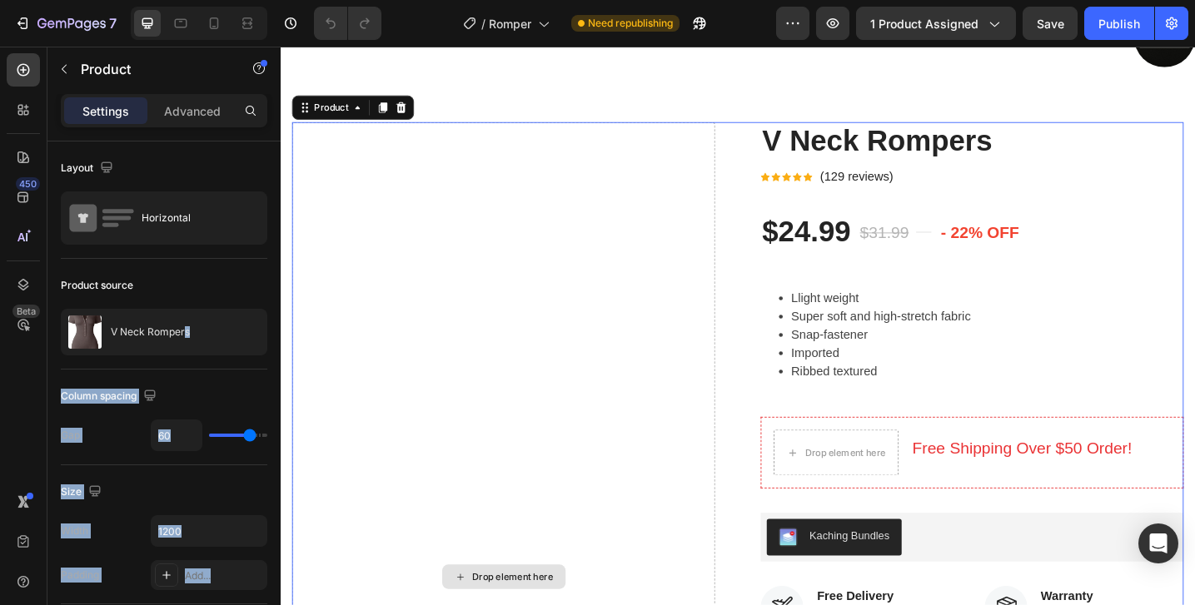
drag, startPoint x: 466, startPoint y: 378, endPoint x: 470, endPoint y: 366, distance: 12.1
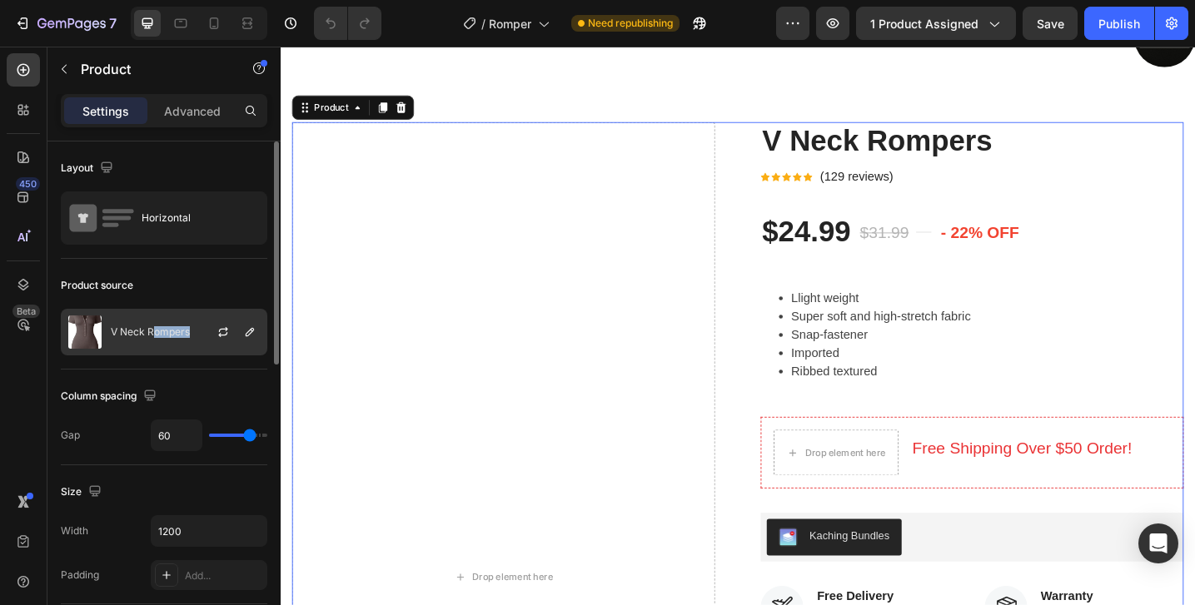
drag, startPoint x: 153, startPoint y: 334, endPoint x: 196, endPoint y: 321, distance: 45.3
click at [213, 359] on div "Product source V Neck Rompers" at bounding box center [164, 314] width 206 height 111
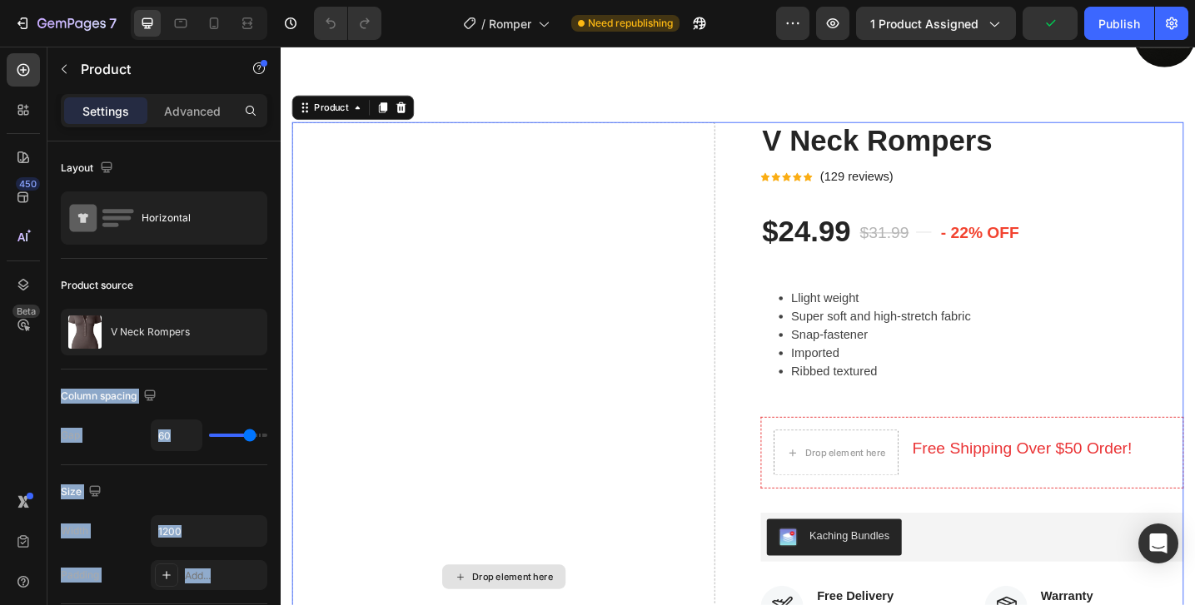
drag, startPoint x: 482, startPoint y: 368, endPoint x: 379, endPoint y: 420, distance: 115.4
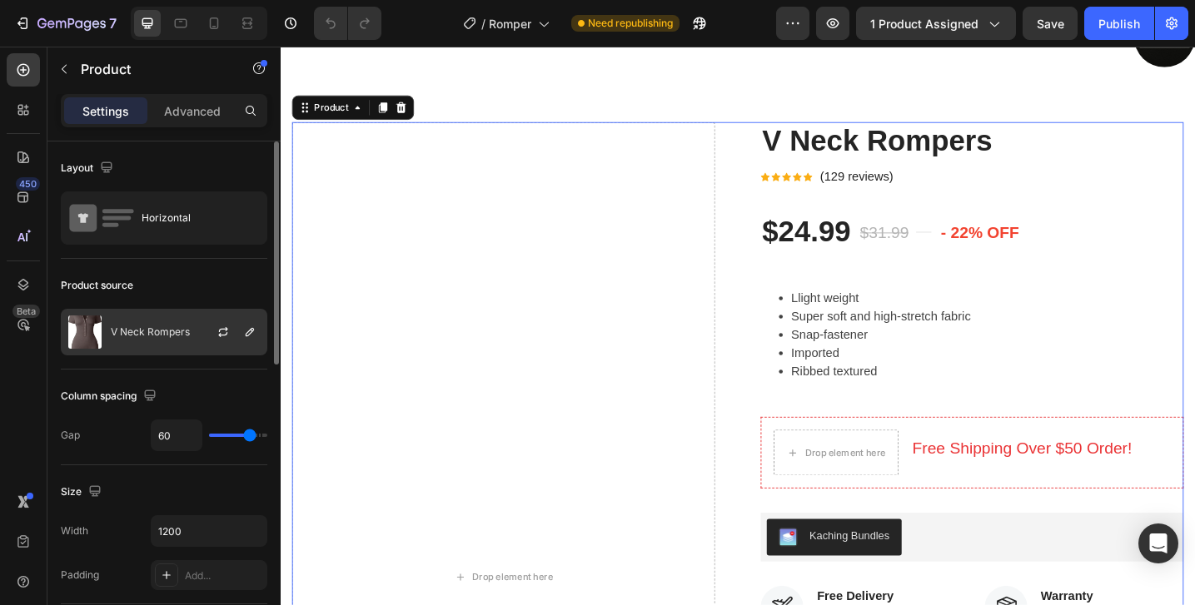
click at [236, 336] on div at bounding box center [229, 332] width 73 height 45
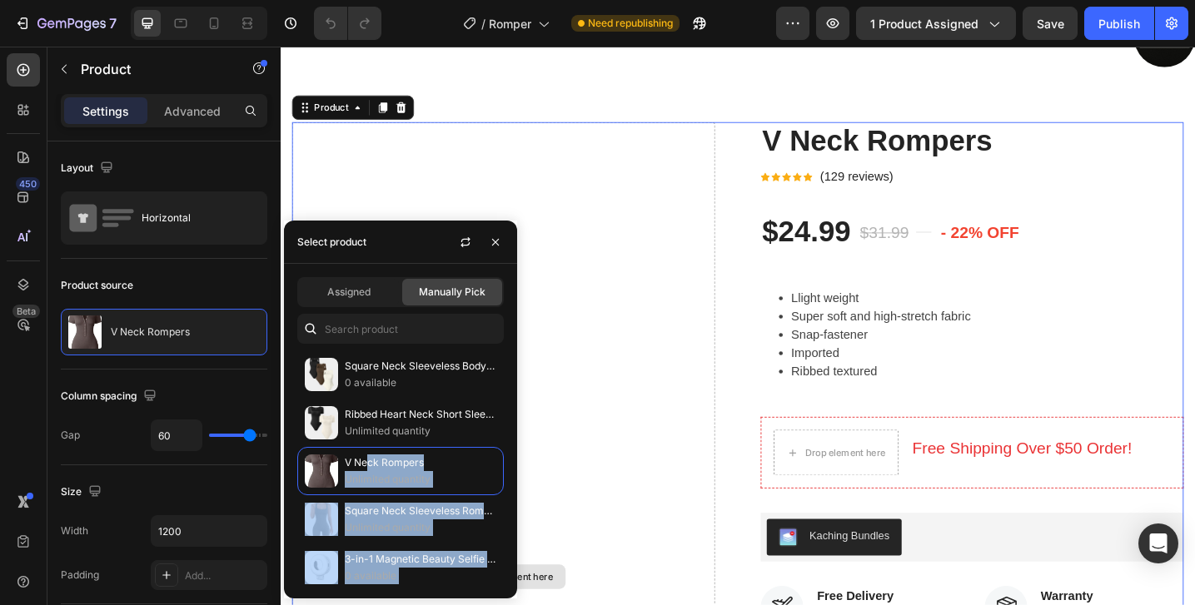
drag, startPoint x: 648, startPoint y: 515, endPoint x: 624, endPoint y: 460, distance: 59.3
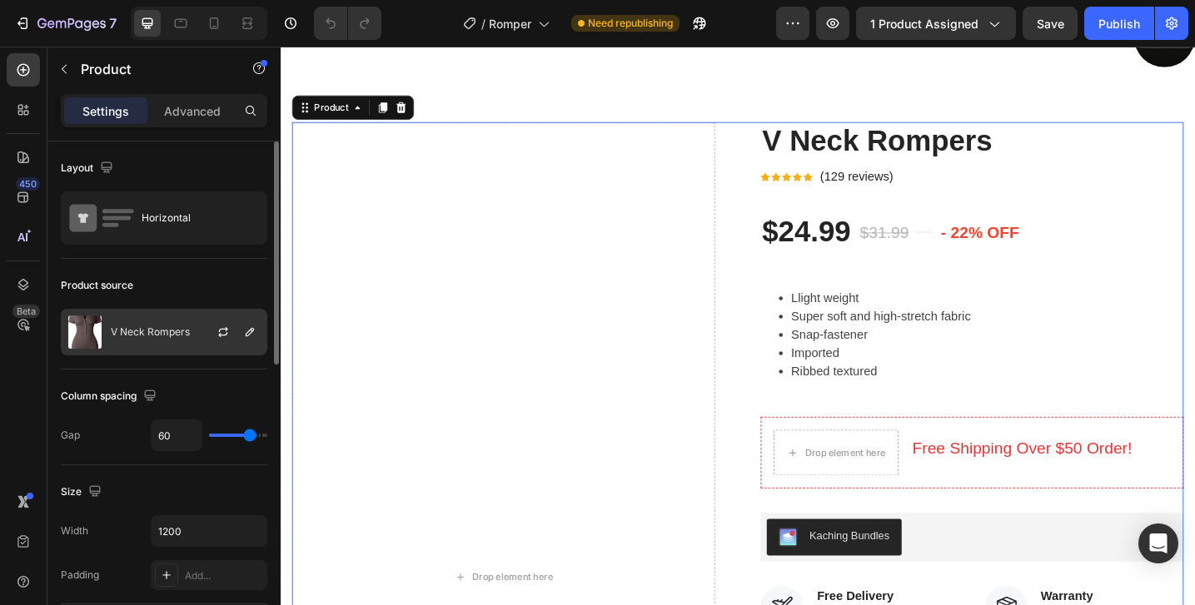
click at [146, 321] on div "V Neck Rompers" at bounding box center [164, 332] width 206 height 47
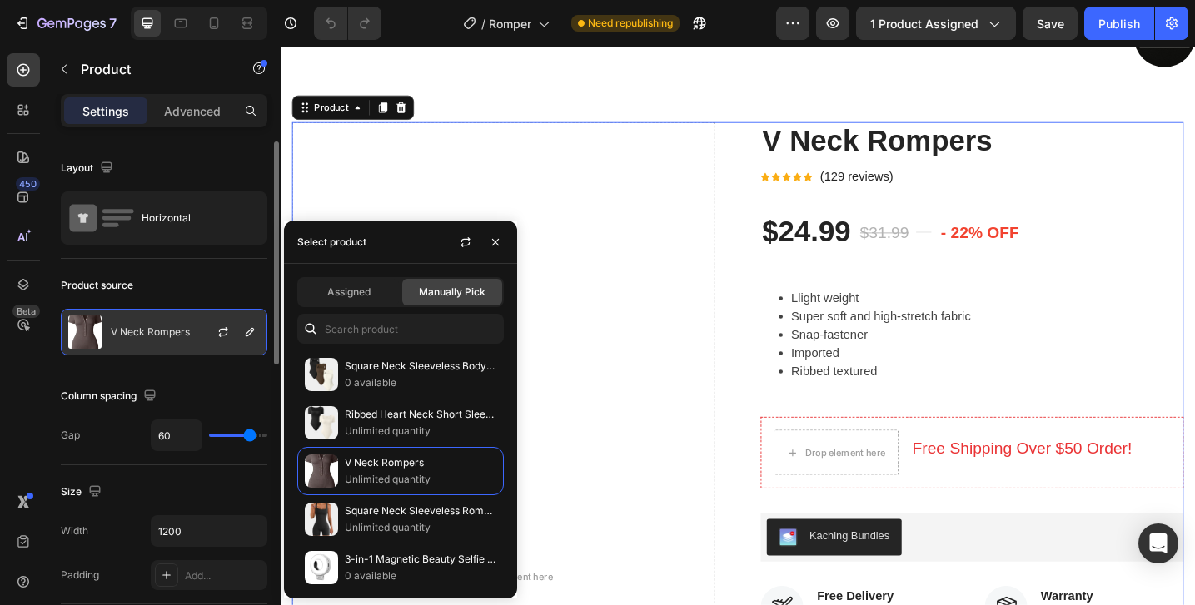
click at [146, 321] on div "V Neck Rompers" at bounding box center [164, 332] width 206 height 47
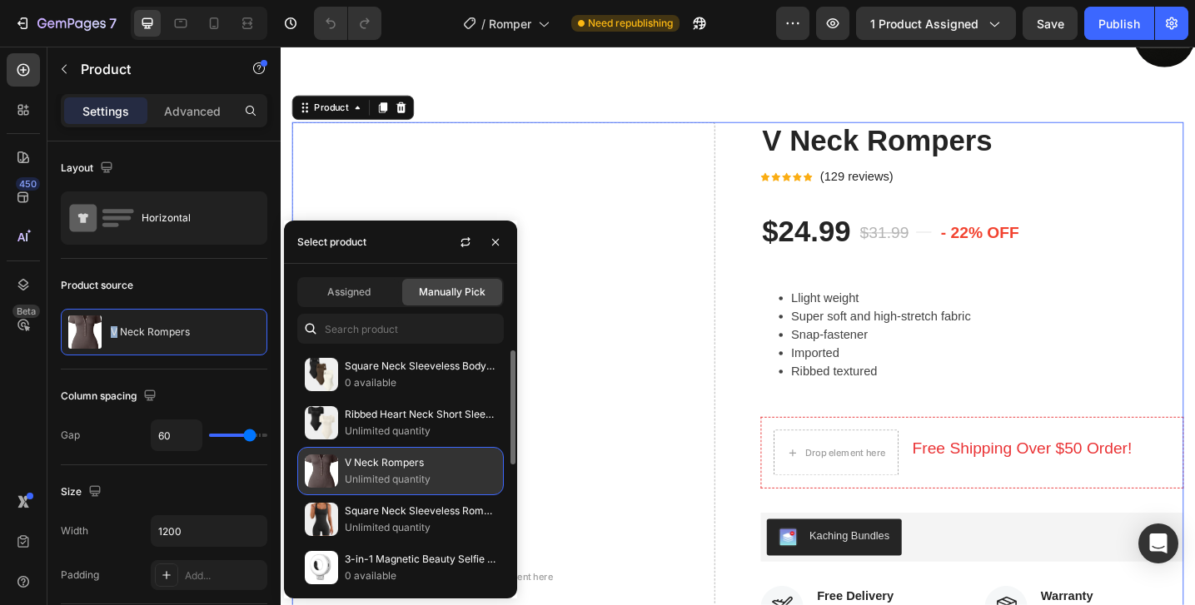
click at [327, 458] on img at bounding box center [321, 471] width 33 height 33
click at [364, 478] on p "Unlimited quantity" at bounding box center [421, 479] width 152 height 17
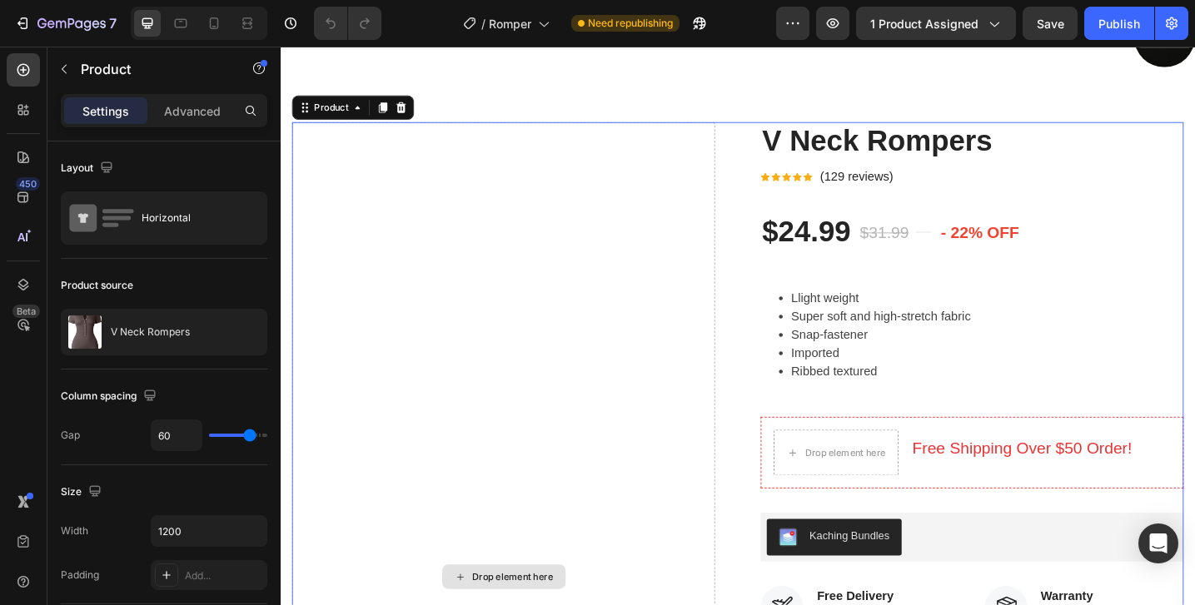
scroll to position [0, 0]
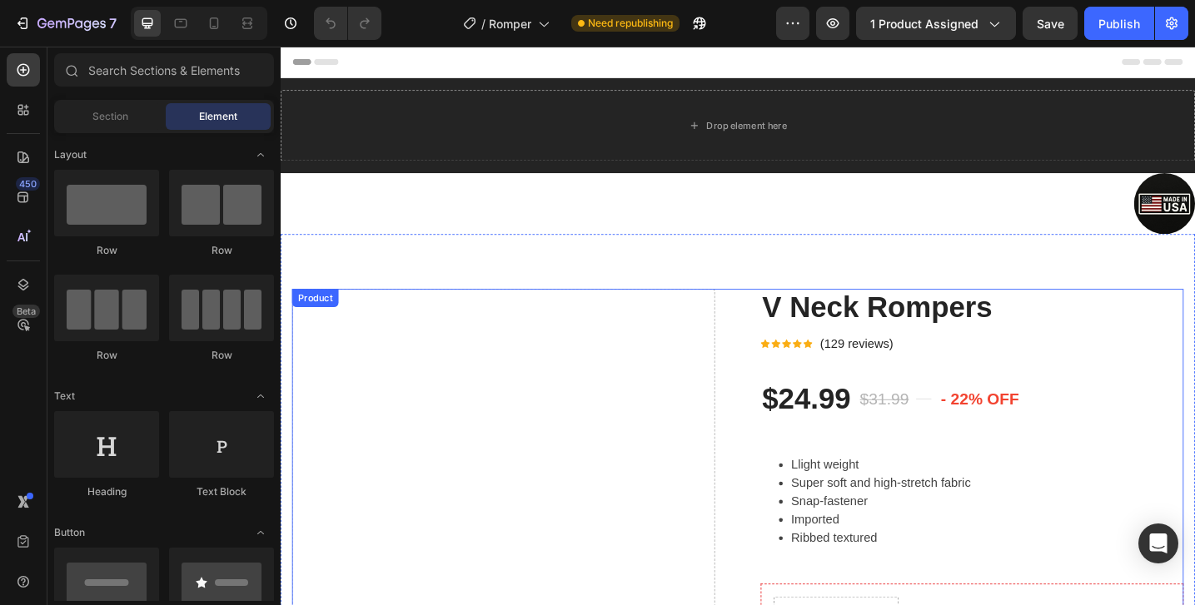
scroll to position [1, 0]
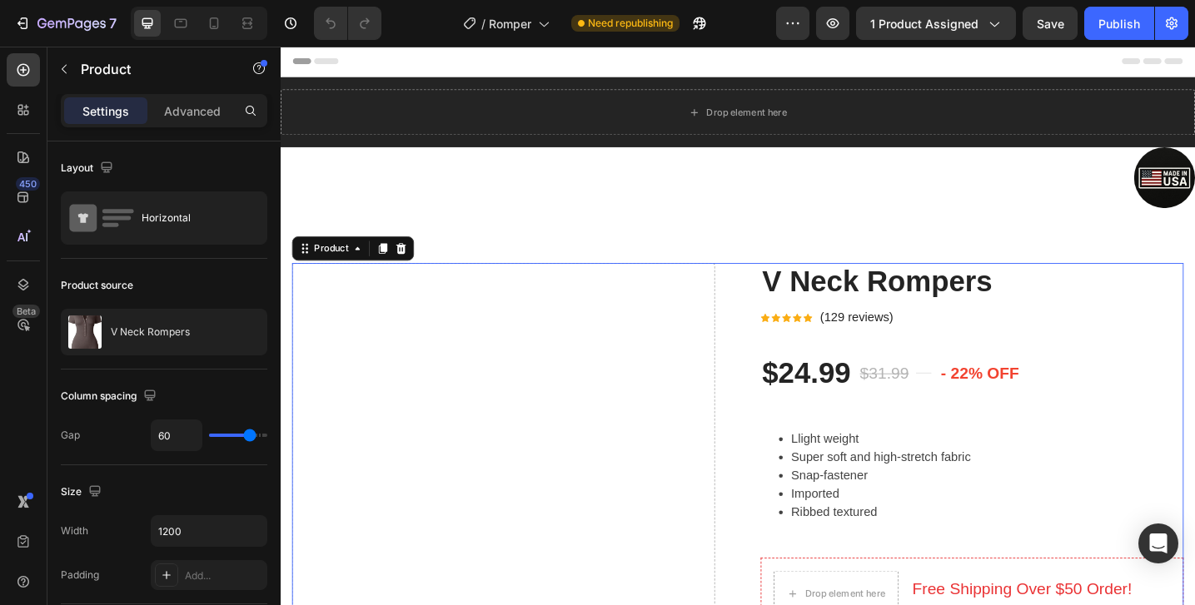
drag, startPoint x: 467, startPoint y: 392, endPoint x: 403, endPoint y: 426, distance: 72.6
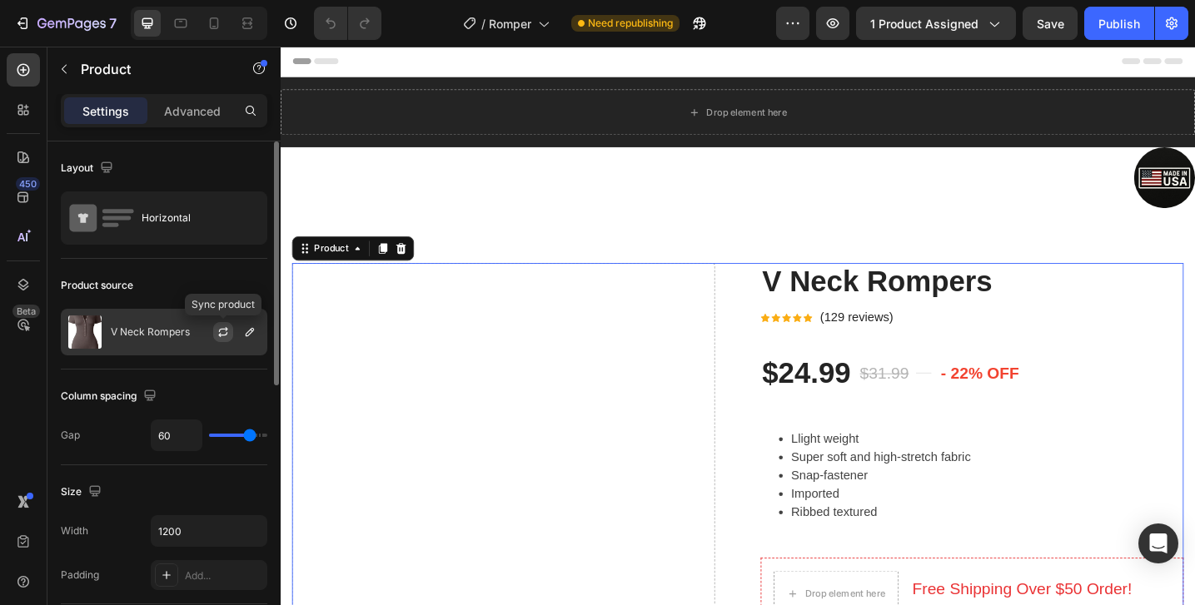
click at [231, 334] on button "button" at bounding box center [223, 332] width 20 height 20
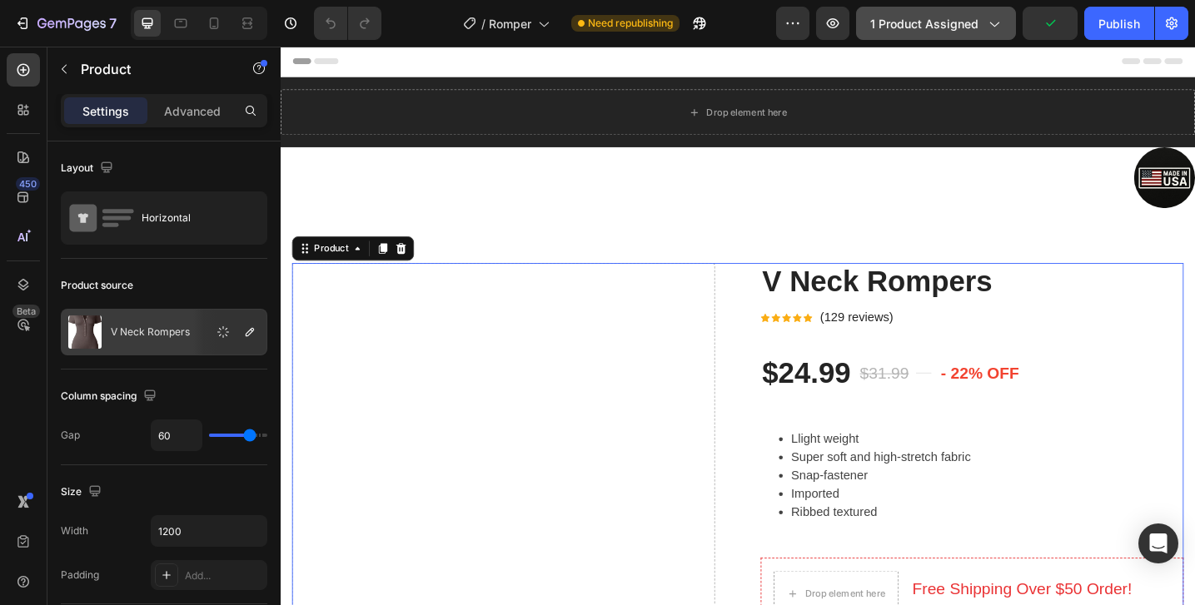
click at [915, 19] on span "1 product assigned" at bounding box center [924, 23] width 108 height 17
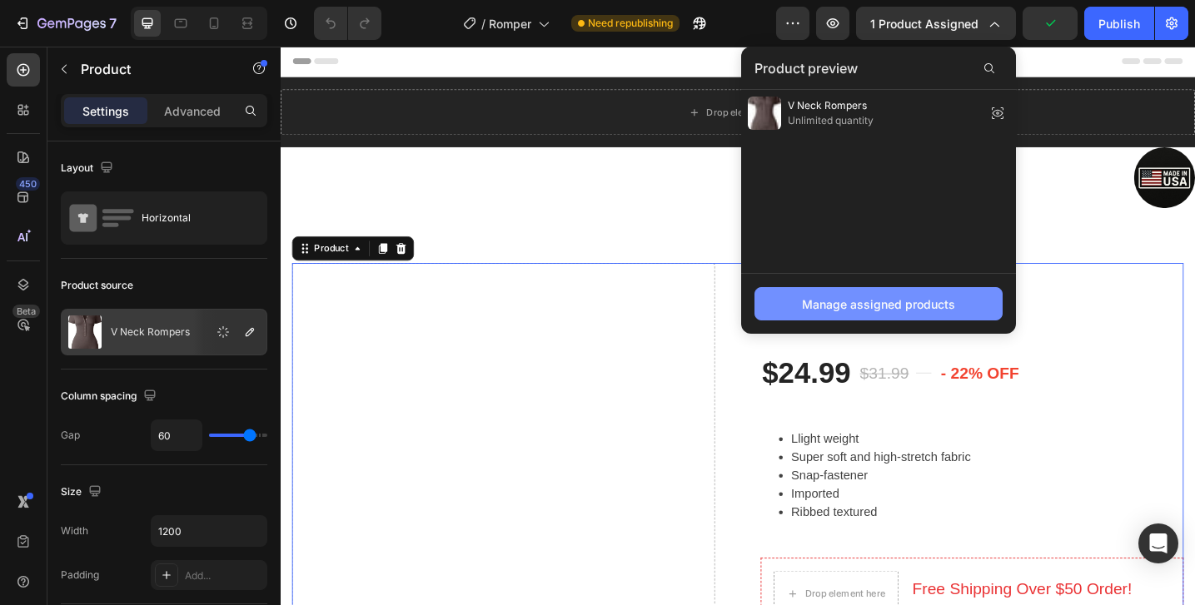
click at [858, 308] on div "Manage assigned products" at bounding box center [878, 304] width 153 height 17
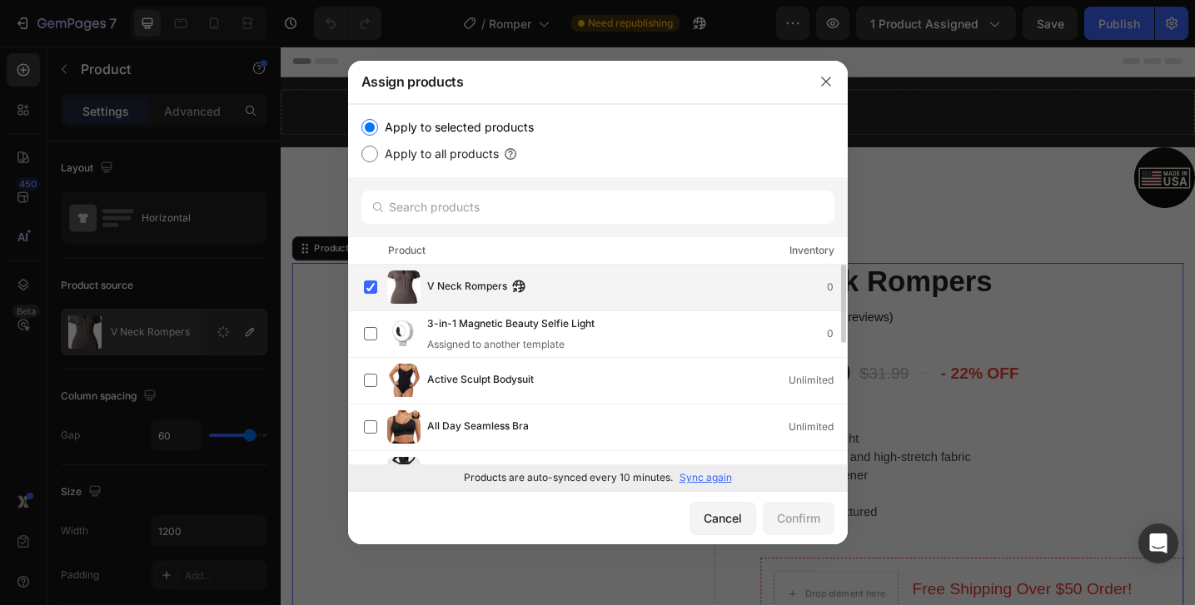
click at [558, 284] on div "V Neck Rompers 0" at bounding box center [637, 287] width 420 height 18
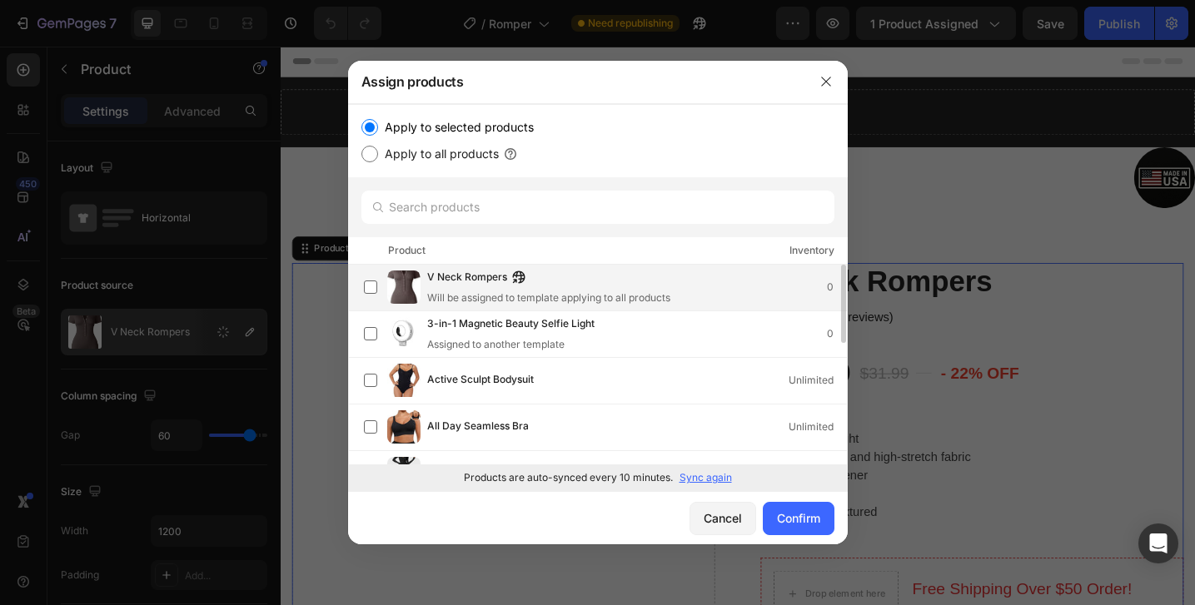
click at [558, 284] on div "V Neck Rompers" at bounding box center [548, 278] width 243 height 18
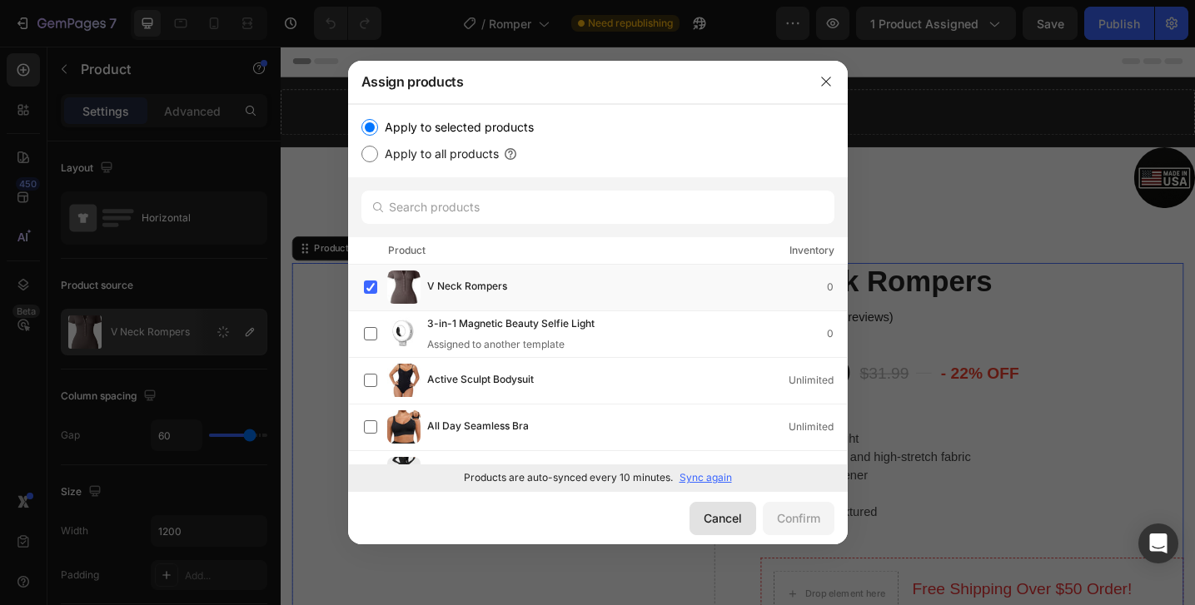
click at [729, 519] on div "Cancel" at bounding box center [723, 518] width 38 height 17
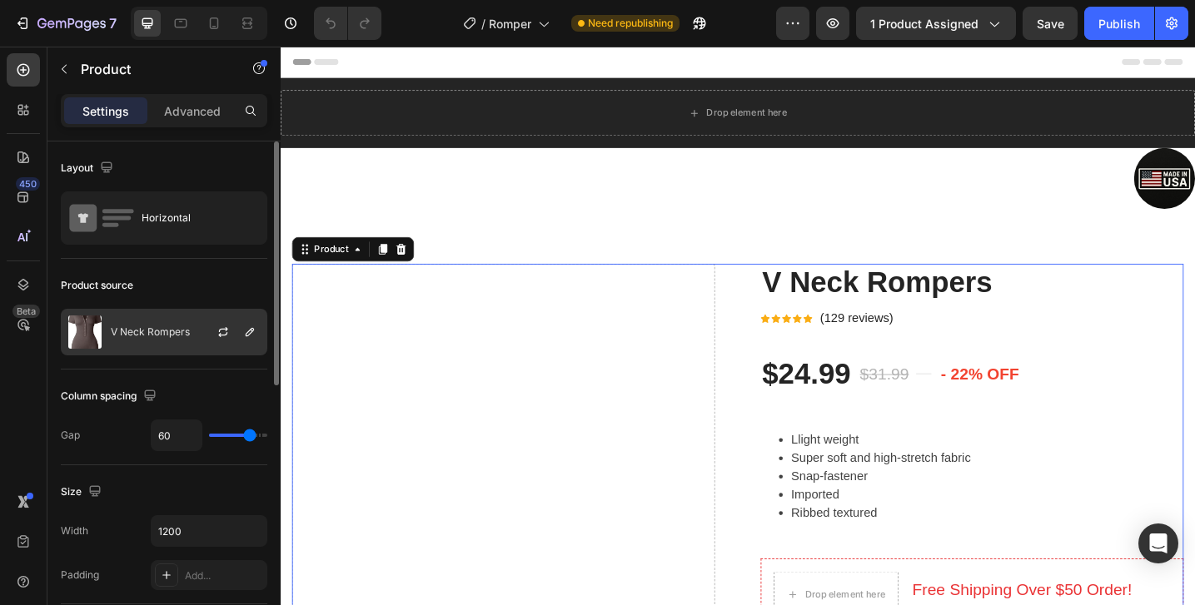
click at [193, 346] on div at bounding box center [229, 332] width 73 height 45
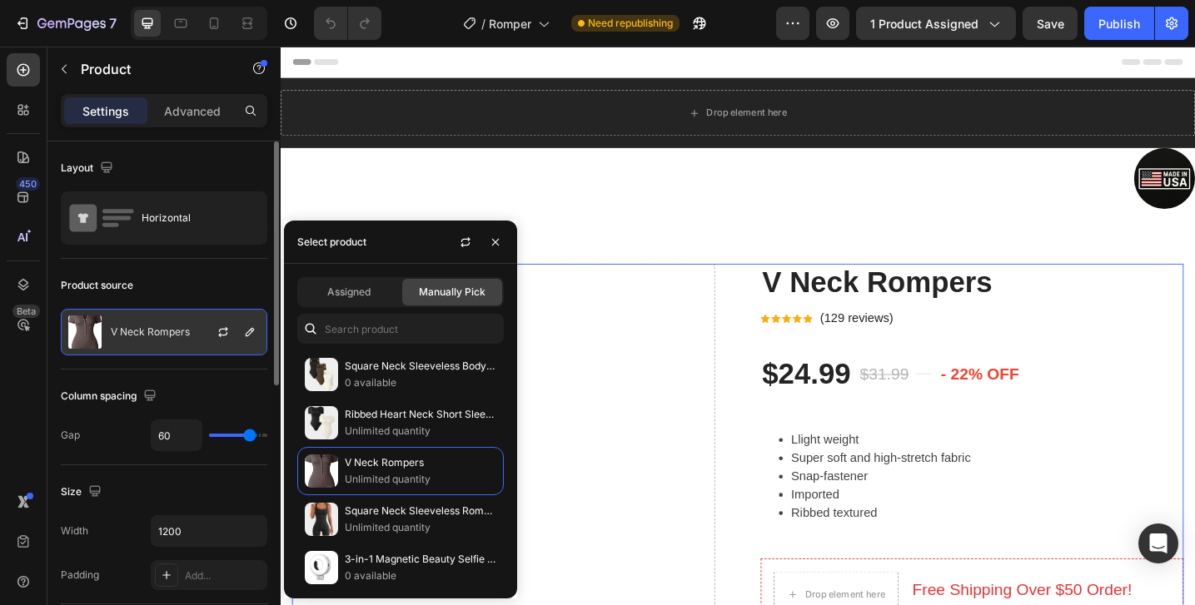
click at [193, 346] on div at bounding box center [229, 332] width 73 height 45
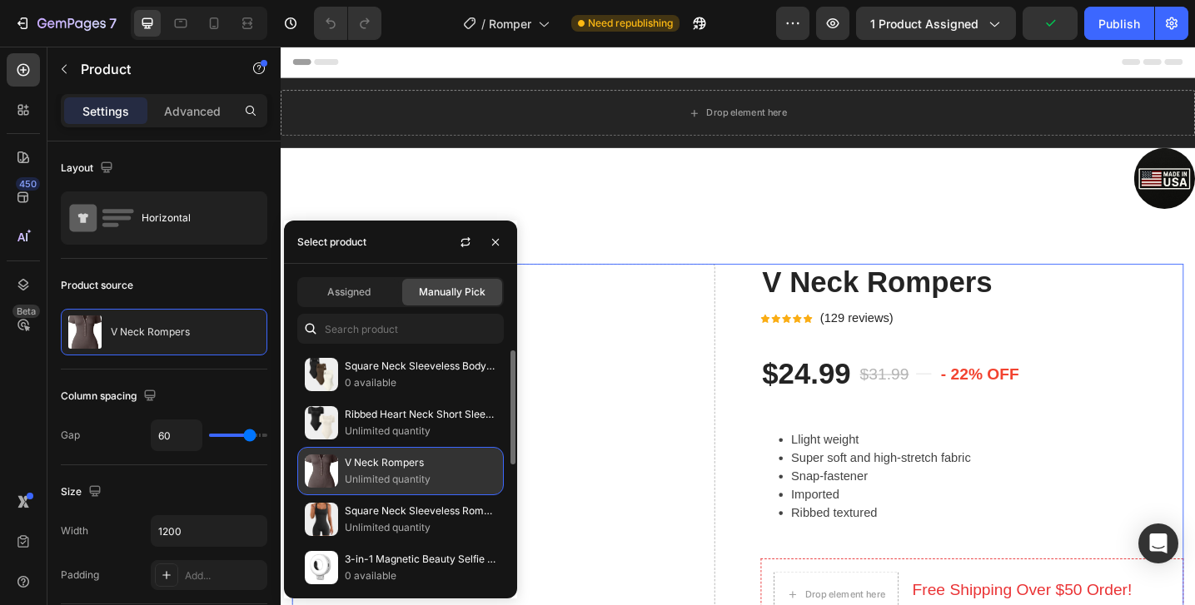
click at [365, 475] on p "Unlimited quantity" at bounding box center [421, 479] width 152 height 17
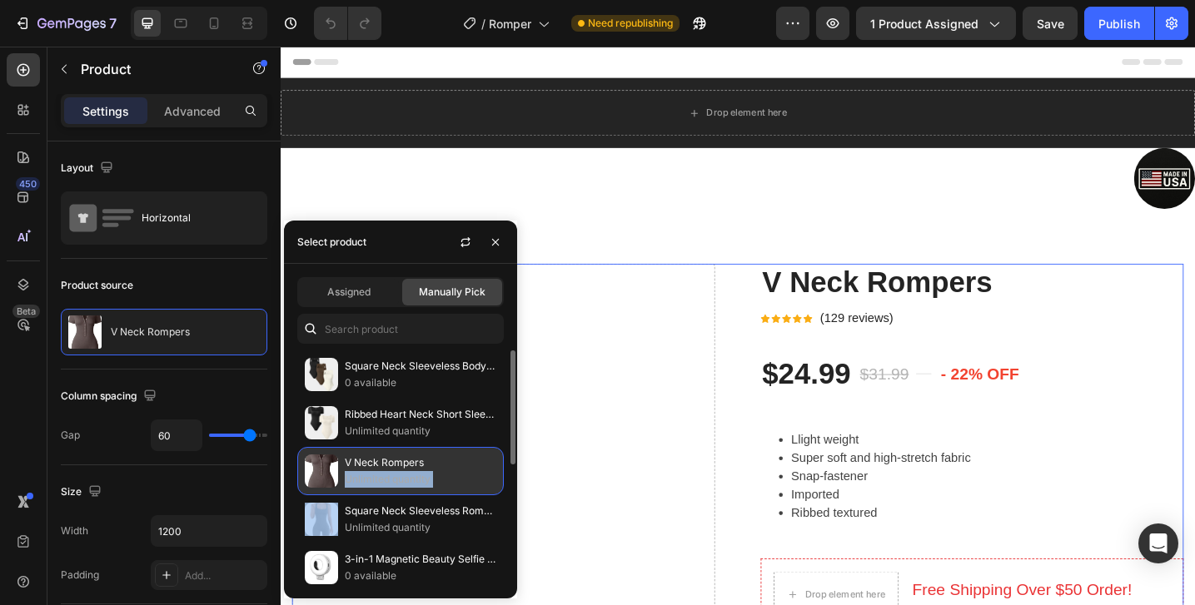
click at [365, 475] on p "Unlimited quantity" at bounding box center [421, 479] width 152 height 17
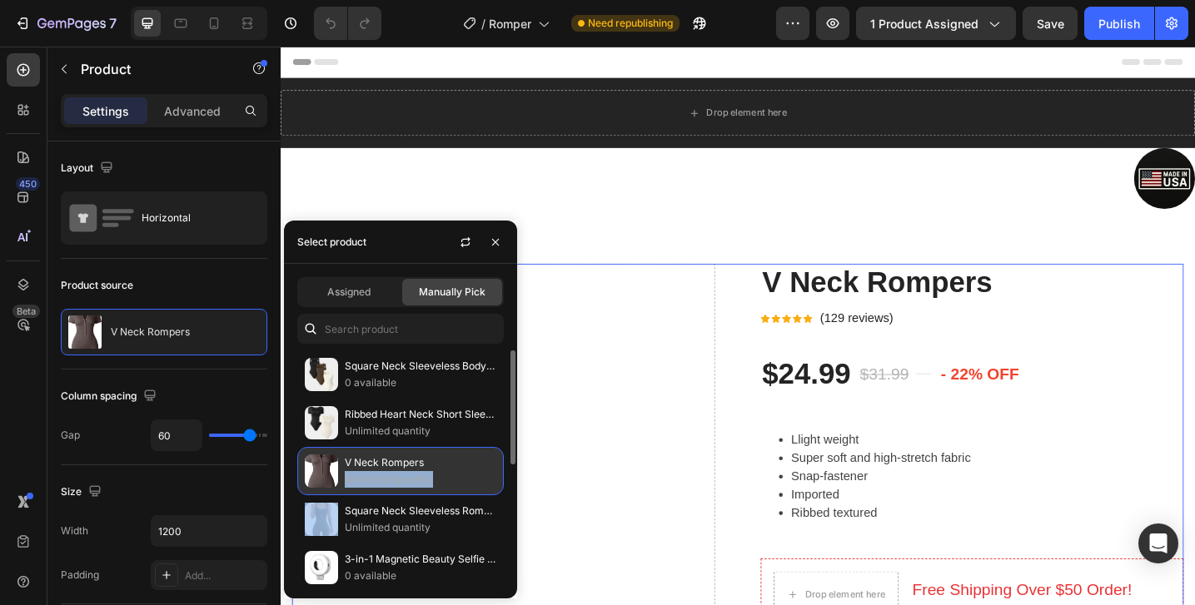
click at [365, 475] on p "Unlimited quantity" at bounding box center [421, 479] width 152 height 17
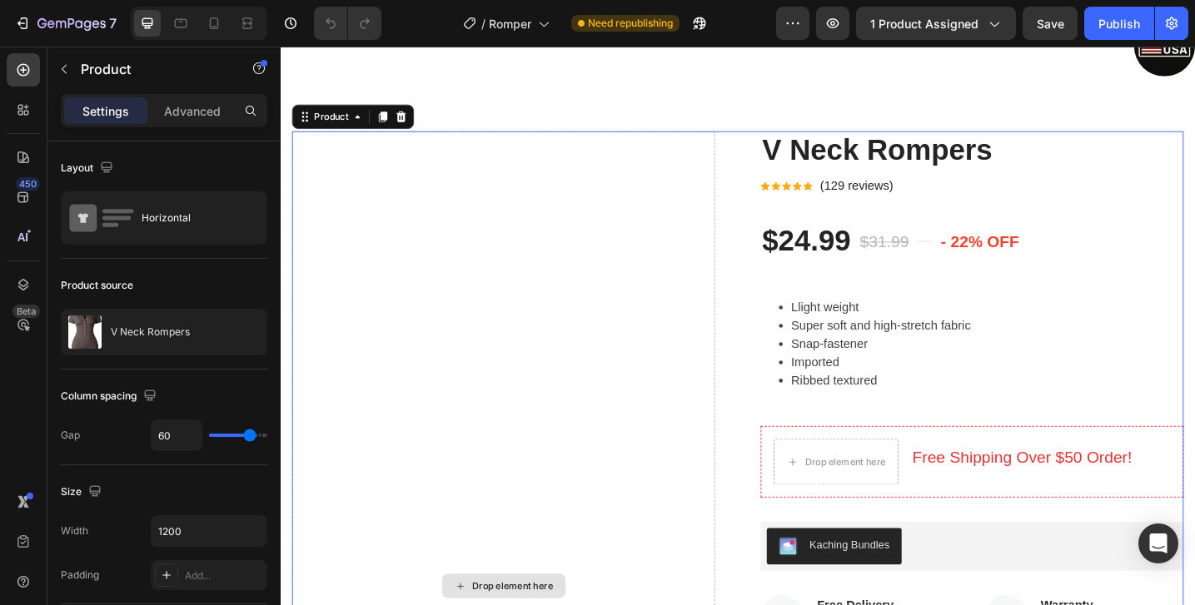
scroll to position [142, 0]
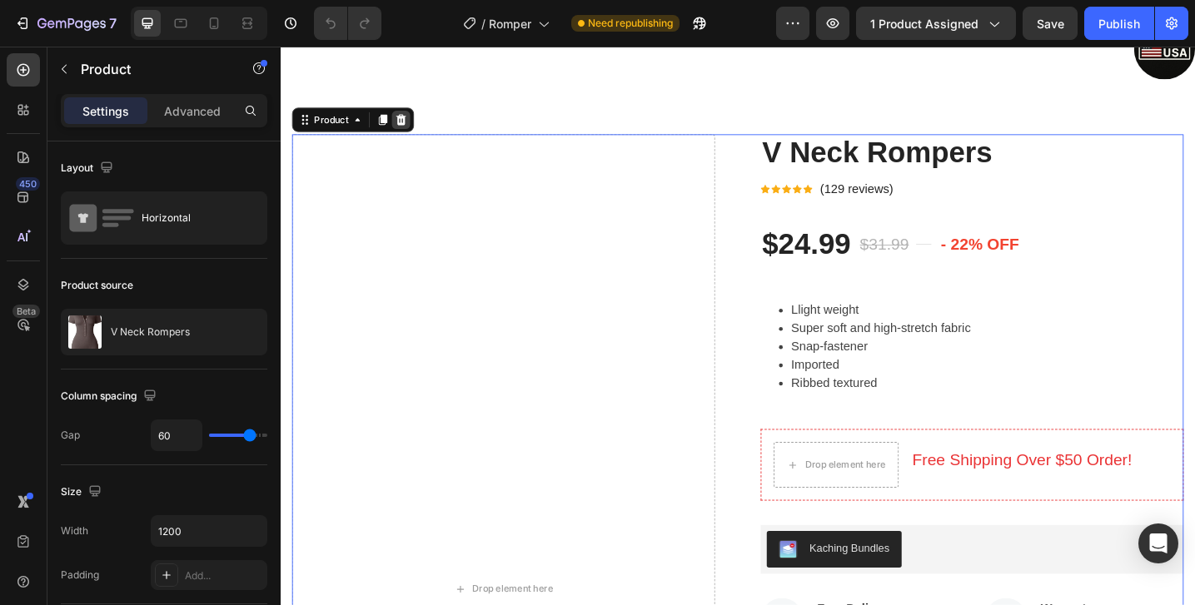
click at [419, 127] on div at bounding box center [412, 127] width 20 height 20
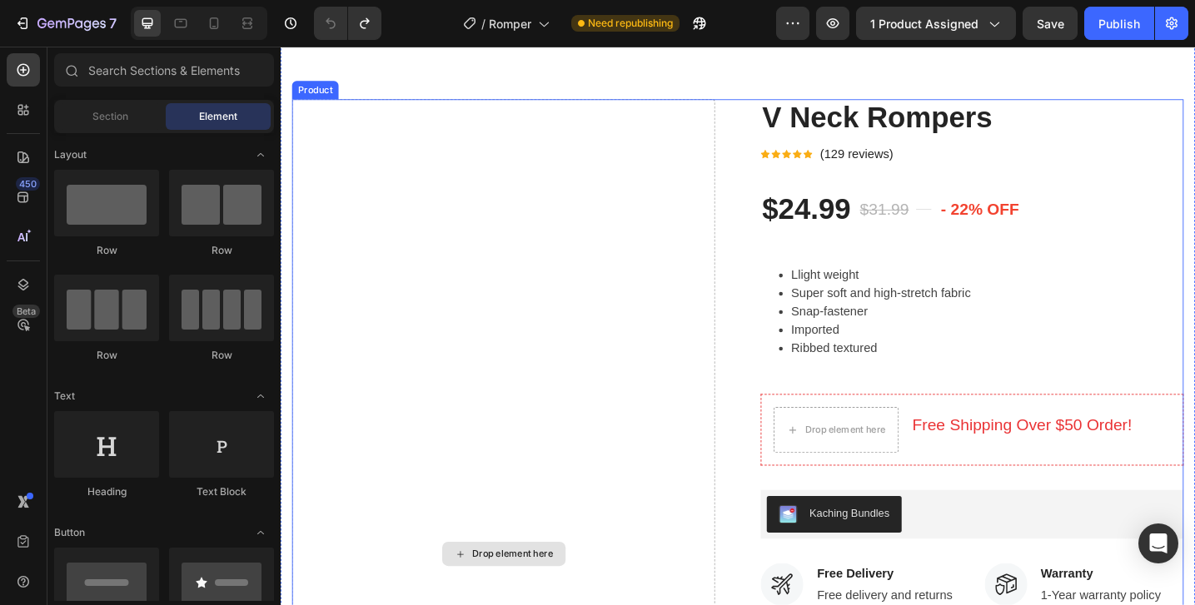
scroll to position [213, 0]
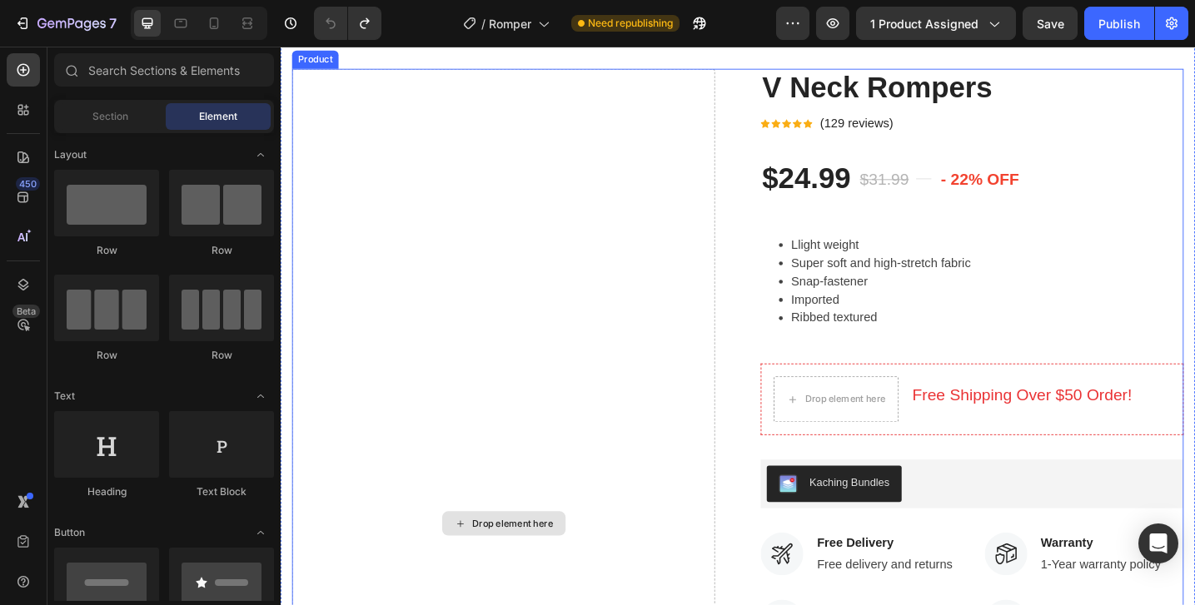
click at [560, 373] on div "Drop element here" at bounding box center [524, 568] width 462 height 995
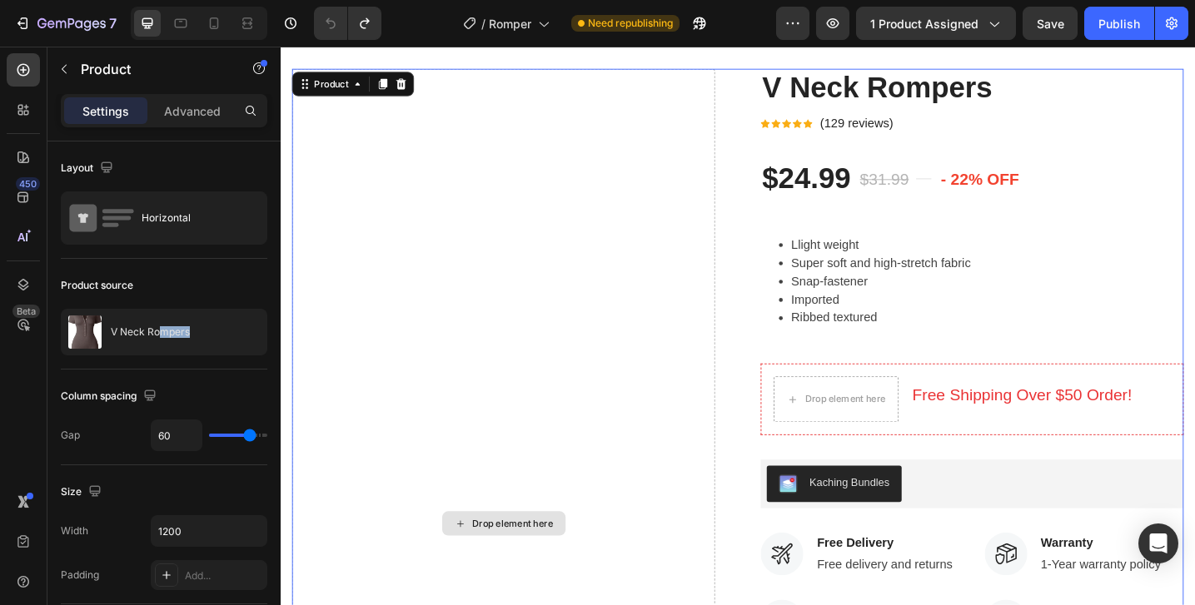
drag, startPoint x: 440, startPoint y: 375, endPoint x: 473, endPoint y: 527, distance: 155.8
click at [473, 527] on div "Drop element here" at bounding box center [524, 568] width 462 height 995
click at [485, 596] on div "Drop element here" at bounding box center [524, 568] width 462 height 995
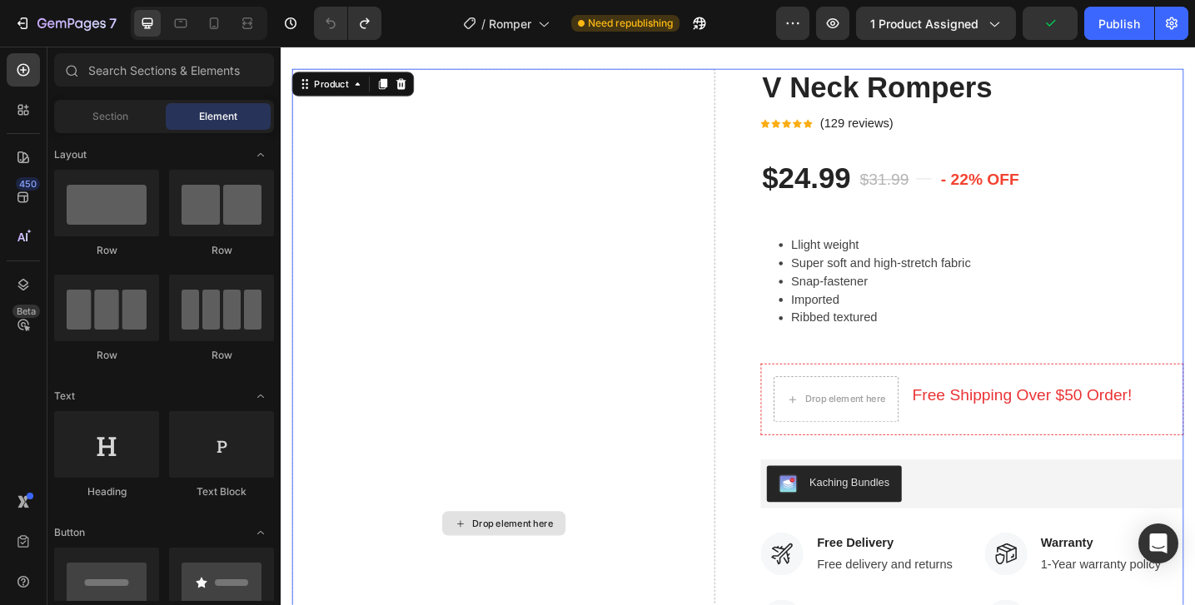
click at [487, 581] on div "Drop element here" at bounding box center [524, 568] width 135 height 27
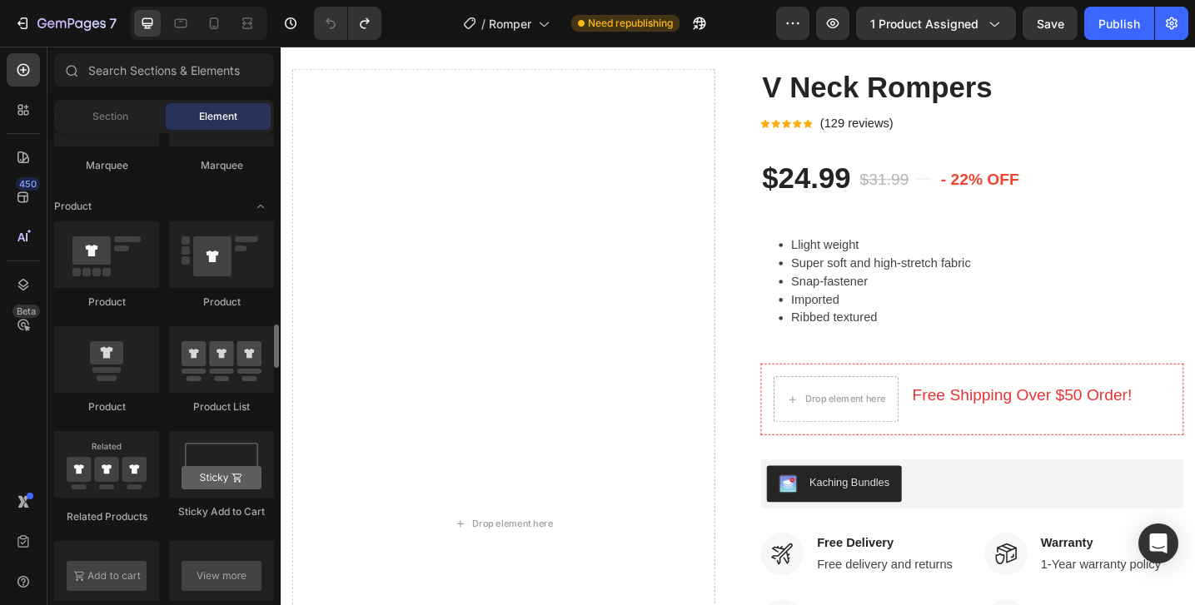
scroll to position [2058, 0]
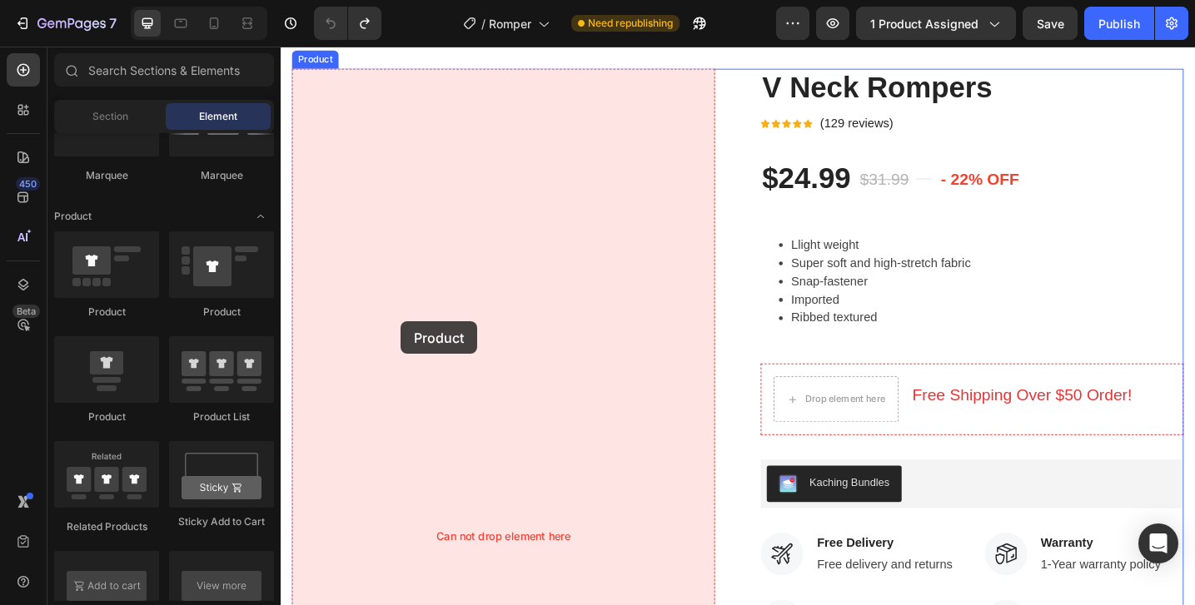
drag, startPoint x: 415, startPoint y: 319, endPoint x: 412, endPoint y: 347, distance: 28.5
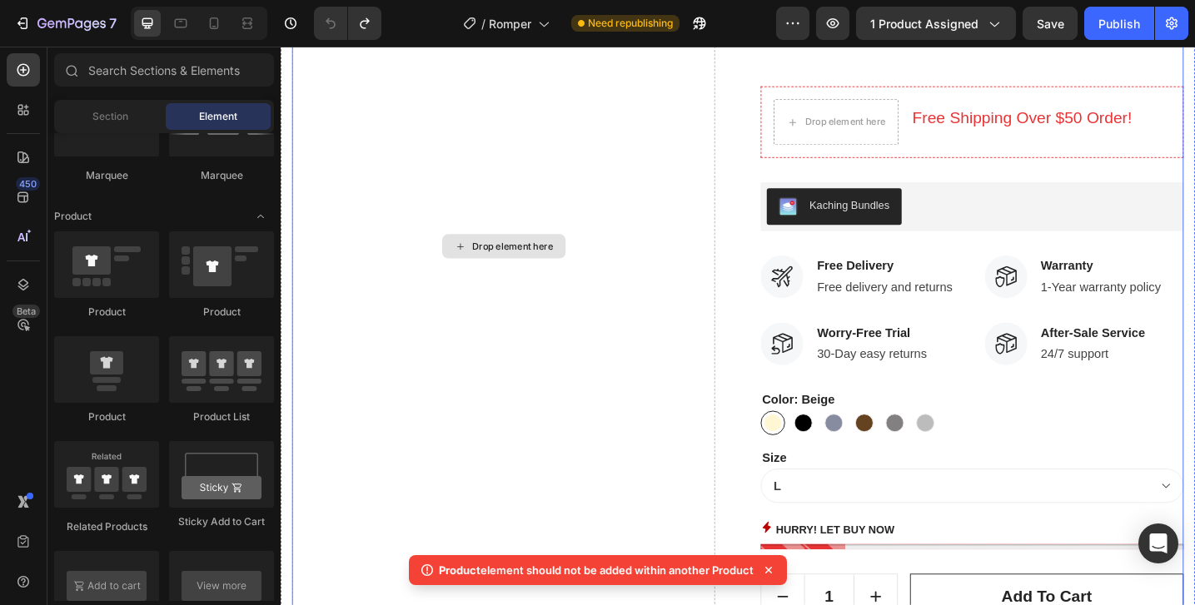
scroll to position [520, 0]
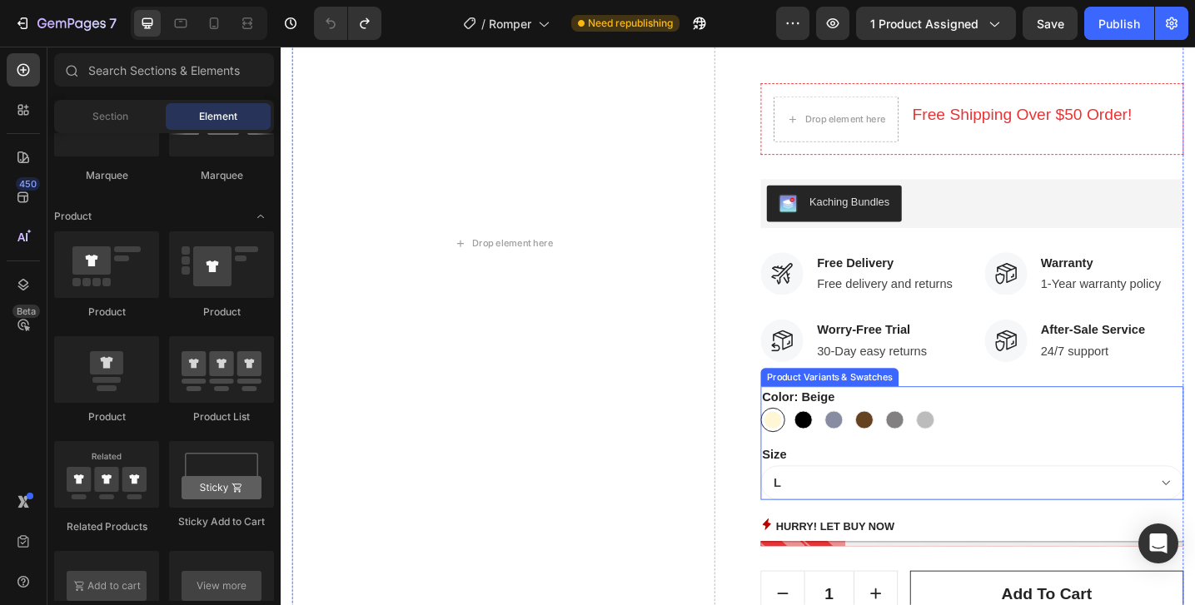
click at [838, 459] on div at bounding box center [851, 454] width 27 height 27
click at [838, 441] on input "Black Black" at bounding box center [838, 440] width 1 height 1
radio input "true"
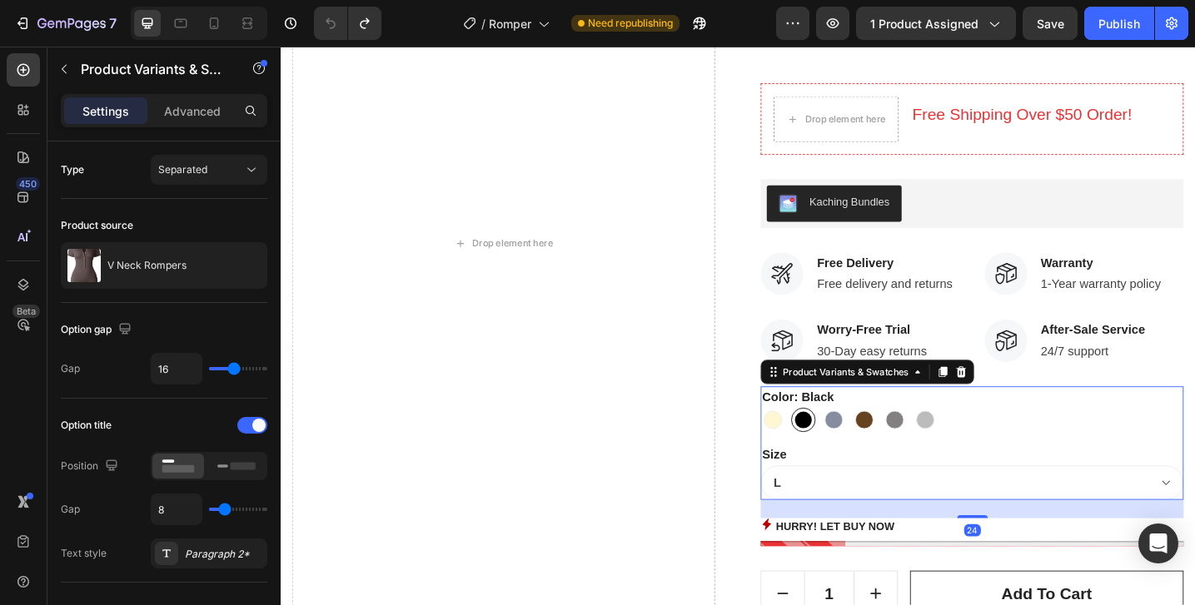
click at [853, 457] on div at bounding box center [852, 454] width 18 height 18
click at [838, 441] on input "Black Black" at bounding box center [838, 440] width 1 height 1
click at [838, 459] on div at bounding box center [851, 454] width 27 height 27
click at [838, 441] on input "Black Black" at bounding box center [838, 440] width 1 height 1
click at [883, 459] on div at bounding box center [885, 455] width 20 height 20
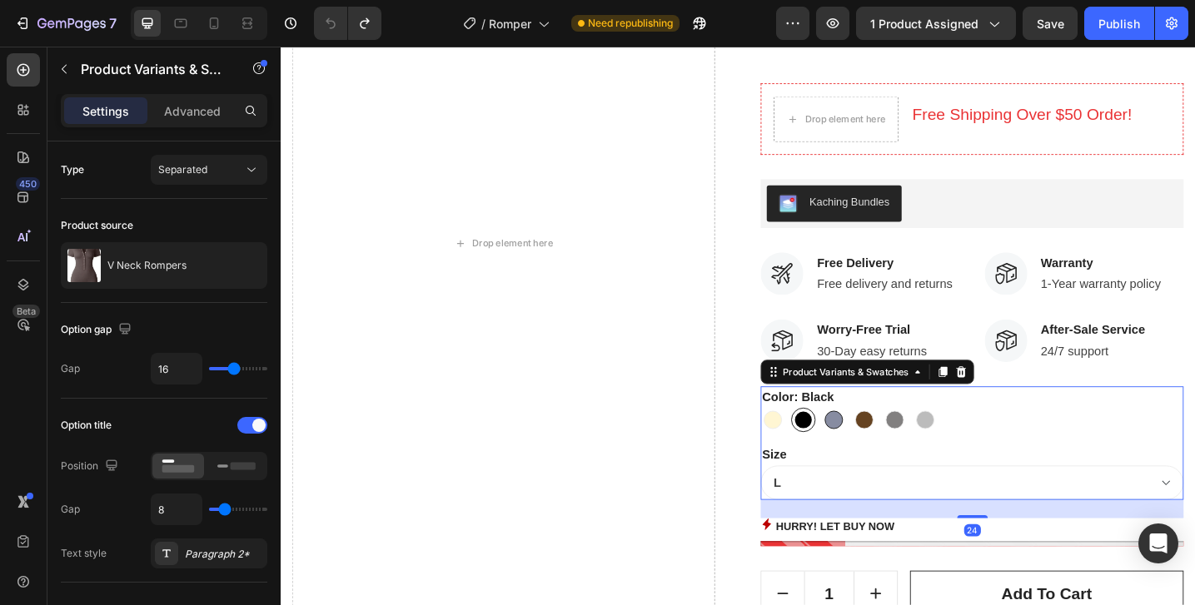
click at [872, 441] on input "Blues Blues" at bounding box center [871, 440] width 1 height 1
radio input "true"
click at [910, 455] on div at bounding box center [918, 455] width 20 height 20
click at [905, 441] on input "Darkbrown Darkbrown" at bounding box center [904, 440] width 1 height 1
radio input "true"
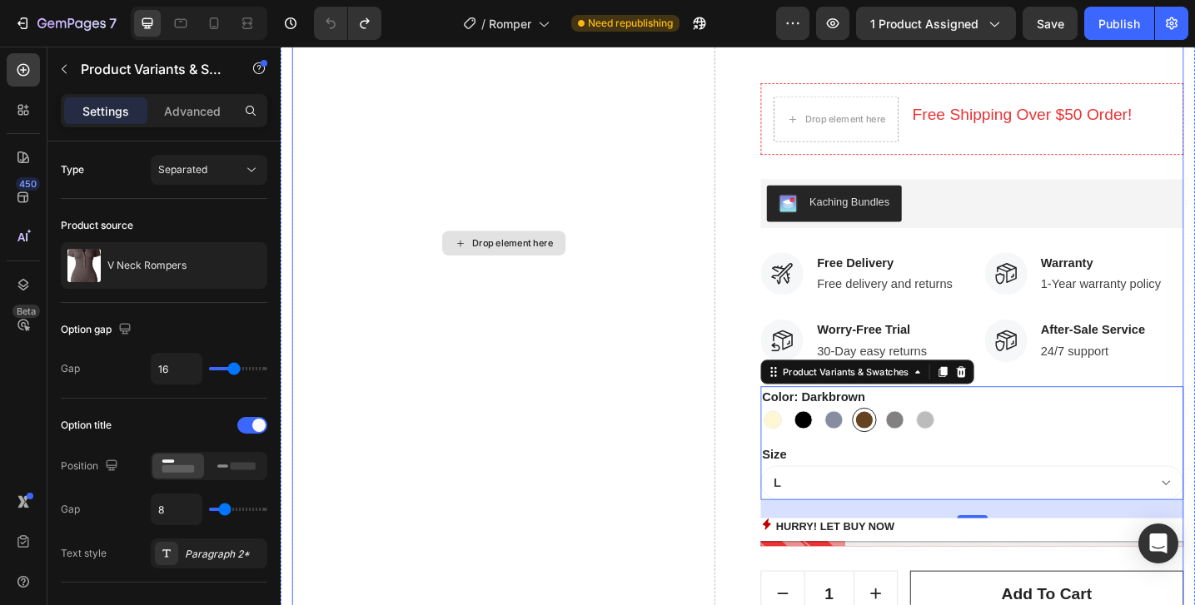
click at [555, 400] on div "Drop element here" at bounding box center [524, 261] width 462 height 995
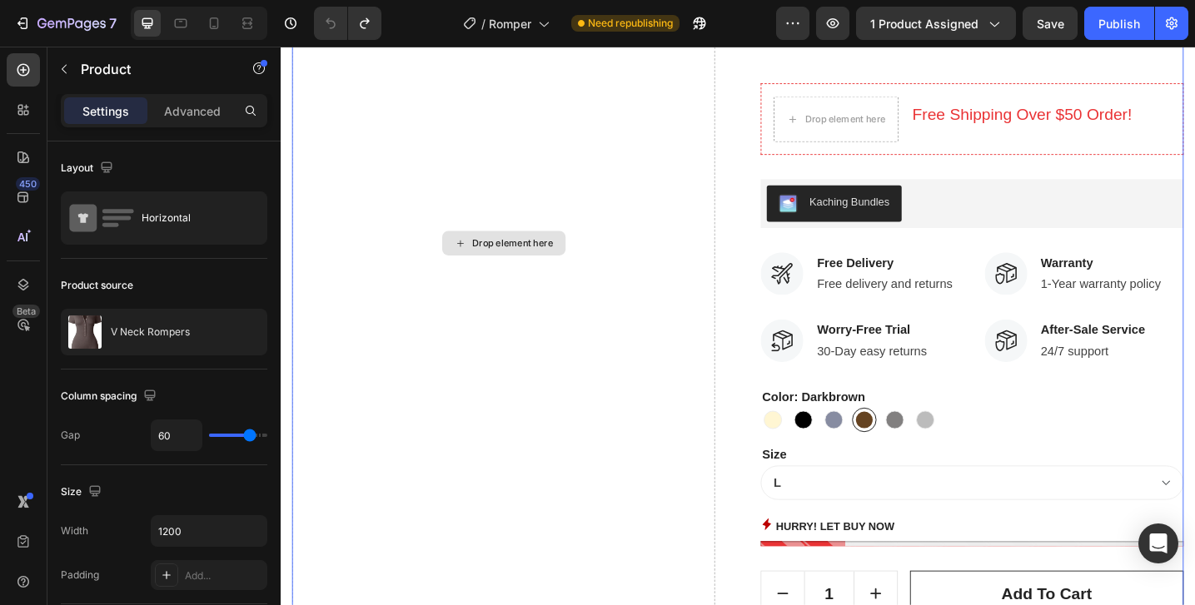
click at [535, 388] on div "Drop element here" at bounding box center [524, 261] width 462 height 995
drag, startPoint x: 480, startPoint y: 370, endPoint x: 494, endPoint y: 350, distance: 24.5
click at [494, 350] on div "Drop element here" at bounding box center [524, 261] width 462 height 995
click at [504, 256] on div "Drop element here" at bounding box center [524, 261] width 462 height 995
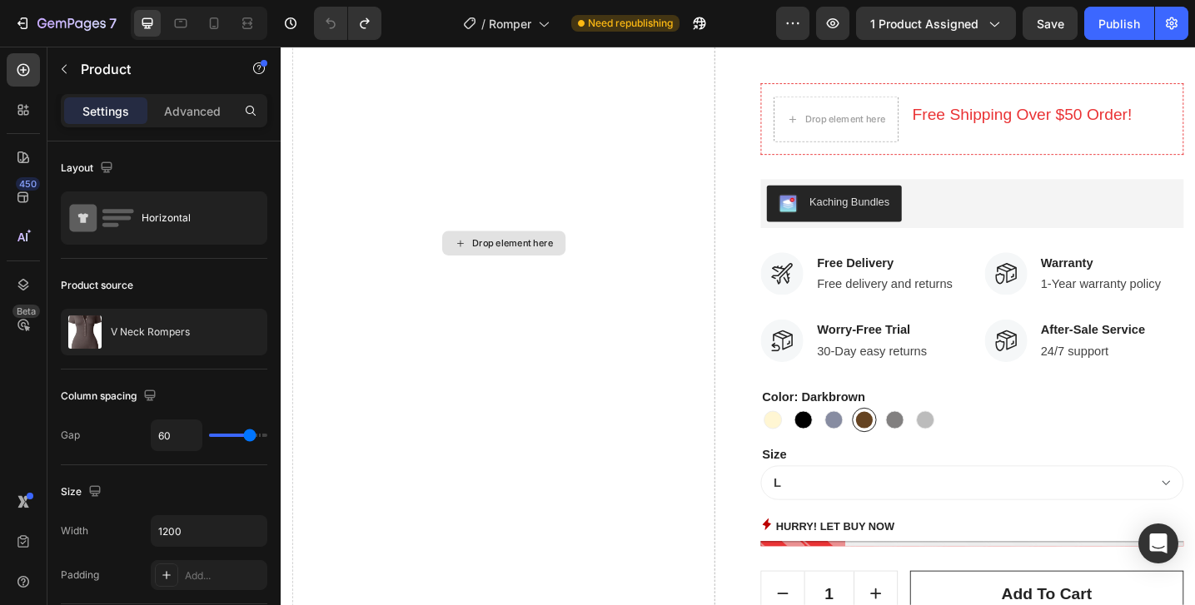
click at [500, 268] on div "Drop element here" at bounding box center [534, 261] width 88 height 13
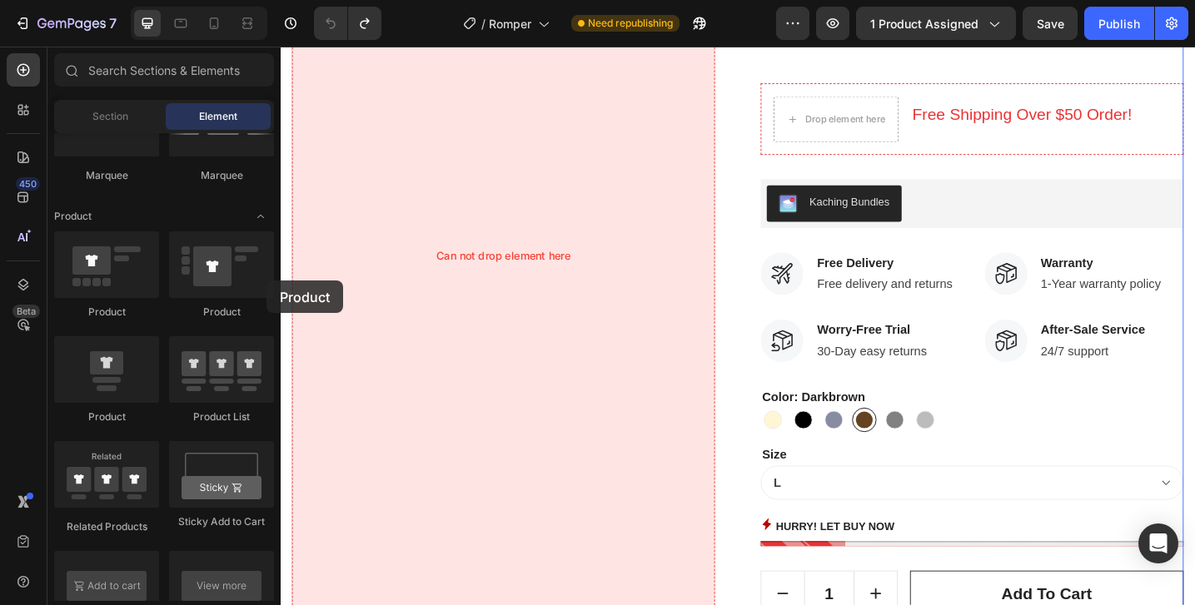
drag, startPoint x: 500, startPoint y: 330, endPoint x: 499, endPoint y: 341, distance: 10.9
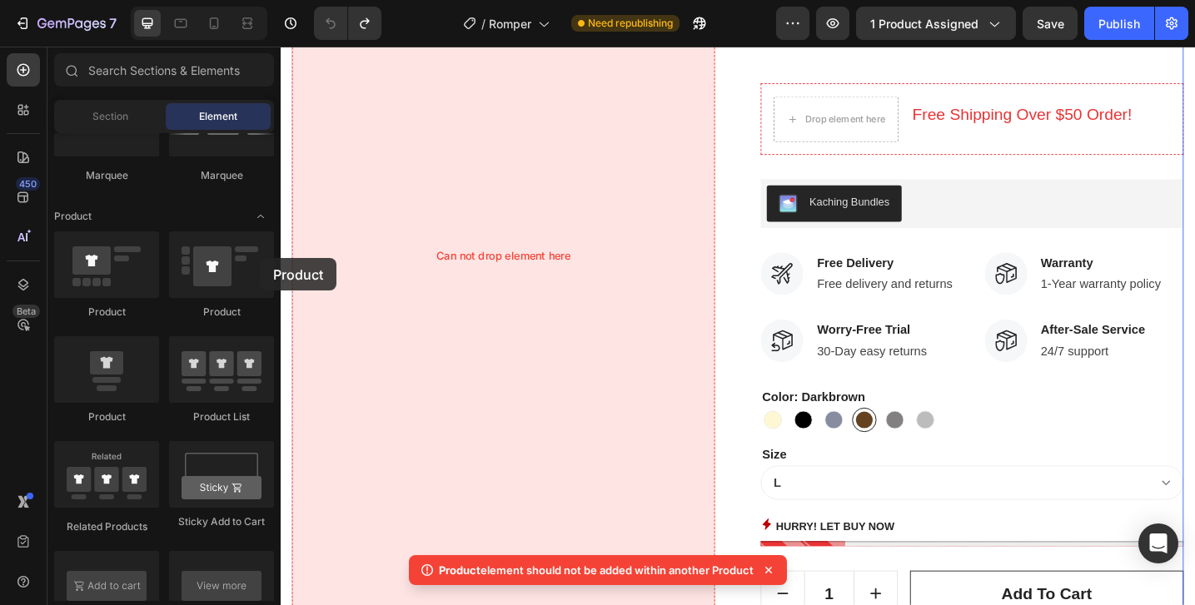
drag, startPoint x: 394, startPoint y: 310, endPoint x: 445, endPoint y: 301, distance: 51.6
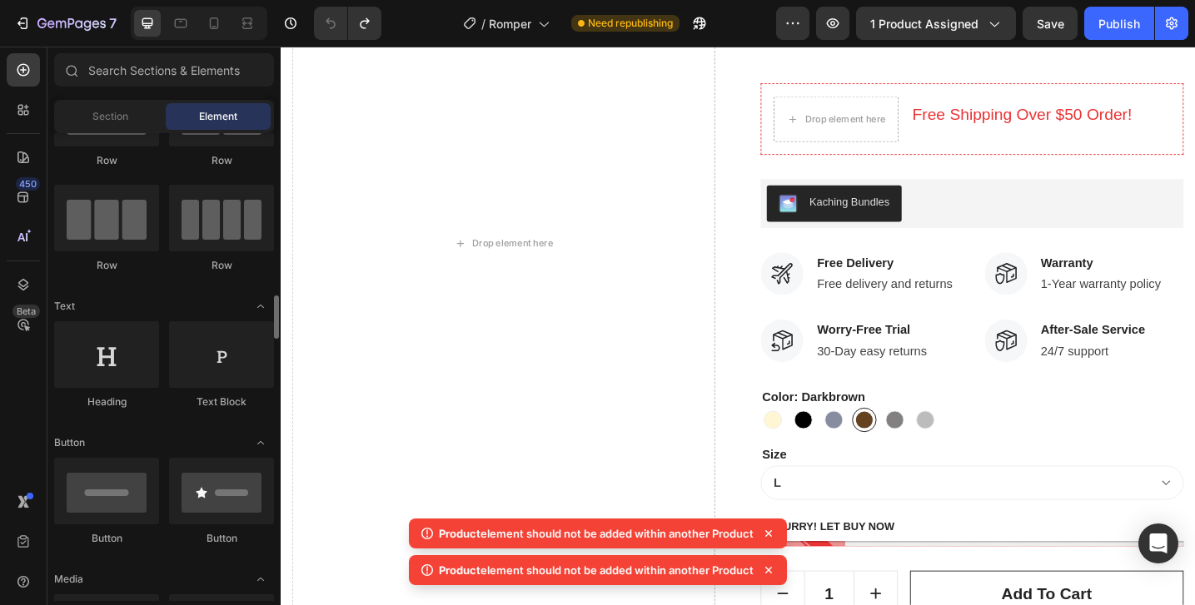
scroll to position [0, 0]
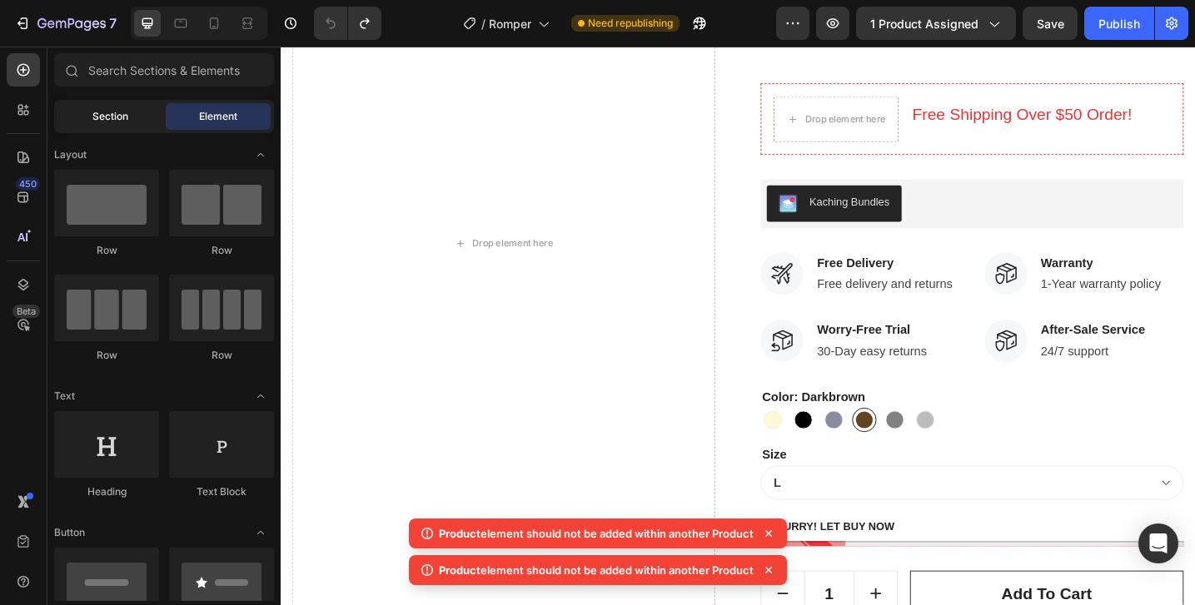
click at [122, 127] on div "Section" at bounding box center [109, 116] width 105 height 27
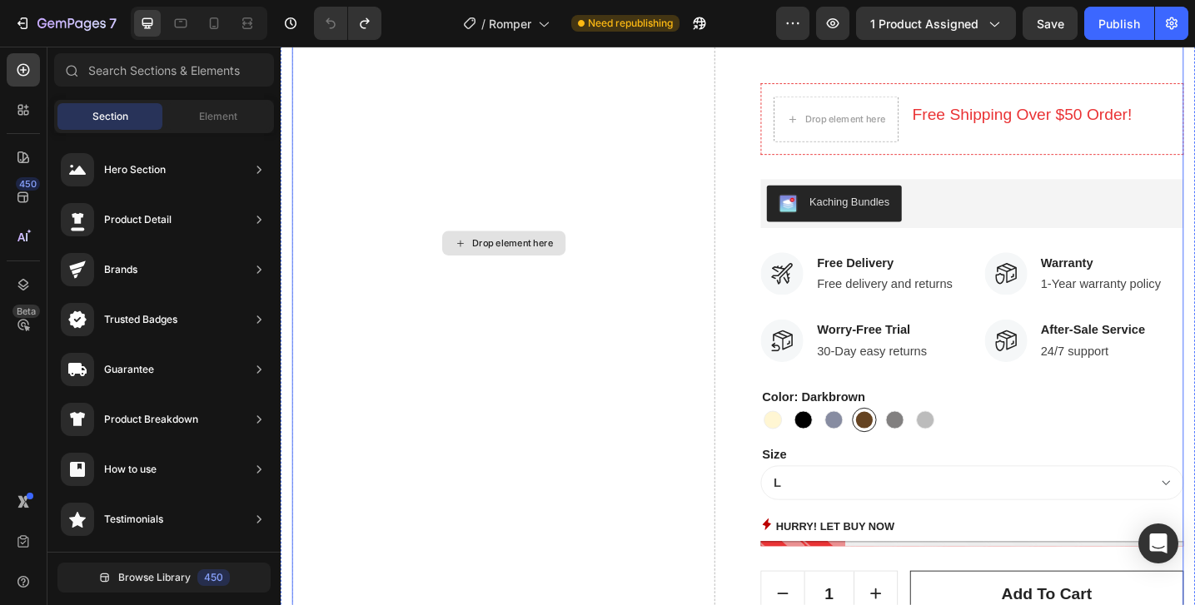
click at [595, 351] on div "Drop element here" at bounding box center [524, 261] width 462 height 995
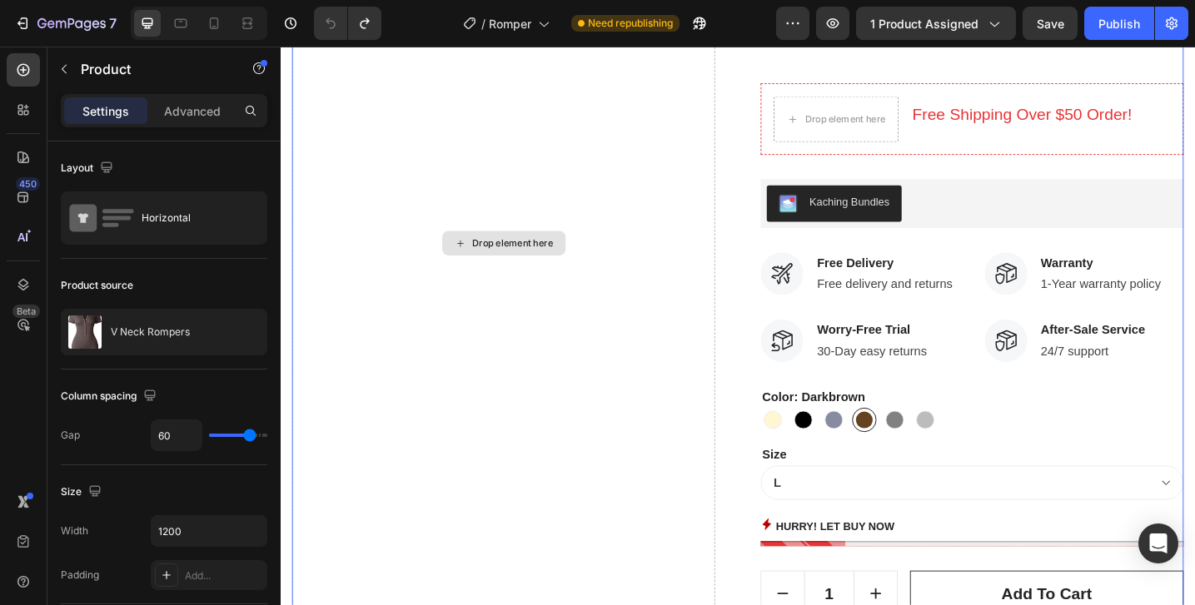
click at [595, 351] on div "Drop element here" at bounding box center [524, 261] width 462 height 995
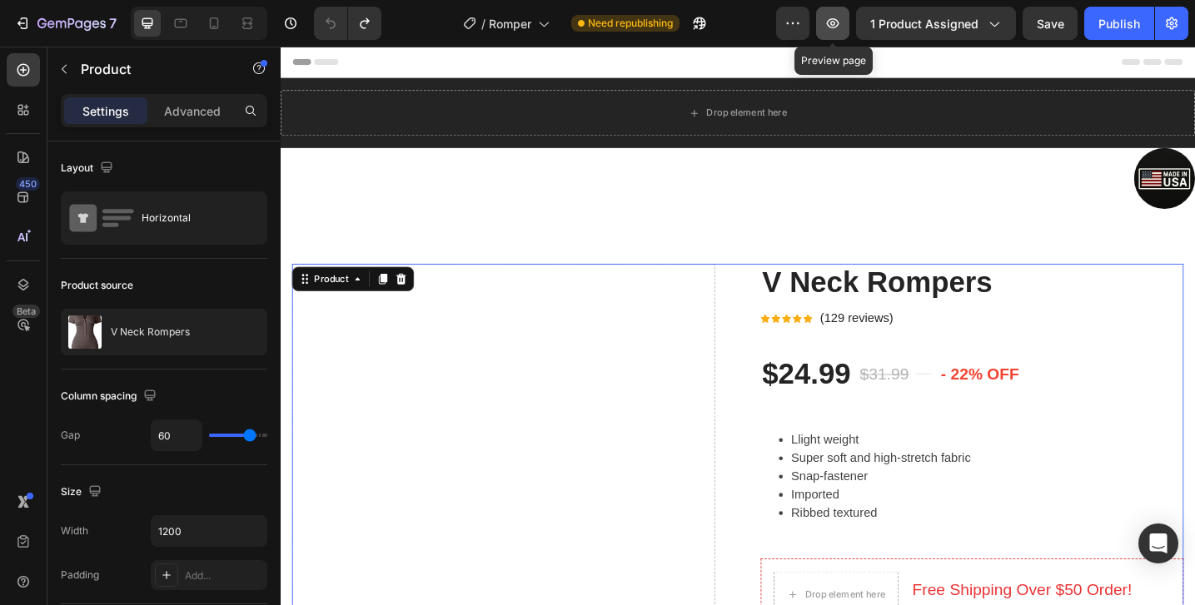
click at [840, 30] on icon "button" at bounding box center [832, 23] width 17 height 17
click at [367, 301] on icon at bounding box center [364, 300] width 13 height 13
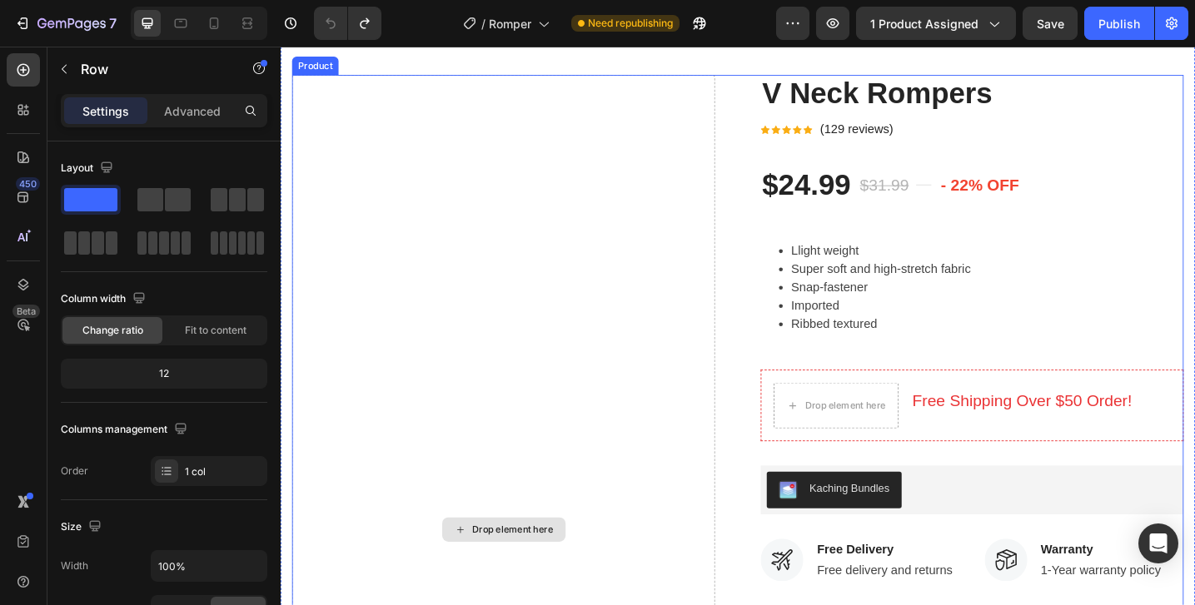
scroll to position [228, 0]
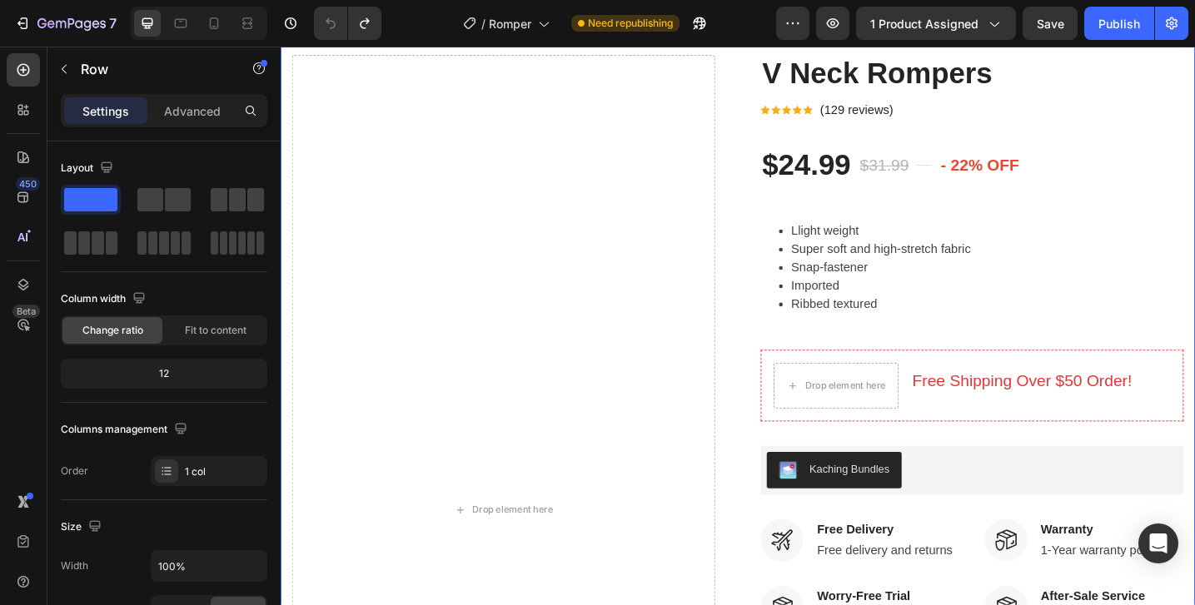
click at [413, 386] on div "Drop element here" at bounding box center [524, 553] width 462 height 995
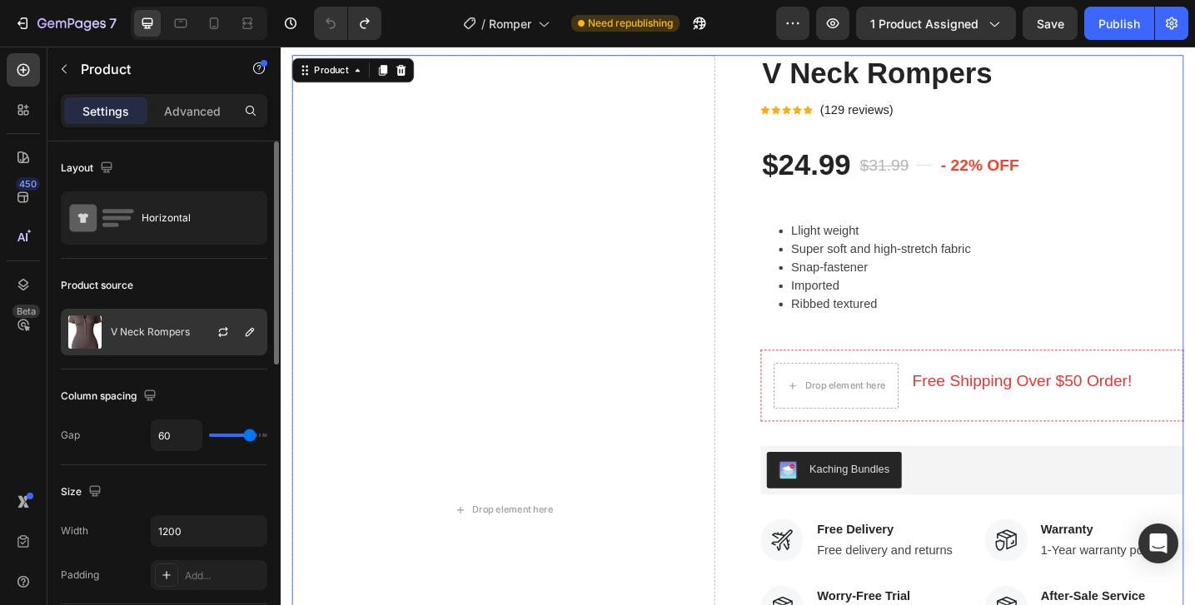
click at [190, 342] on div "V Neck Rompers" at bounding box center [164, 332] width 206 height 47
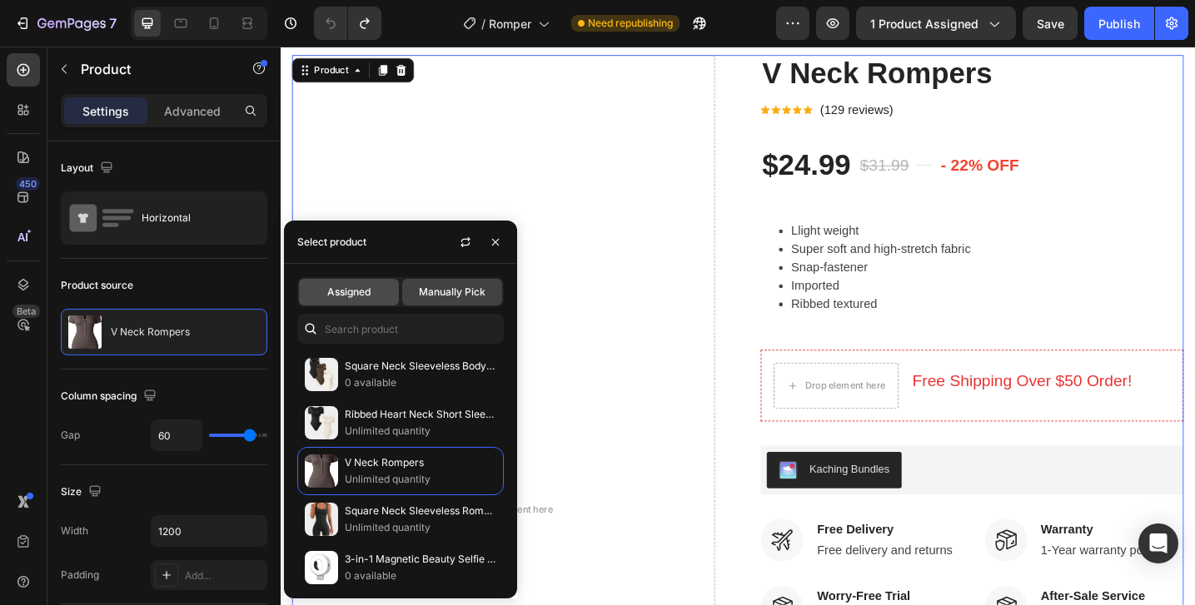
click at [355, 291] on span "Assigned" at bounding box center [348, 292] width 43 height 15
radio input "true"
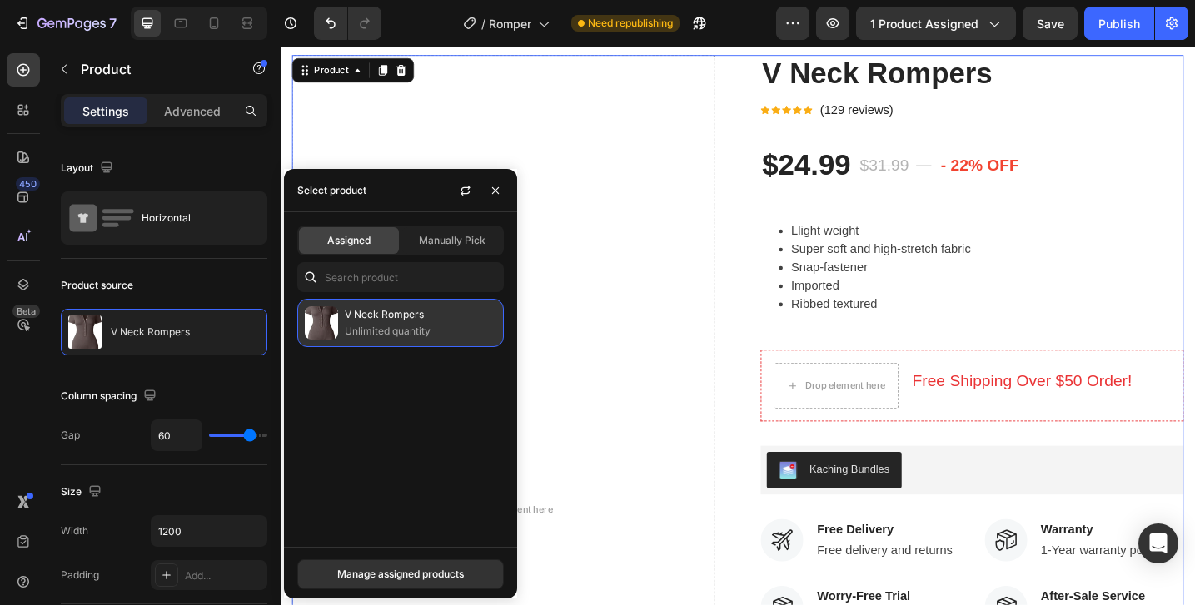
click at [360, 316] on p "V Neck Rompers" at bounding box center [421, 314] width 152 height 17
click at [376, 573] on div "Manage assigned products" at bounding box center [400, 574] width 127 height 15
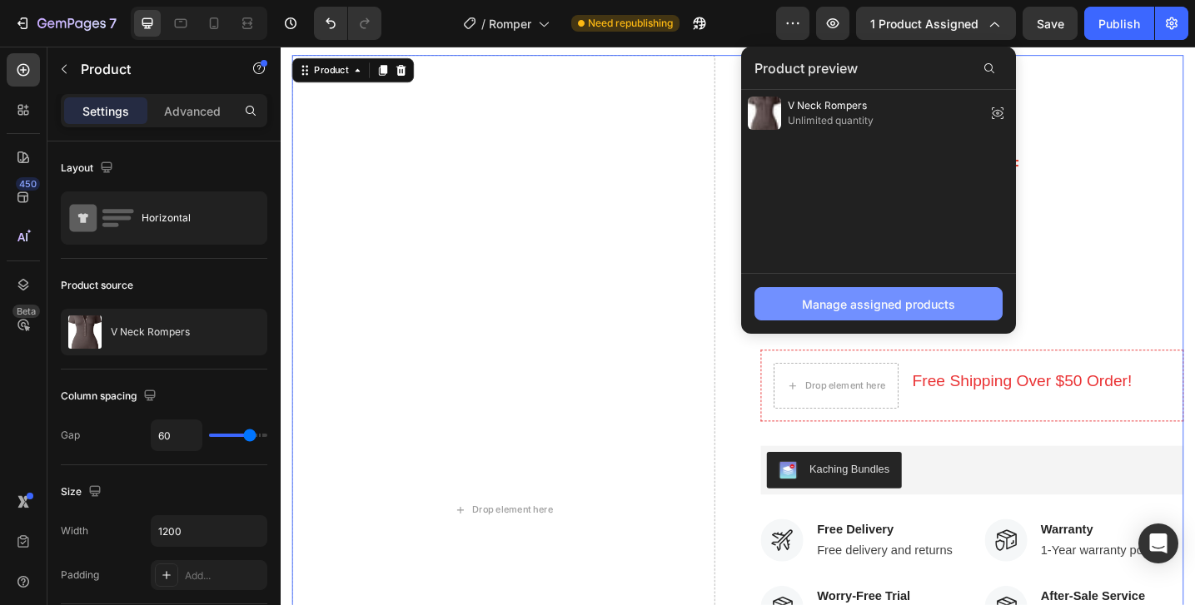
click at [816, 298] on div "Manage assigned products" at bounding box center [878, 304] width 153 height 17
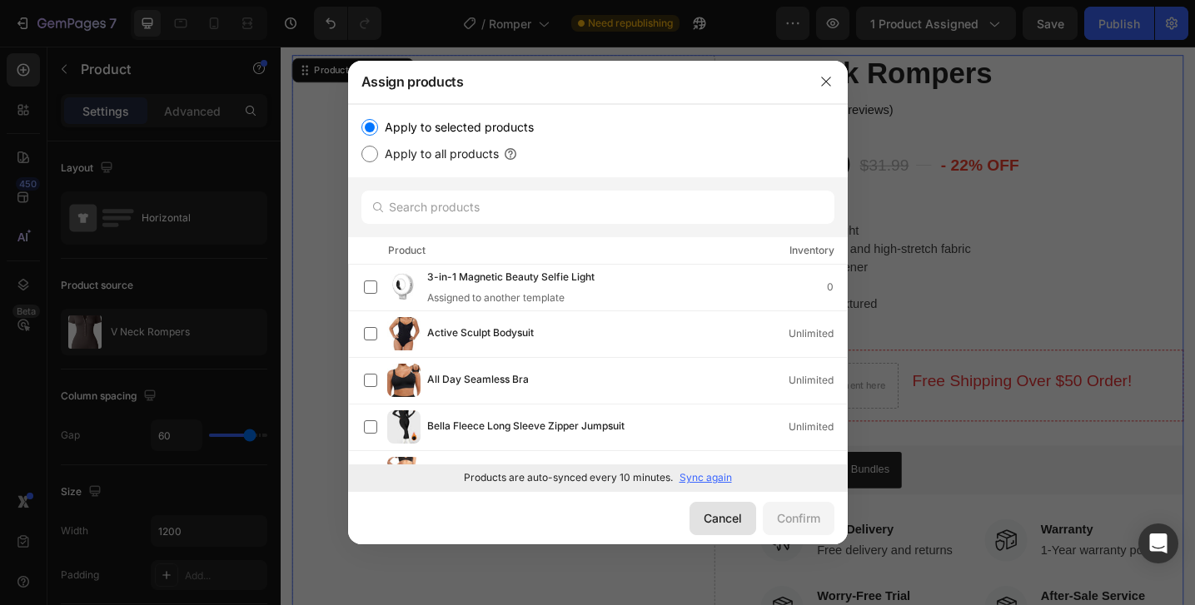
click at [695, 516] on button "Cancel" at bounding box center [722, 518] width 67 height 33
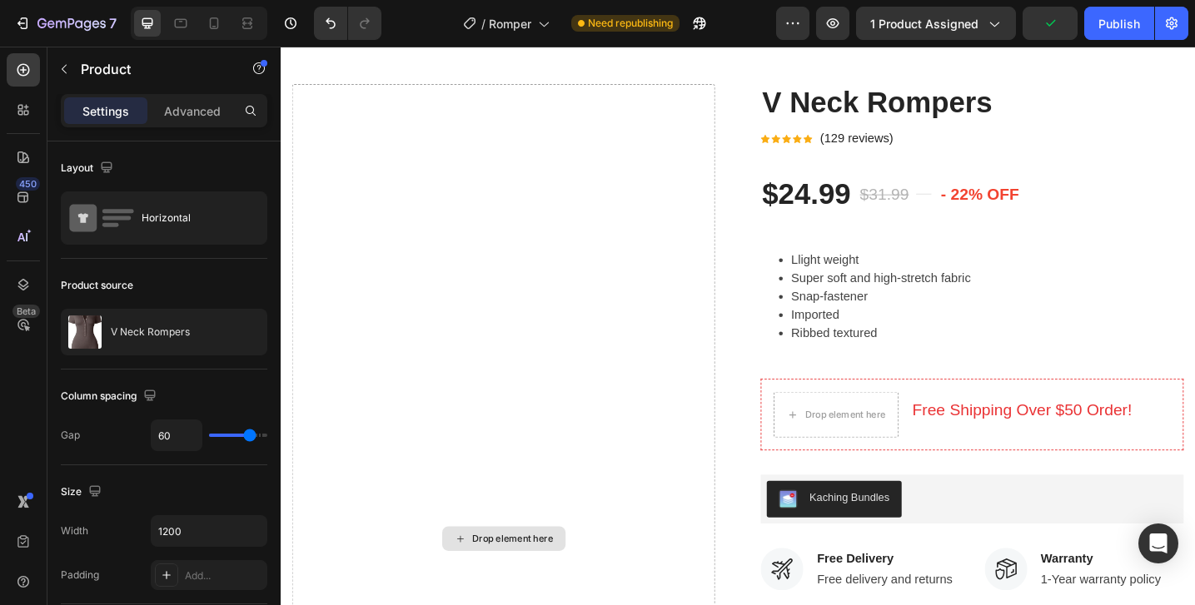
scroll to position [0, 0]
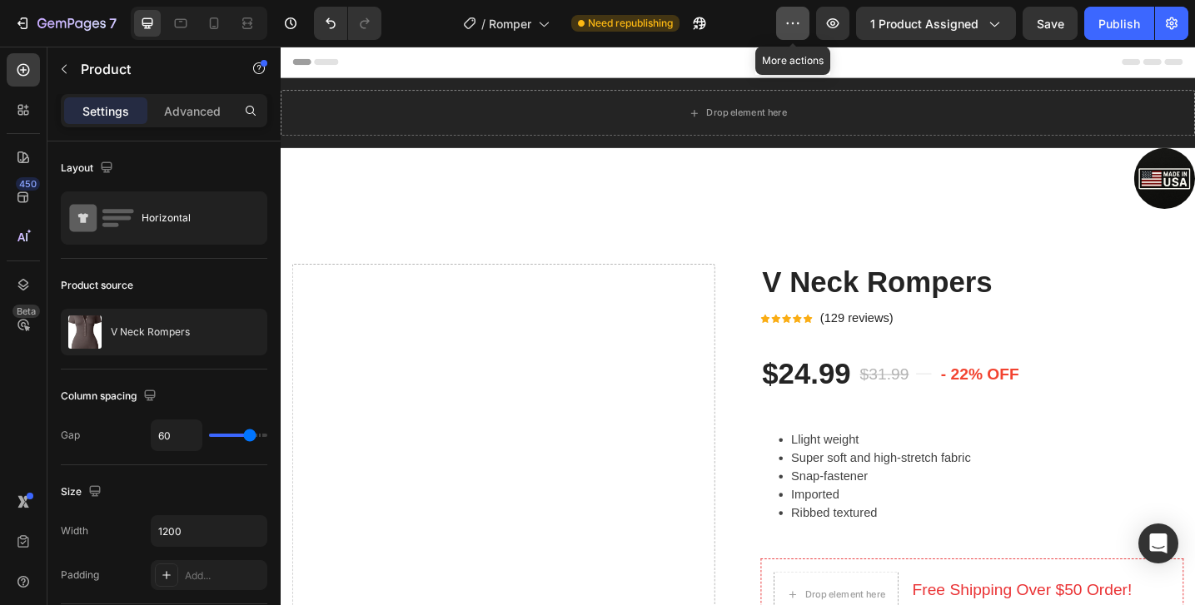
click at [795, 26] on icon "button" at bounding box center [792, 23] width 17 height 17
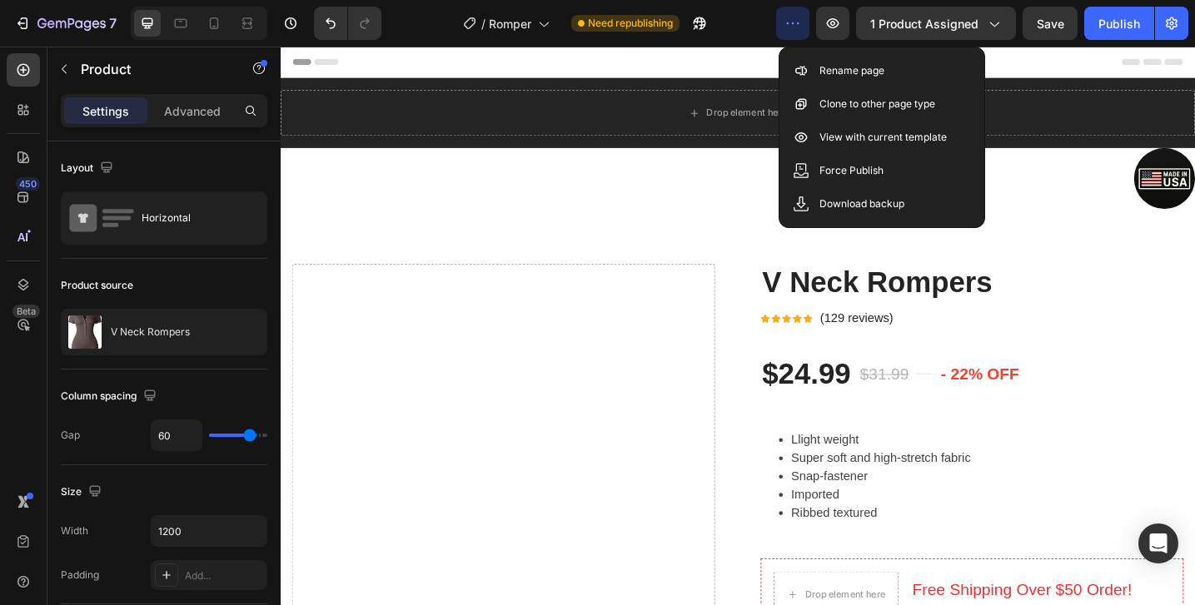
click at [795, 26] on icon "button" at bounding box center [792, 23] width 17 height 17
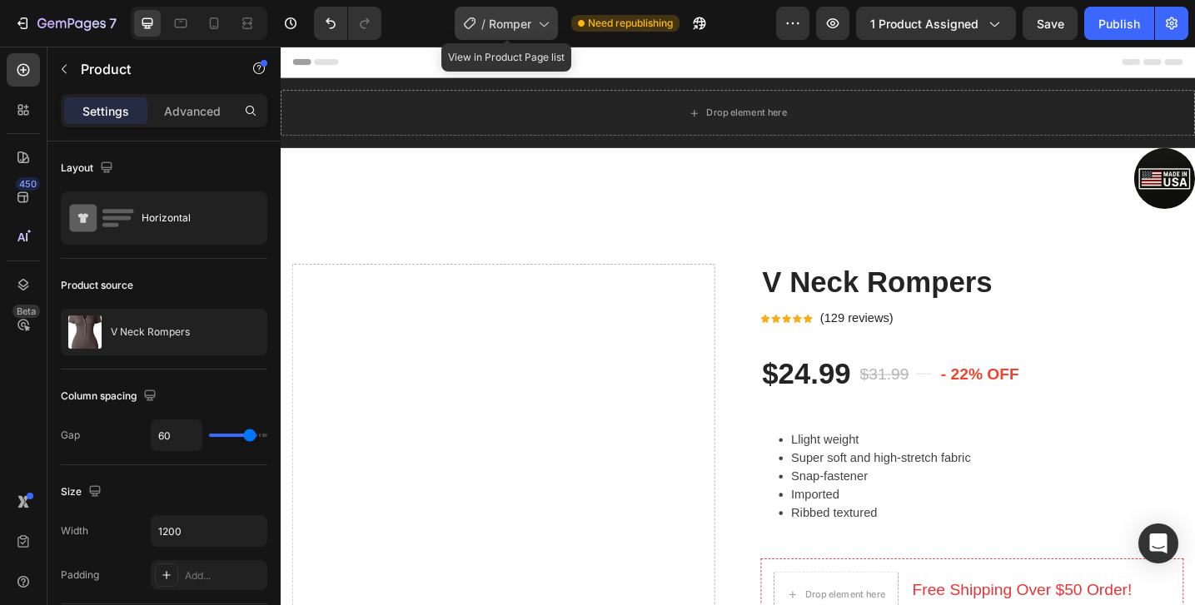
click at [505, 26] on span "Romper" at bounding box center [510, 23] width 42 height 17
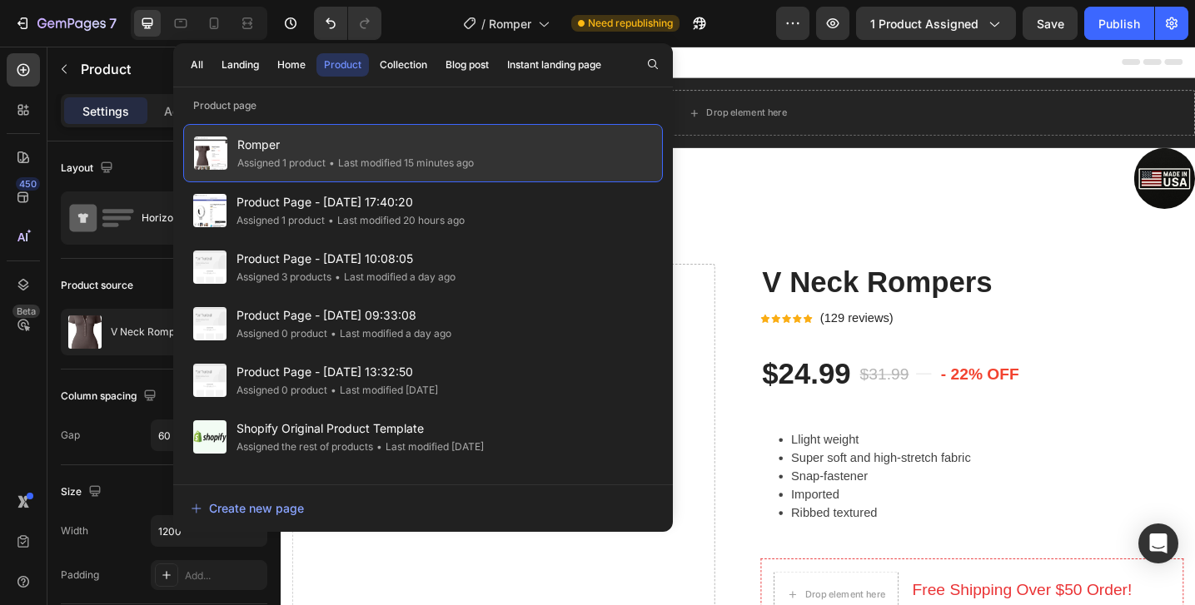
click at [460, 166] on div "• Last modified 15 minutes ago" at bounding box center [400, 163] width 148 height 17
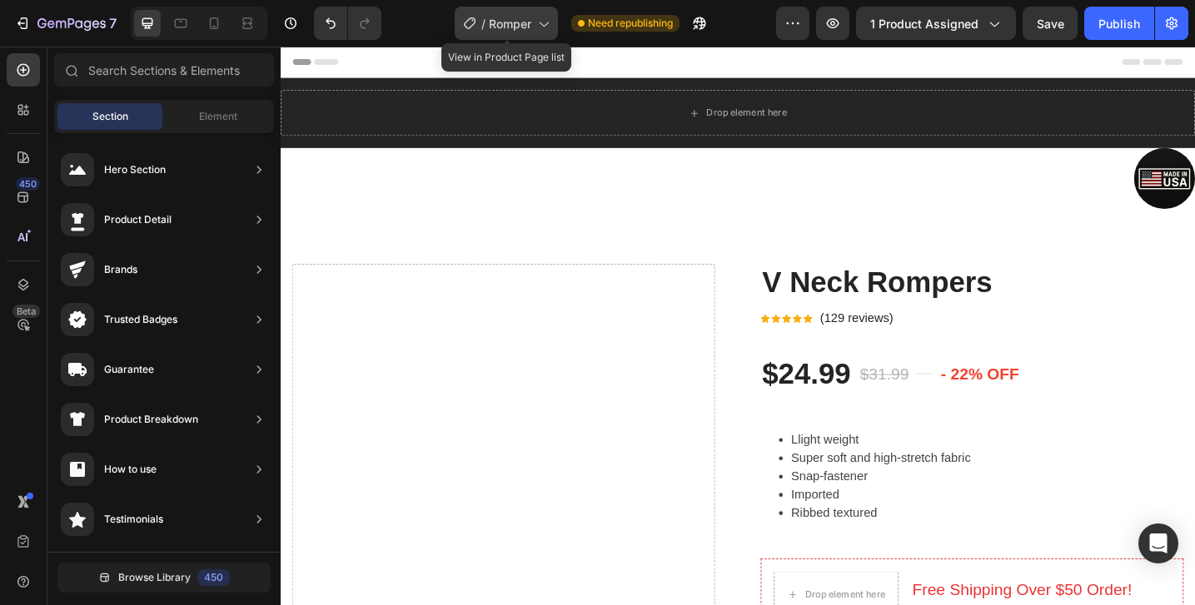
click at [521, 24] on span "Romper" at bounding box center [510, 23] width 42 height 17
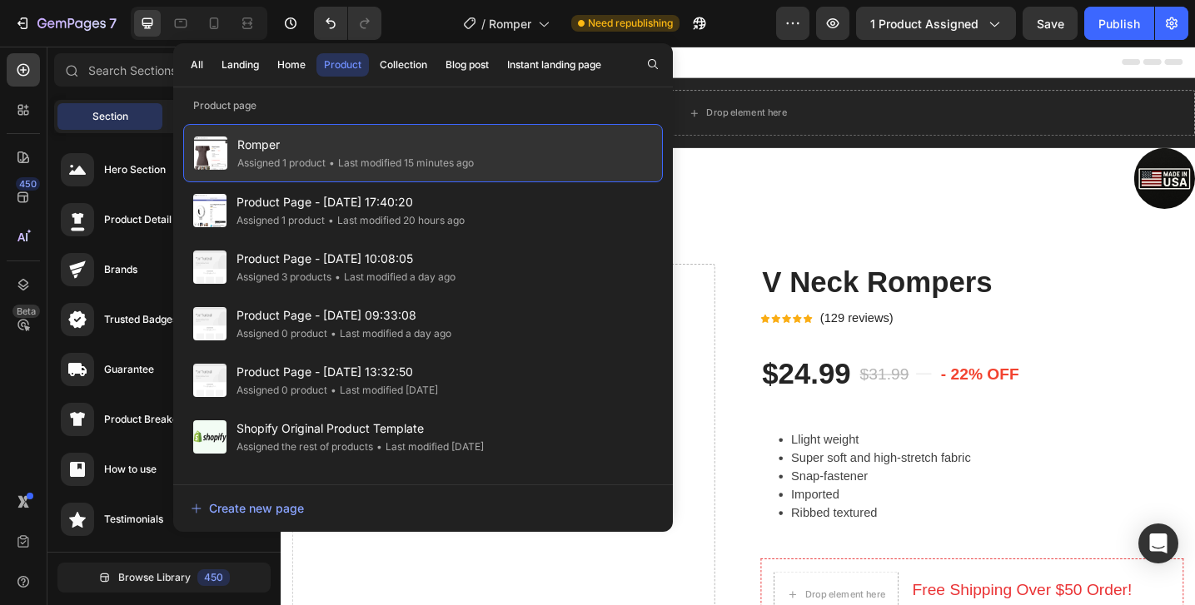
click at [382, 127] on div "Romper Assigned 1 product • Last modified 15 minutes ago" at bounding box center [423, 153] width 480 height 58
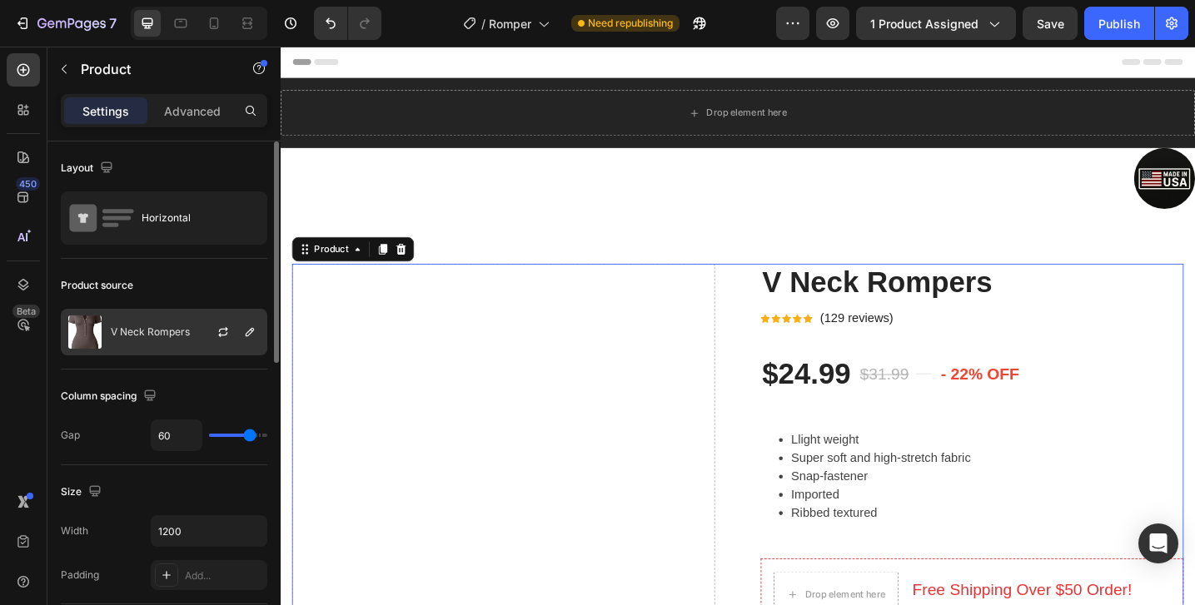
click at [182, 338] on div "V Neck Rompers" at bounding box center [164, 332] width 206 height 47
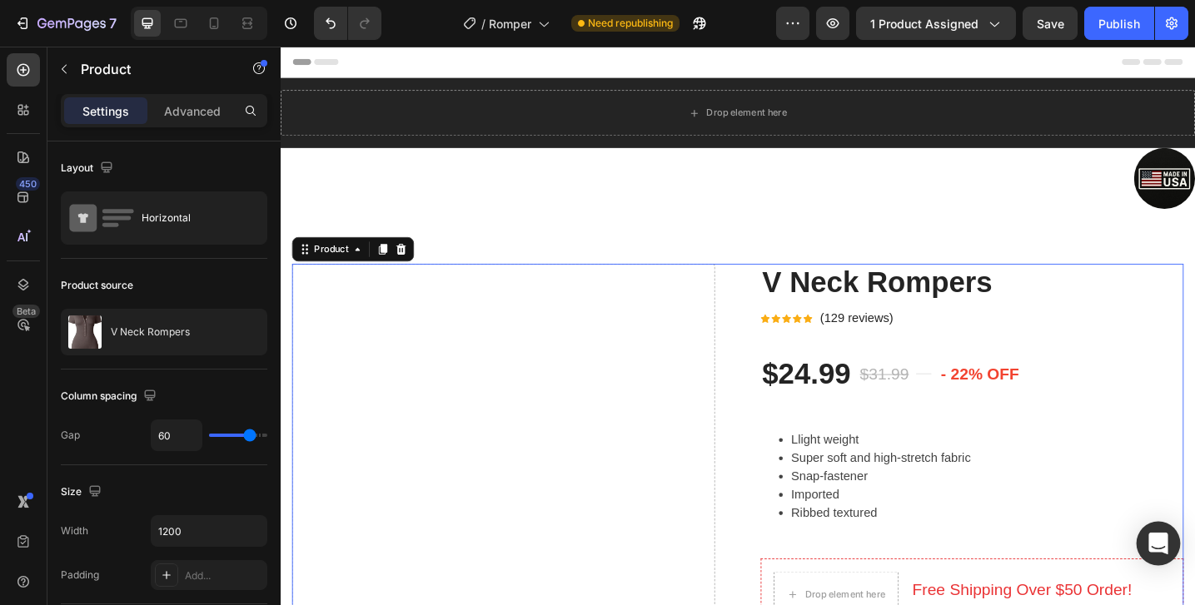
click at [1174, 541] on div "Open Intercom Messenger" at bounding box center [1159, 544] width 44 height 44
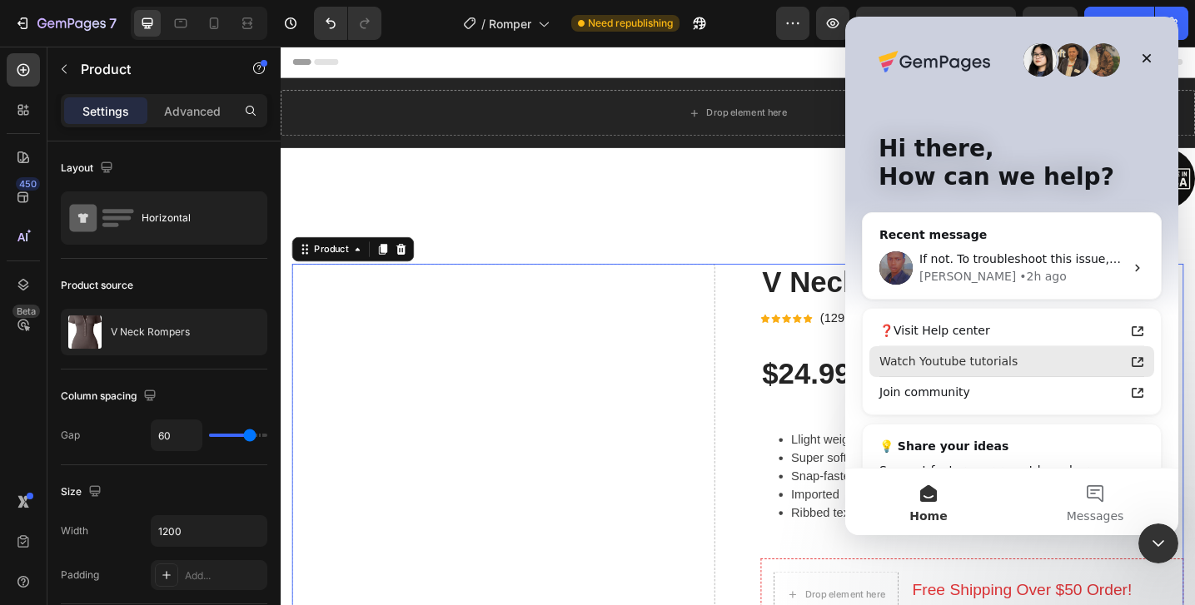
scroll to position [72, 0]
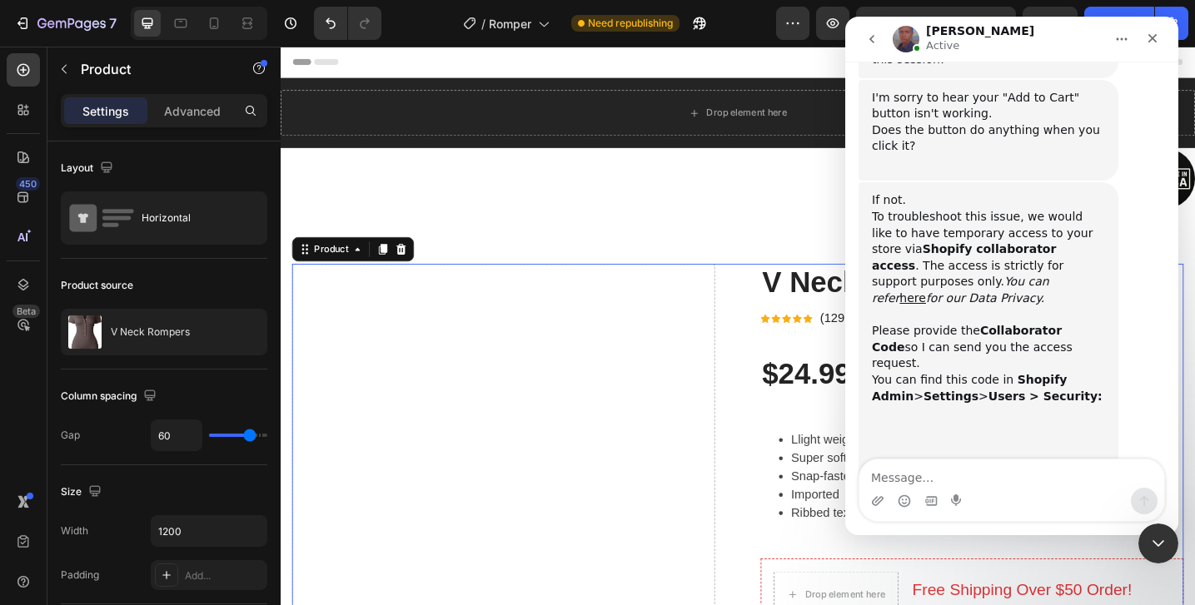
scroll to position [551, 0]
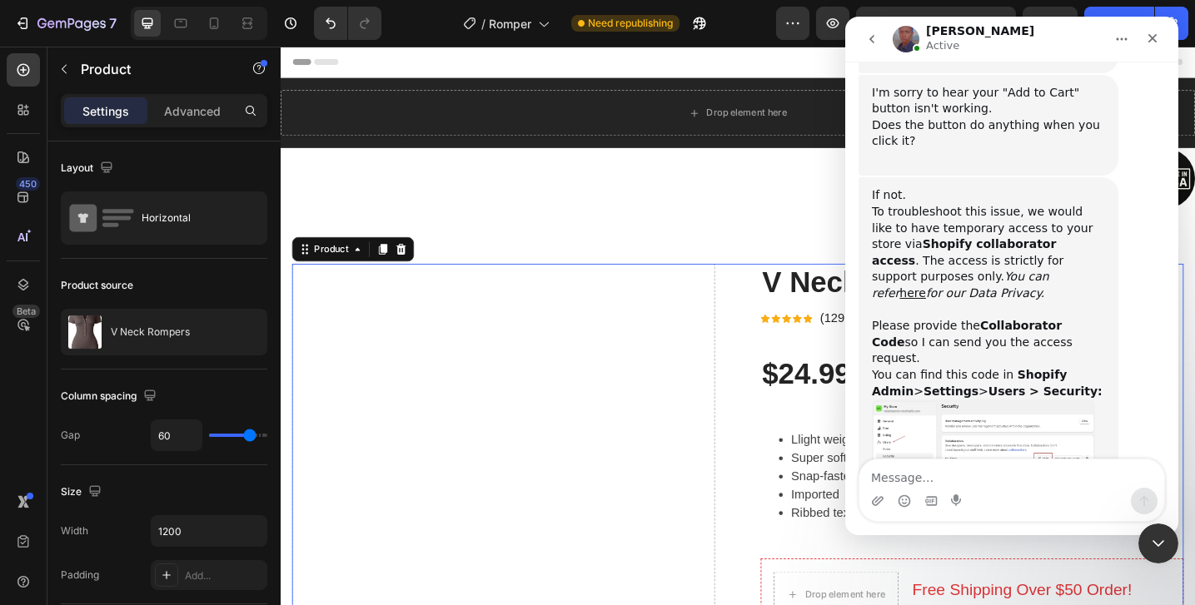
click at [945, 478] on textarea "Message…" at bounding box center [1011, 474] width 305 height 28
type textarea "m"
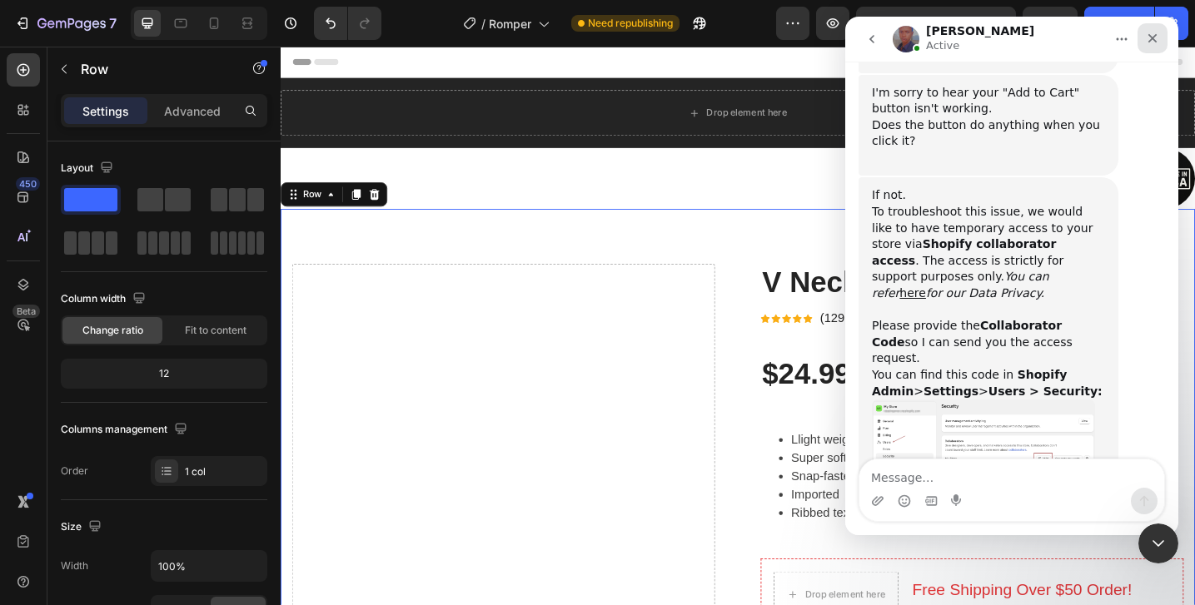
click at [1151, 39] on icon "Close" at bounding box center [1152, 38] width 9 height 9
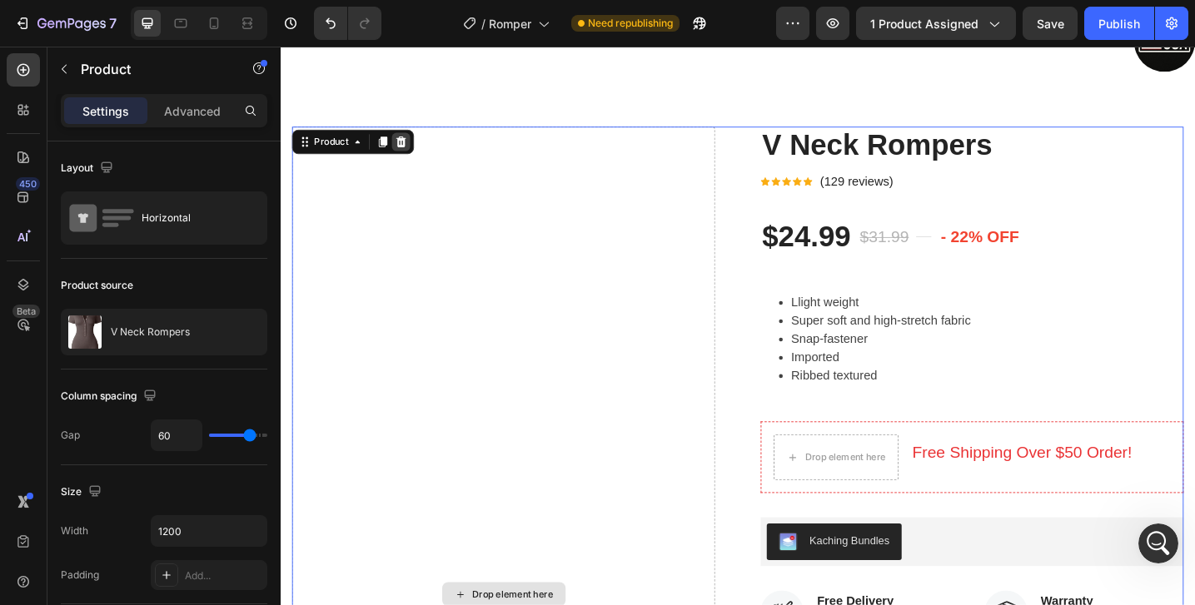
scroll to position [147, 0]
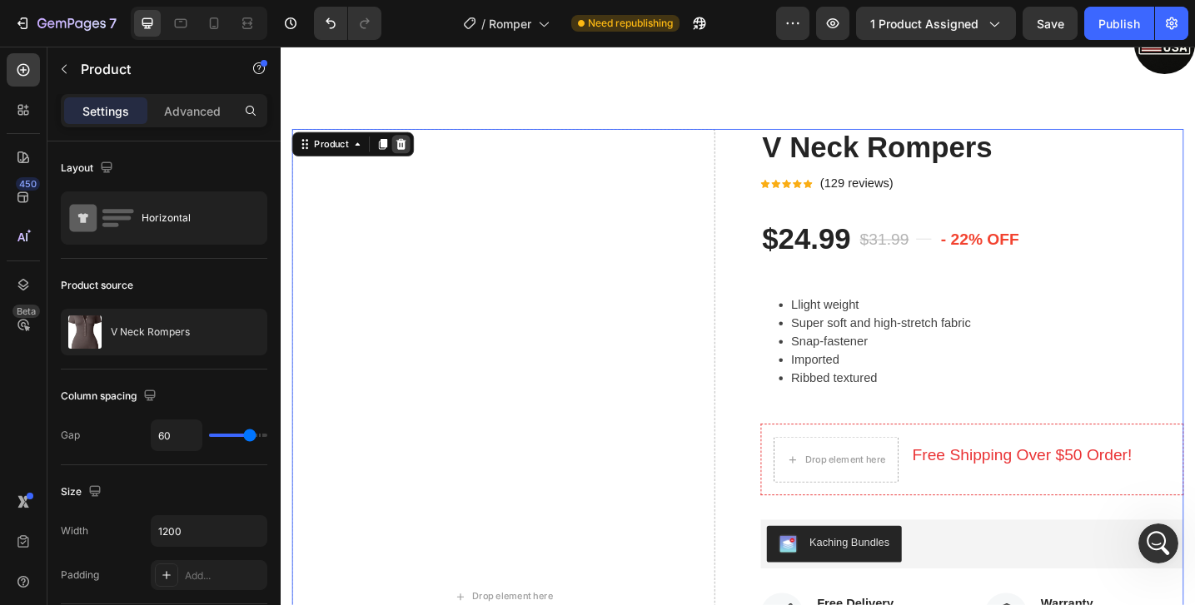
click at [417, 148] on icon at bounding box center [411, 153] width 13 height 13
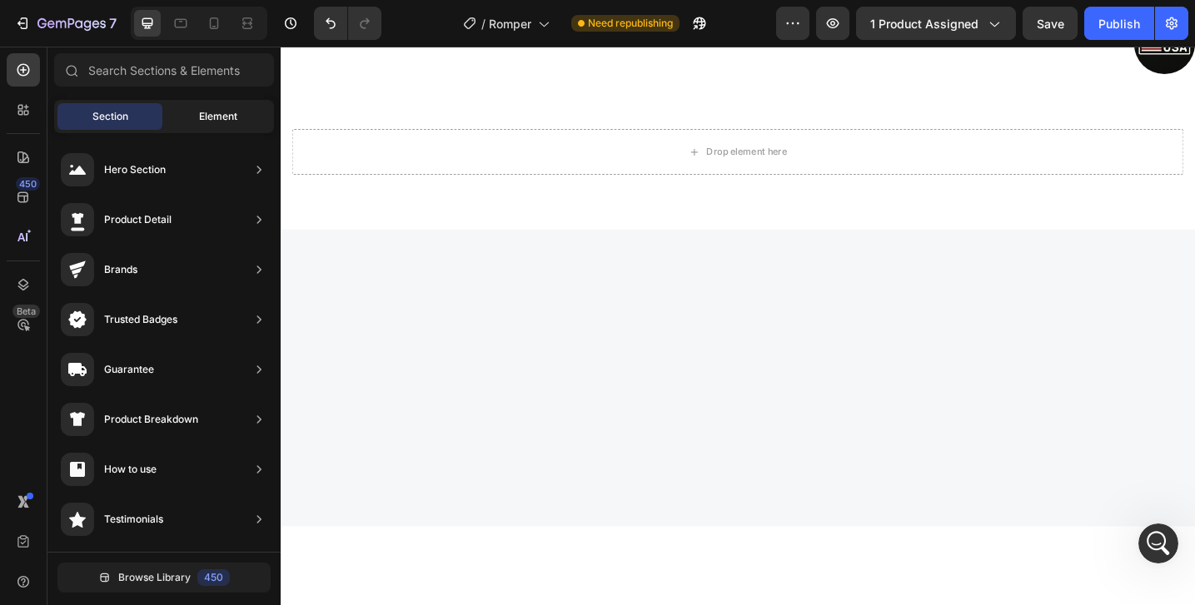
click at [201, 122] on span "Element" at bounding box center [218, 116] width 38 height 15
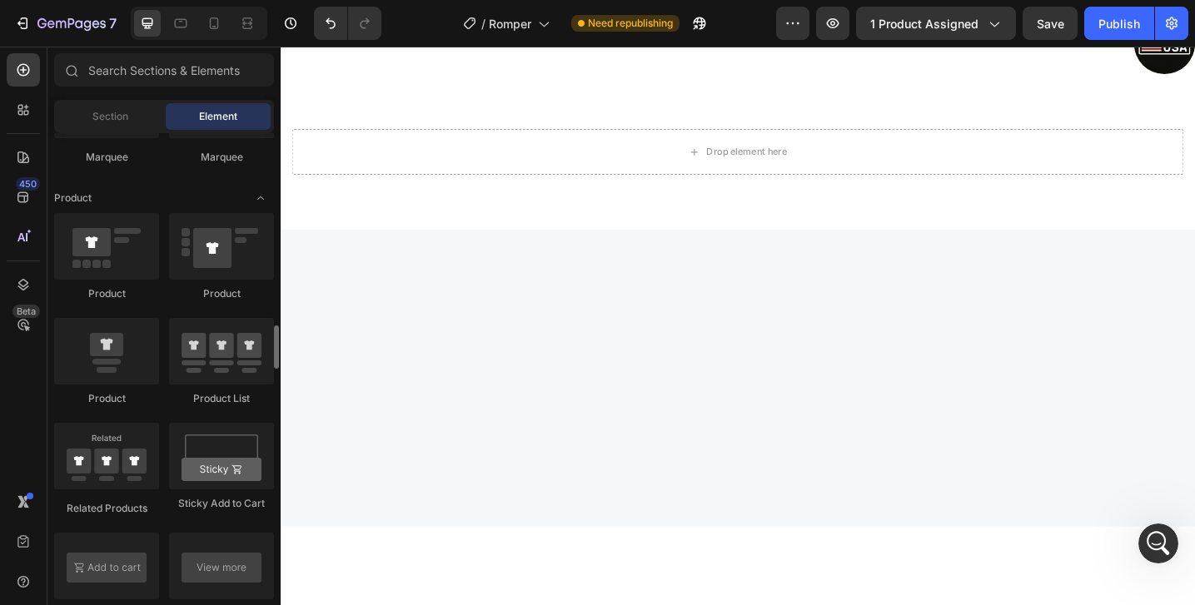
scroll to position [2025, 0]
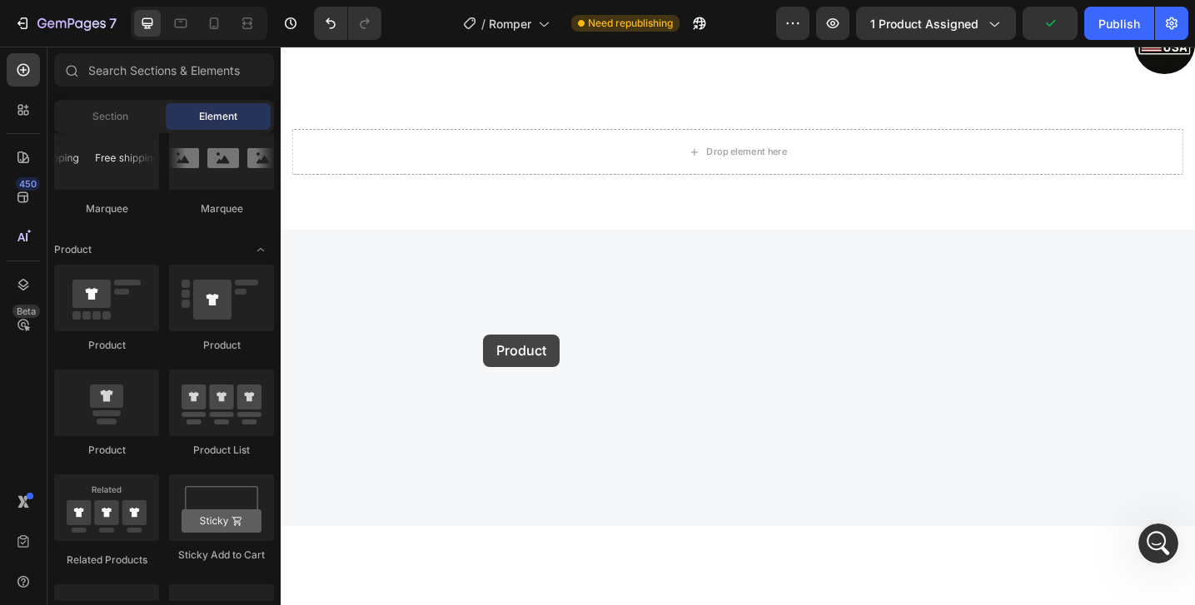
drag, startPoint x: 400, startPoint y: 371, endPoint x: 502, endPoint y: 361, distance: 102.9
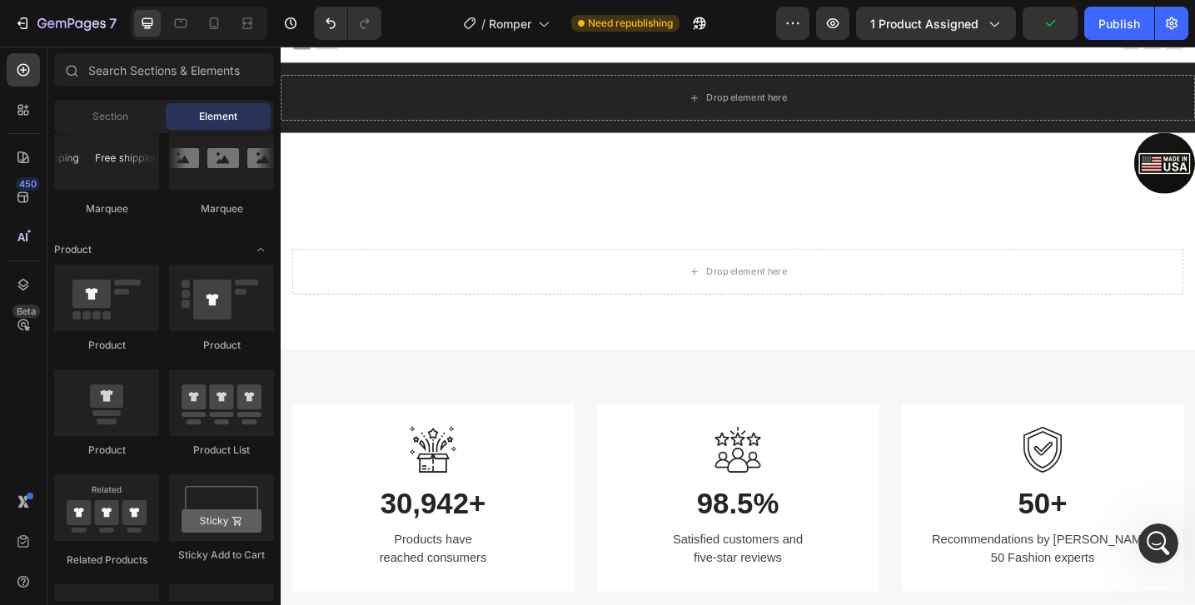
scroll to position [0, 0]
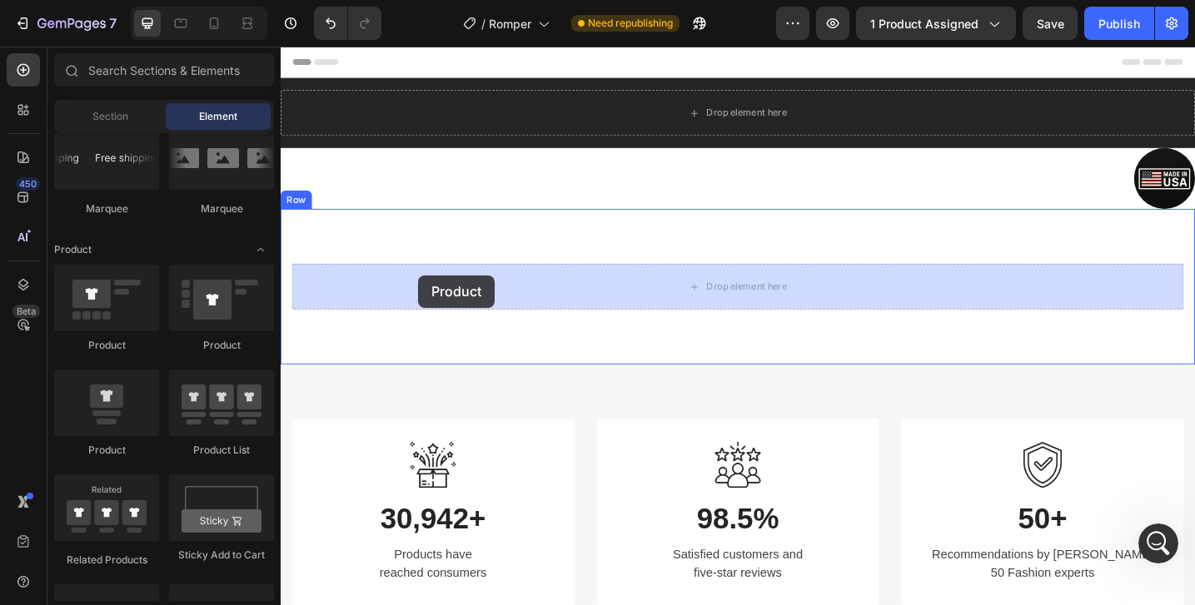
drag, startPoint x: 400, startPoint y: 374, endPoint x: 432, endPoint y: 293, distance: 86.7
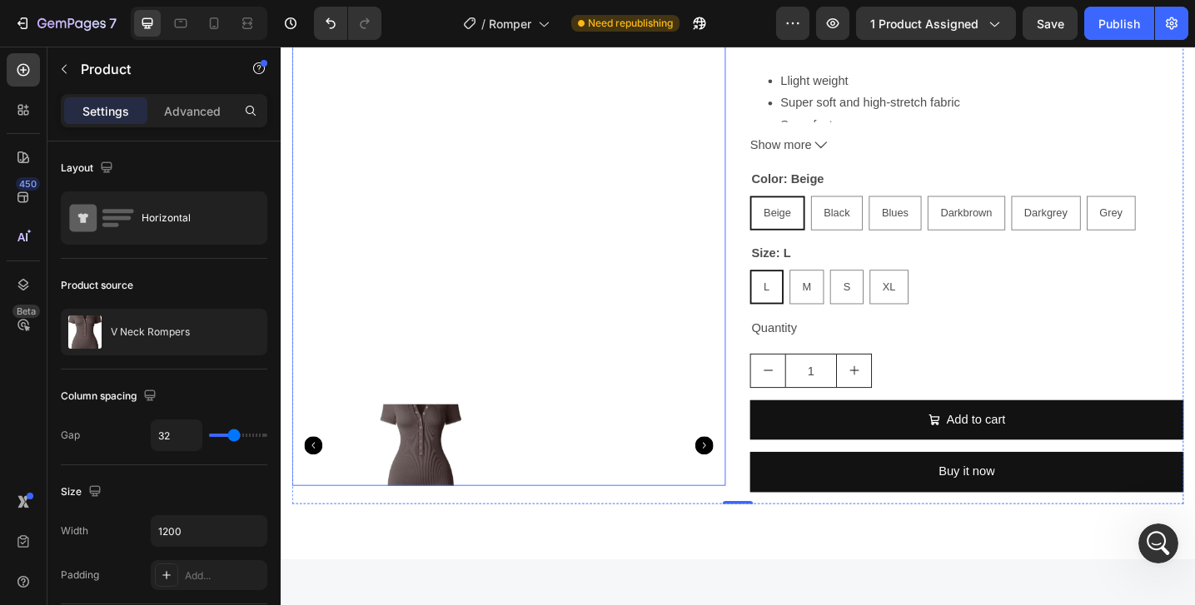
scroll to position [330, 0]
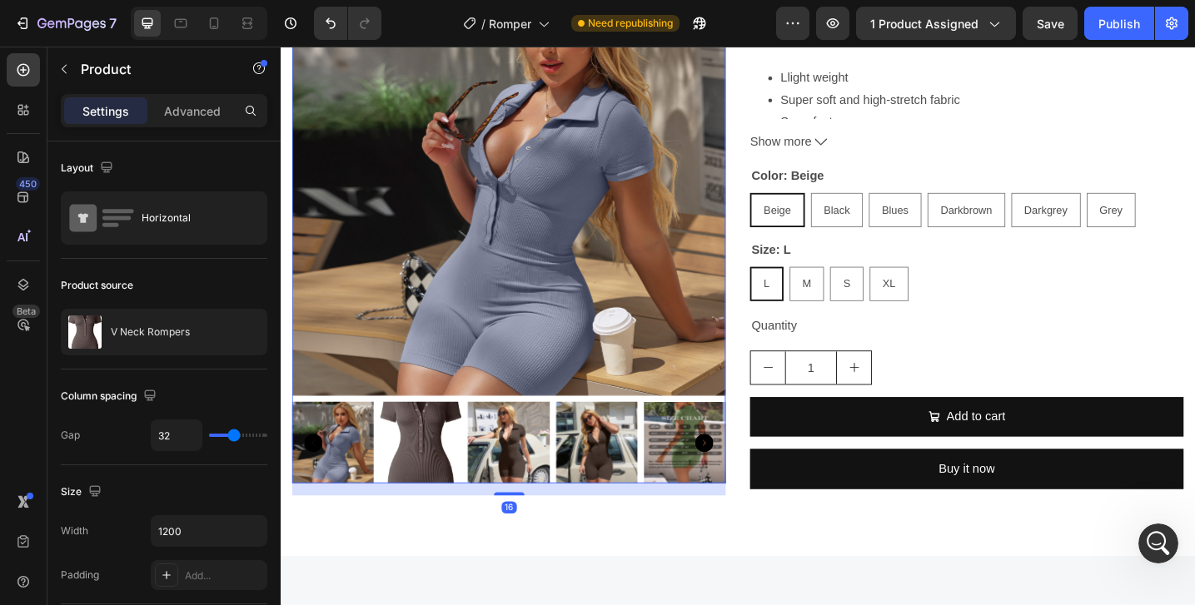
click at [448, 474] on img at bounding box center [433, 479] width 89 height 89
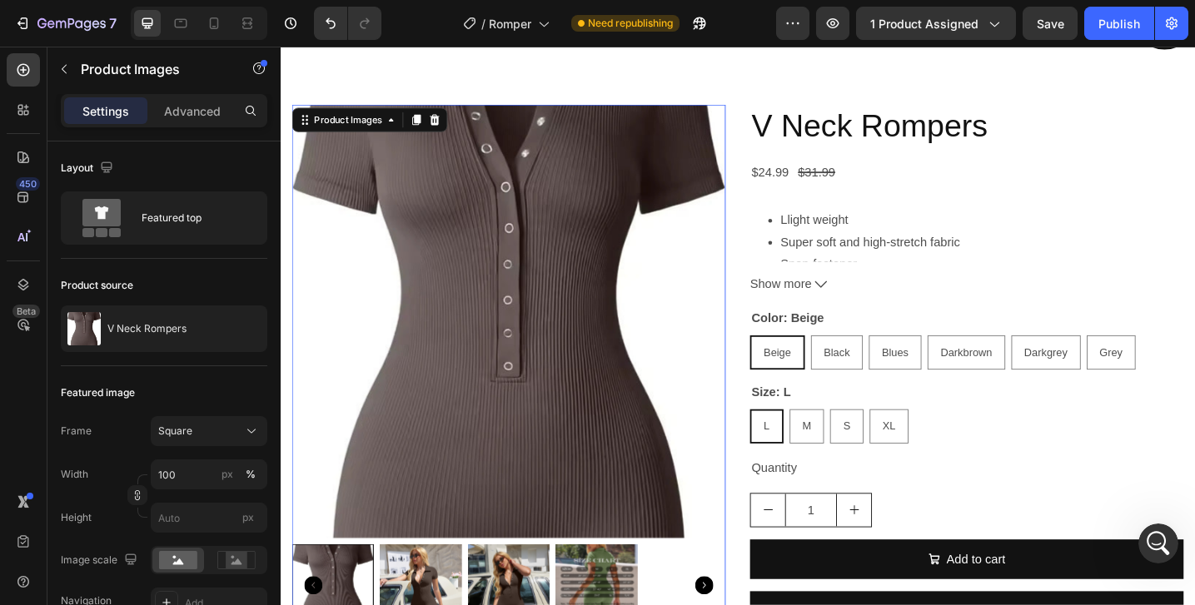
scroll to position [366, 0]
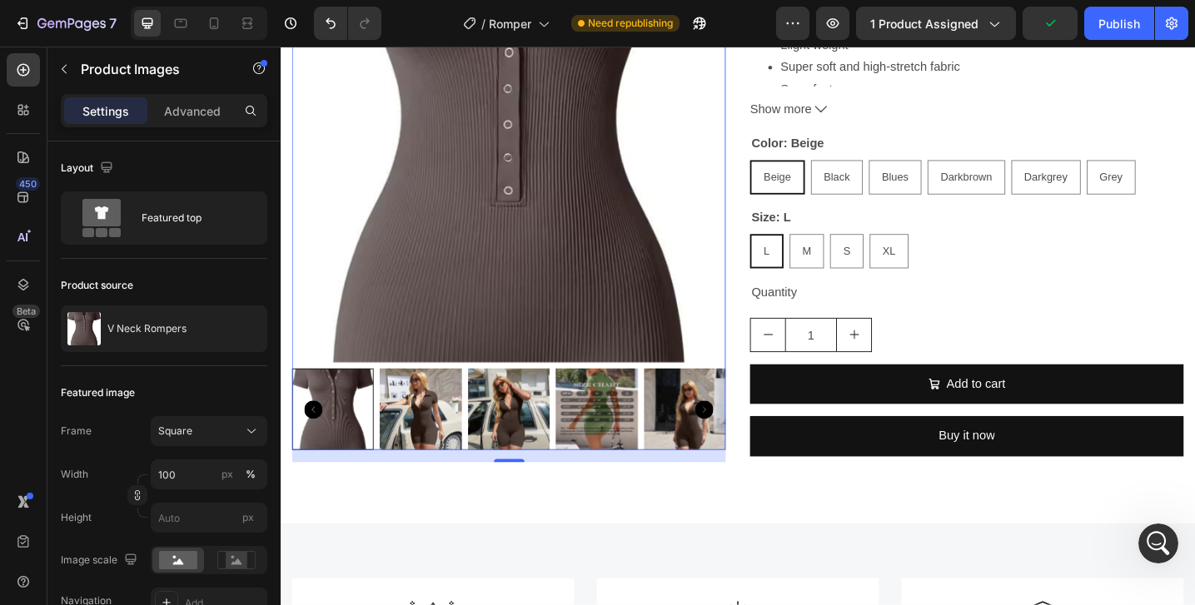
click at [319, 444] on icon "Carousel Back Arrow" at bounding box center [316, 444] width 20 height 20
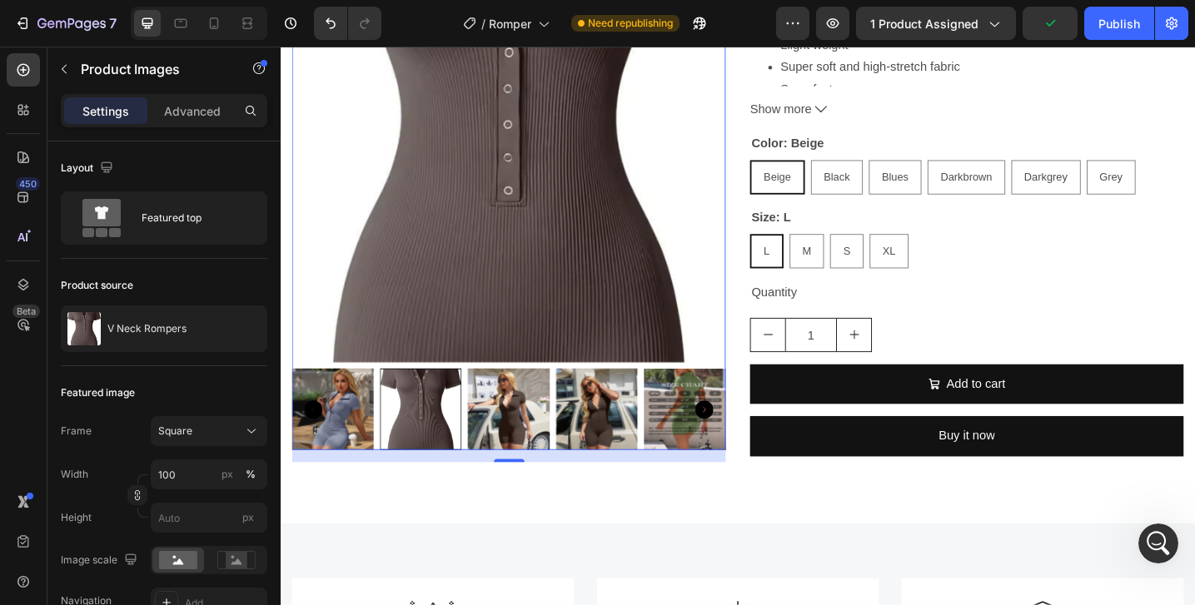
click at [319, 444] on icon "Carousel Back Arrow" at bounding box center [316, 444] width 20 height 20
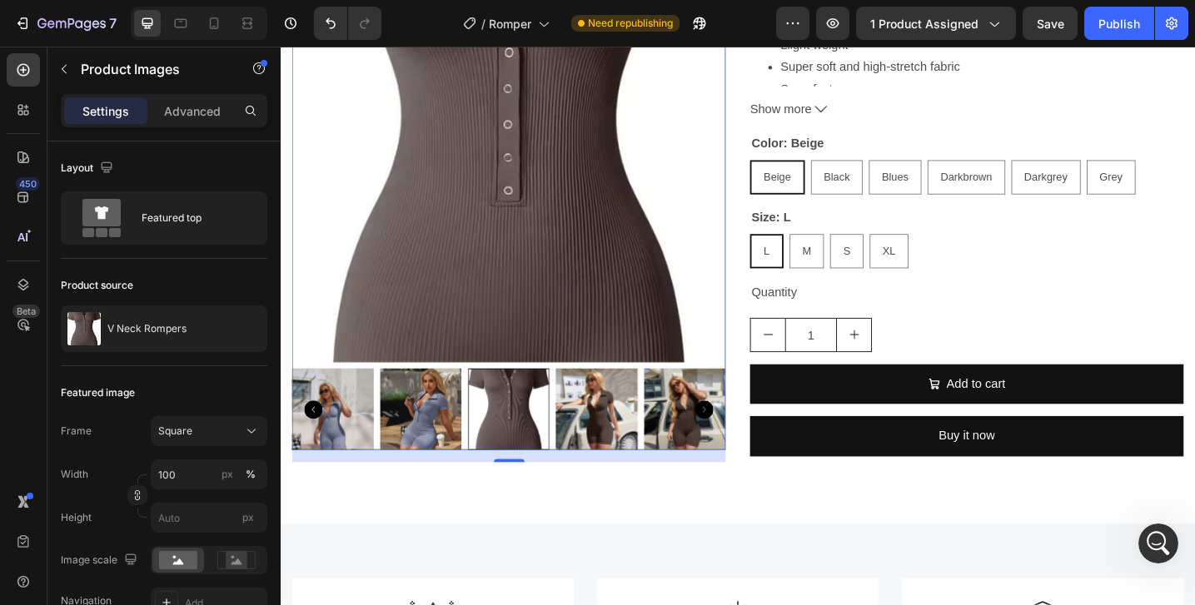
click at [319, 444] on icon "Carousel Back Arrow" at bounding box center [316, 444] width 20 height 20
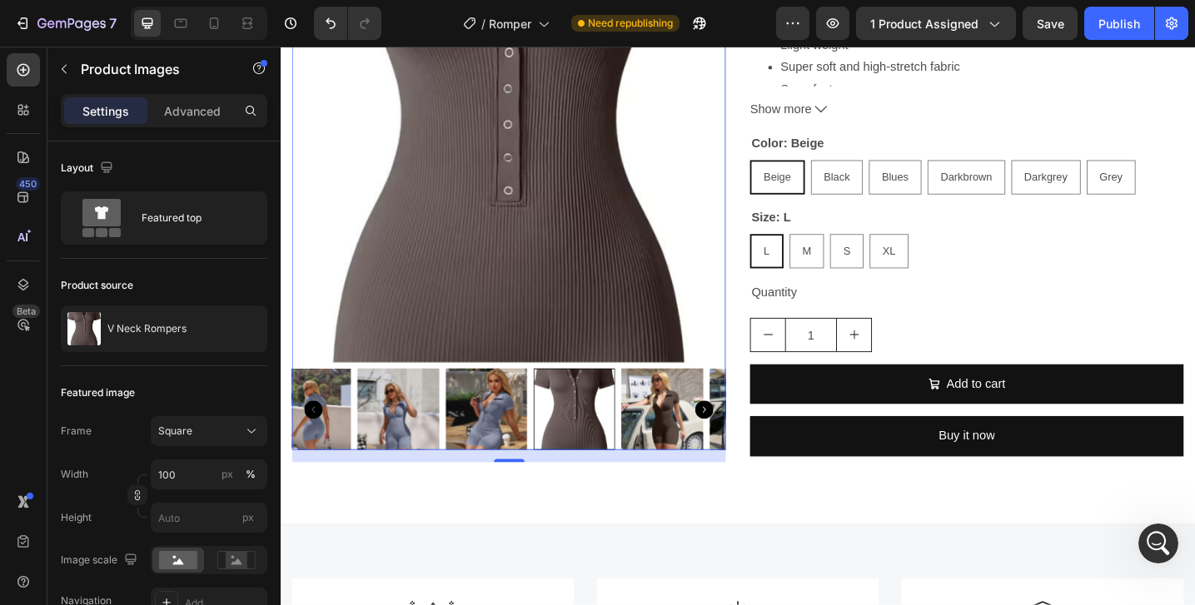
click at [319, 444] on icon "Carousel Back Arrow" at bounding box center [316, 444] width 20 height 20
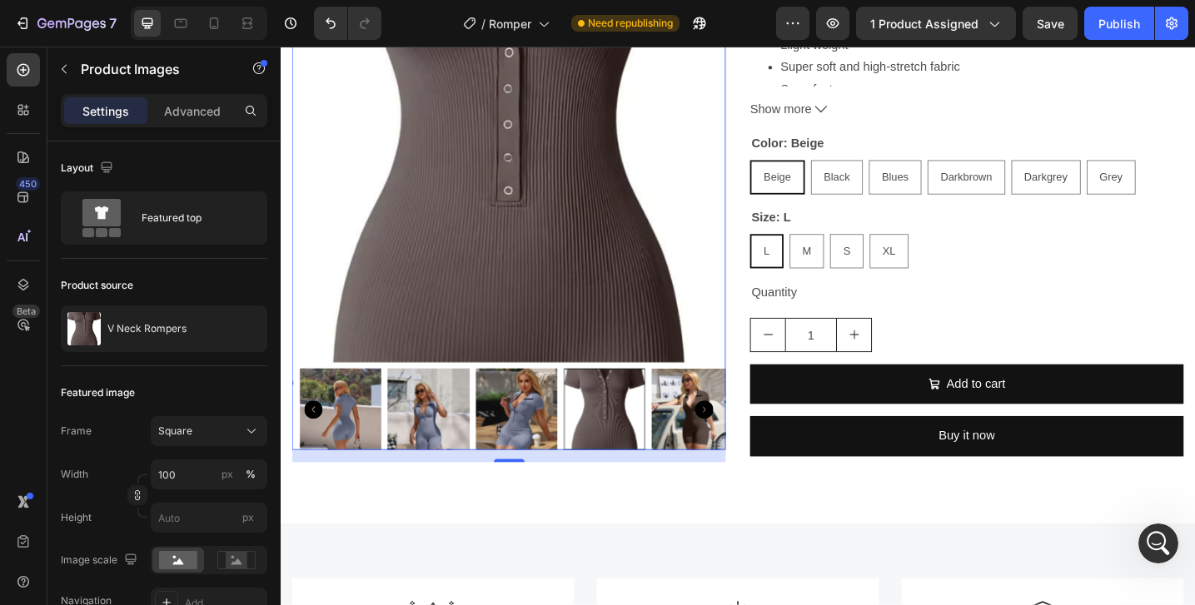
click at [319, 444] on icon "Carousel Back Arrow" at bounding box center [316, 444] width 20 height 20
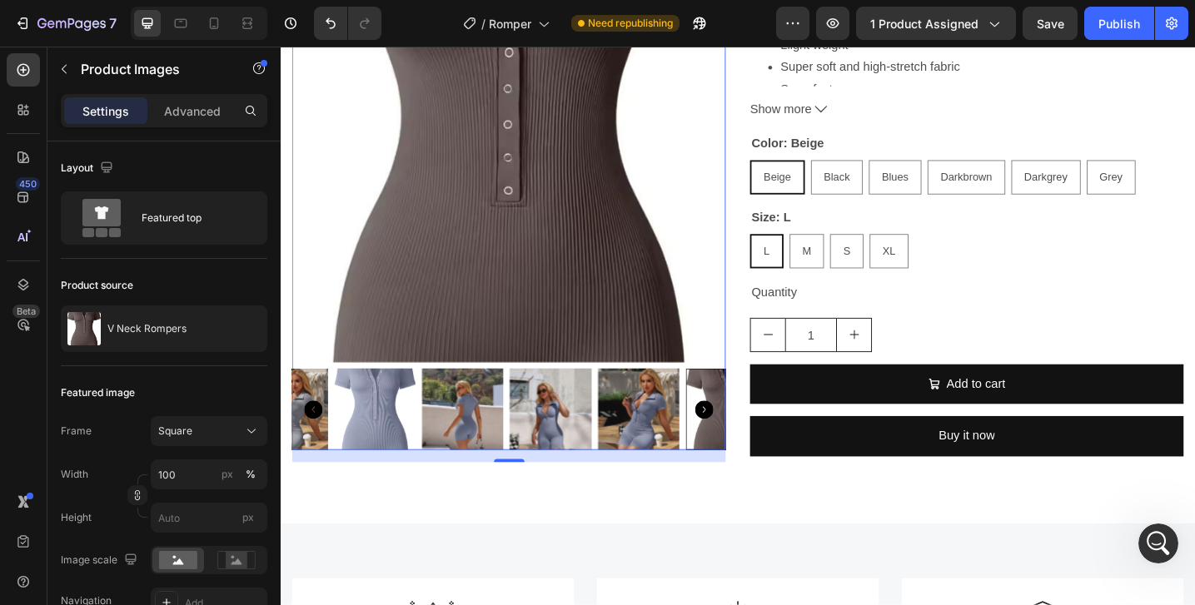
click at [319, 444] on icon "Carousel Back Arrow" at bounding box center [316, 444] width 20 height 20
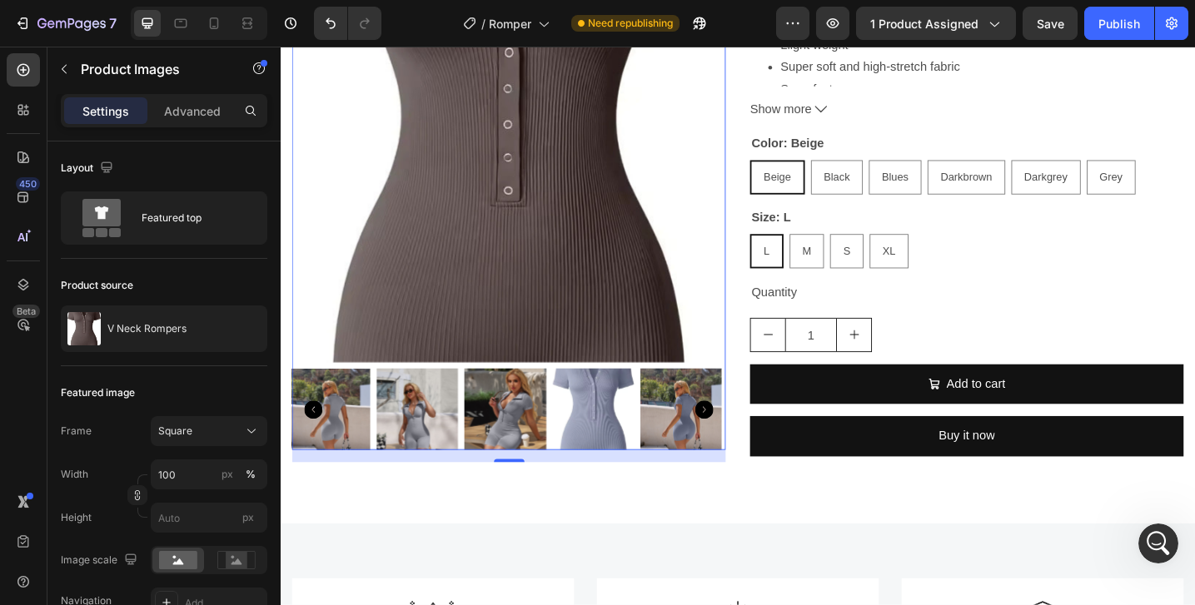
click at [319, 444] on icon "Carousel Back Arrow" at bounding box center [316, 444] width 20 height 20
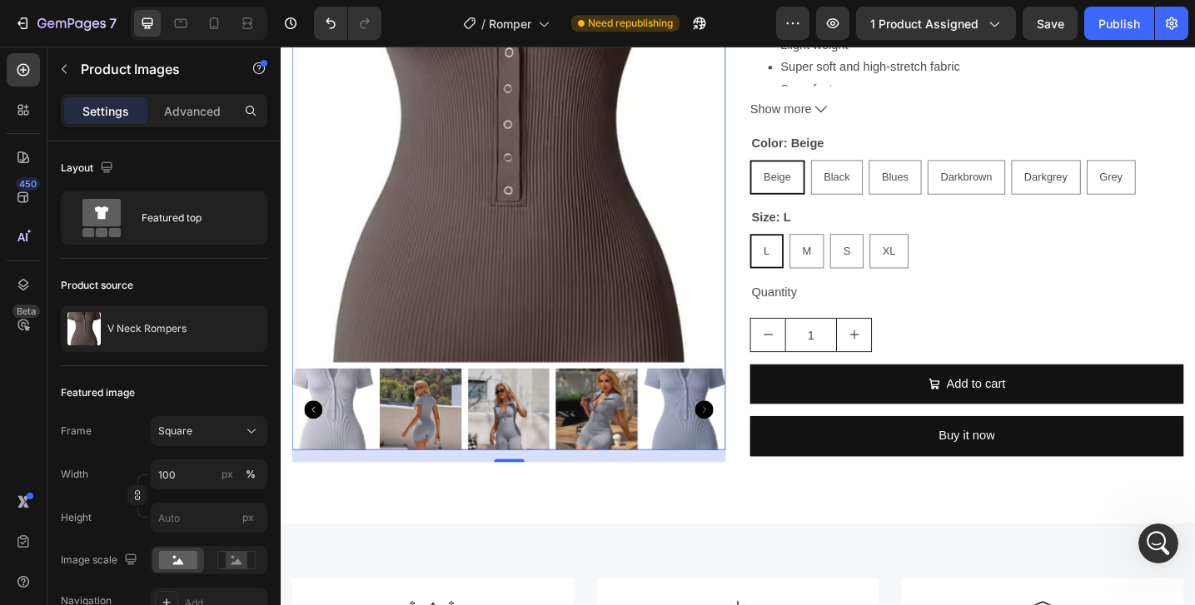
click at [448, 421] on img at bounding box center [433, 443] width 89 height 89
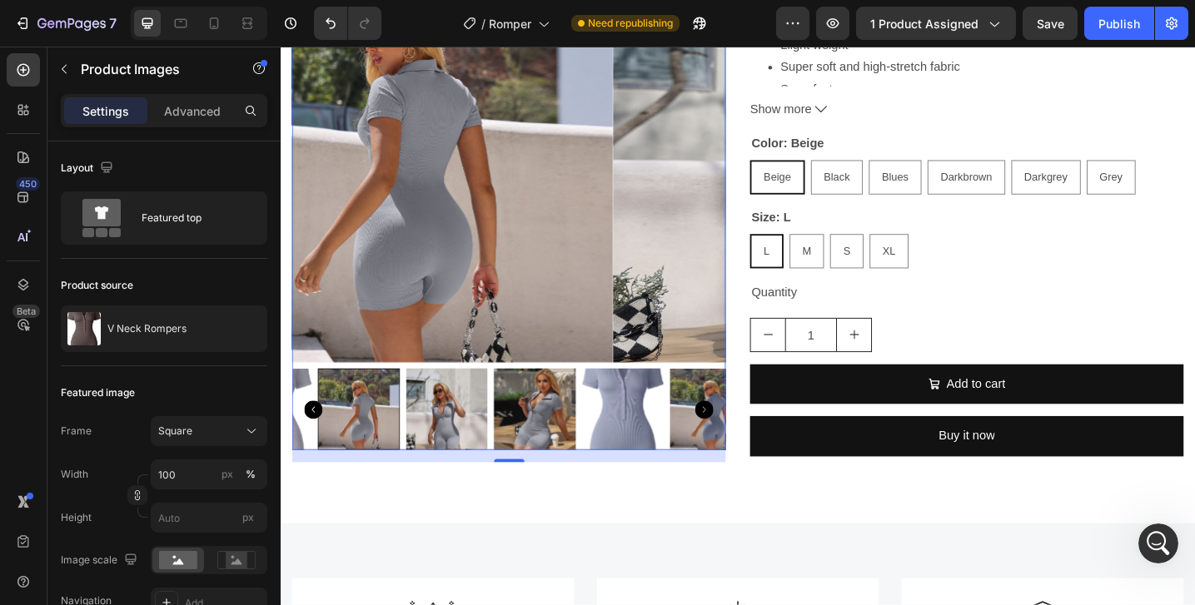
click at [357, 435] on div at bounding box center [365, 443] width 89 height 89
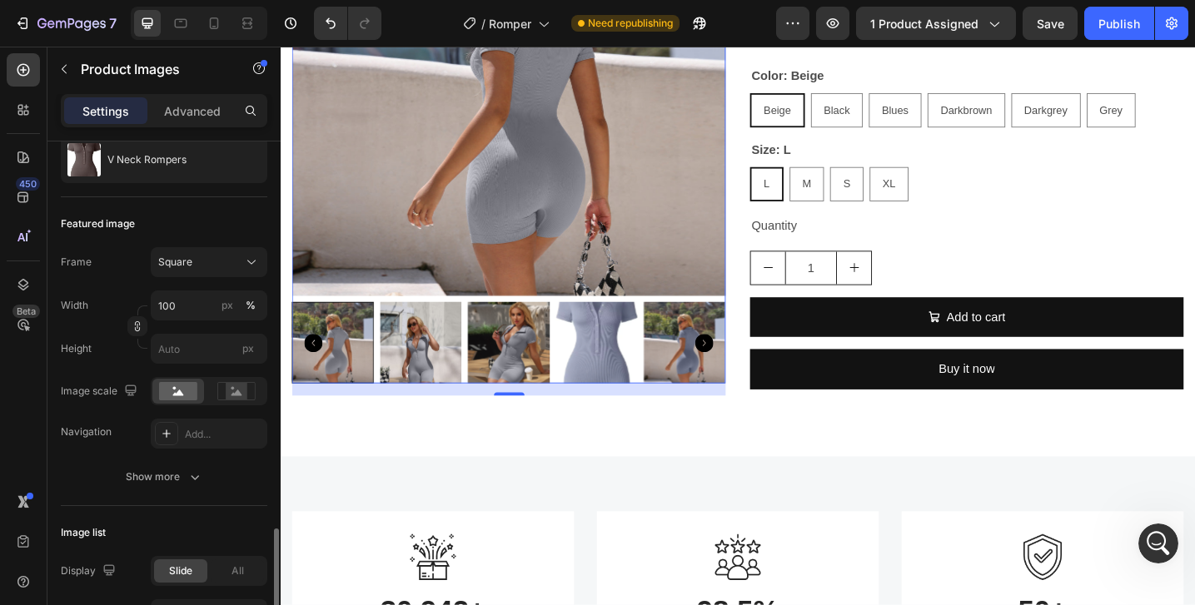
scroll to position [0, 0]
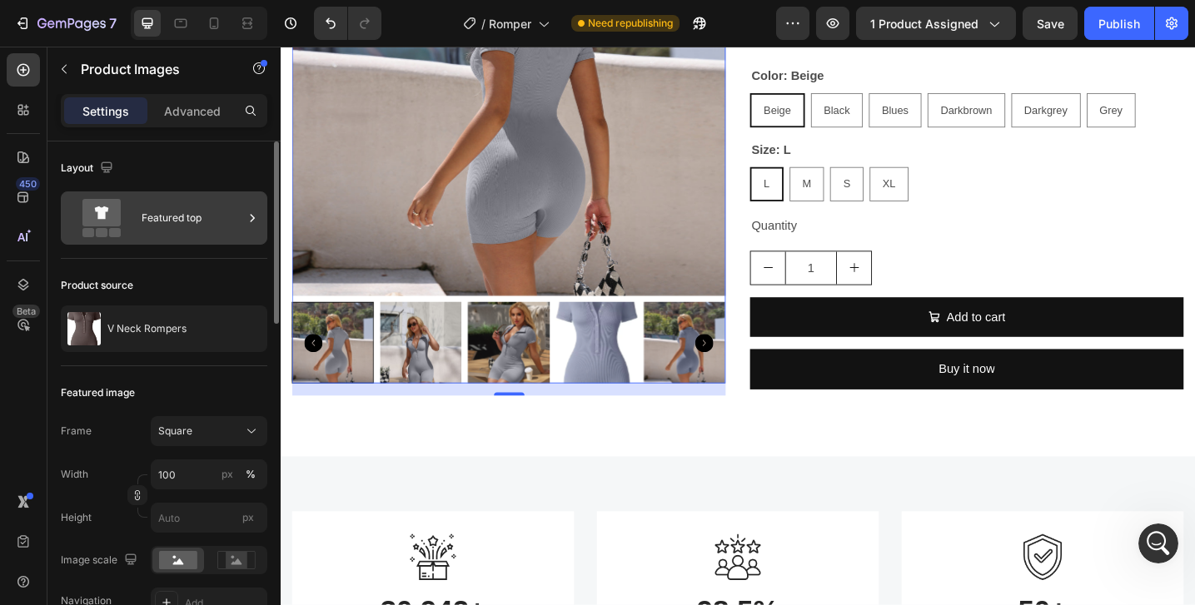
click at [146, 223] on div "Featured top" at bounding box center [193, 218] width 102 height 38
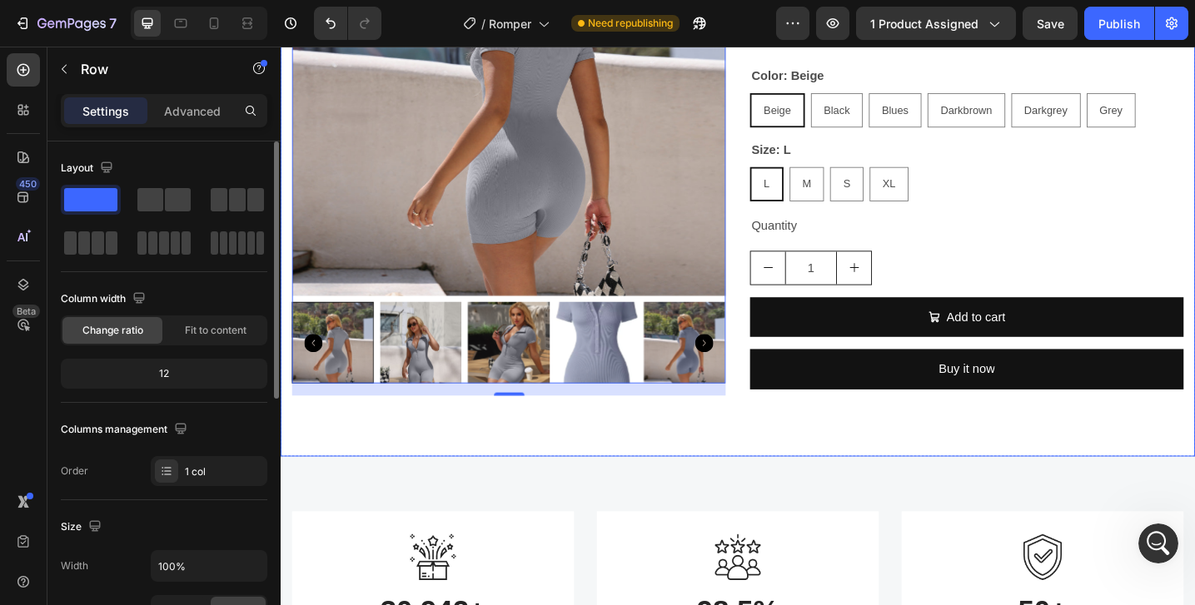
click at [781, 469] on div "Product Images 16 V Neck Rompers Product Title $24.99 Product Price Product Pri…" at bounding box center [780, 139] width 999 height 709
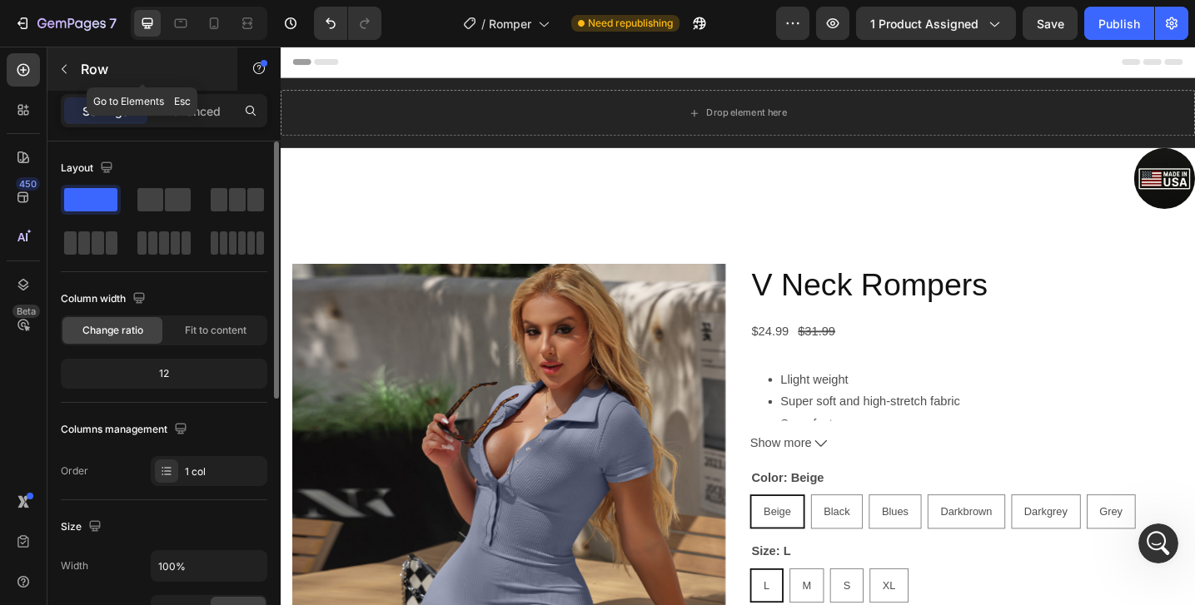
click at [68, 67] on icon "button" at bounding box center [63, 68] width 13 height 13
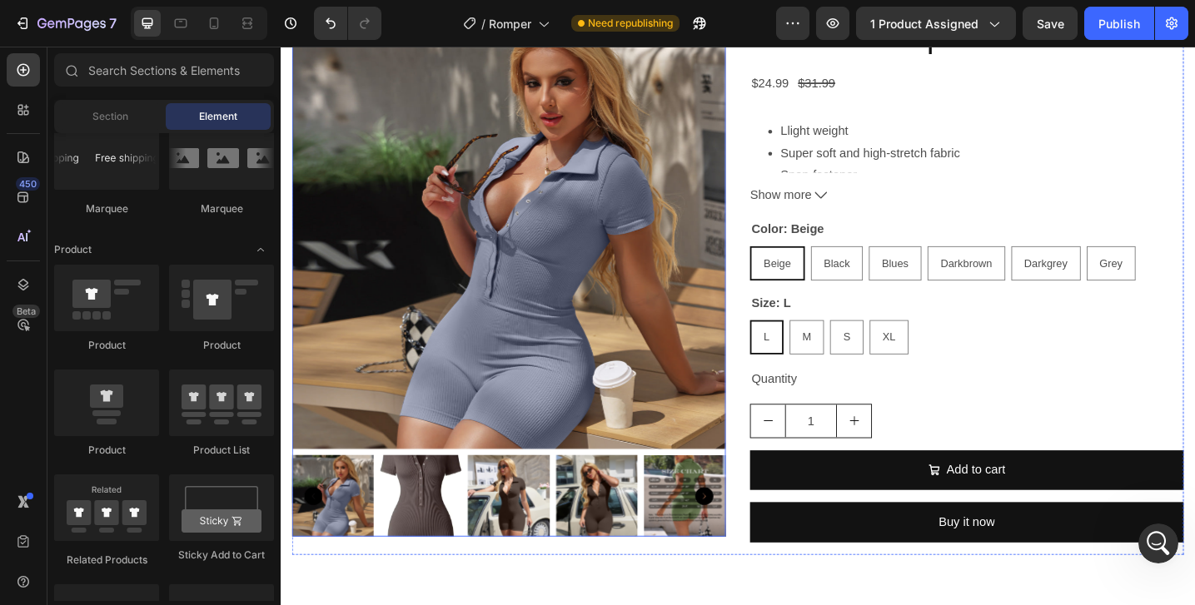
scroll to position [281, 0]
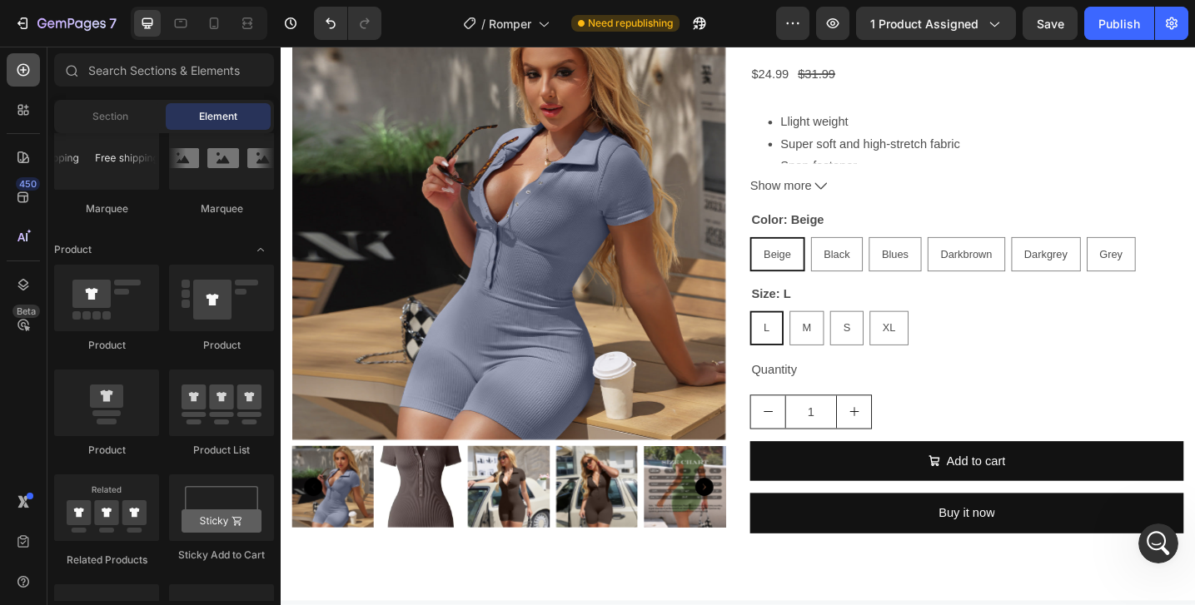
click at [27, 77] on icon at bounding box center [23, 70] width 17 height 17
click at [27, 108] on icon at bounding box center [23, 110] width 17 height 17
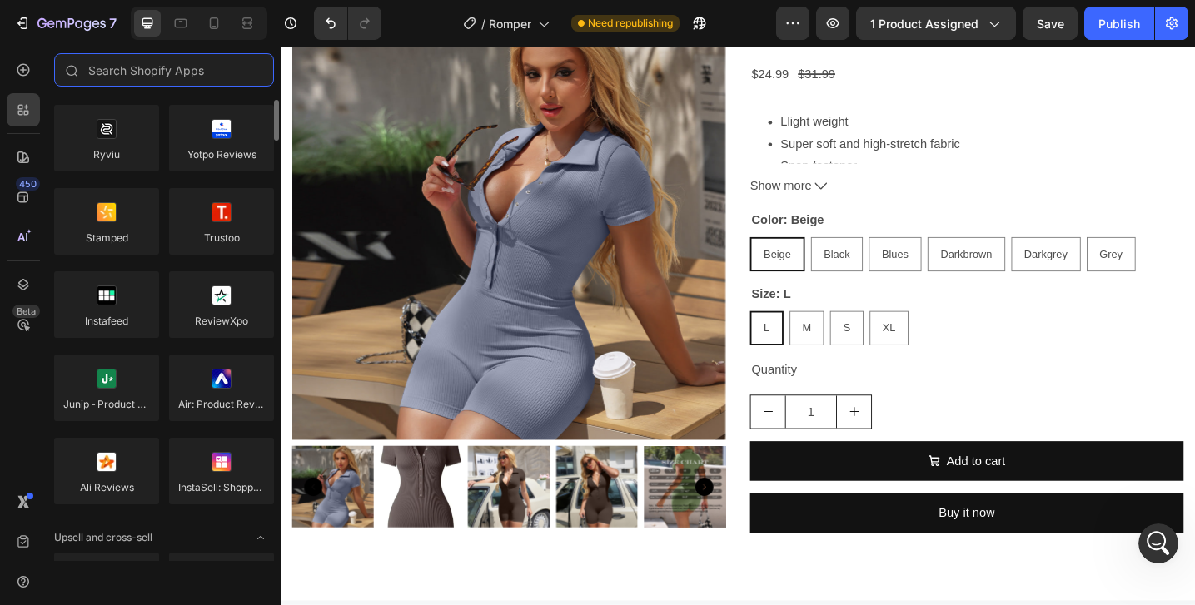
scroll to position [0, 0]
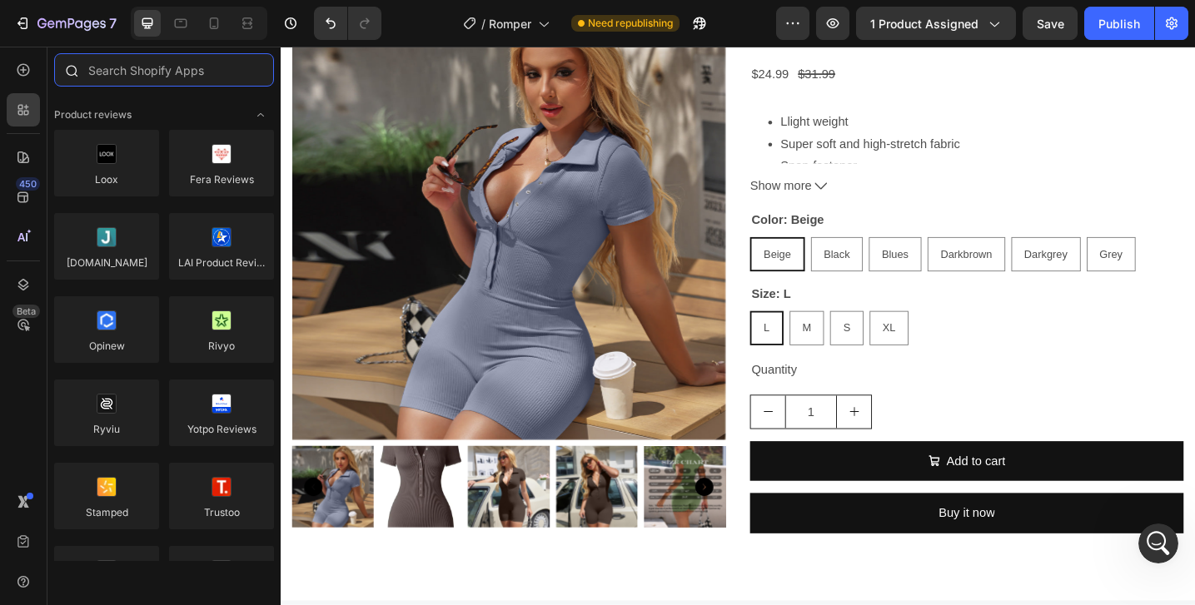
click at [132, 81] on input "text" at bounding box center [164, 69] width 220 height 33
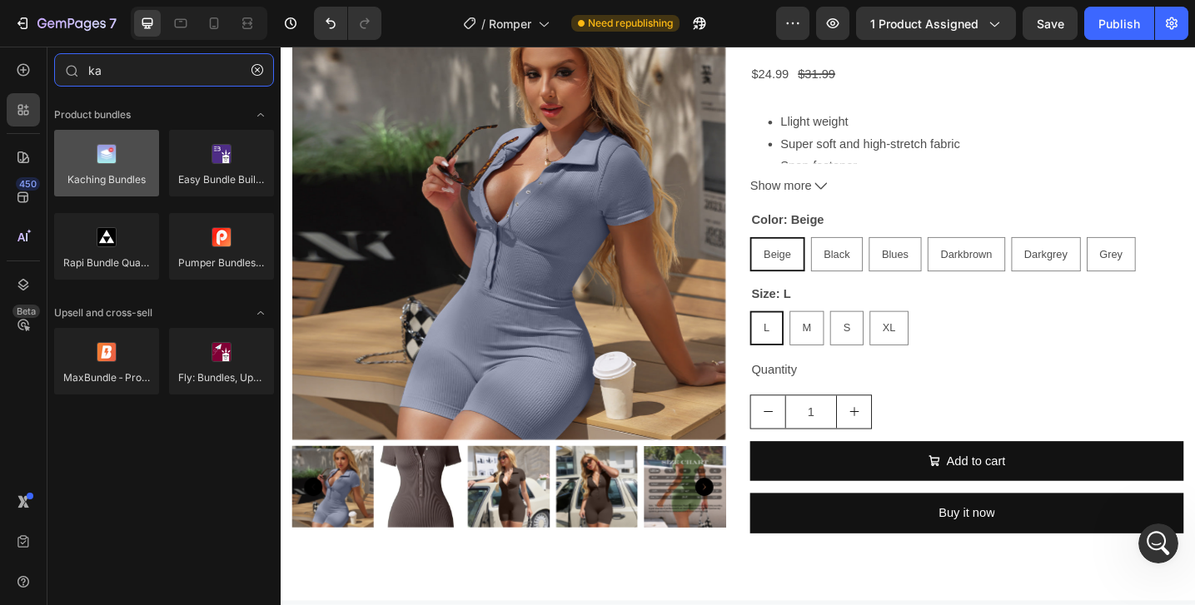
type input "ka"
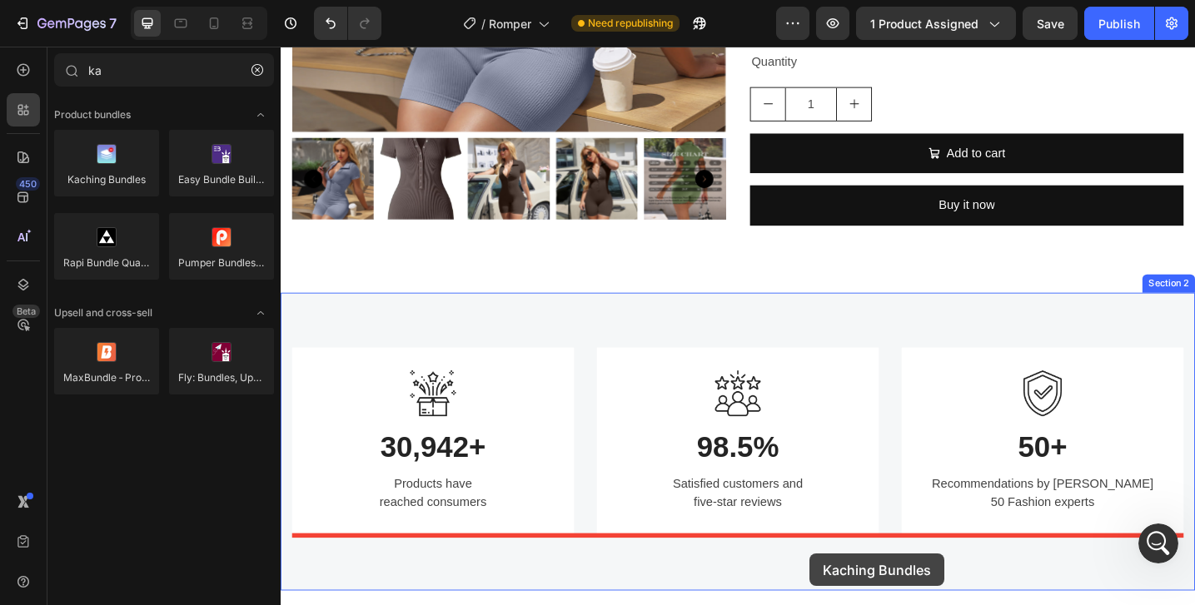
scroll to position [683, 0]
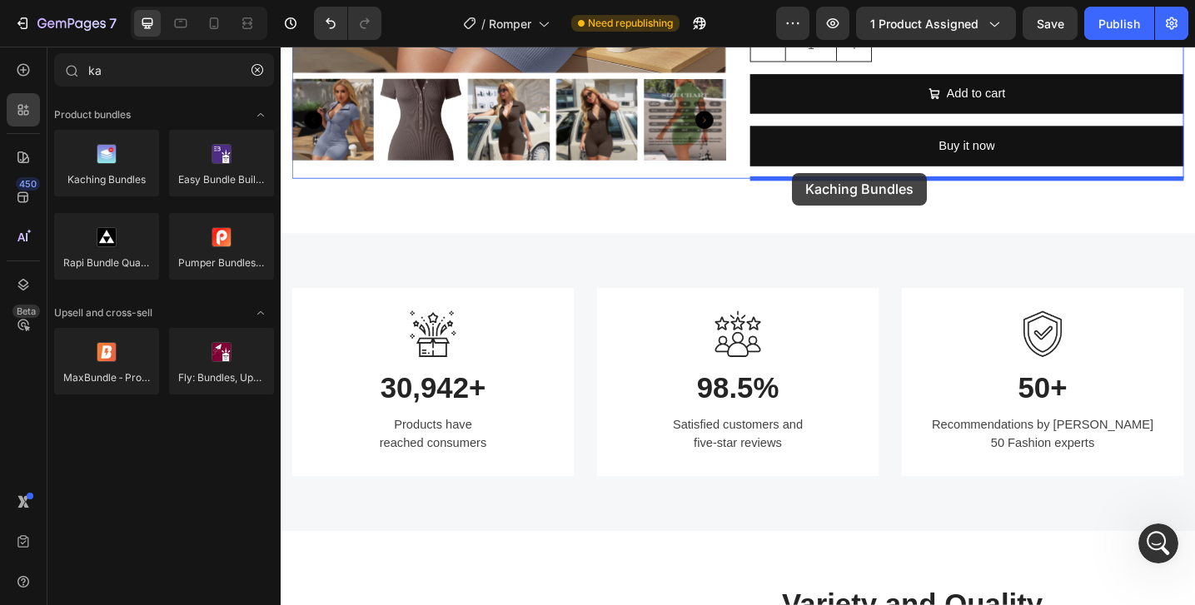
drag, startPoint x: 392, startPoint y: 191, endPoint x: 839, endPoint y: 185, distance: 447.2
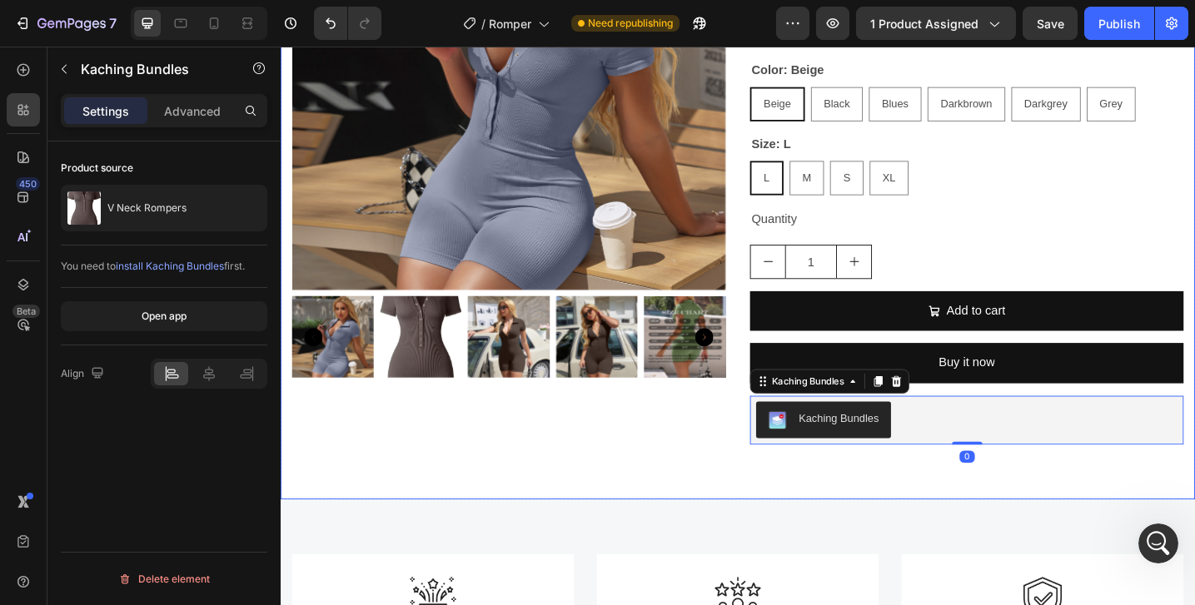
scroll to position [386, 0]
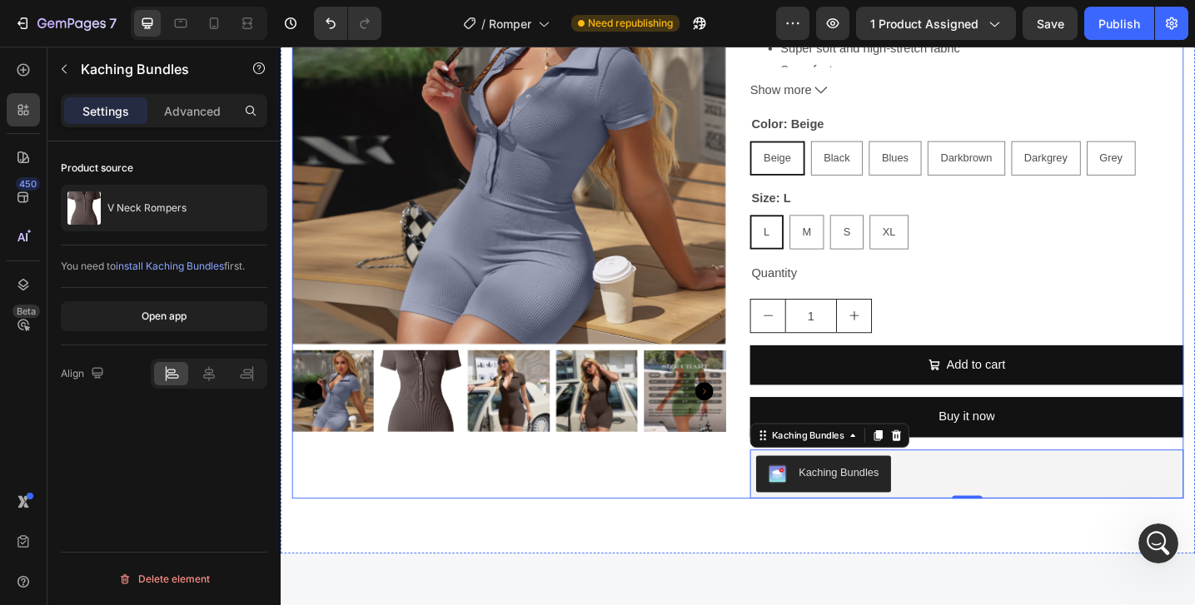
click at [696, 533] on div "Product Images" at bounding box center [530, 219] width 474 height 643
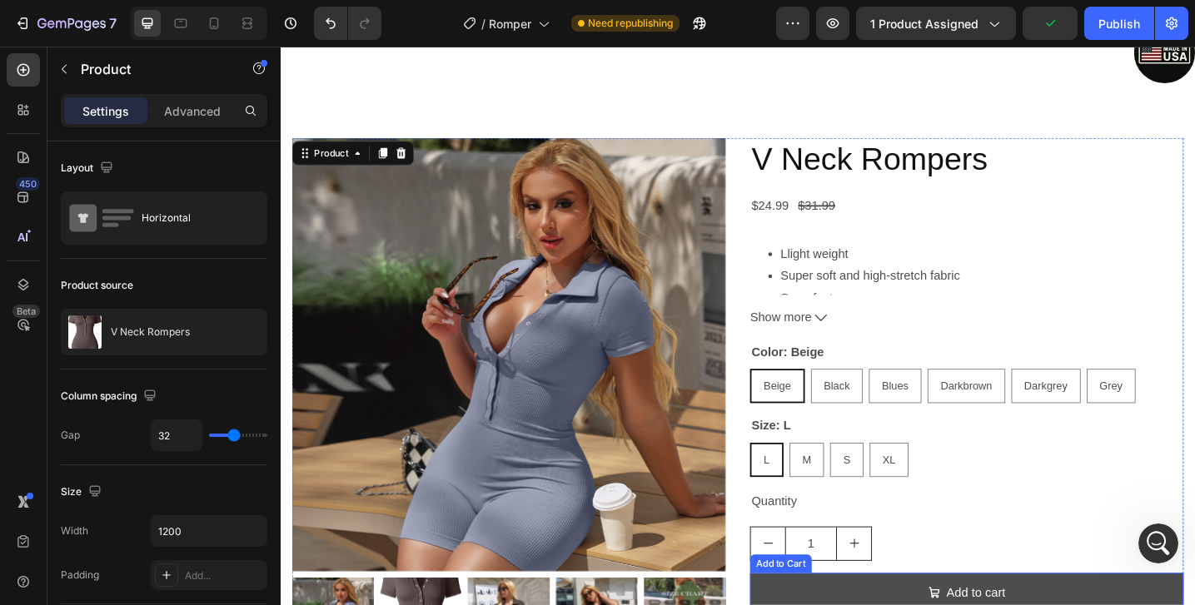
scroll to position [42, 0]
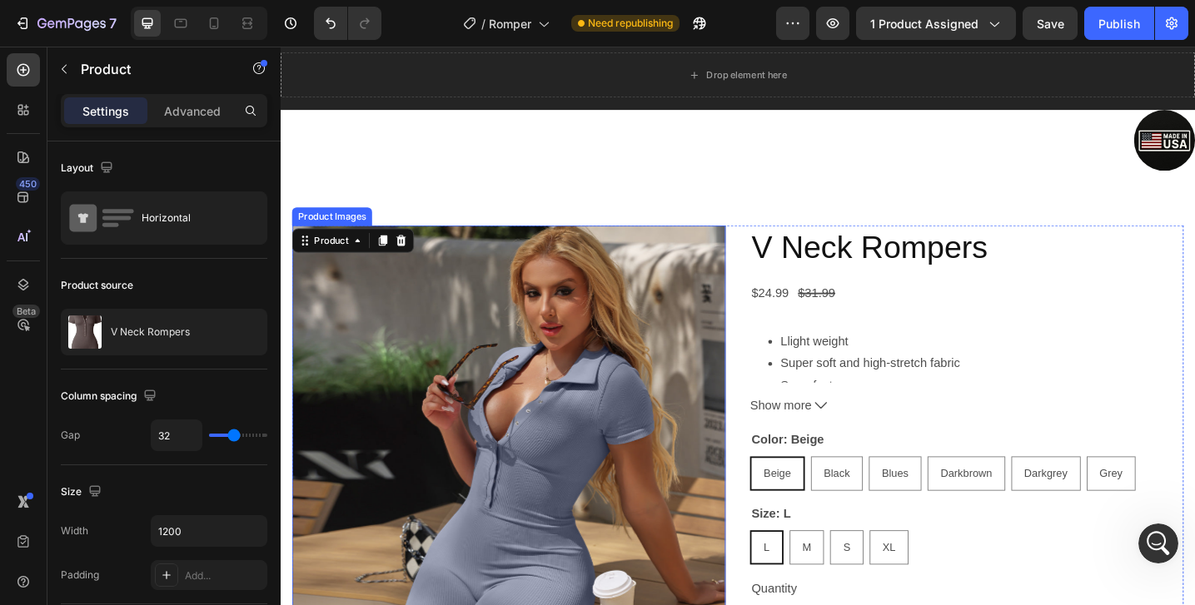
click at [662, 423] on img at bounding box center [530, 479] width 474 height 474
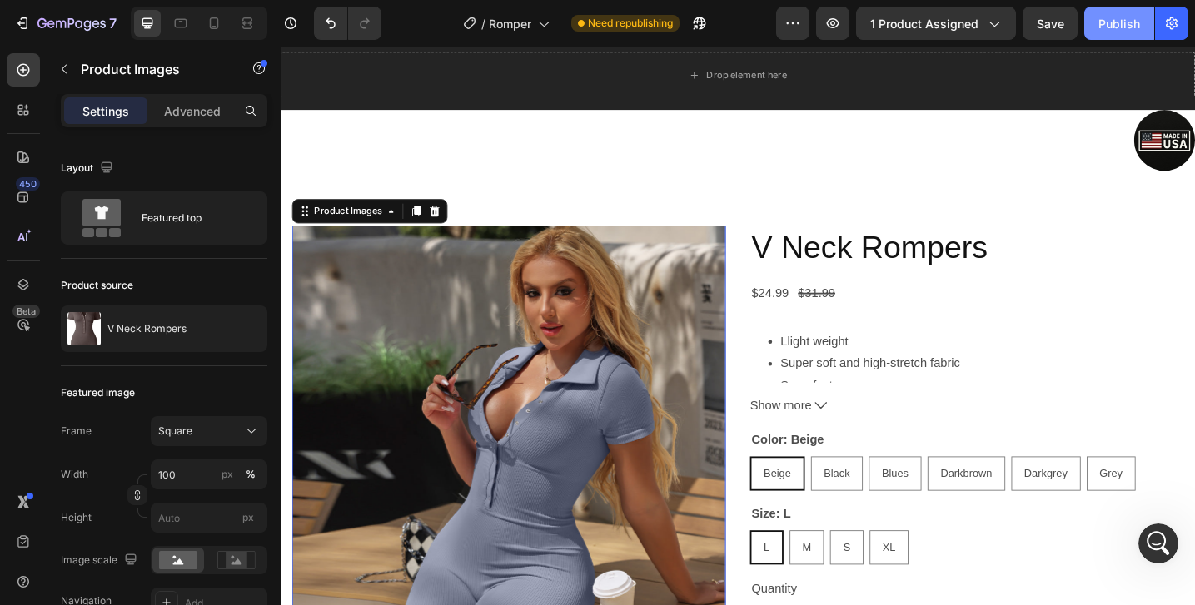
click at [1098, 21] on div "Publish" at bounding box center [1119, 23] width 42 height 17
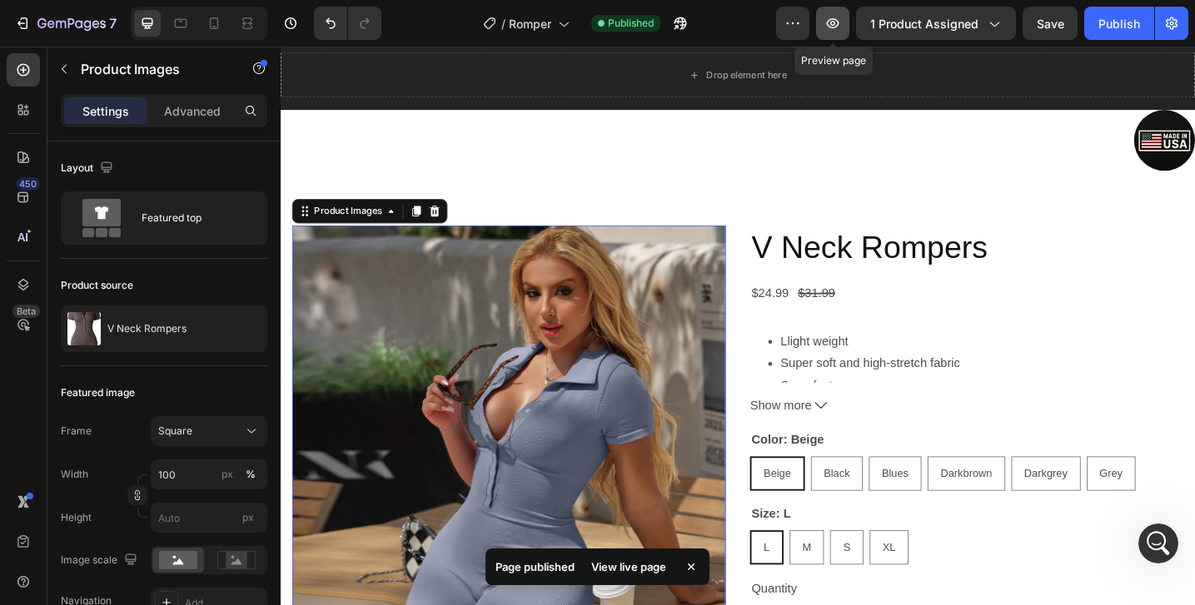
click at [838, 32] on button "button" at bounding box center [832, 23] width 33 height 33
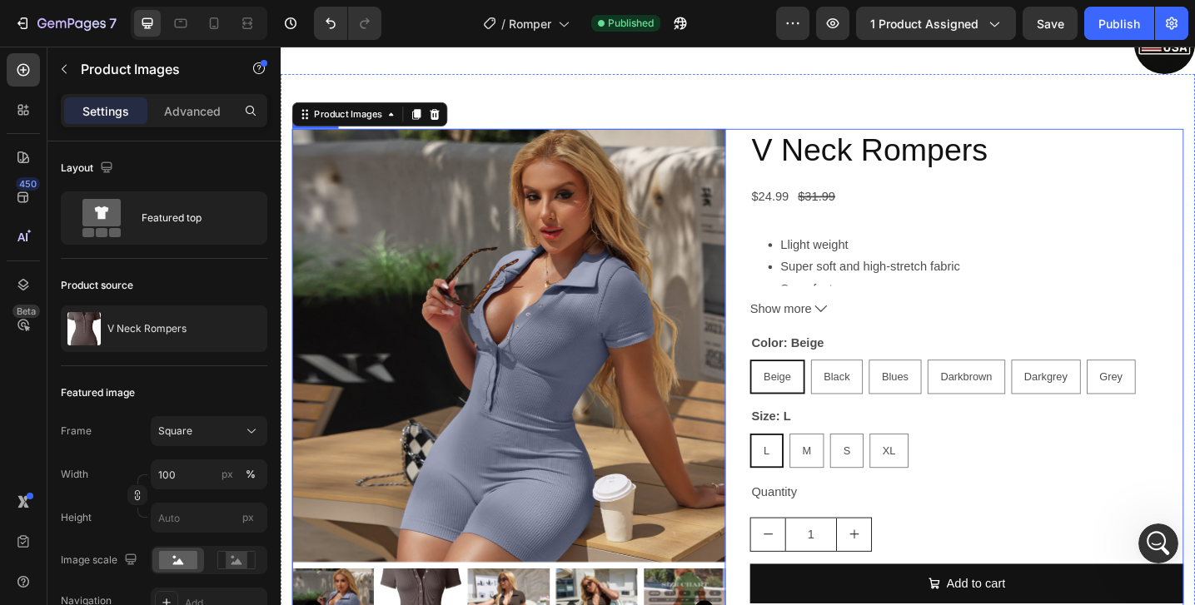
scroll to position [164, 0]
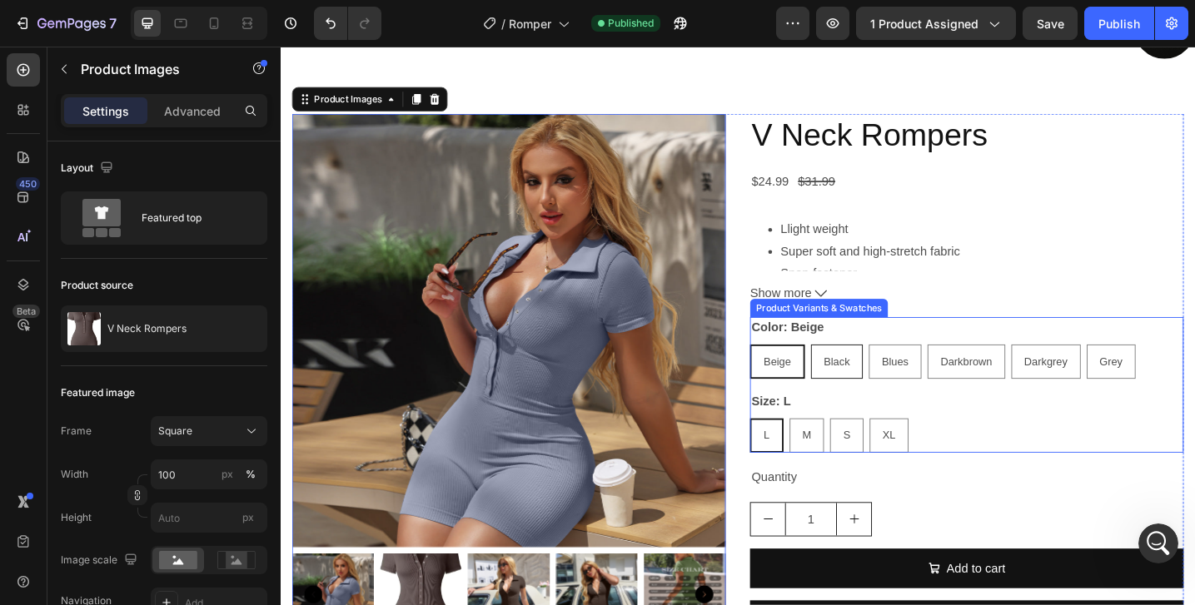
click at [885, 386] on span "Black" at bounding box center [888, 390] width 28 height 13
click at [860, 372] on input "Black Black Black" at bounding box center [859, 371] width 1 height 1
radio input "true"
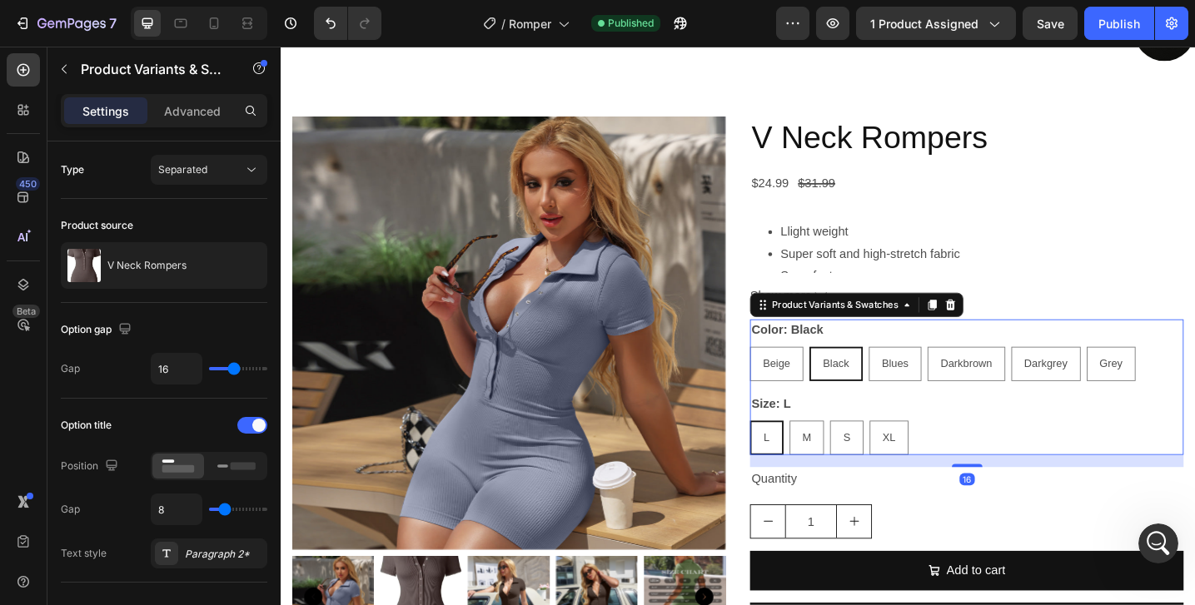
scroll to position [163, 0]
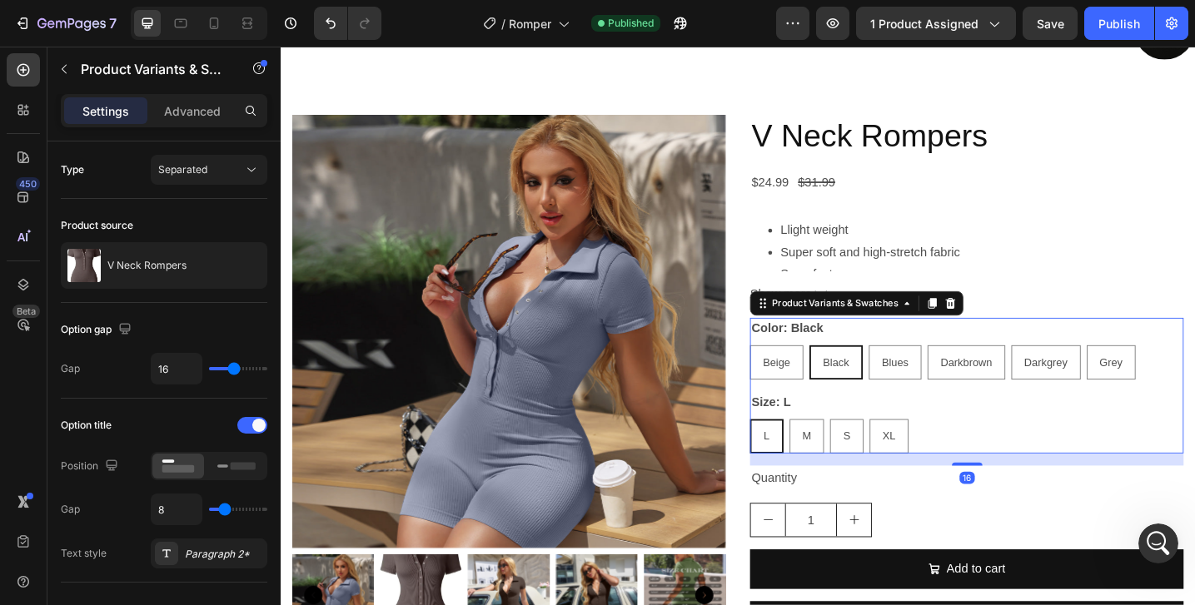
click at [885, 386] on span "Black" at bounding box center [887, 391] width 28 height 13
click at [858, 373] on input "Black Black Black" at bounding box center [858, 372] width 1 height 1
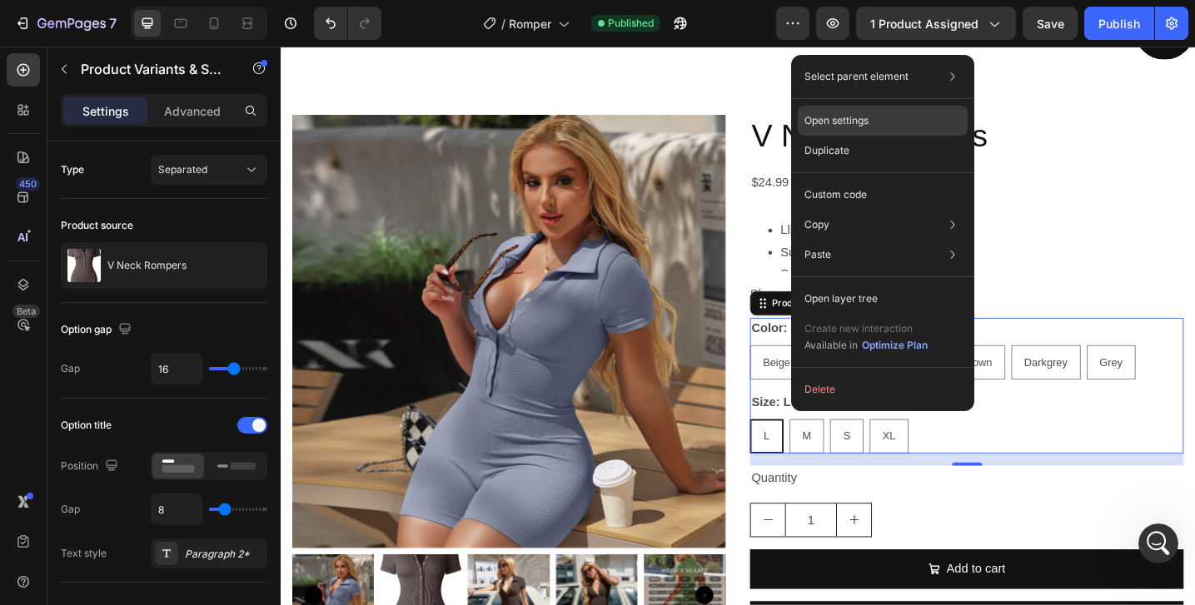
click at [857, 118] on p "Open settings" at bounding box center [836, 120] width 64 height 15
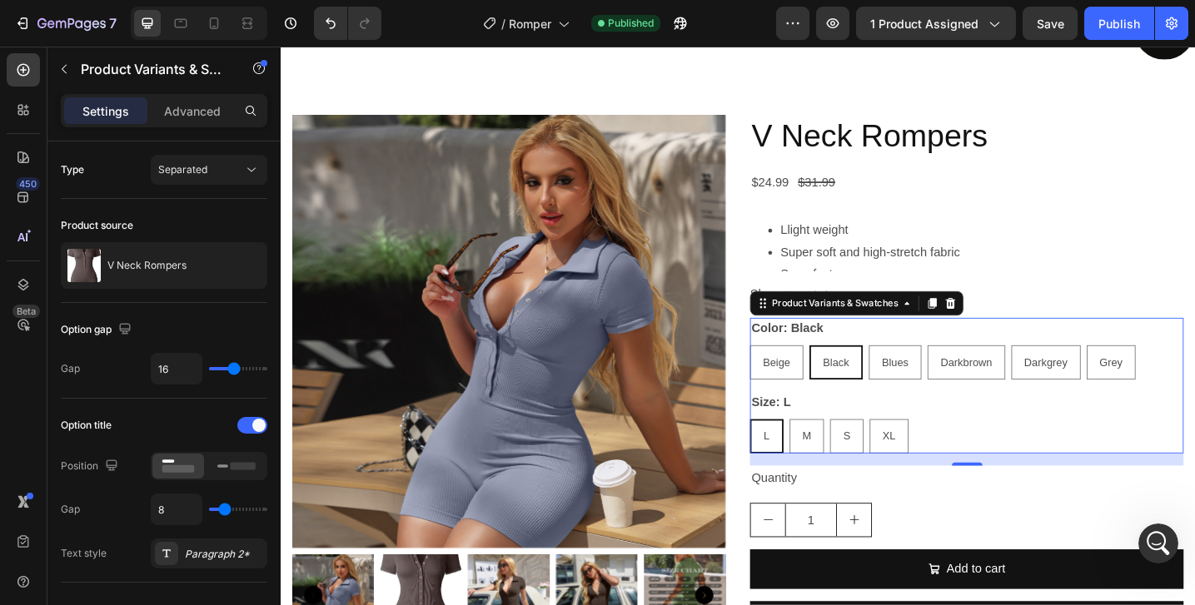
click at [880, 397] on span "Black" at bounding box center [887, 391] width 28 height 13
click at [858, 373] on input "Black Black Black" at bounding box center [858, 372] width 1 height 1
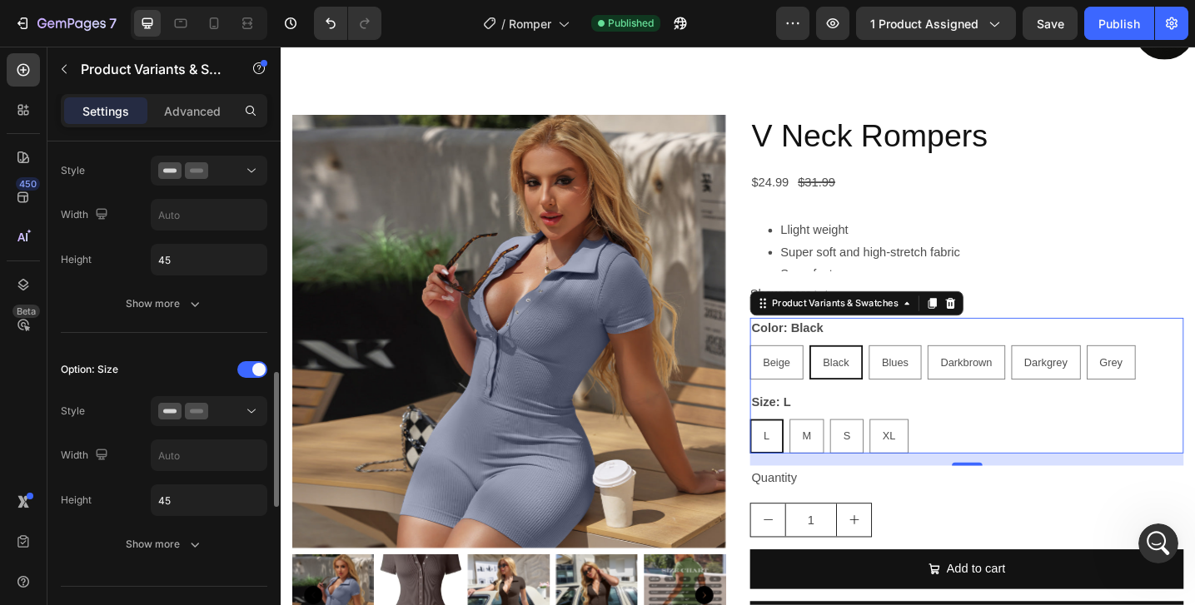
scroll to position [0, 0]
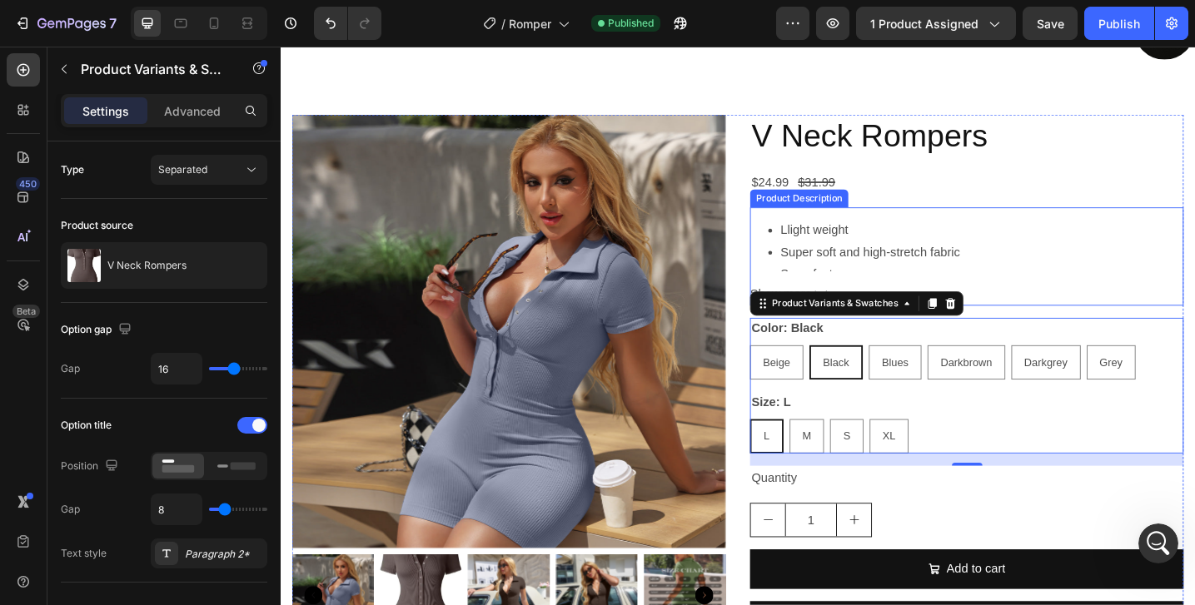
click at [1048, 274] on li "Super soft and high-stretch fabric" at bounding box center [1047, 272] width 440 height 24
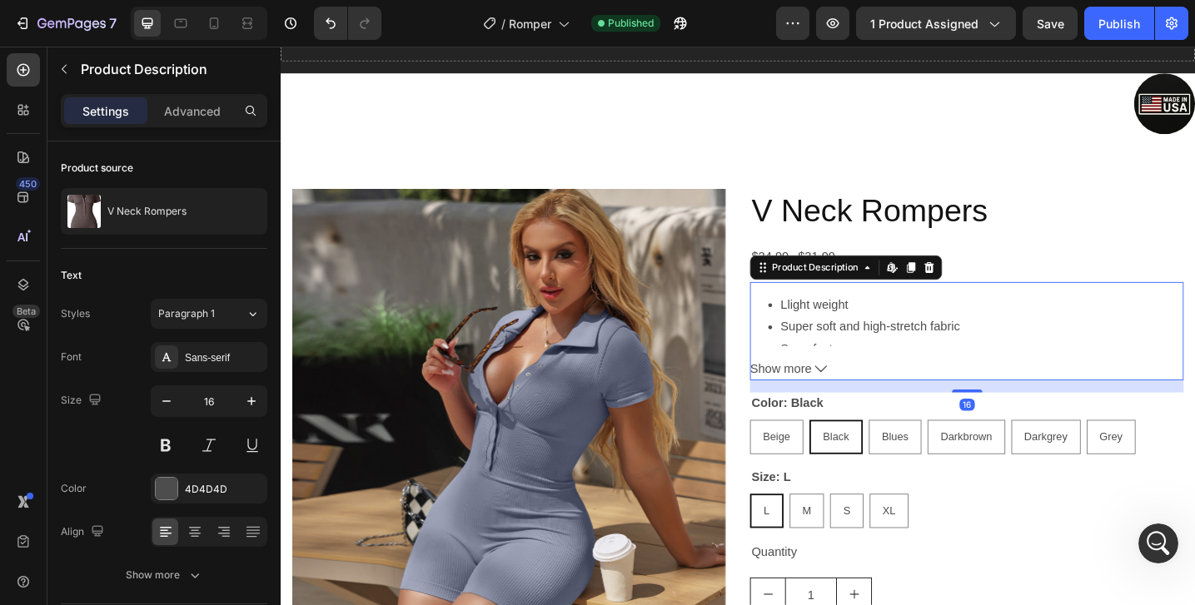
scroll to position [81, 0]
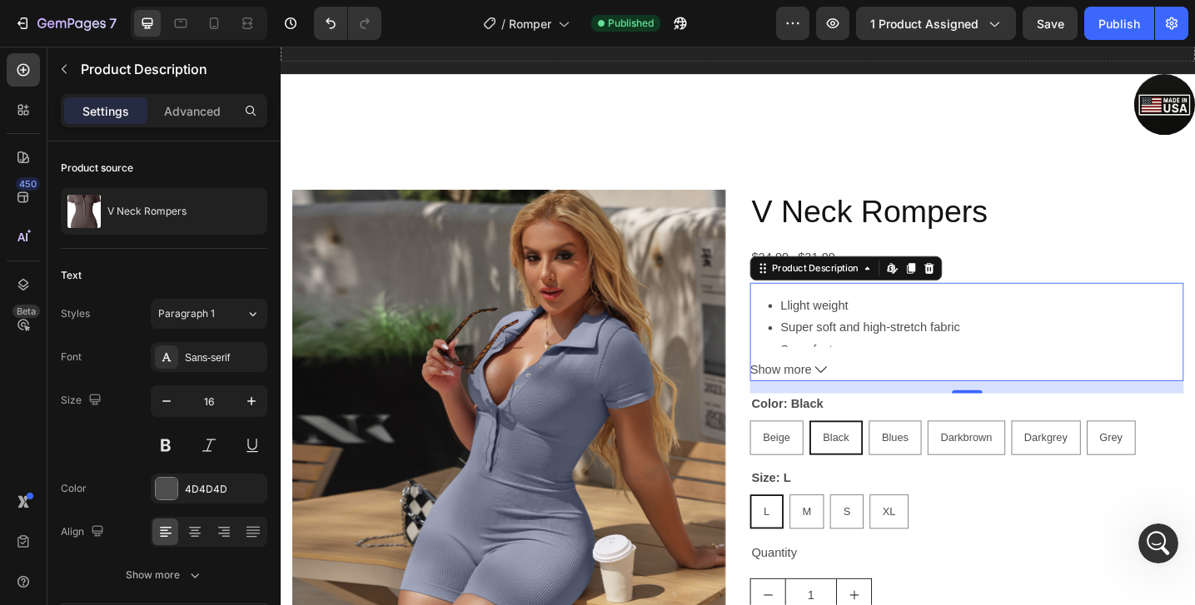
click at [858, 401] on span "Show more" at bounding box center [826, 400] width 67 height 24
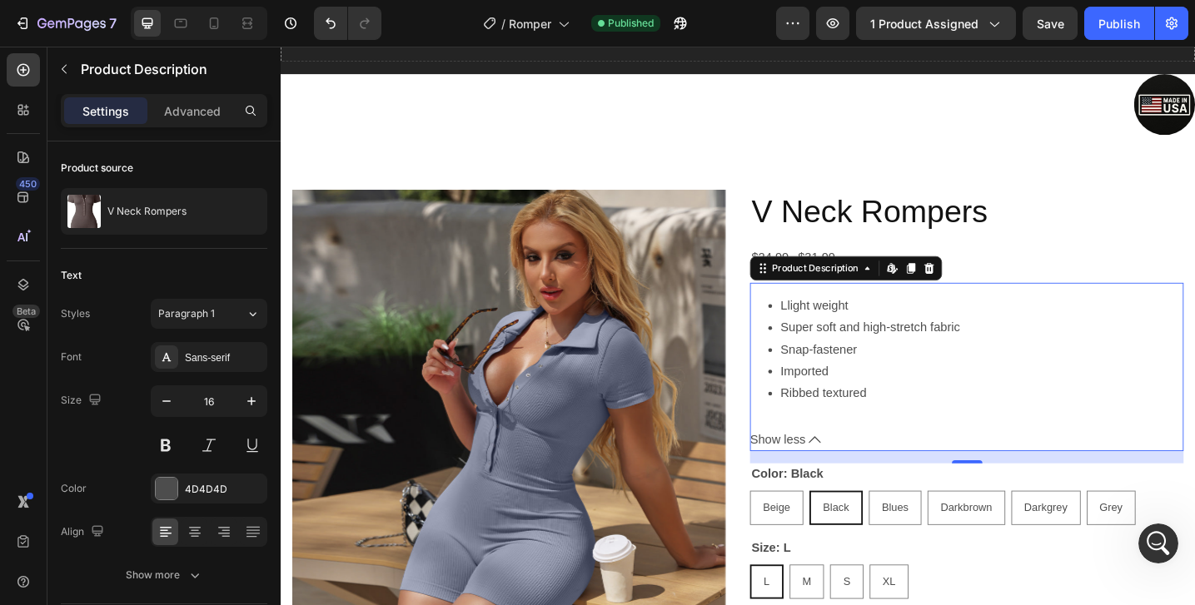
click at [839, 478] on span "Show less" at bounding box center [823, 477] width 61 height 24
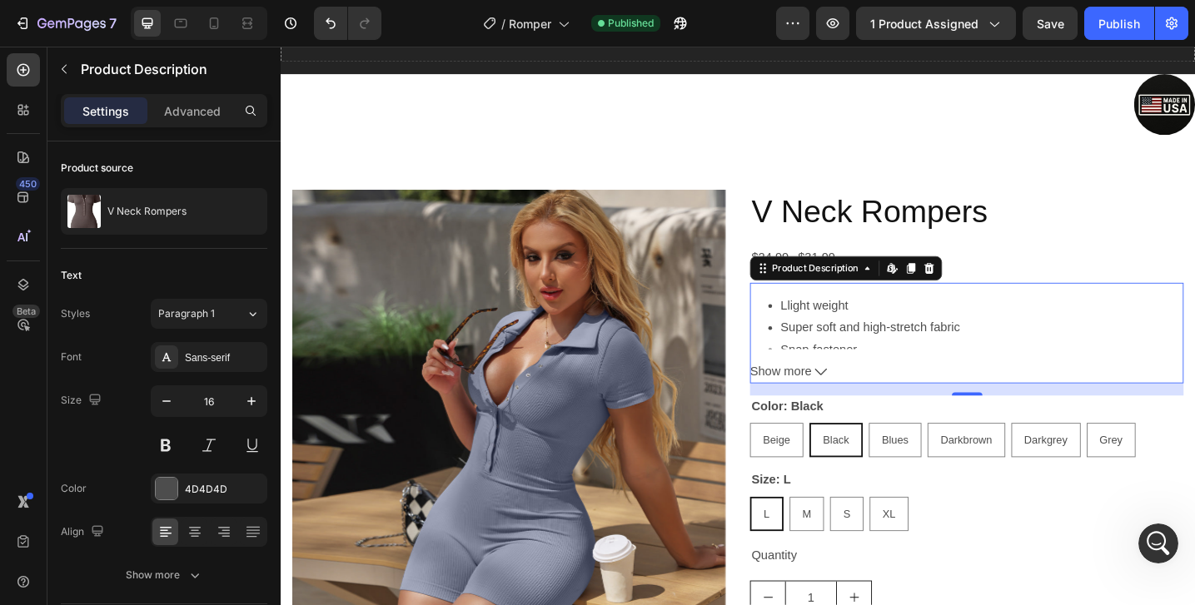
click at [1023, 405] on button "Show more" at bounding box center [1030, 402] width 474 height 24
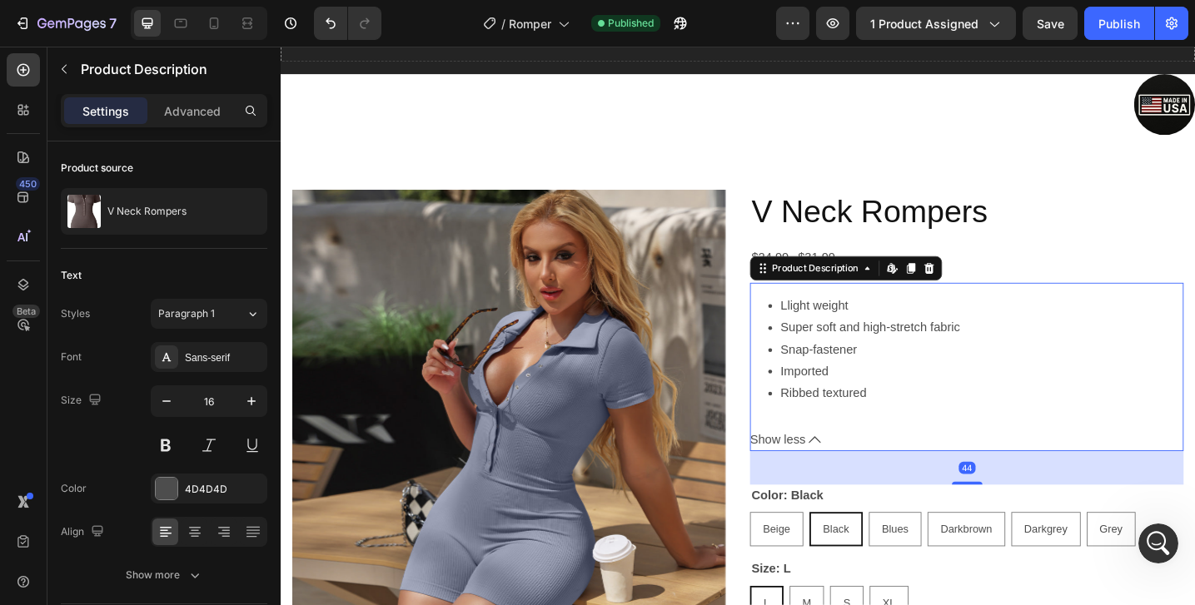
drag, startPoint x: 1029, startPoint y: 501, endPoint x: 1035, endPoint y: 525, distance: 24.0
click at [1035, 525] on div at bounding box center [1030, 523] width 33 height 3
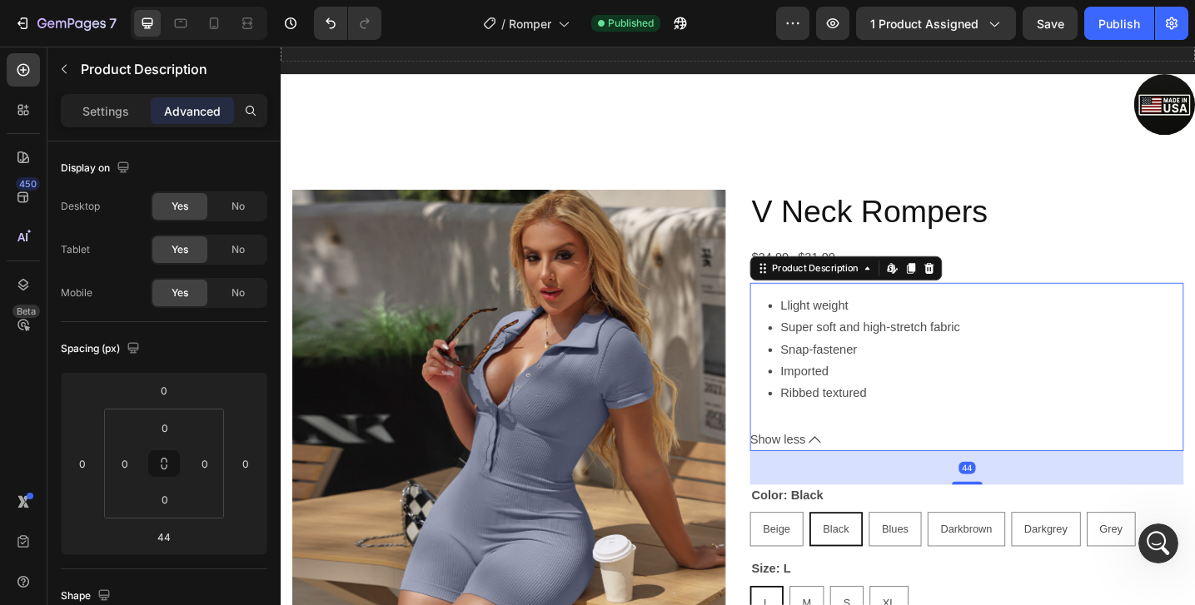
click at [1045, 413] on li "Imported" at bounding box center [1047, 402] width 440 height 24
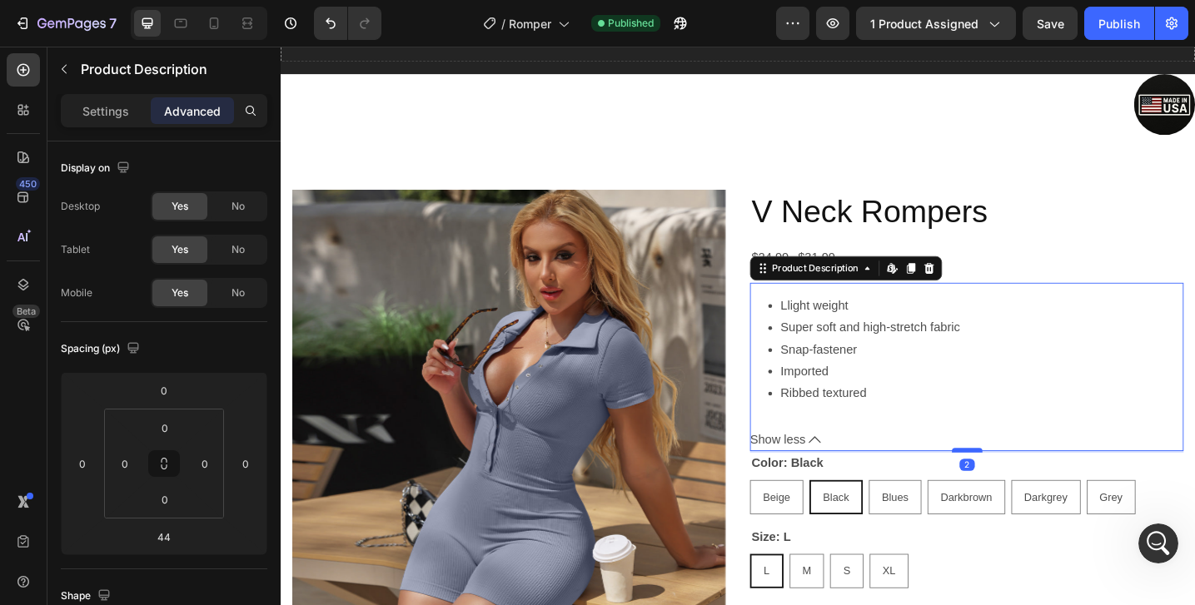
drag, startPoint x: 1029, startPoint y: 522, endPoint x: 1028, endPoint y: 486, distance: 35.8
click at [1028, 486] on div at bounding box center [1030, 487] width 33 height 5
type input "1"
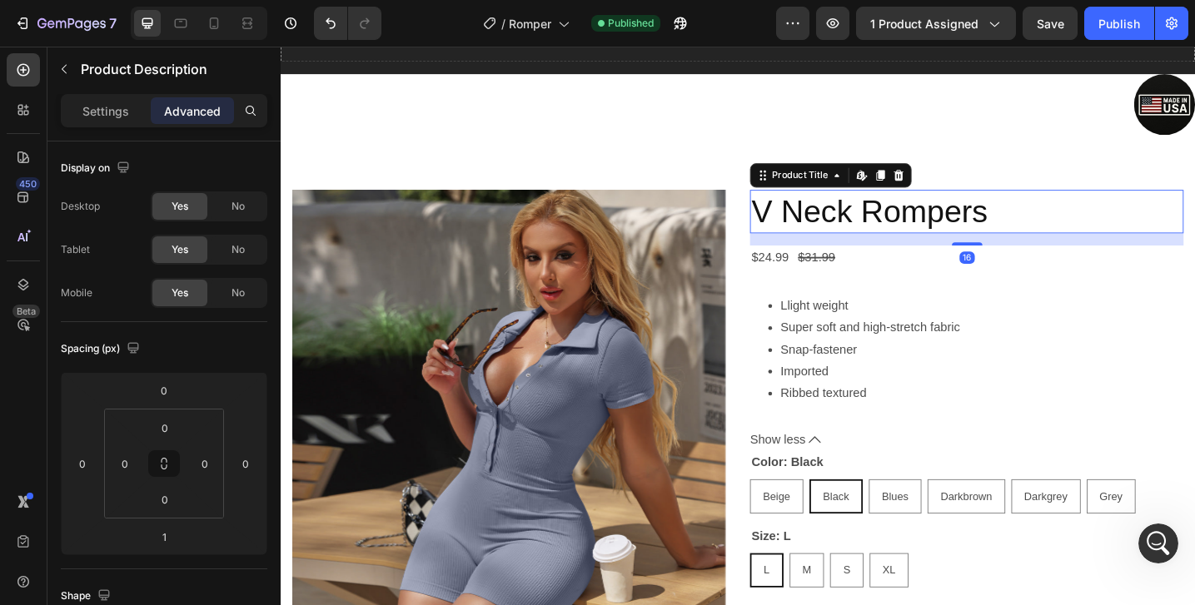
click at [1064, 238] on h2 "V Neck Rompers" at bounding box center [1030, 226] width 474 height 47
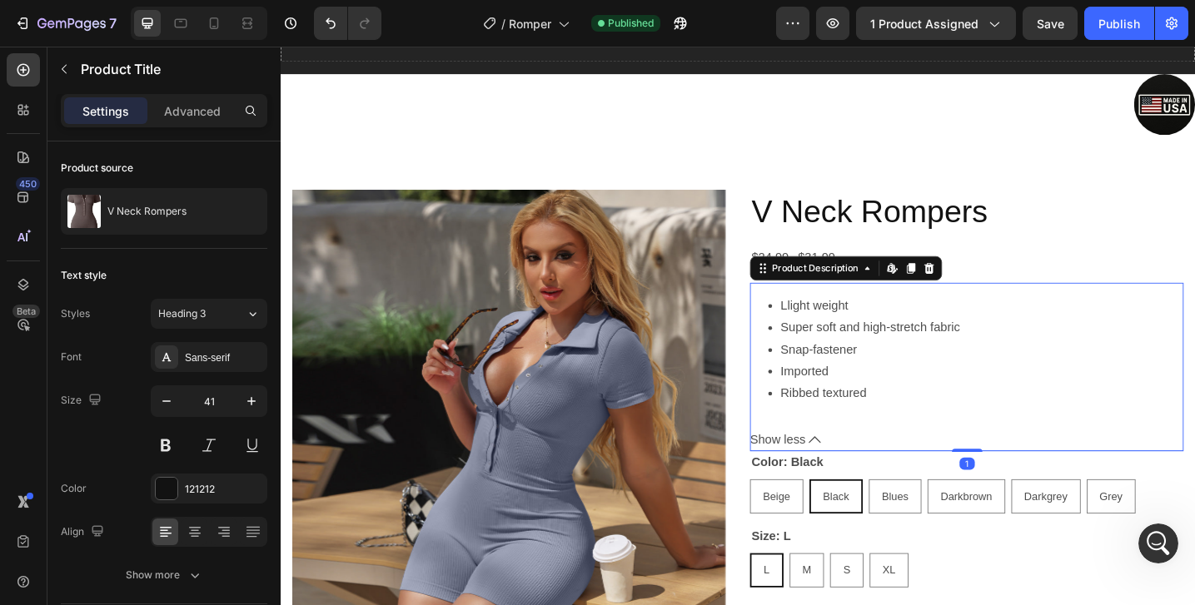
click at [1007, 312] on div "Llight weight Super soft and high-stretch fabric Snap-fastener Imported Ribbed …" at bounding box center [1030, 397] width 474 height 184
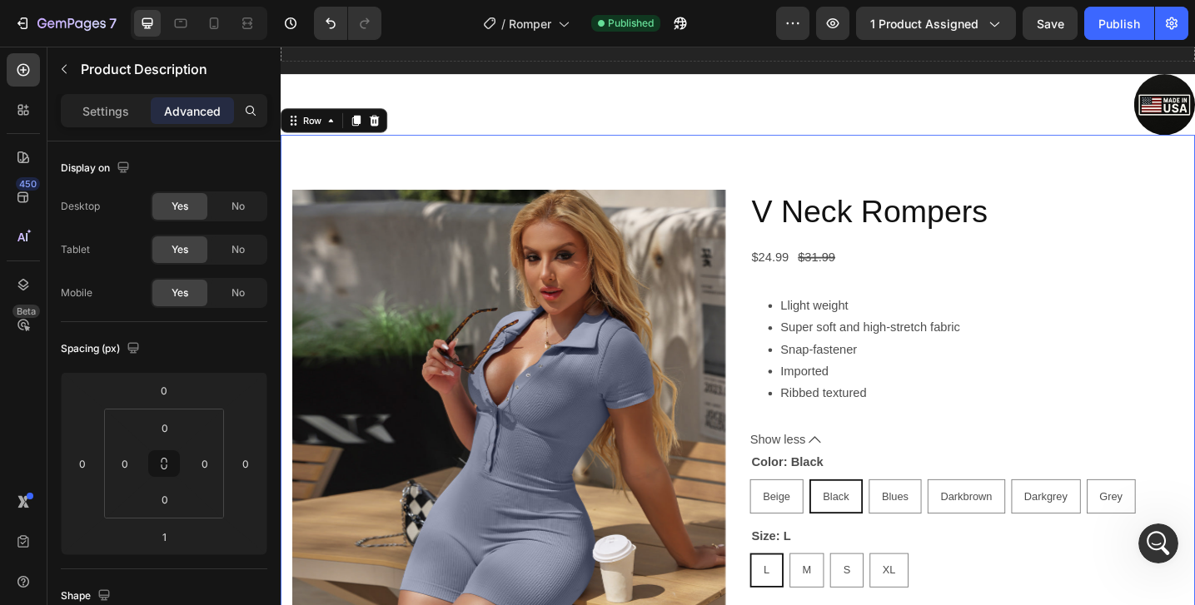
click at [955, 172] on div "Product Images V Neck Rompers Product Title $24.99 Product Price Product Price …" at bounding box center [780, 556] width 999 height 827
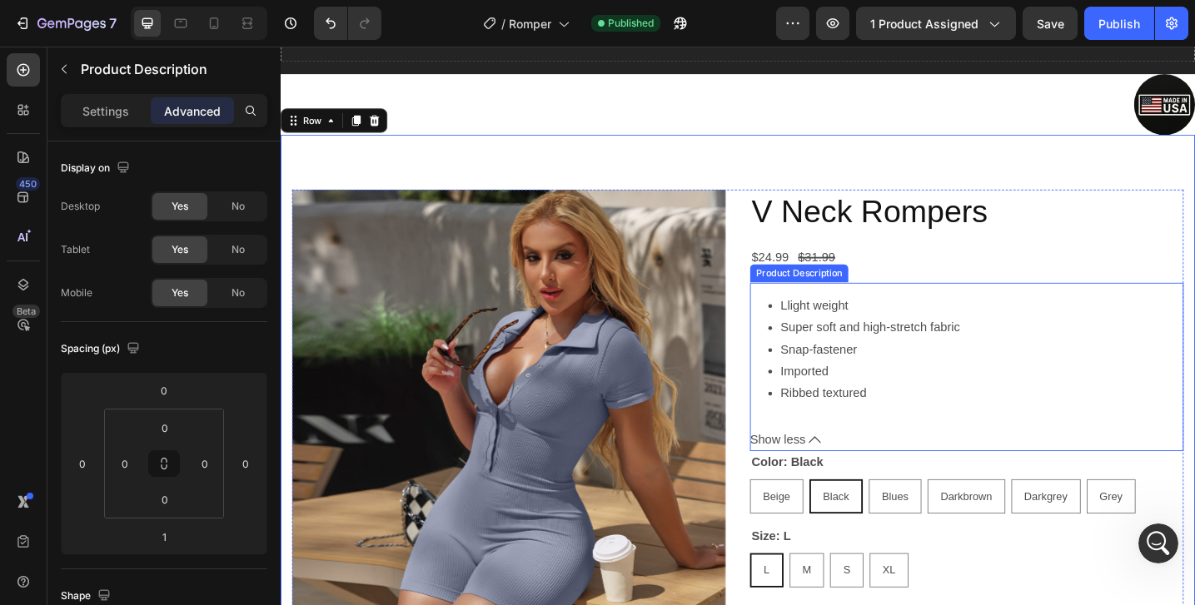
click at [833, 470] on span "Show less" at bounding box center [823, 477] width 61 height 24
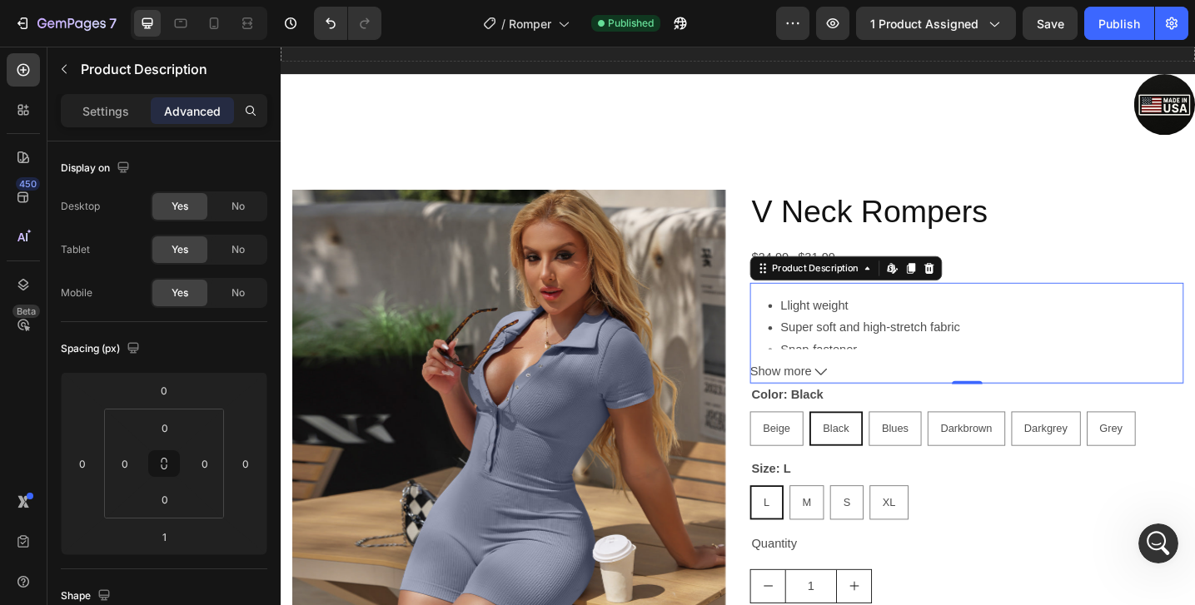
click at [107, 127] on div "Settings Advanced" at bounding box center [164, 110] width 206 height 33
click at [108, 110] on p "Settings" at bounding box center [105, 110] width 47 height 17
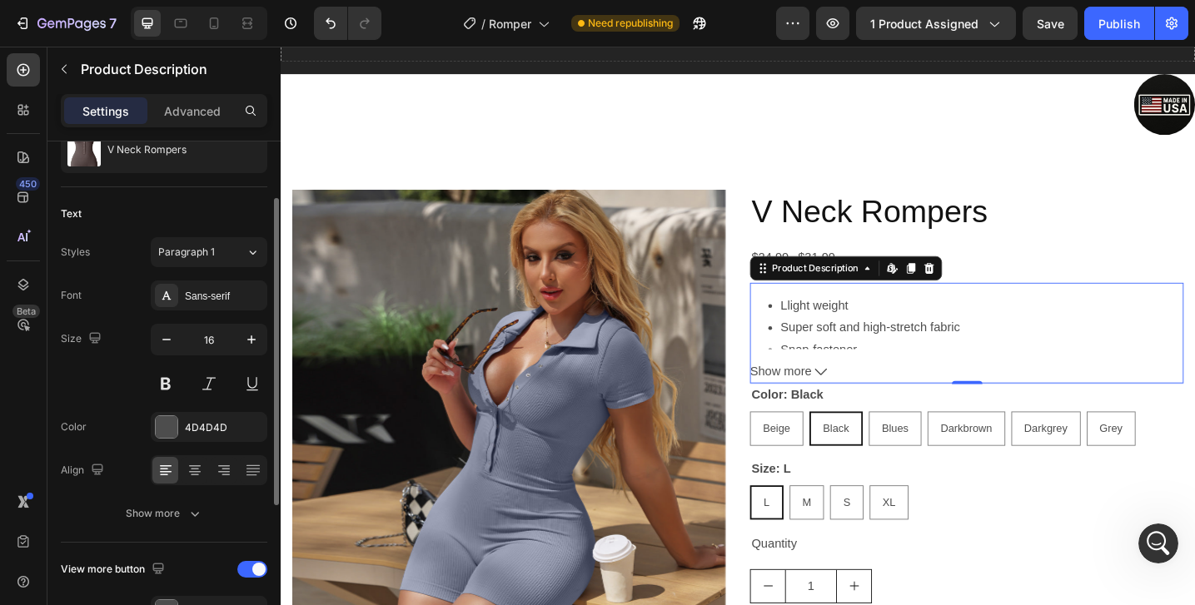
scroll to position [74, 0]
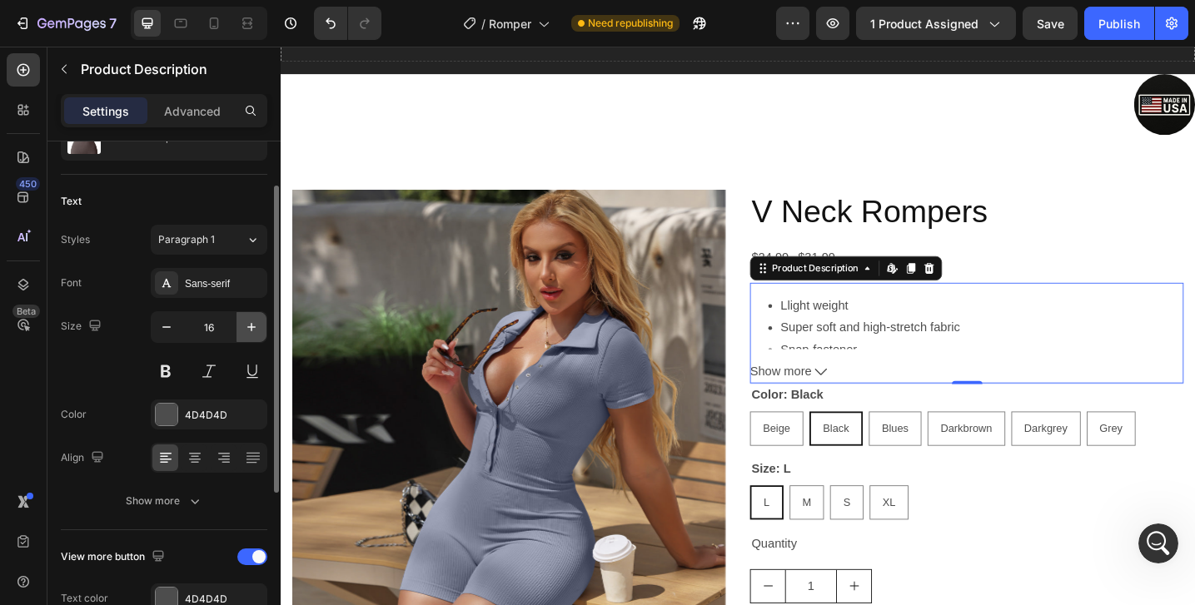
click at [247, 325] on icon "button" at bounding box center [251, 327] width 17 height 17
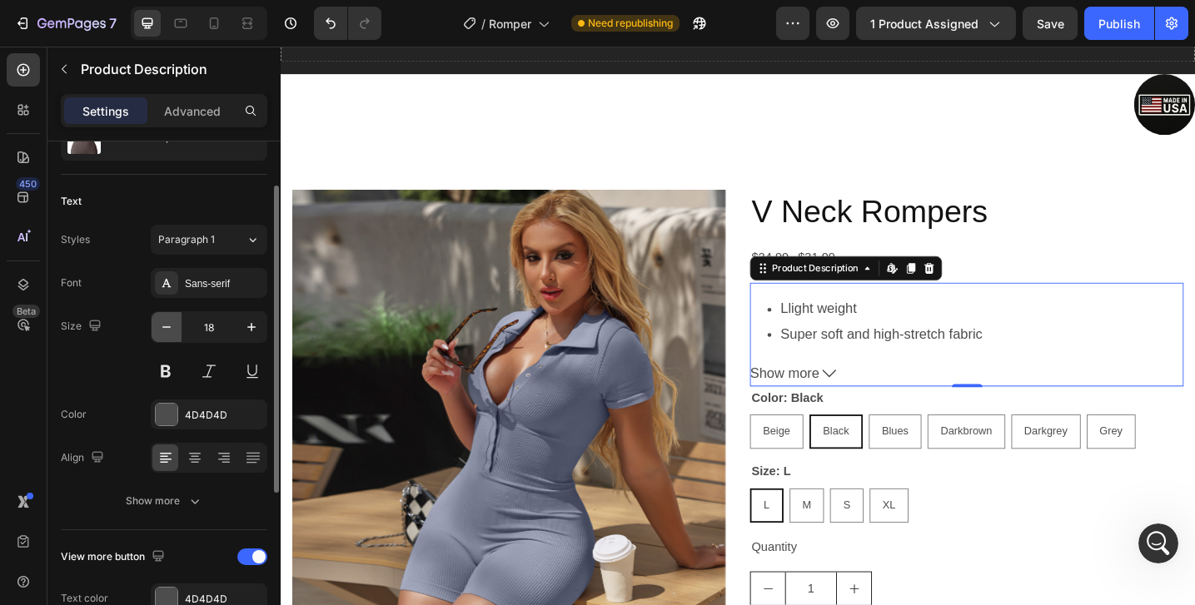
click at [169, 332] on icon "button" at bounding box center [166, 327] width 17 height 17
type input "16"
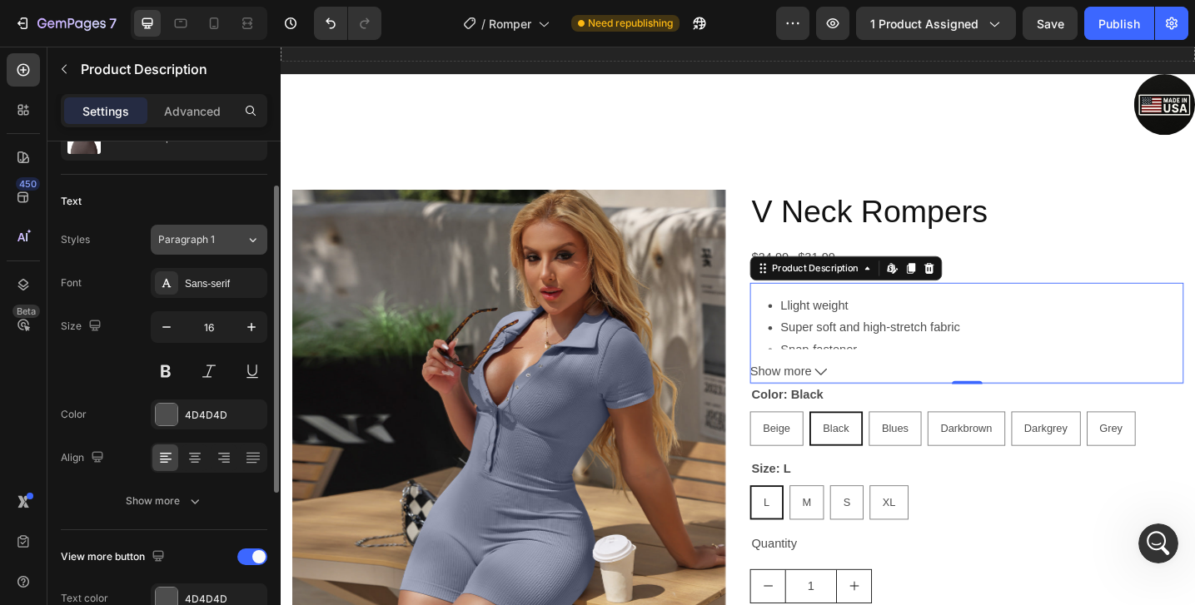
click at [193, 248] on button "Paragraph 1" at bounding box center [209, 240] width 117 height 30
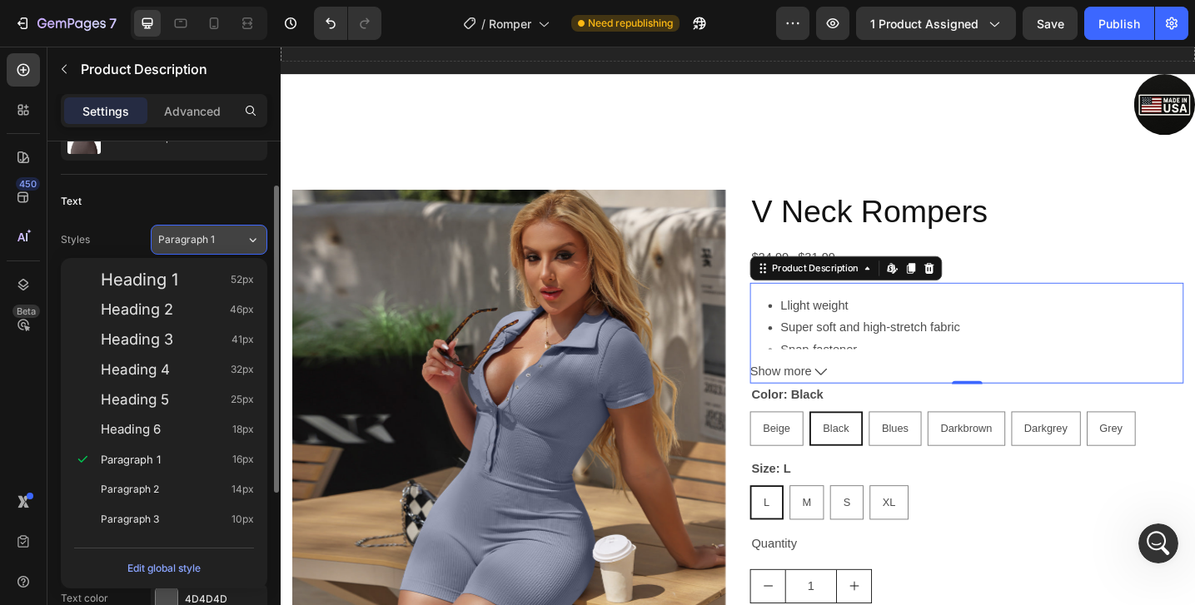
click at [193, 248] on button "Paragraph 1" at bounding box center [209, 240] width 117 height 30
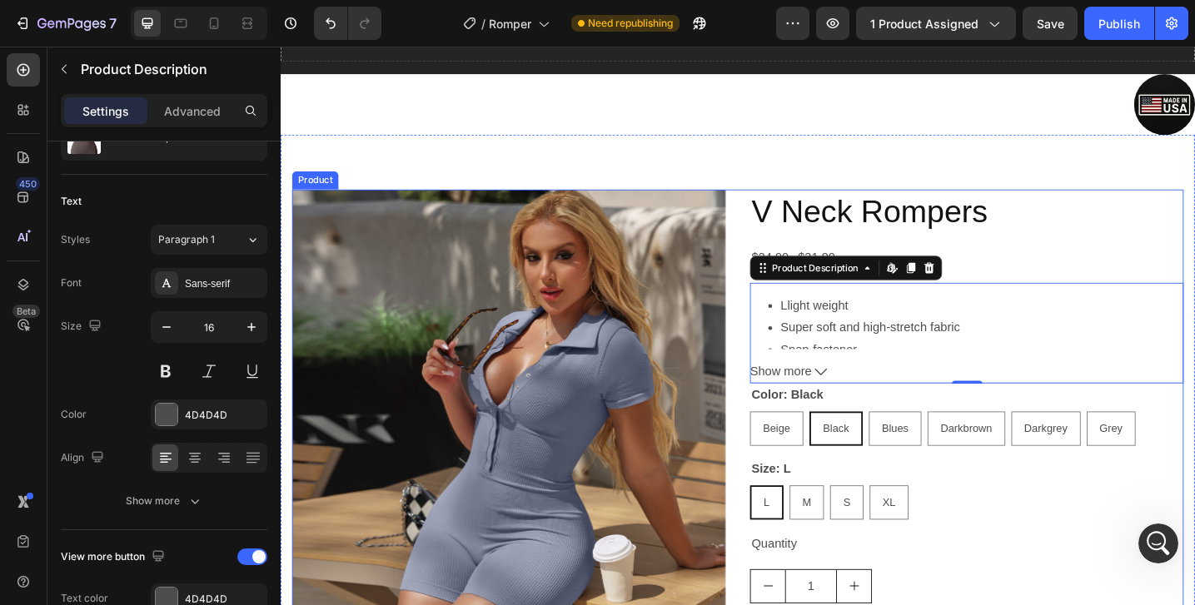
click at [1083, 263] on div "V Neck Rompers Product Title $24.99 Product Price Product Price $31.99 Product …" at bounding box center [1030, 519] width 474 height 633
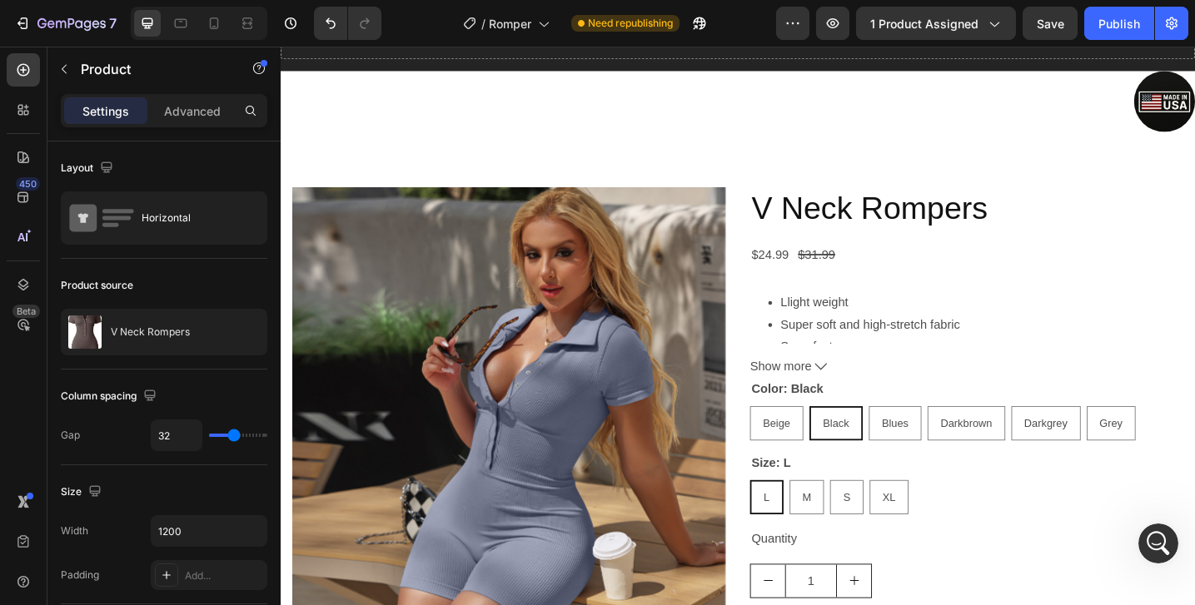
scroll to position [0, 0]
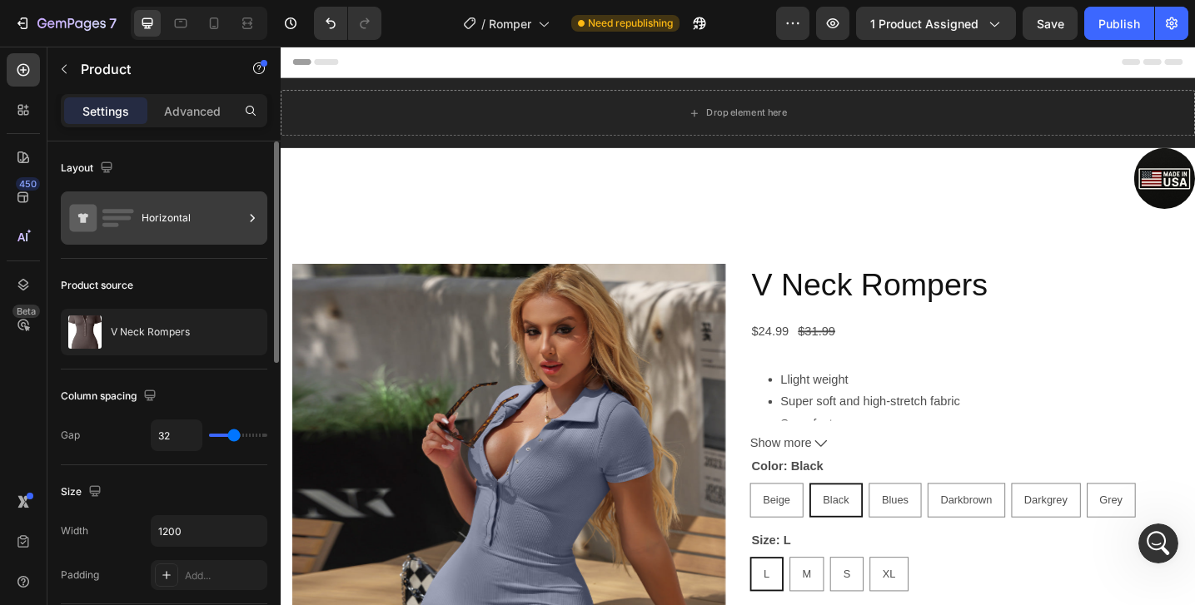
click at [177, 223] on div "Horizontal" at bounding box center [193, 218] width 102 height 38
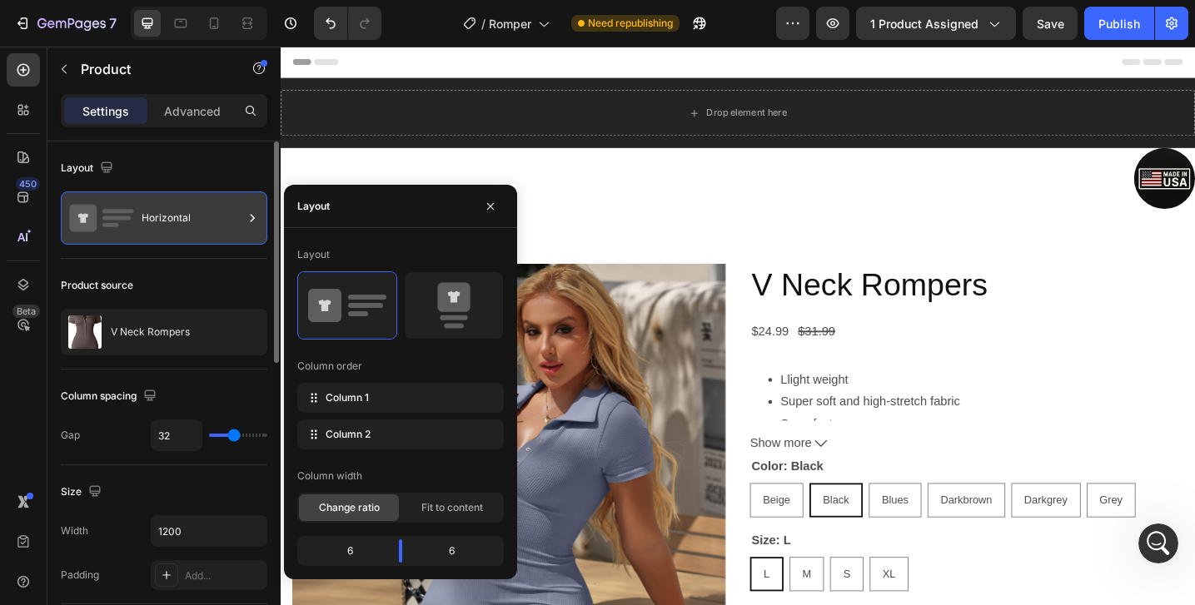
click at [177, 222] on div "Horizontal" at bounding box center [193, 218] width 102 height 38
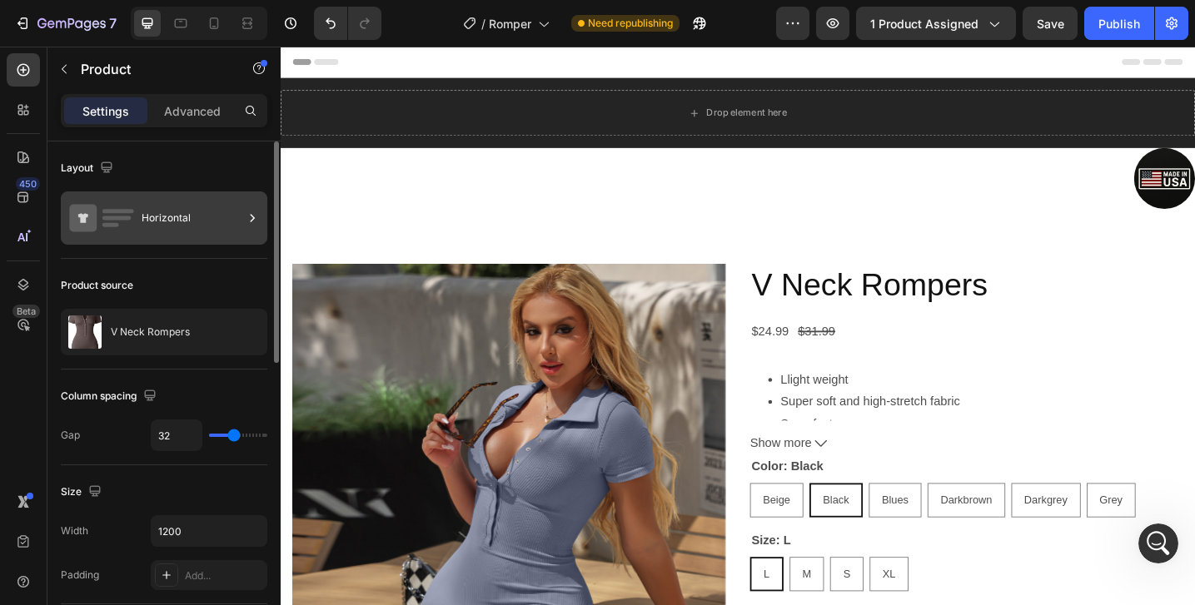
click at [170, 225] on div "Horizontal" at bounding box center [193, 218] width 102 height 38
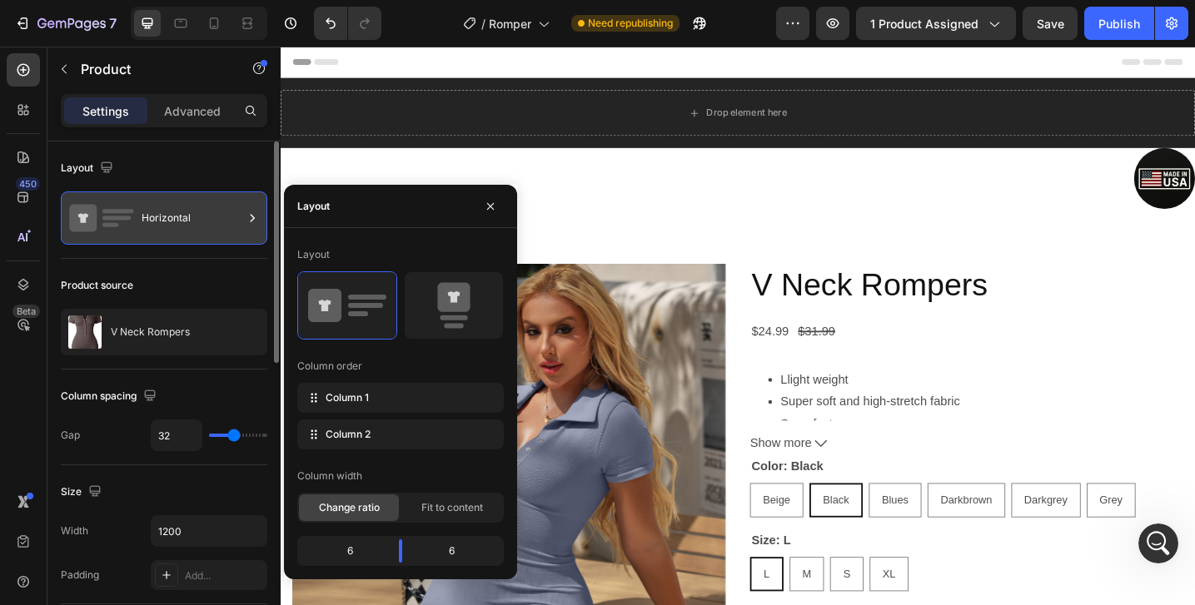
click at [170, 225] on div "Horizontal" at bounding box center [193, 218] width 102 height 38
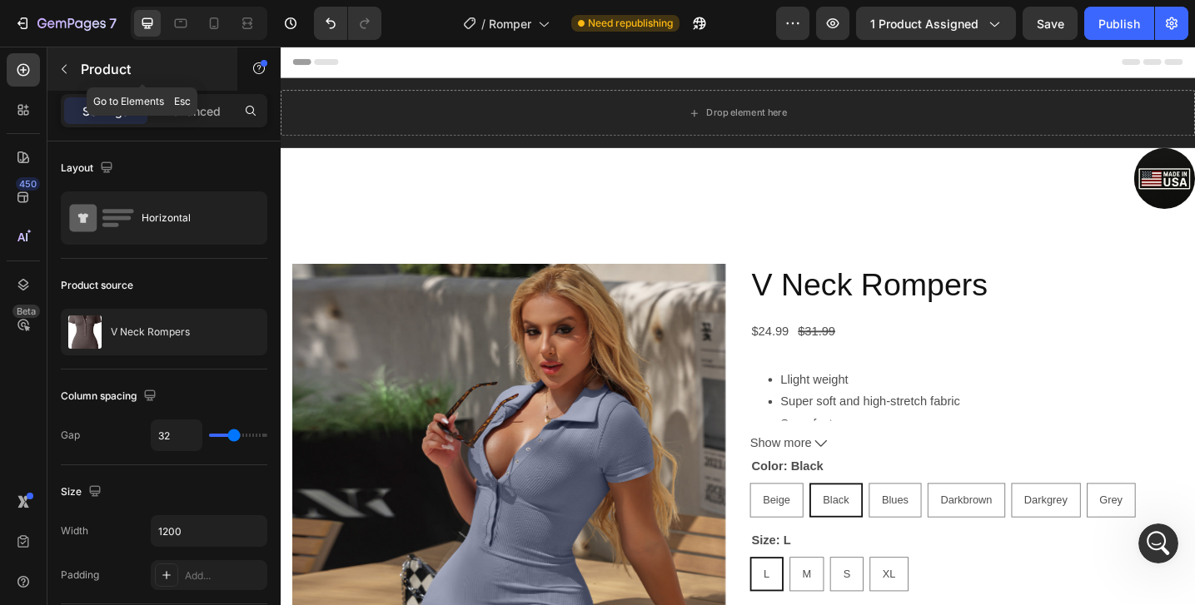
click at [67, 65] on icon "button" at bounding box center [63, 68] width 13 height 13
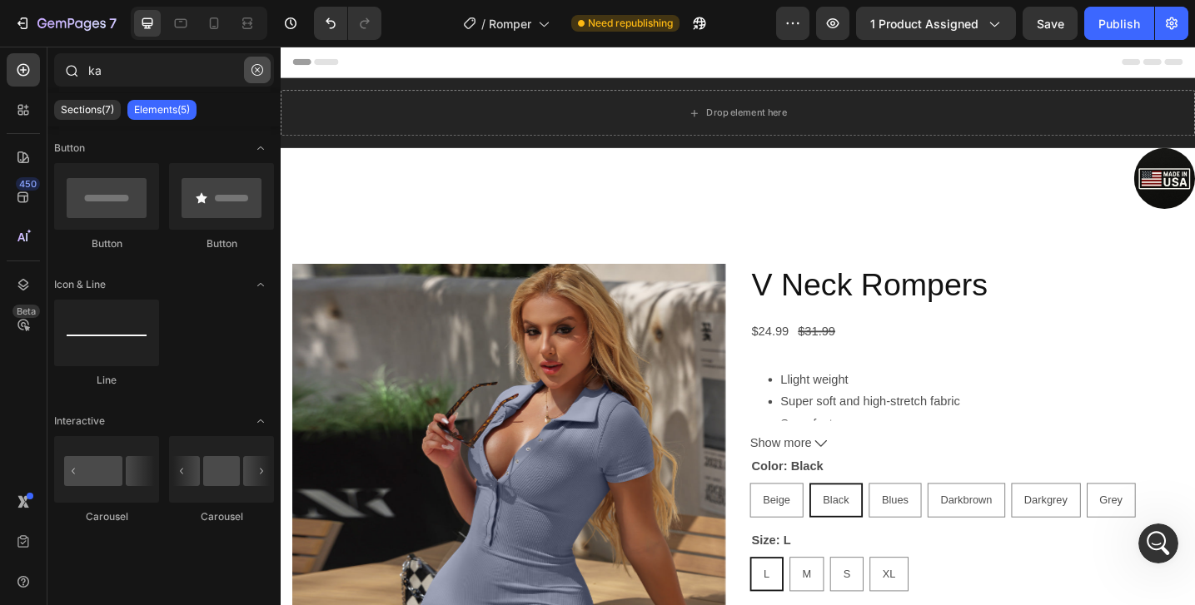
click at [247, 67] on button "button" at bounding box center [257, 70] width 27 height 27
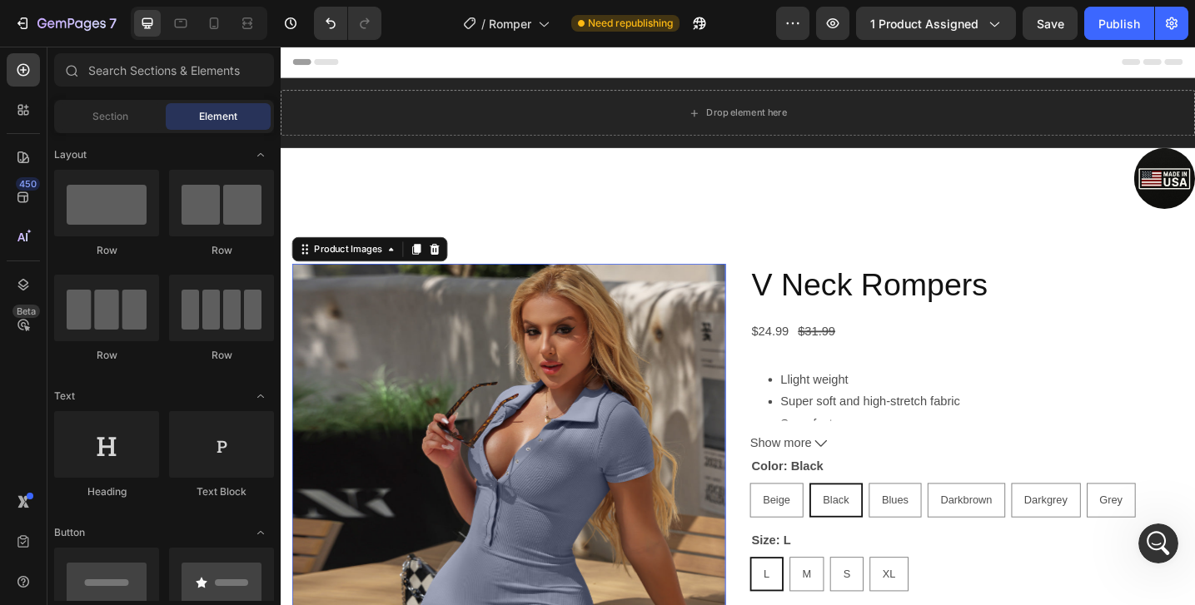
click at [502, 367] on img at bounding box center [530, 521] width 474 height 474
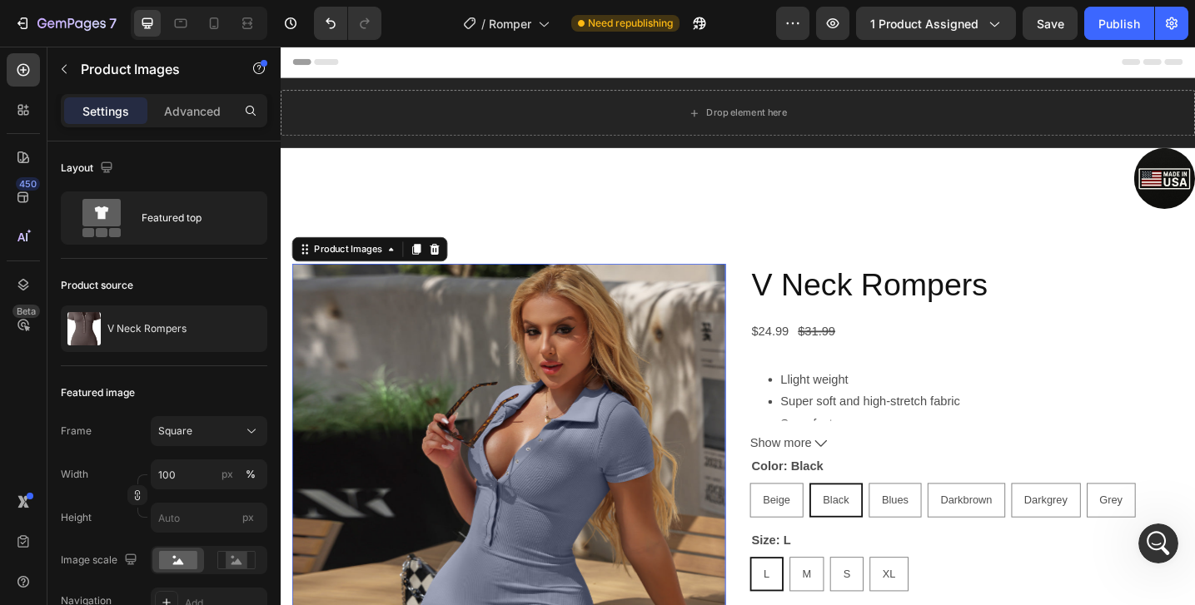
click at [492, 382] on img at bounding box center [530, 521] width 474 height 474
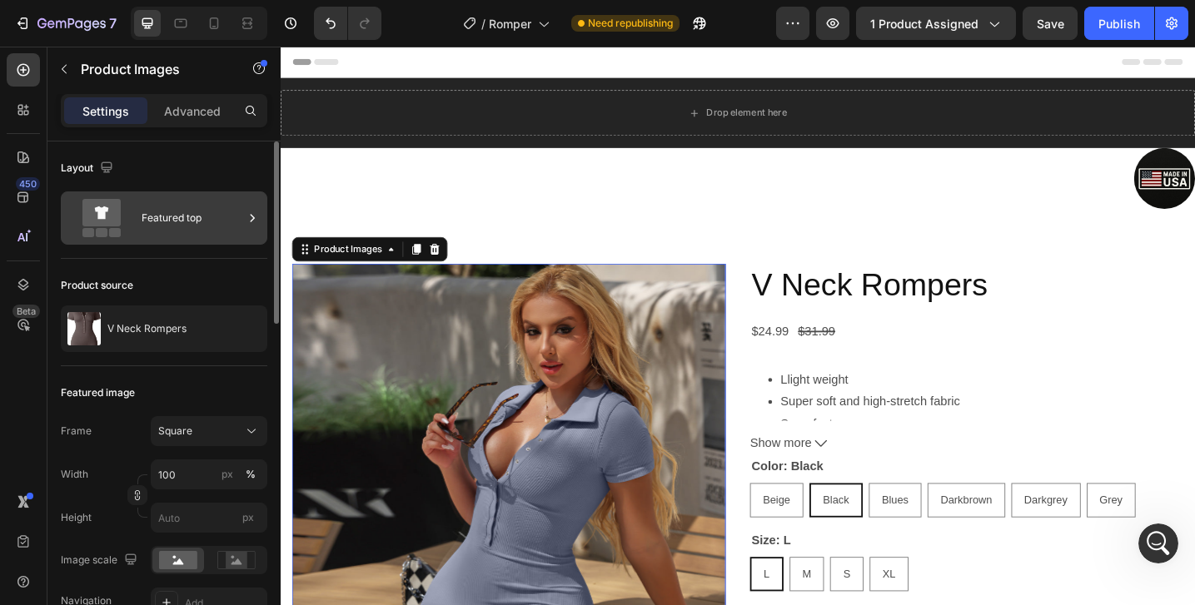
click at [228, 233] on div "Featured top" at bounding box center [193, 218] width 102 height 38
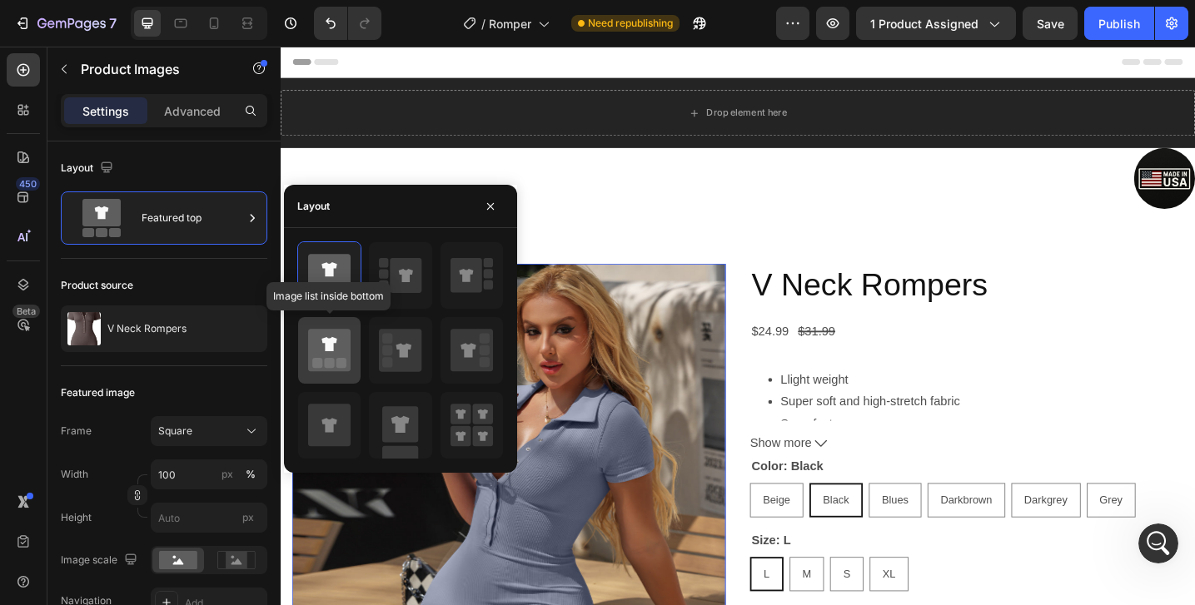
click at [351, 344] on div at bounding box center [329, 350] width 62 height 67
click at [319, 351] on icon at bounding box center [329, 350] width 42 height 42
click at [320, 348] on icon at bounding box center [329, 350] width 42 height 42
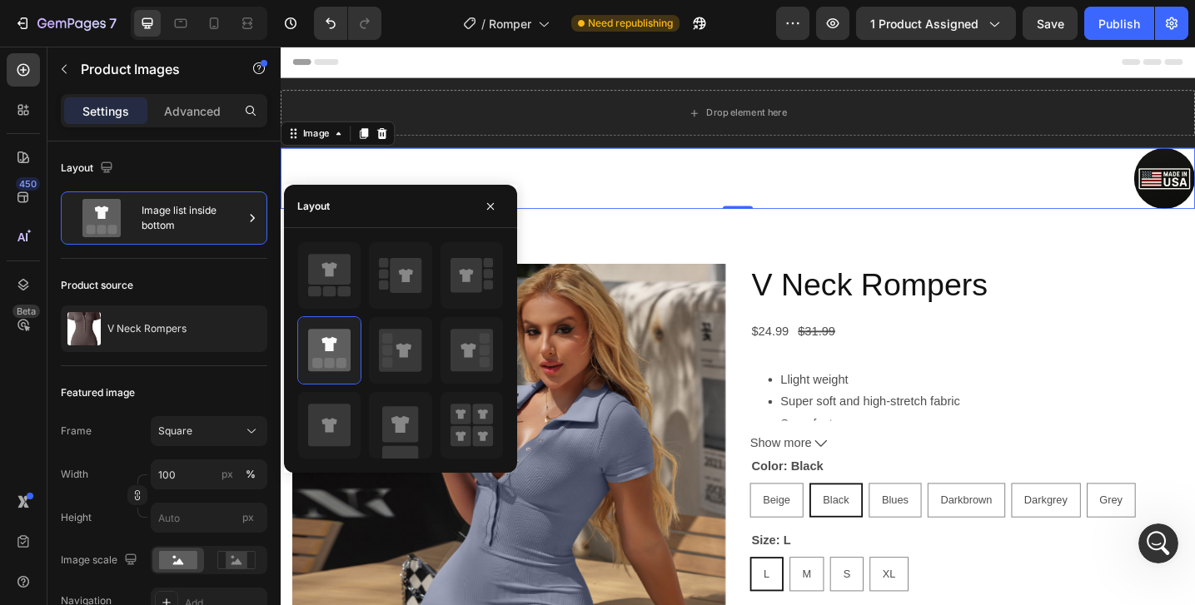
click at [624, 209] on div at bounding box center [780, 190] width 999 height 67
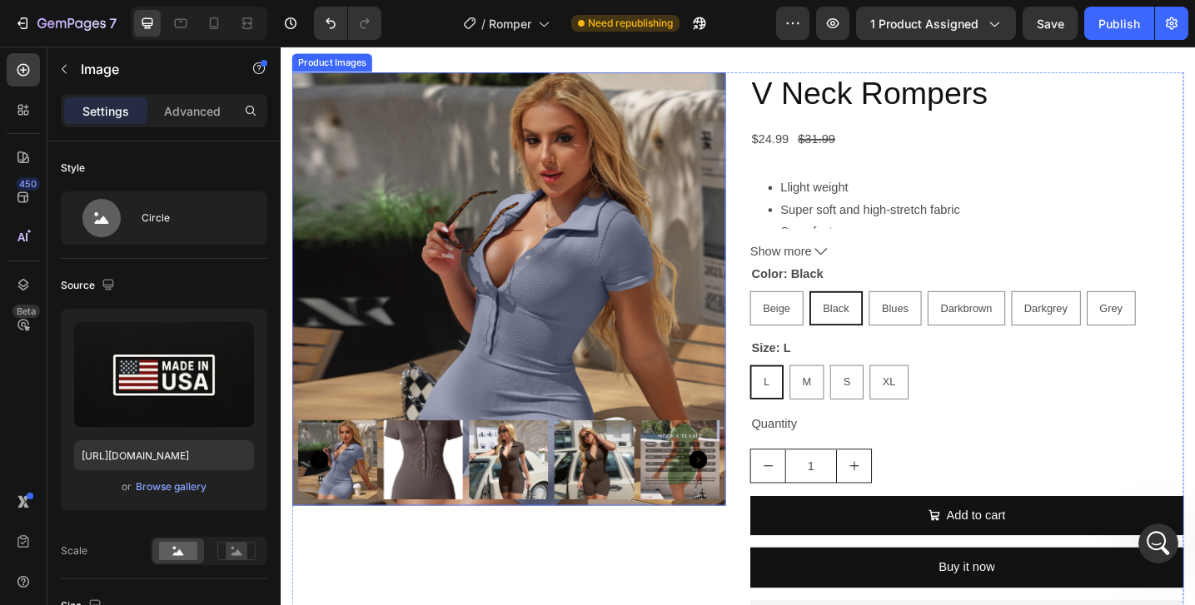
scroll to position [209, 0]
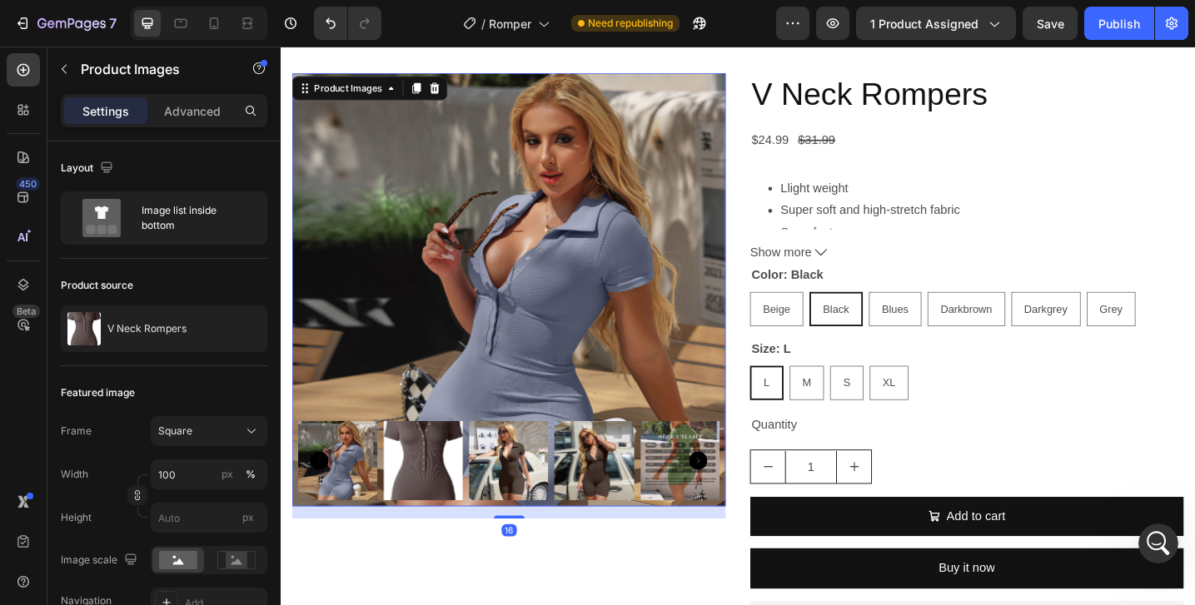
click at [609, 303] on img at bounding box center [530, 312] width 474 height 474
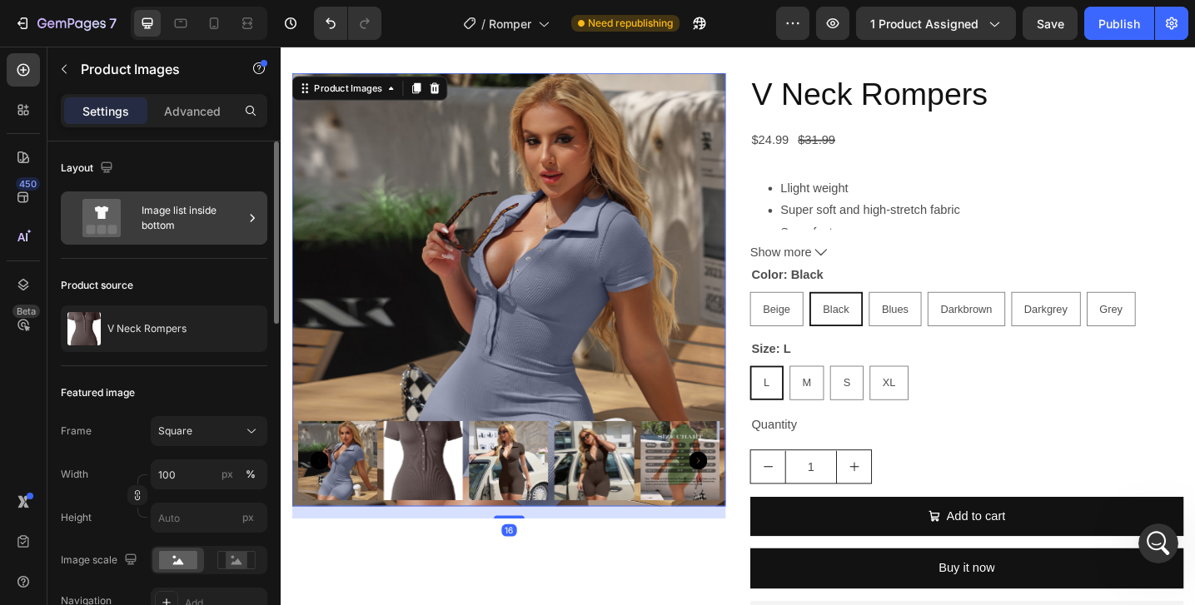
click at [196, 202] on div "Image list inside bottom" at bounding box center [193, 218] width 102 height 38
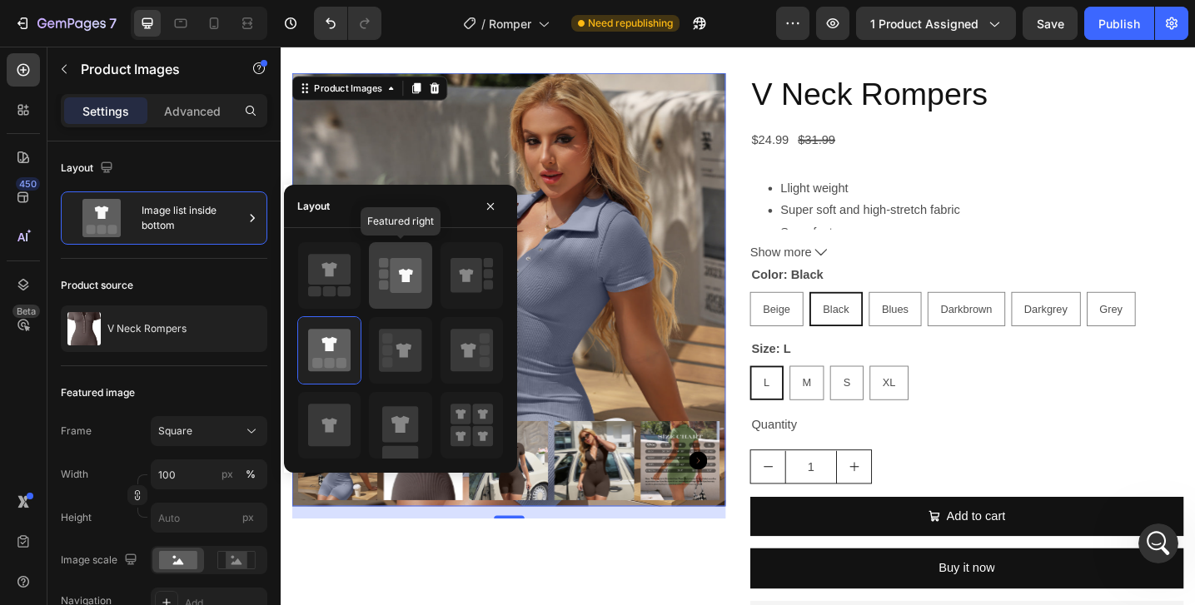
click at [403, 276] on icon at bounding box center [406, 275] width 14 height 13
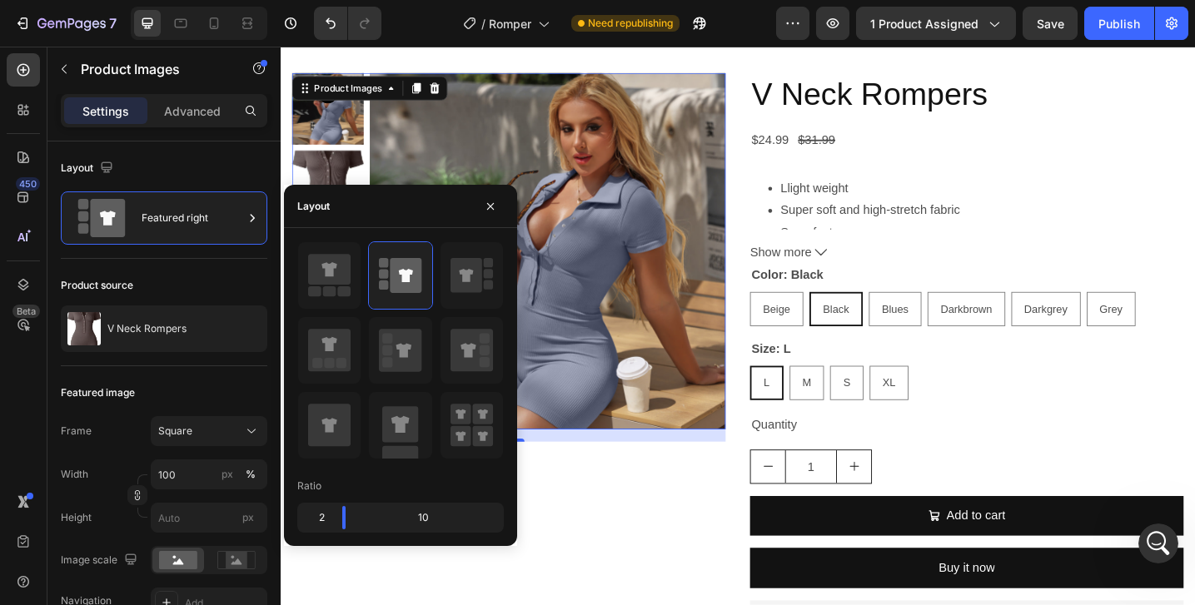
click at [616, 293] on img at bounding box center [573, 270] width 390 height 390
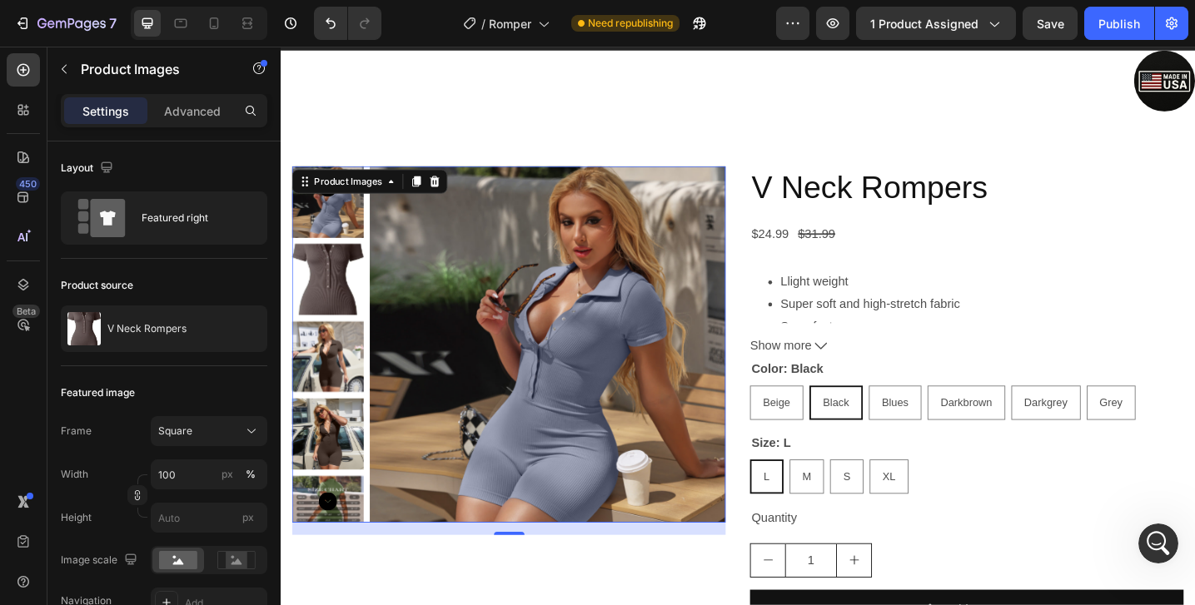
scroll to position [104, 0]
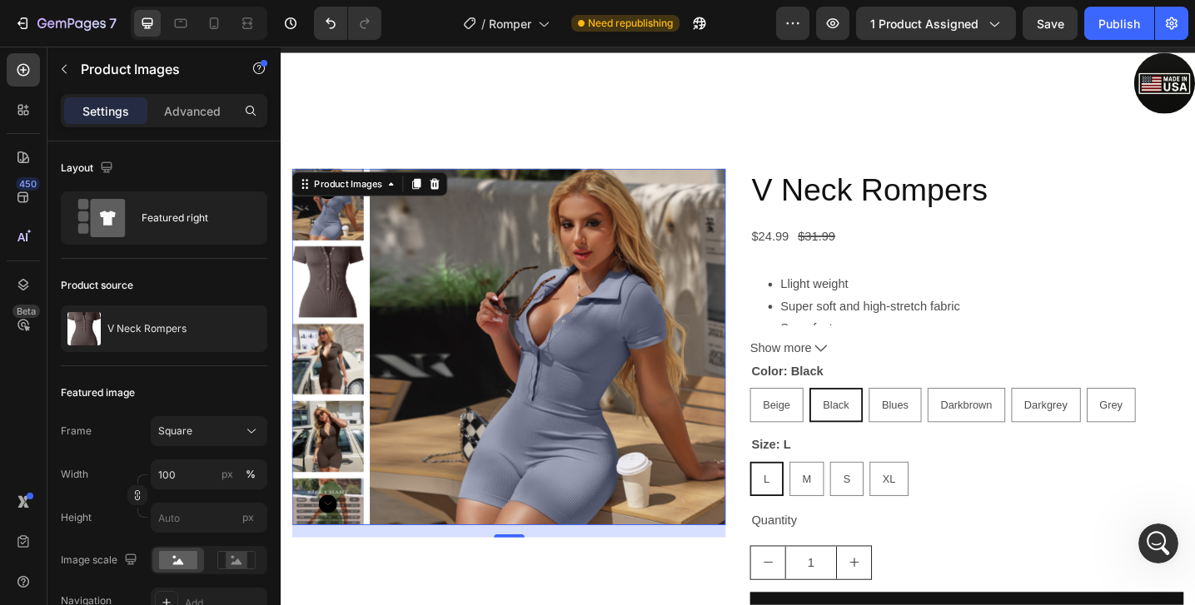
click at [461, 277] on img at bounding box center [573, 375] width 390 height 390
click at [339, 271] on img at bounding box center [332, 304] width 78 height 78
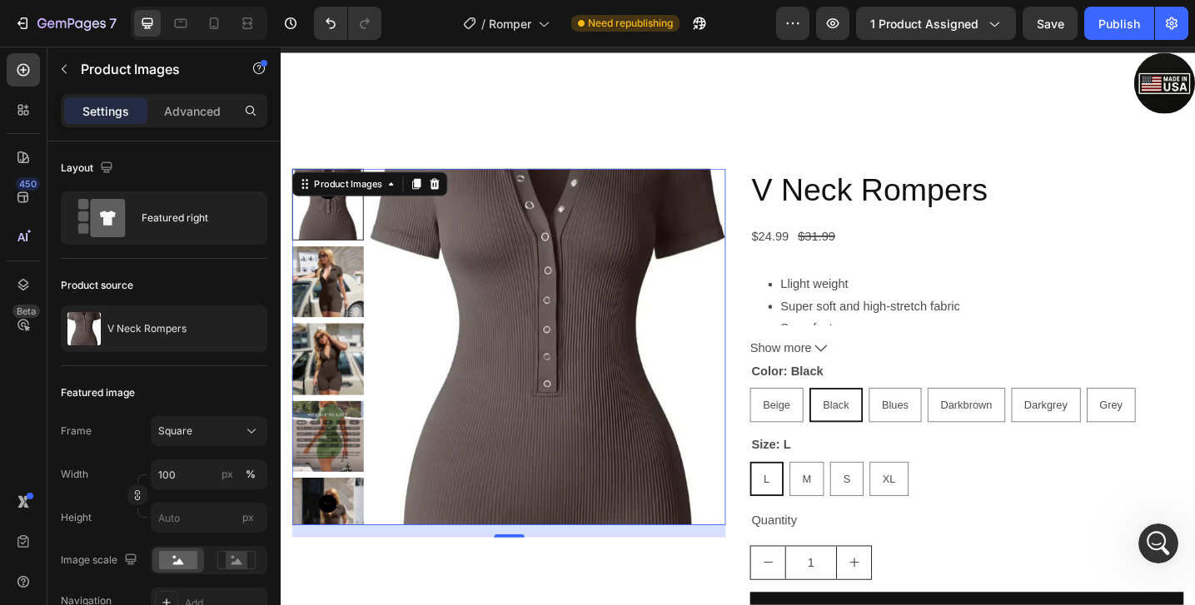
click at [338, 275] on img at bounding box center [332, 304] width 78 height 78
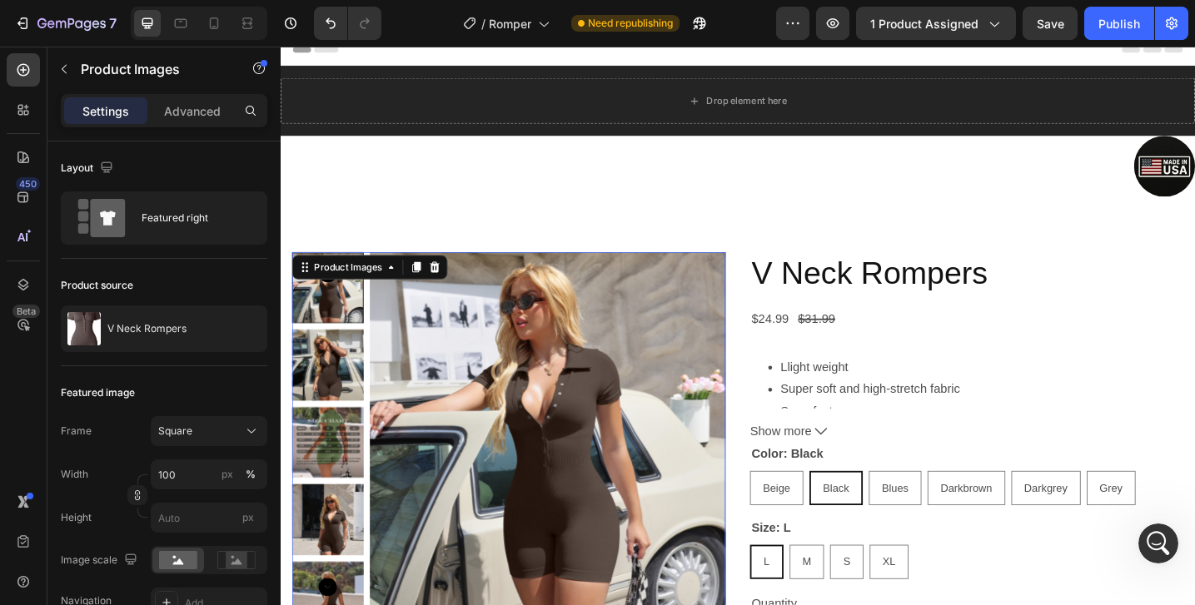
scroll to position [0, 0]
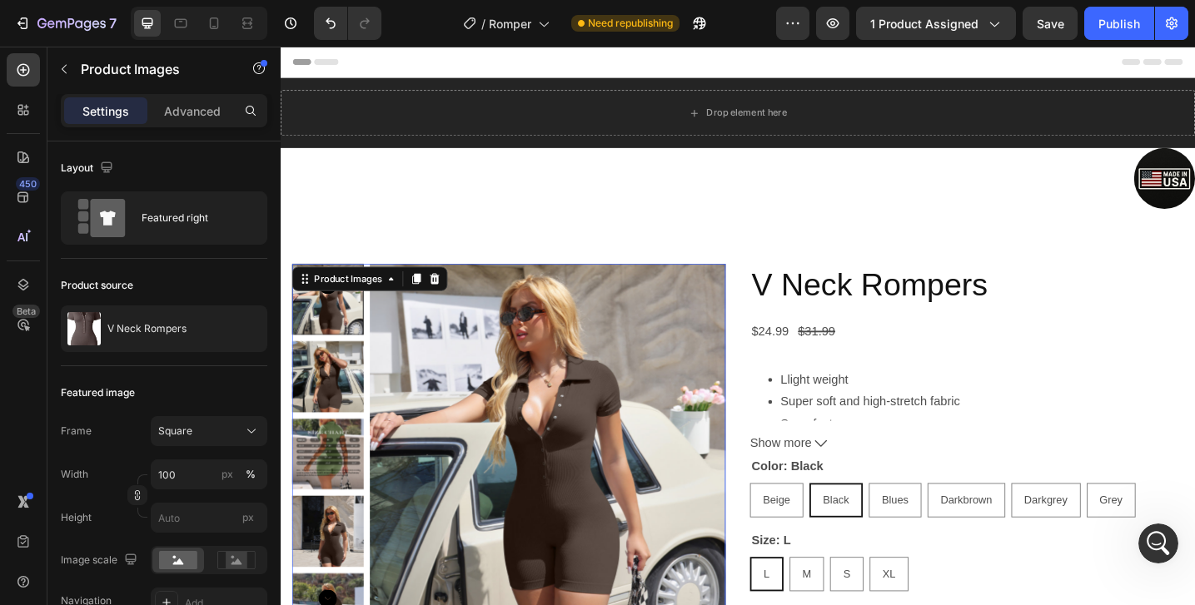
click at [337, 379] on img at bounding box center [332, 408] width 78 height 78
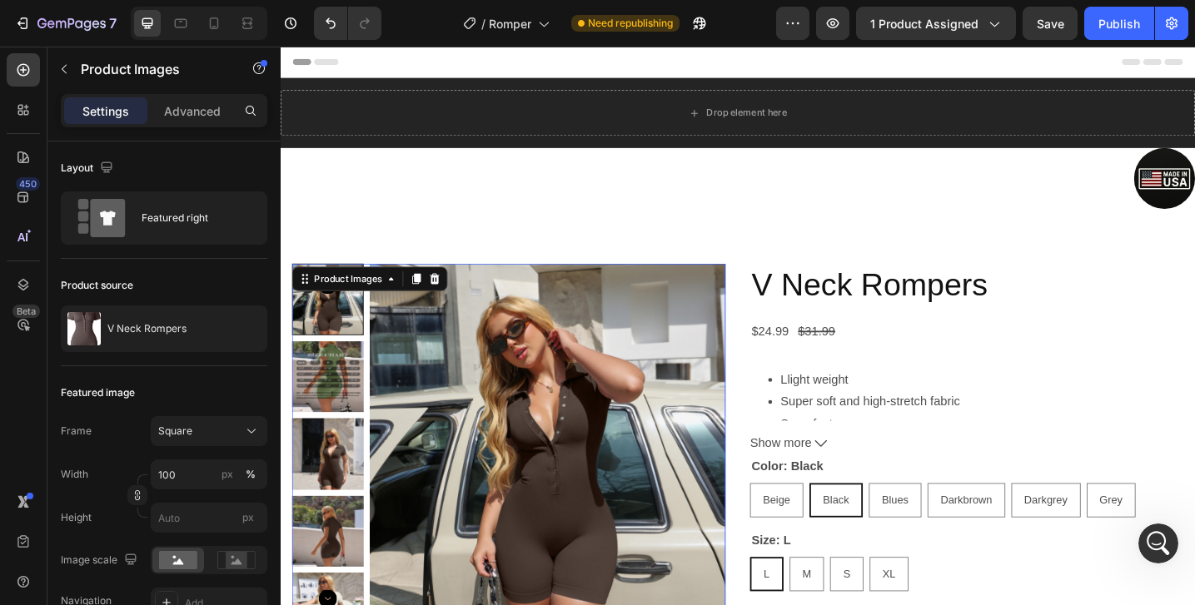
click at [336, 359] on div at bounding box center [332, 323] width 78 height 78
click at [336, 388] on img at bounding box center [332, 408] width 78 height 78
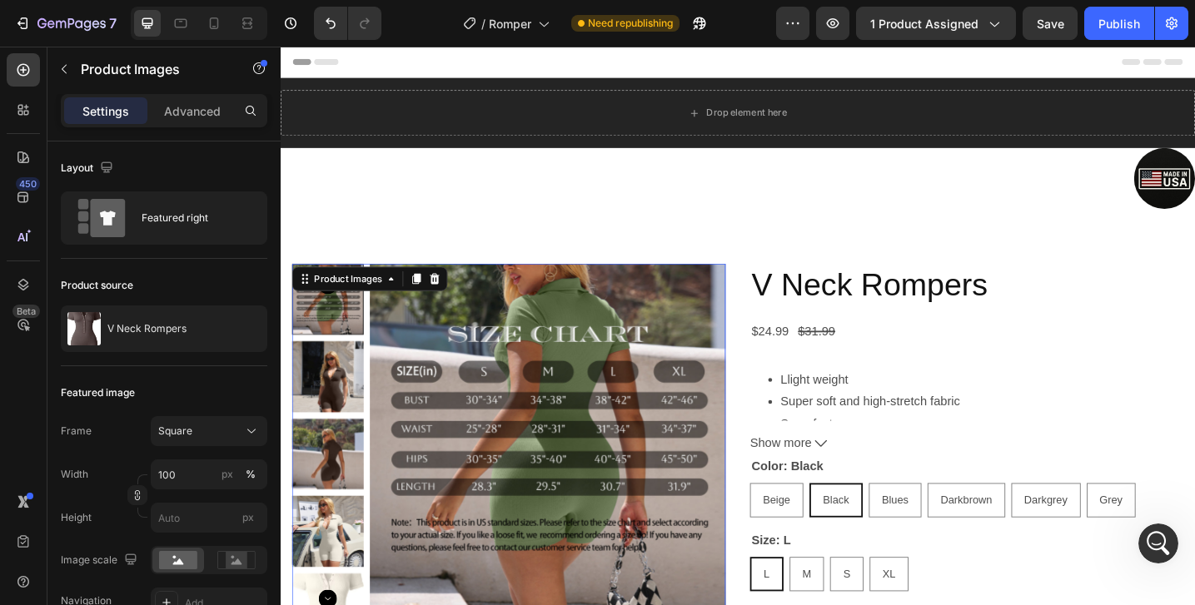
click at [336, 415] on img at bounding box center [332, 408] width 78 height 78
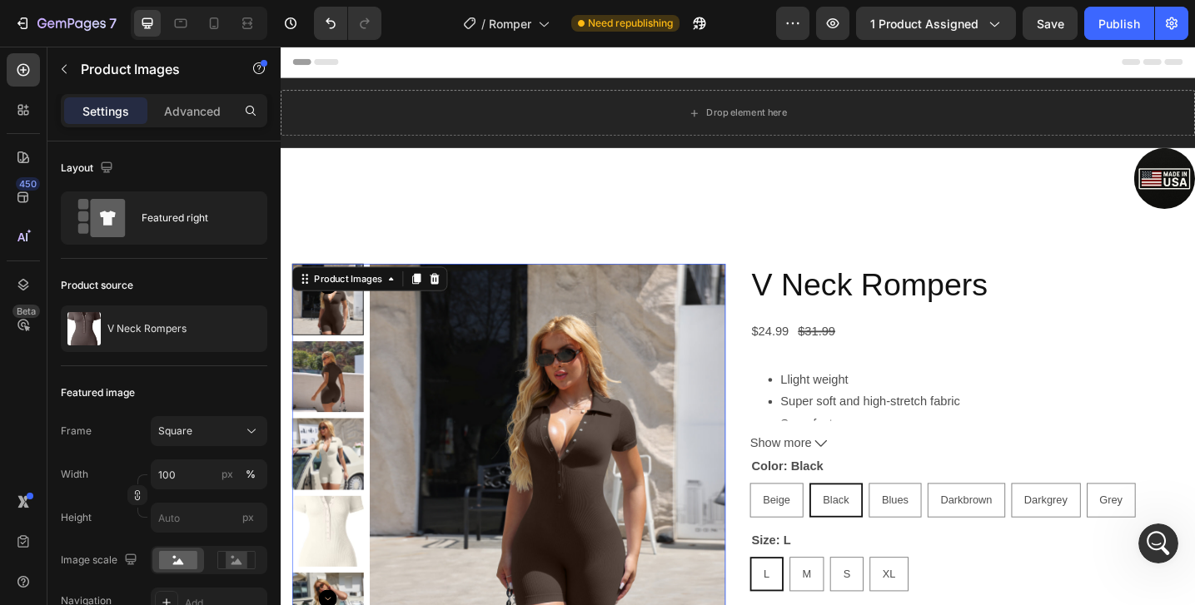
click at [334, 464] on img at bounding box center [332, 491] width 78 height 77
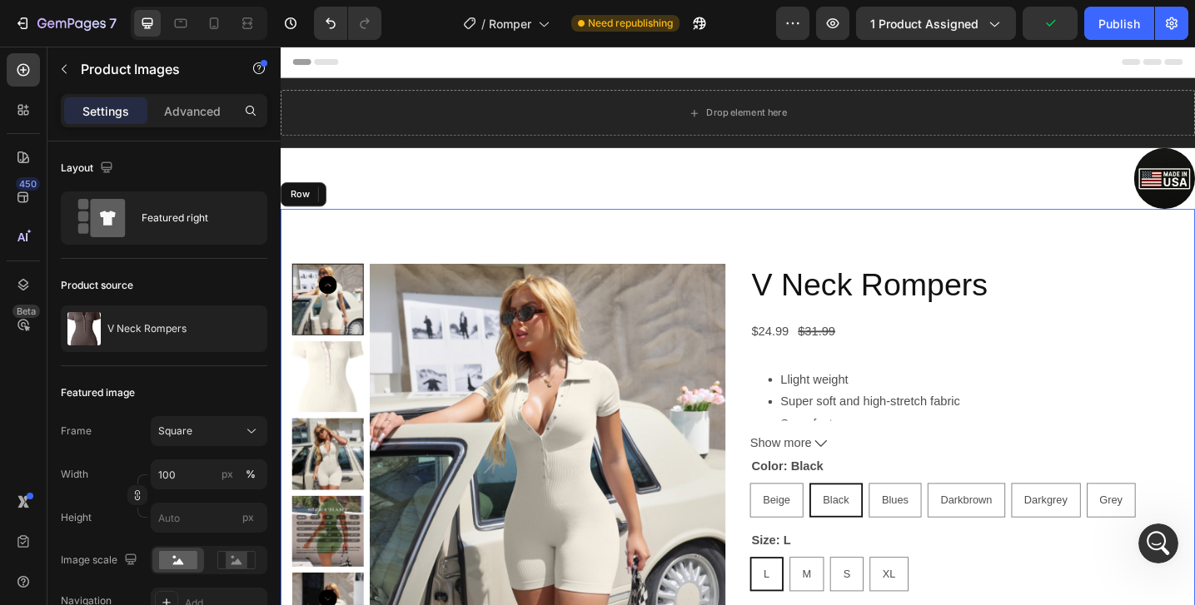
click at [478, 246] on div "Product Images 16 V Neck Rompers Product Title $24.99 Product Price Product Pri…" at bounding box center [780, 599] width 999 height 750
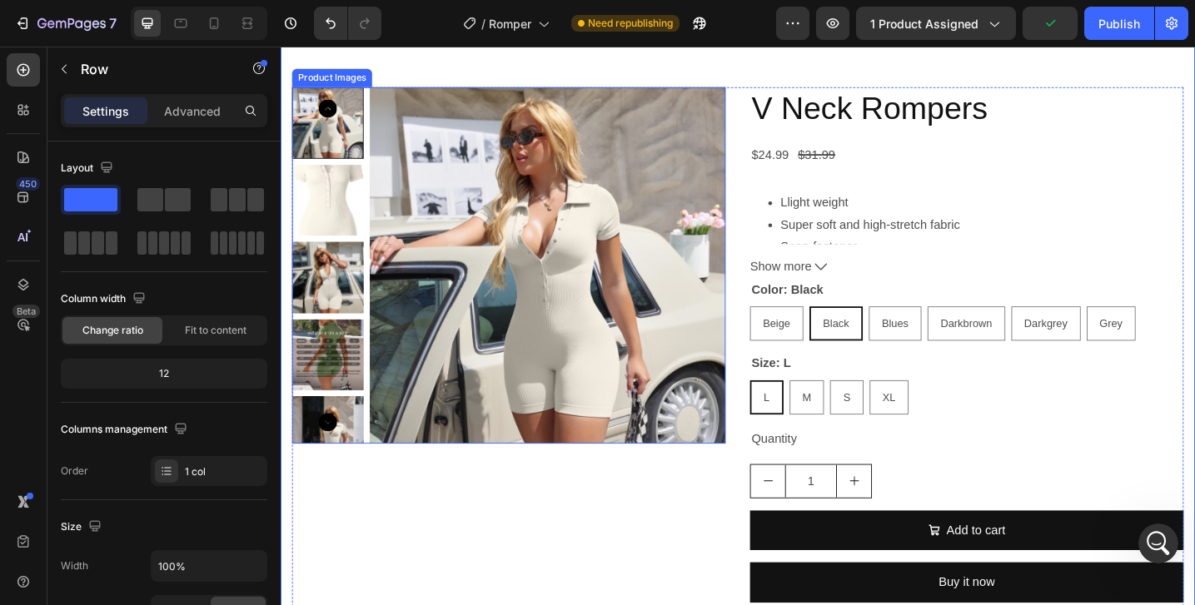
scroll to position [216, 0]
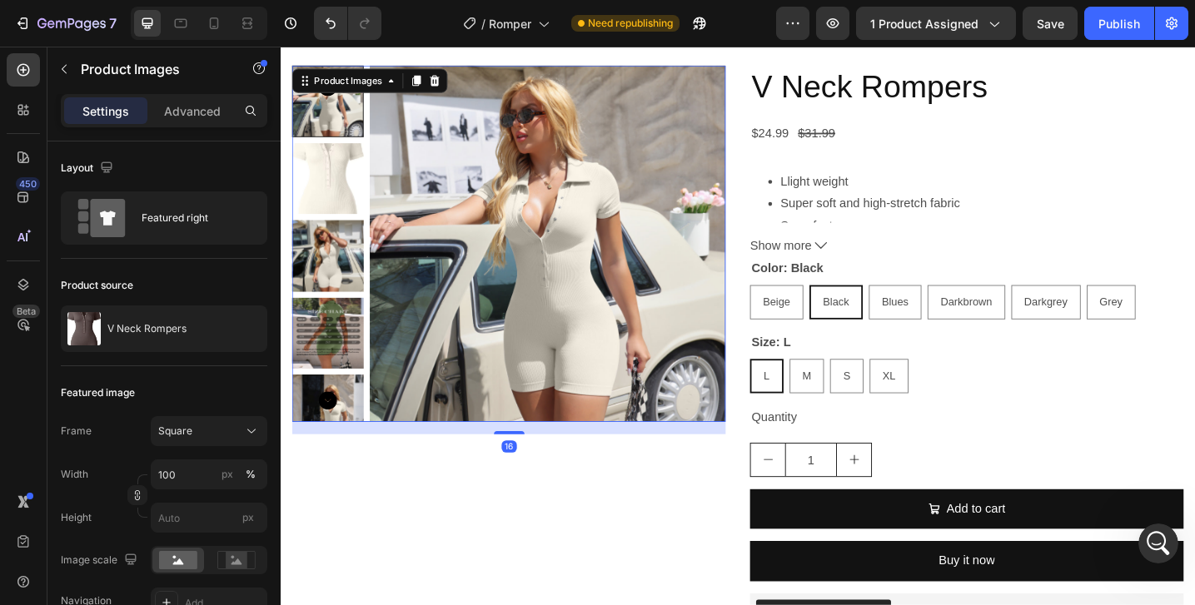
click at [461, 285] on img at bounding box center [573, 262] width 390 height 390
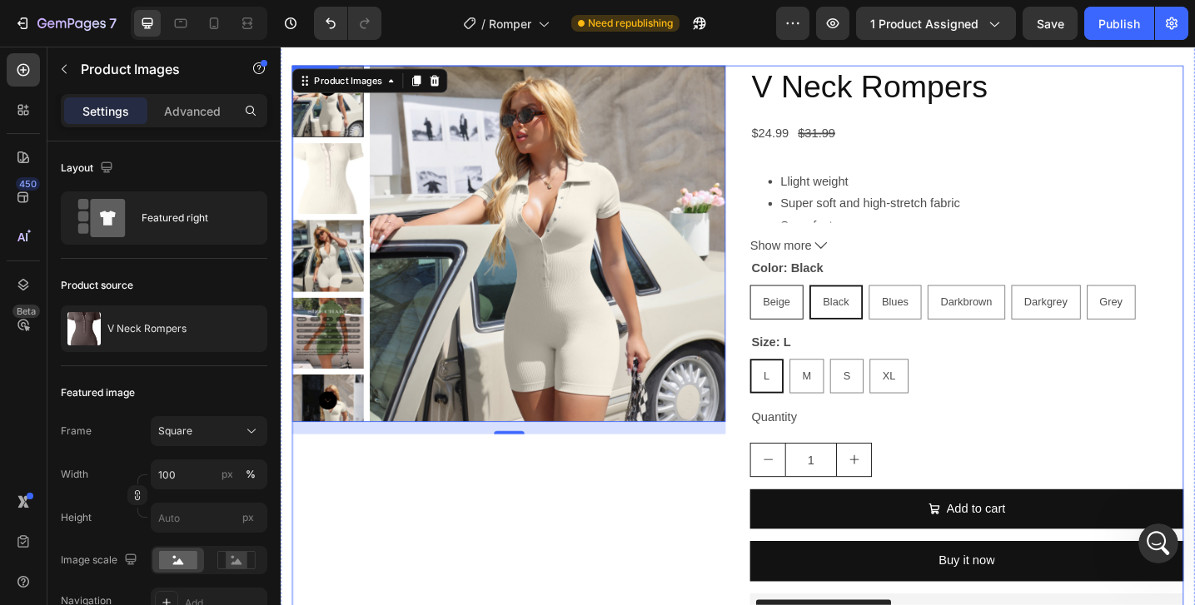
click at [820, 335] on div "Beige" at bounding box center [822, 326] width 57 height 34
click at [793, 307] on input "Beige Beige Beige" at bounding box center [793, 306] width 1 height 1
radio input "true"
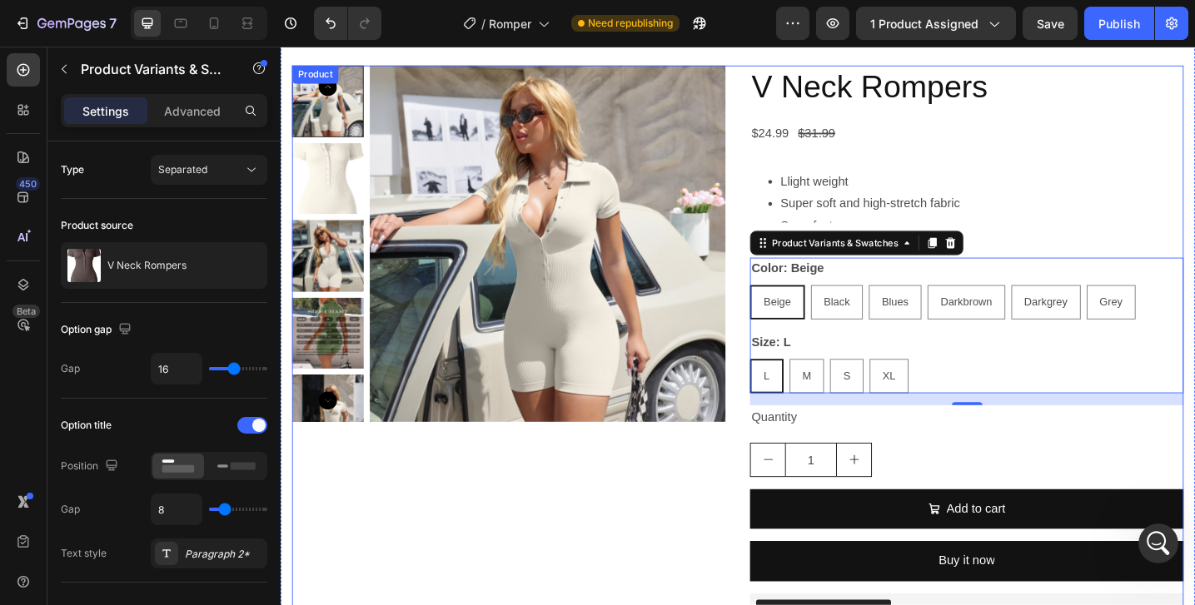
click at [539, 555] on div "Product Images" at bounding box center [530, 382] width 474 height 630
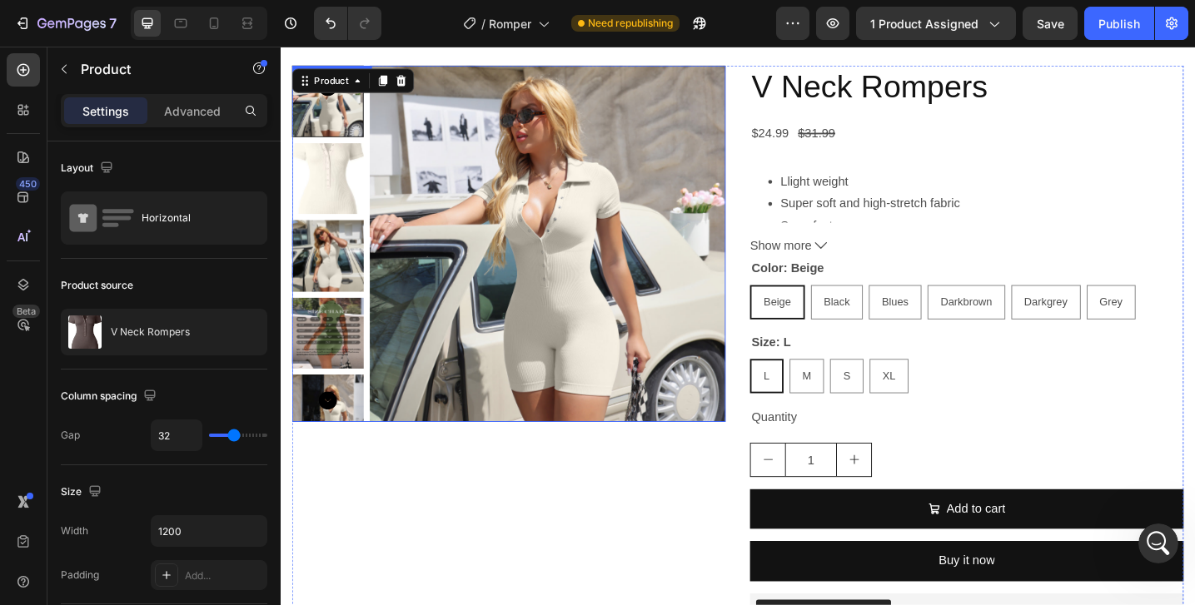
scroll to position [224, 0]
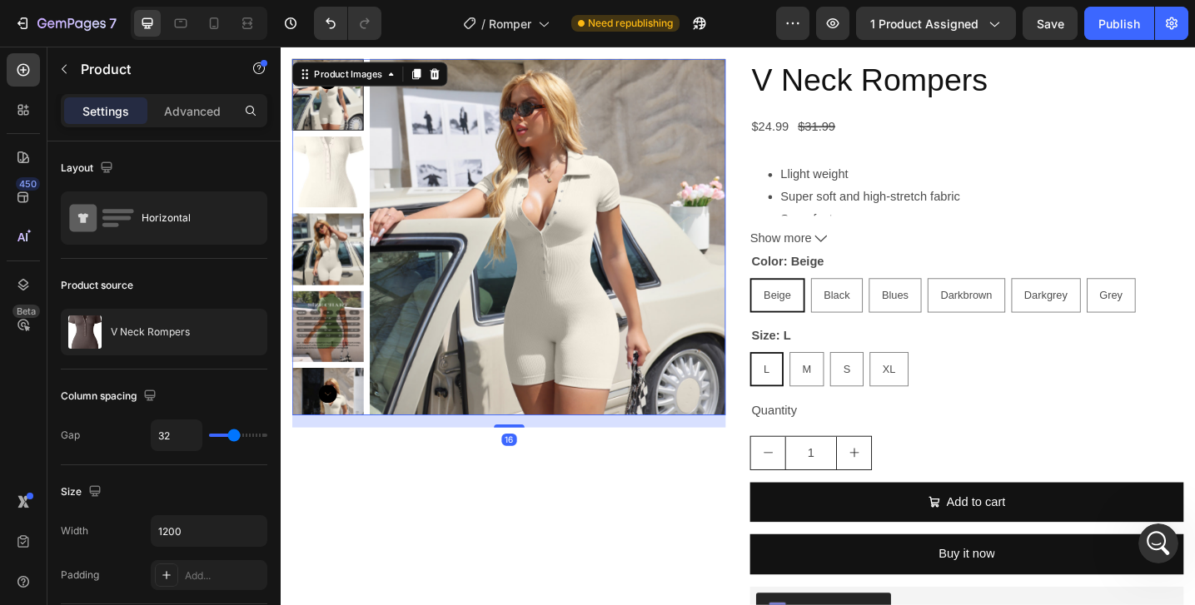
click at [316, 181] on img at bounding box center [332, 184] width 78 height 78
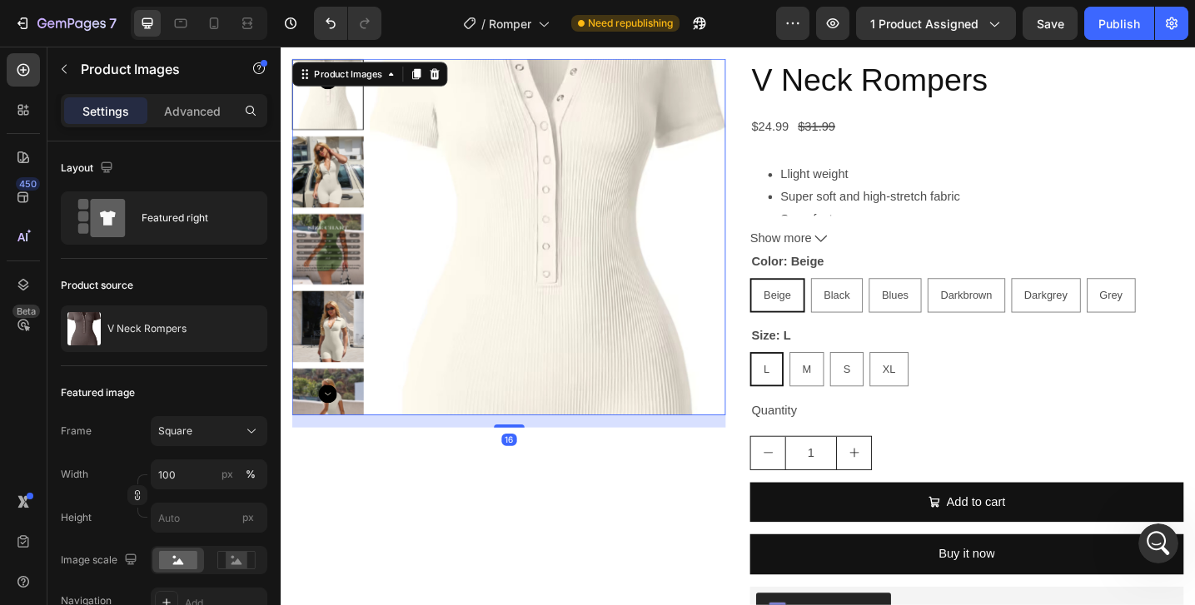
click at [329, 250] on img at bounding box center [332, 268] width 78 height 78
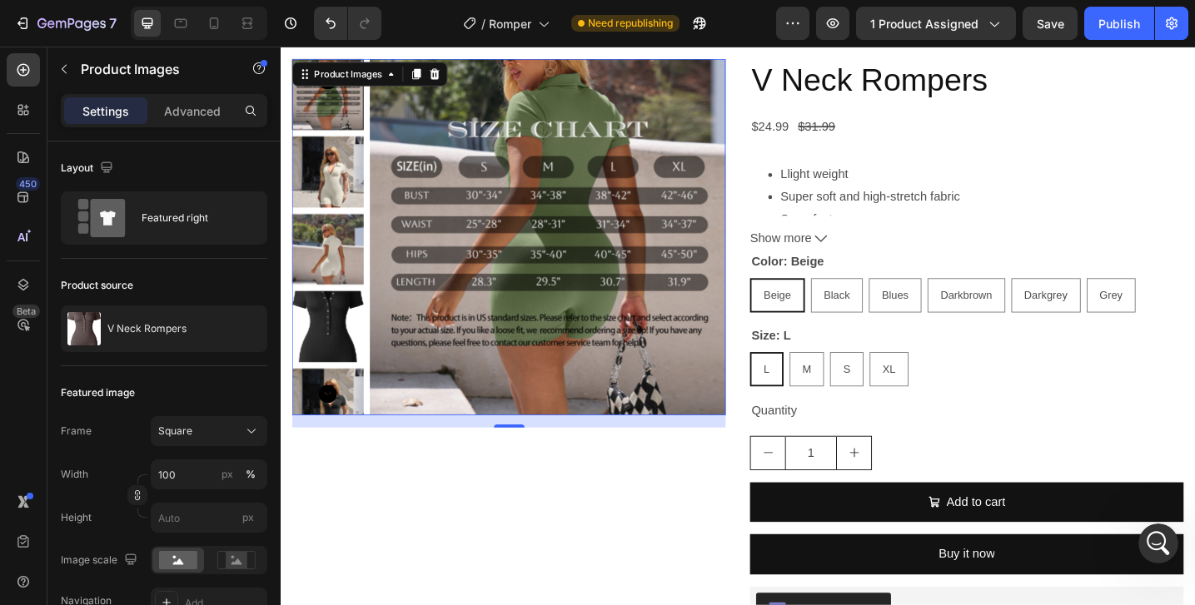
click at [337, 268] on img at bounding box center [332, 268] width 78 height 78
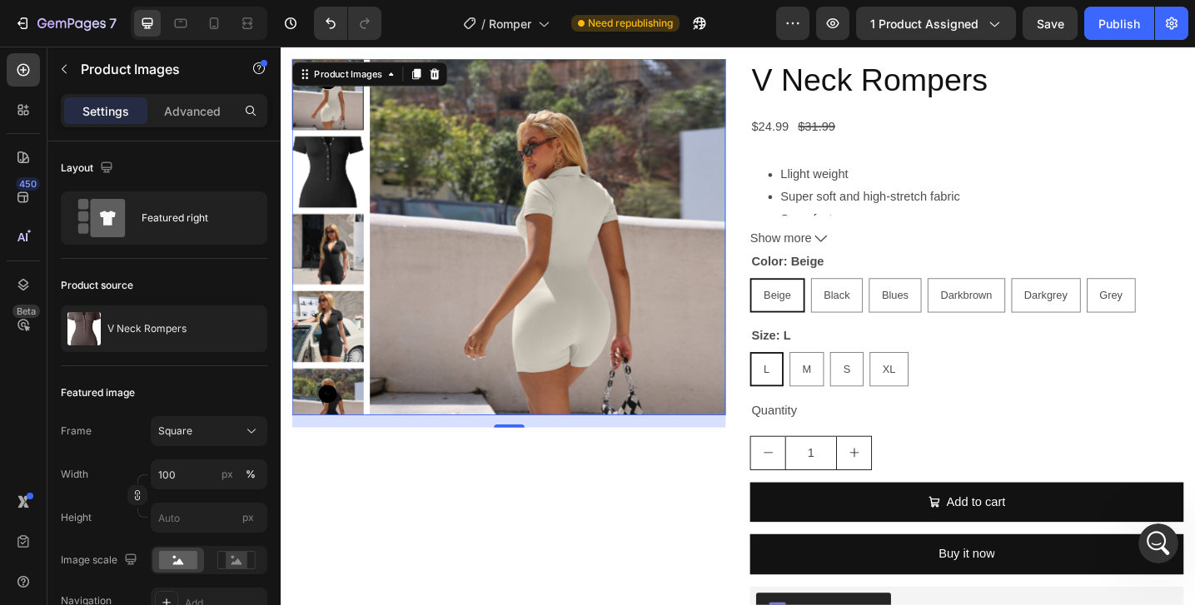
click at [331, 297] on img at bounding box center [332, 268] width 78 height 78
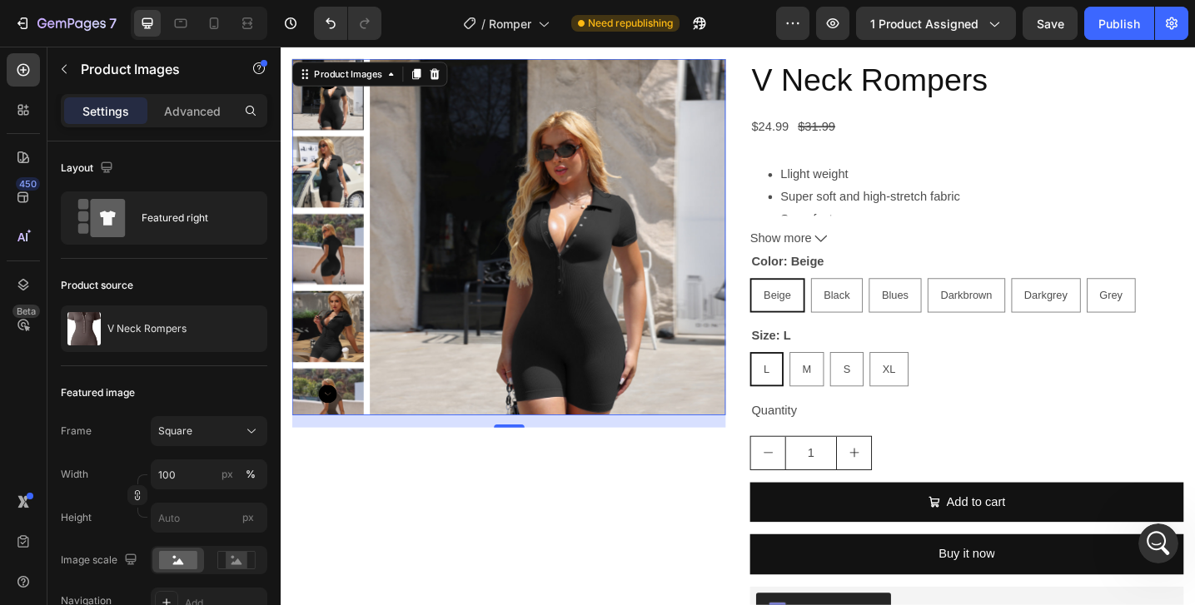
click at [334, 329] on img at bounding box center [332, 353] width 78 height 78
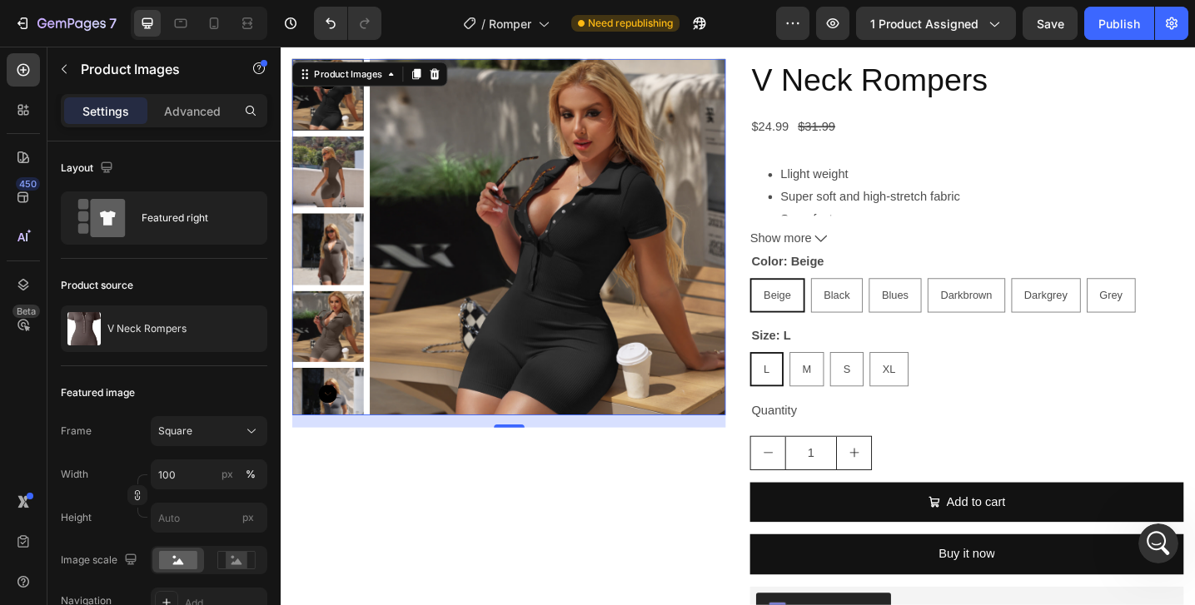
scroll to position [0, 0]
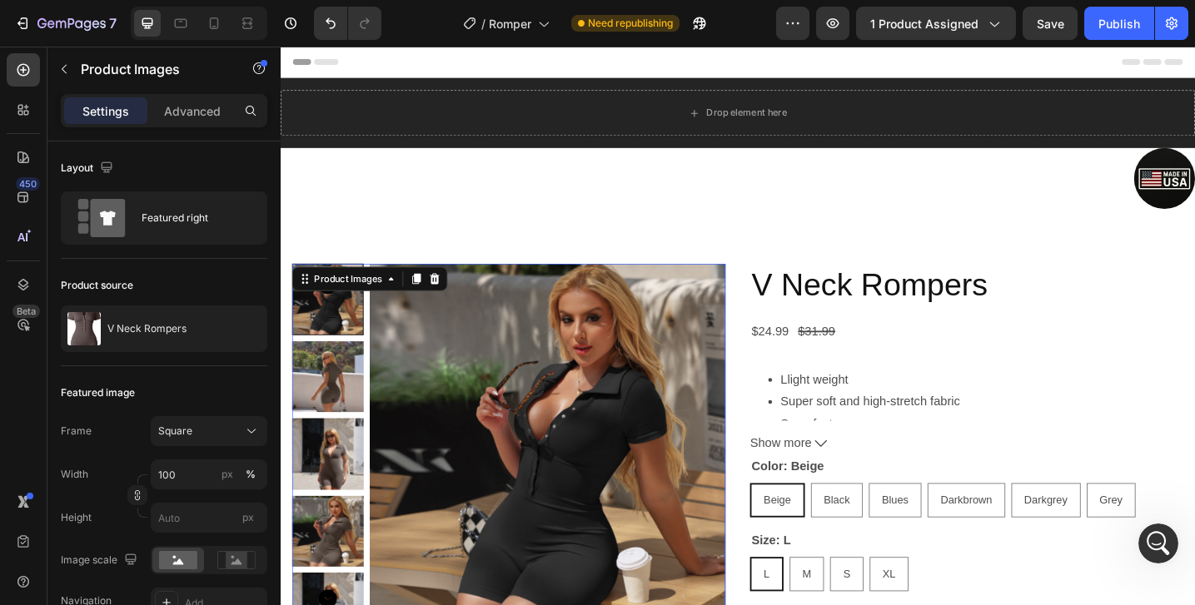
click at [329, 333] on div at bounding box center [332, 323] width 78 height 78
click at [335, 390] on img at bounding box center [332, 408] width 78 height 78
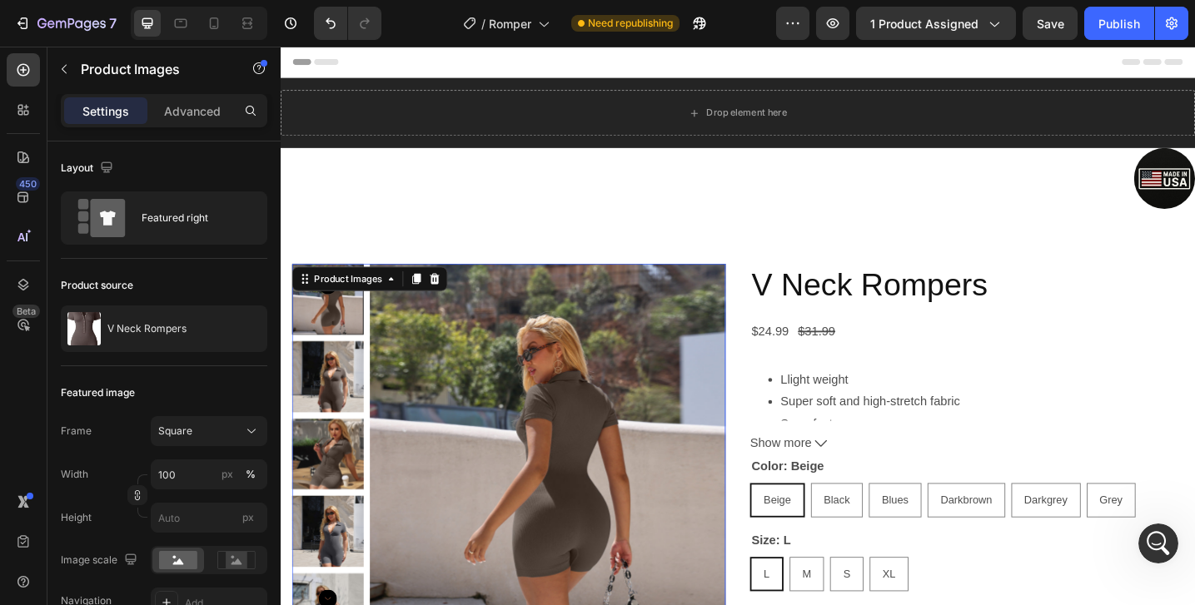
click at [341, 444] on img at bounding box center [332, 408] width 78 height 78
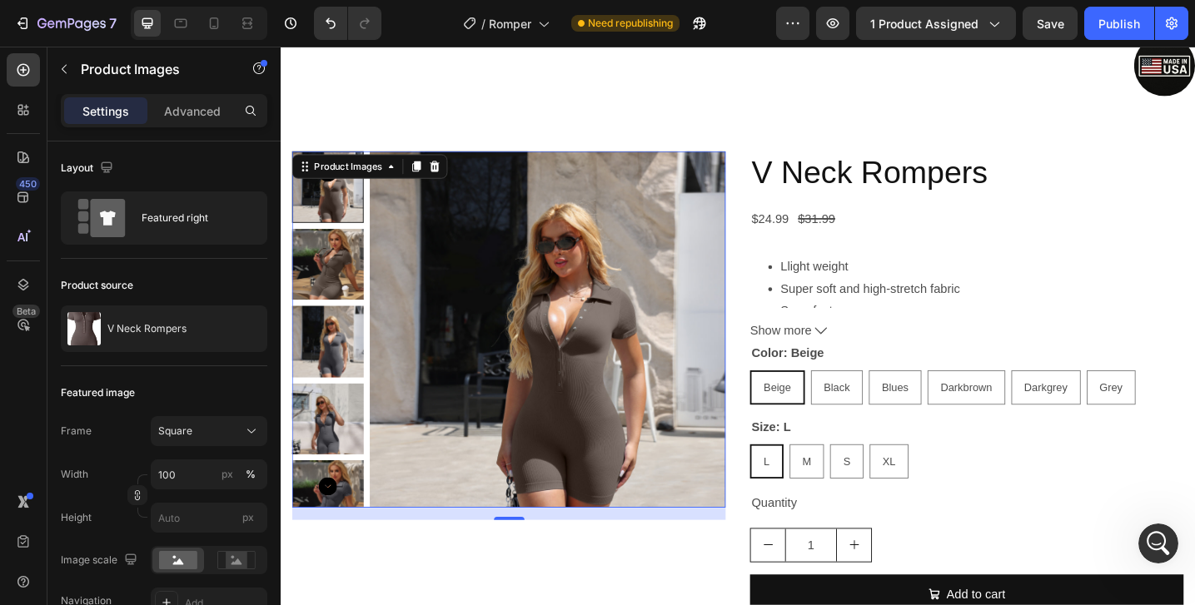
scroll to position [137, 0]
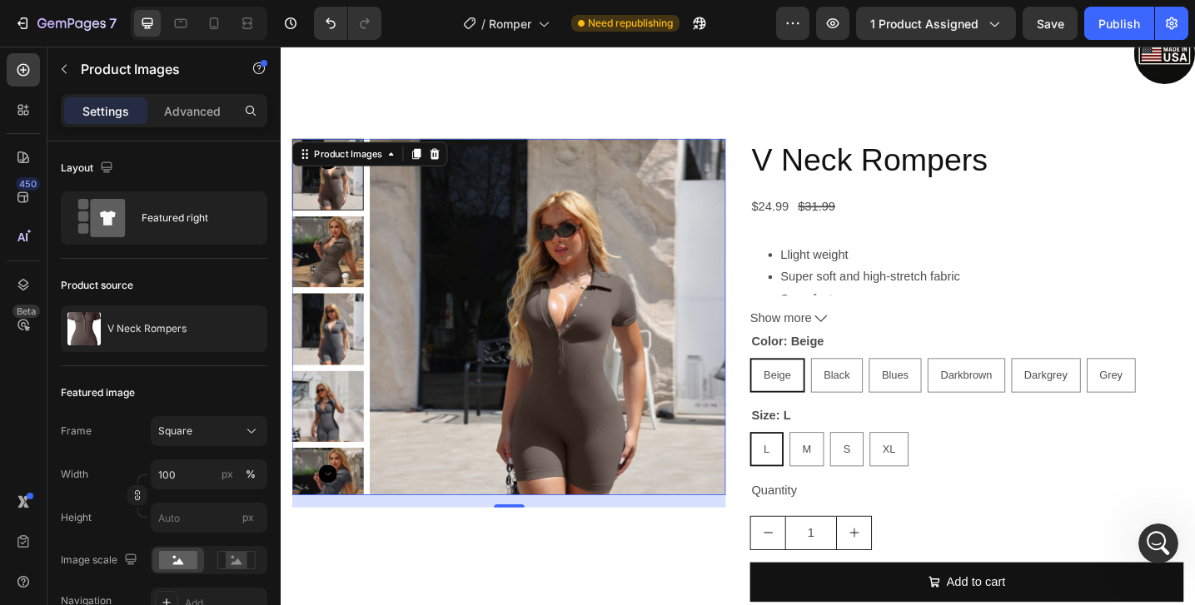
click at [340, 462] on img at bounding box center [332, 440] width 78 height 78
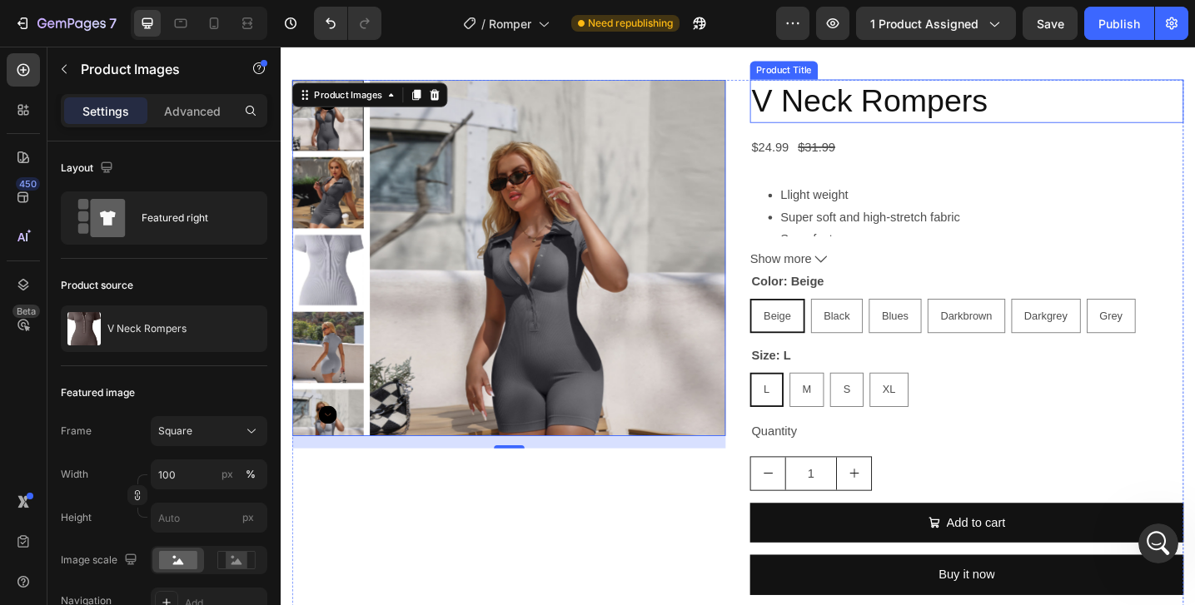
scroll to position [0, 0]
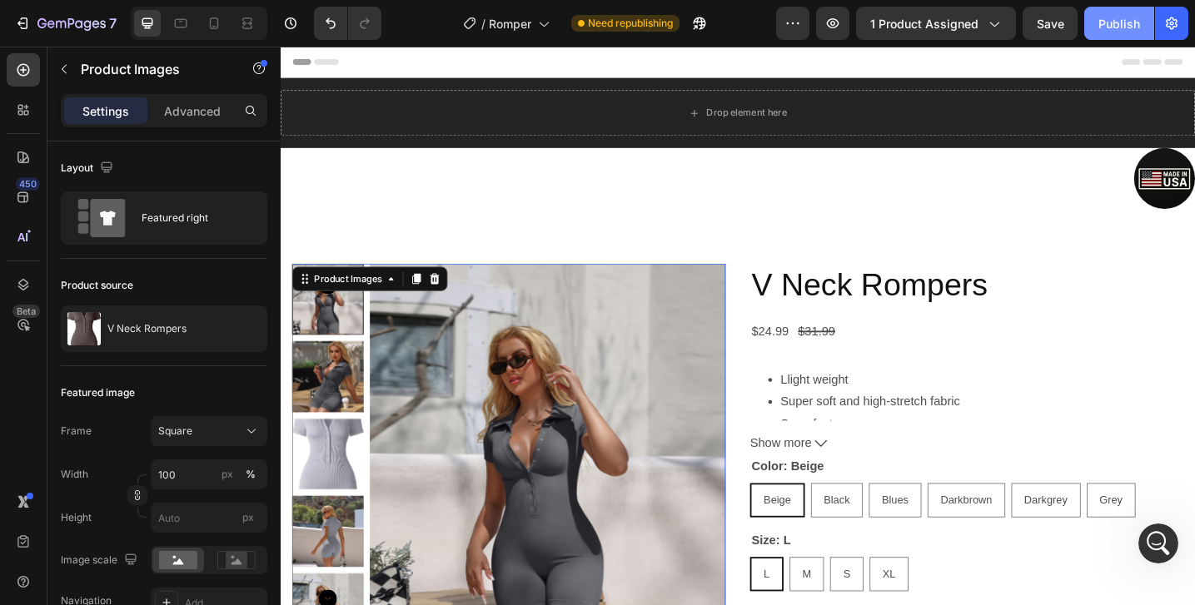
click at [1107, 12] on button "Publish" at bounding box center [1119, 23] width 70 height 33
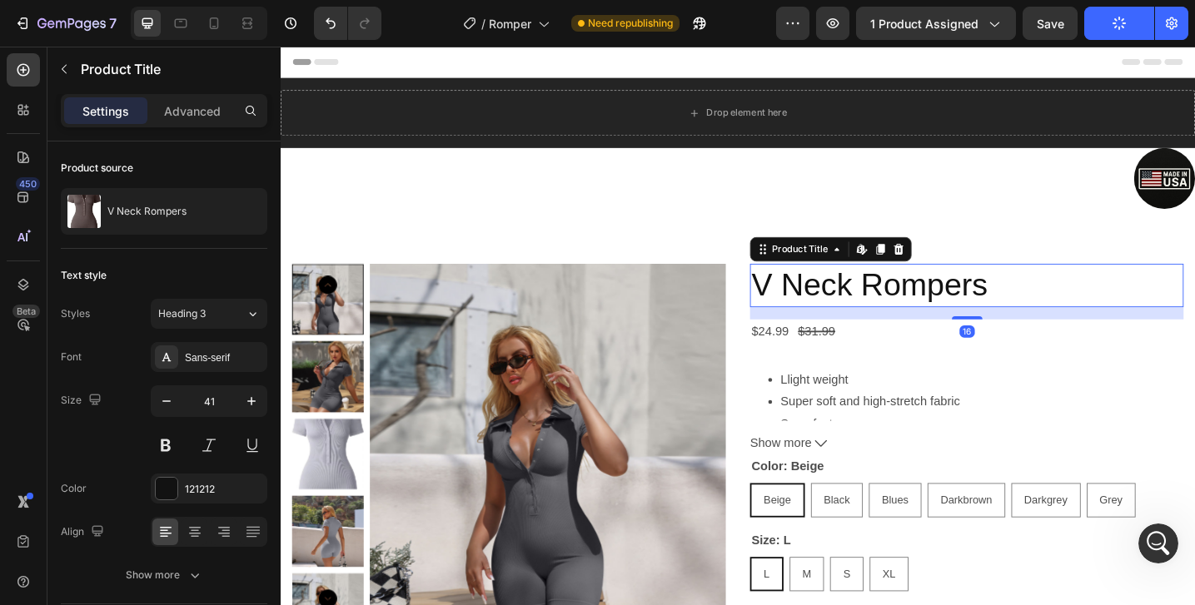
click at [851, 309] on h2 "V Neck Rompers" at bounding box center [1030, 307] width 474 height 47
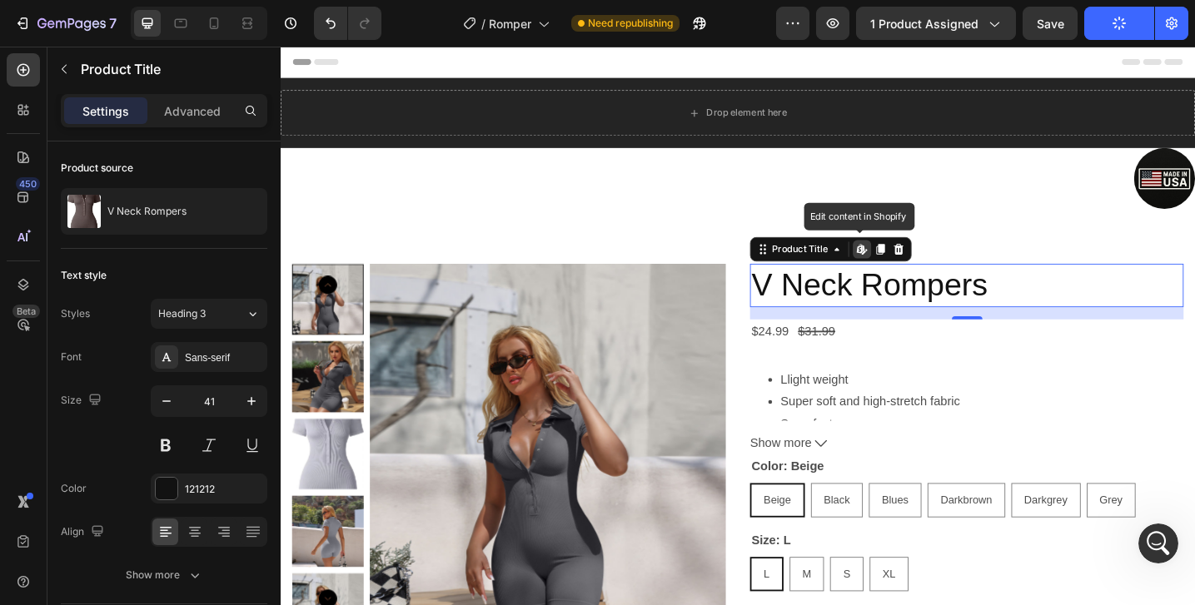
click at [851, 309] on h2 "V Neck Rompers" at bounding box center [1030, 307] width 474 height 47
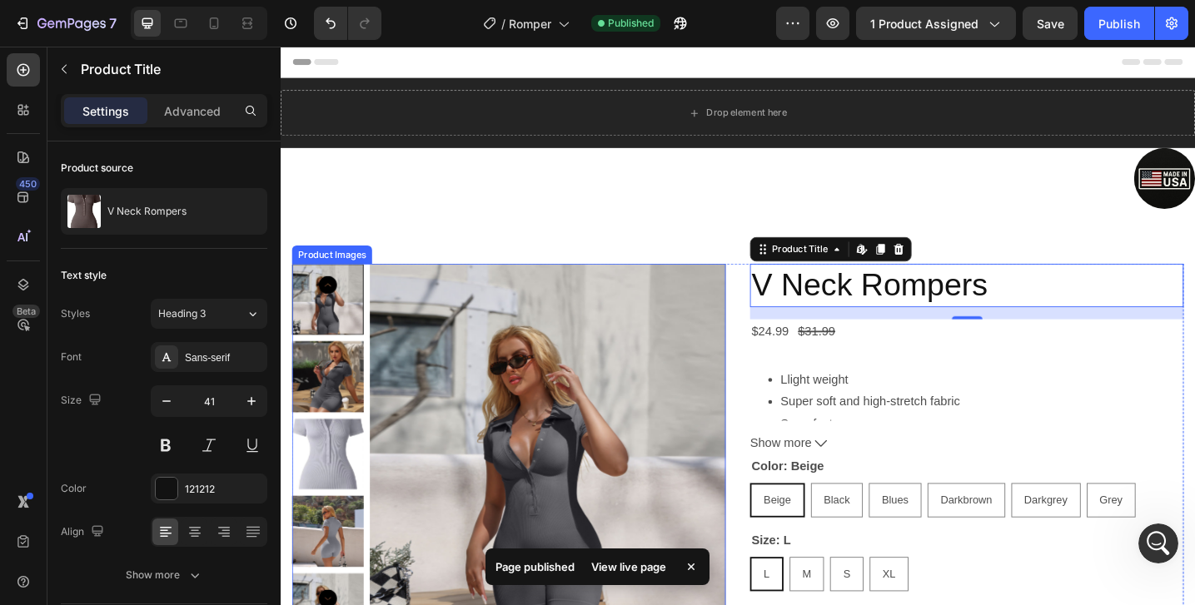
click at [332, 499] on img at bounding box center [332, 492] width 78 height 78
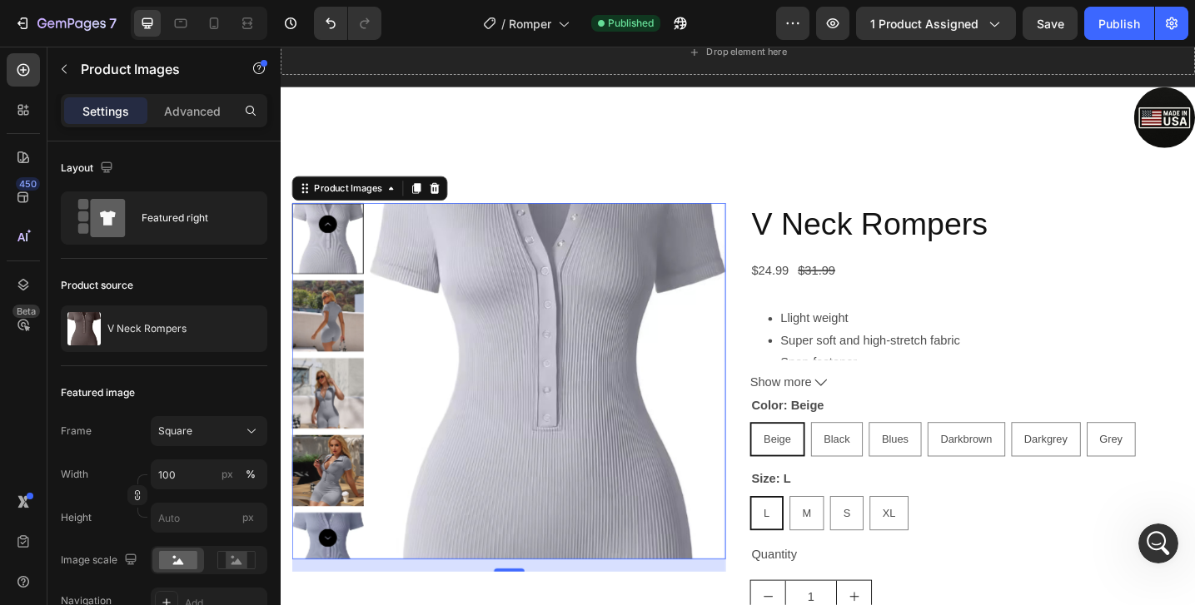
scroll to position [50, 0]
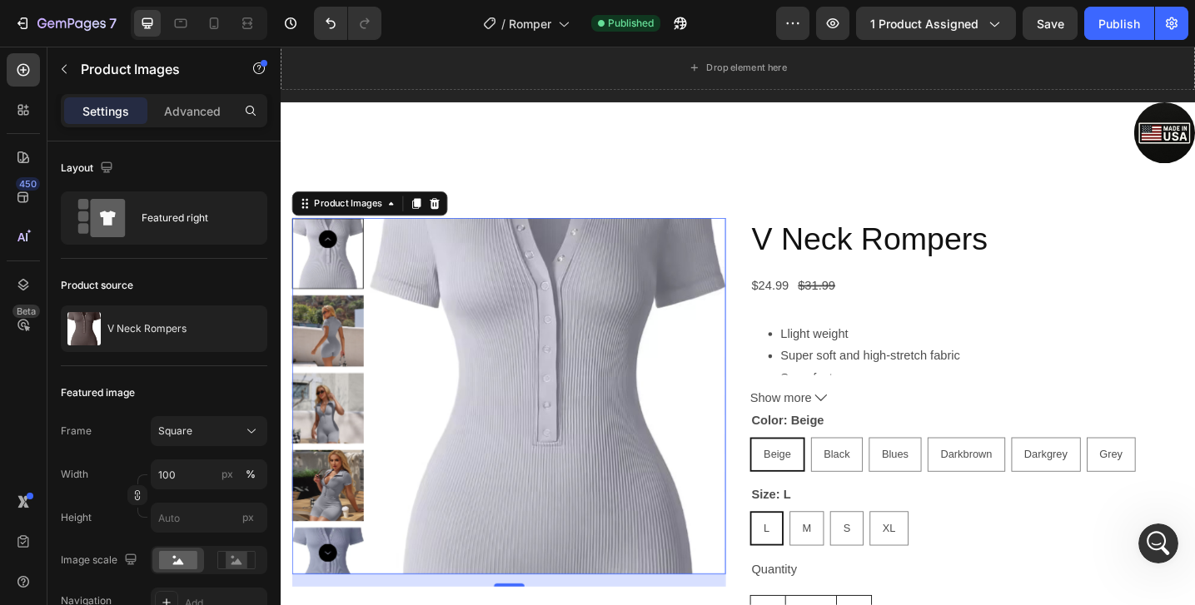
click at [338, 412] on img at bounding box center [332, 442] width 78 height 78
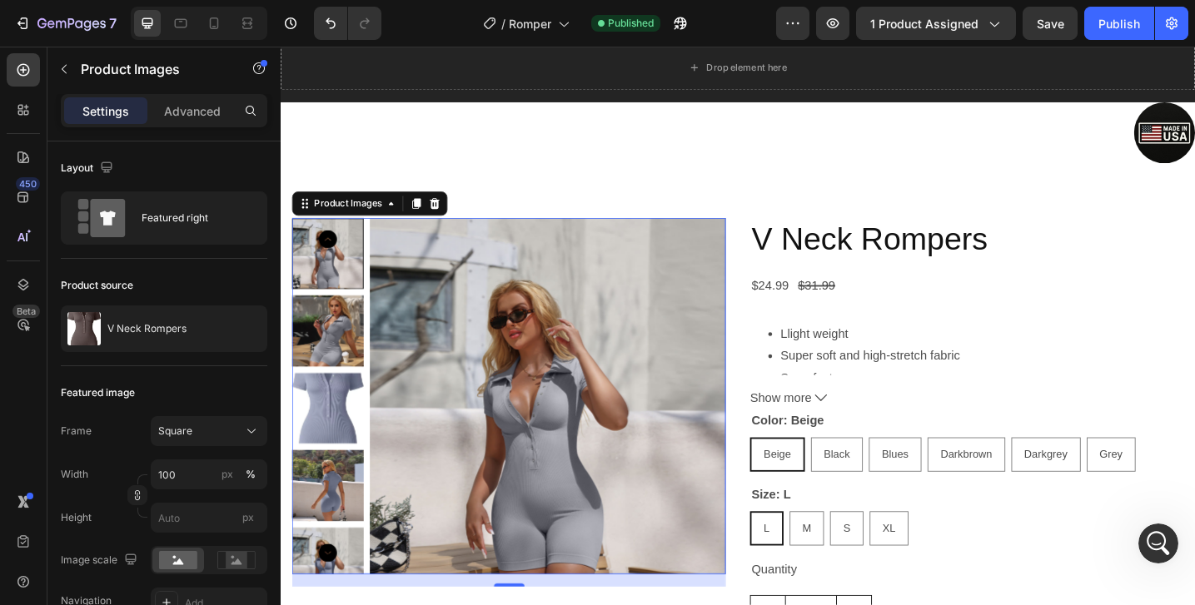
click at [333, 339] on img at bounding box center [332, 358] width 78 height 78
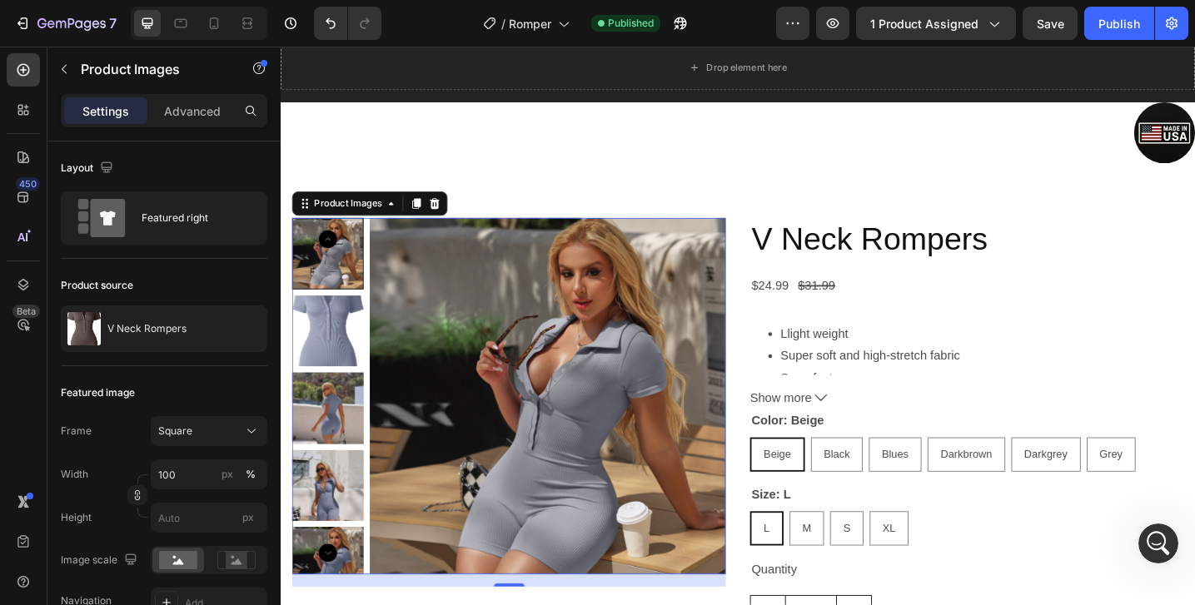
click at [331, 351] on img at bounding box center [332, 358] width 78 height 78
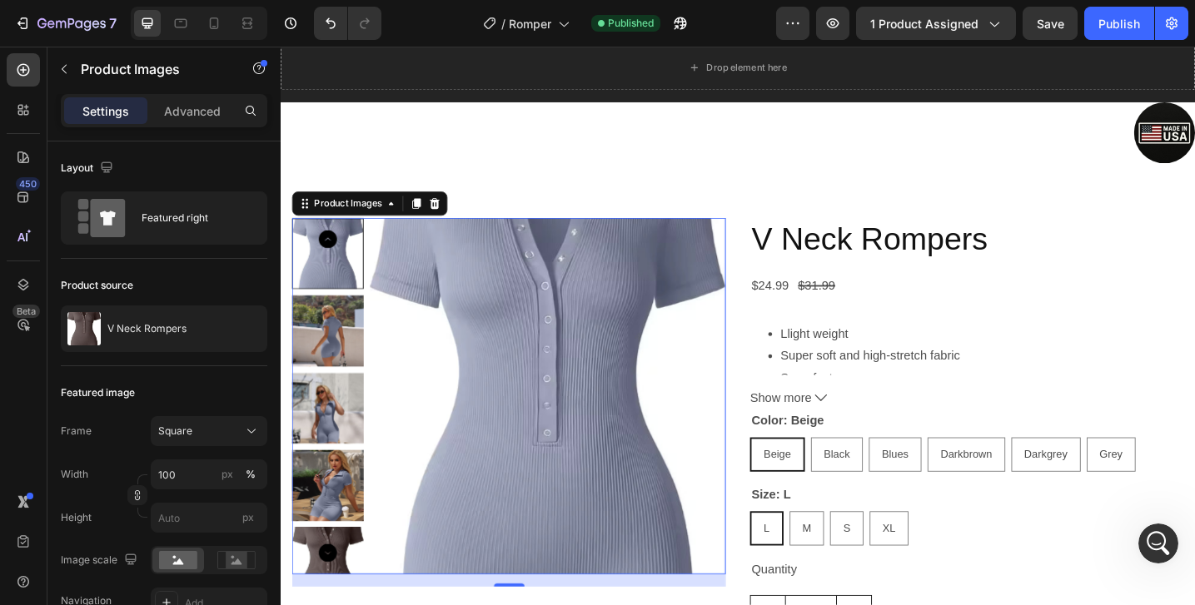
click at [329, 302] on div at bounding box center [332, 273] width 78 height 78
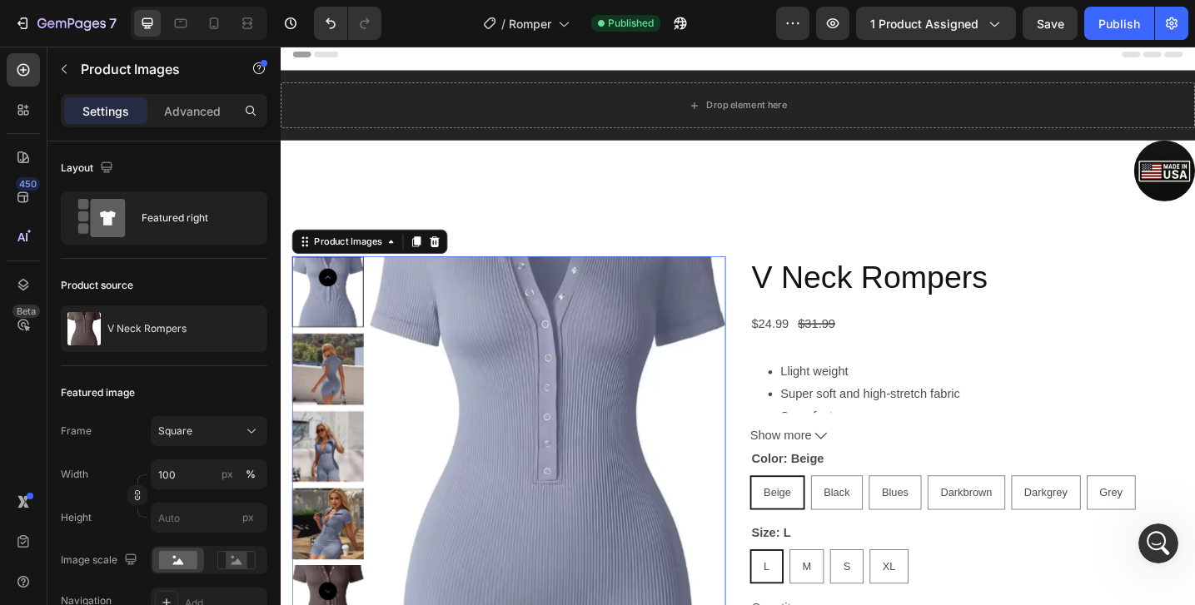
scroll to position [0, 0]
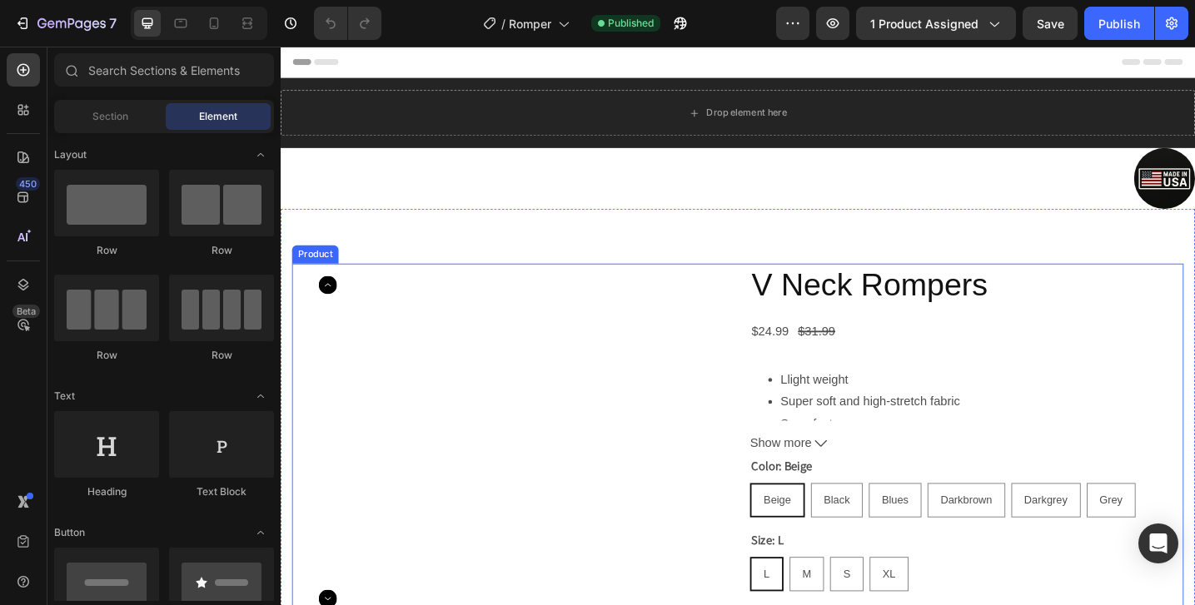
scroll to position [138, 0]
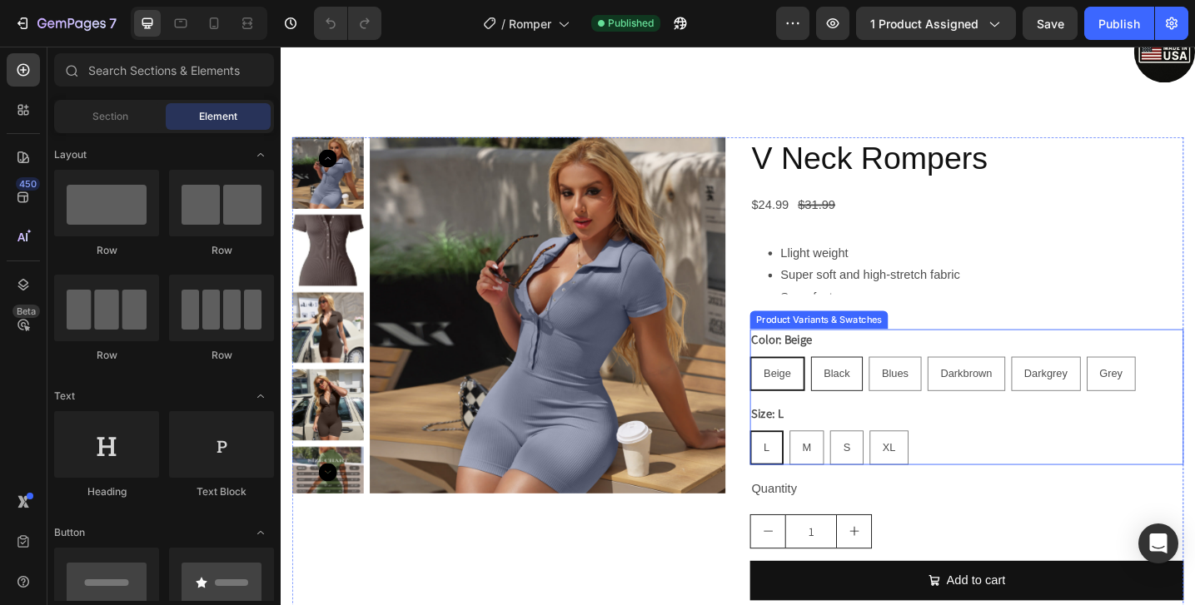
click at [887, 393] on div "Black" at bounding box center [888, 404] width 55 height 34
click at [860, 386] on input "Black Black Black" at bounding box center [859, 385] width 1 height 1
radio input "true"
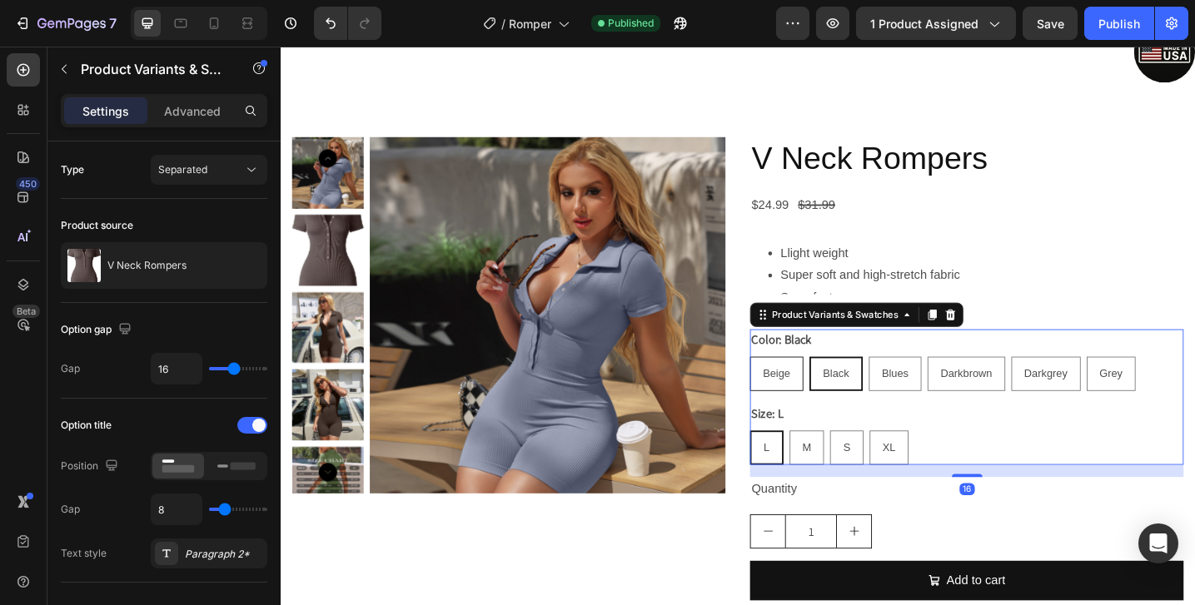
click at [831, 407] on span "Beige" at bounding box center [823, 403] width 30 height 13
click at [793, 386] on input "Beige Beige Beige" at bounding box center [793, 385] width 1 height 1
radio input "true"
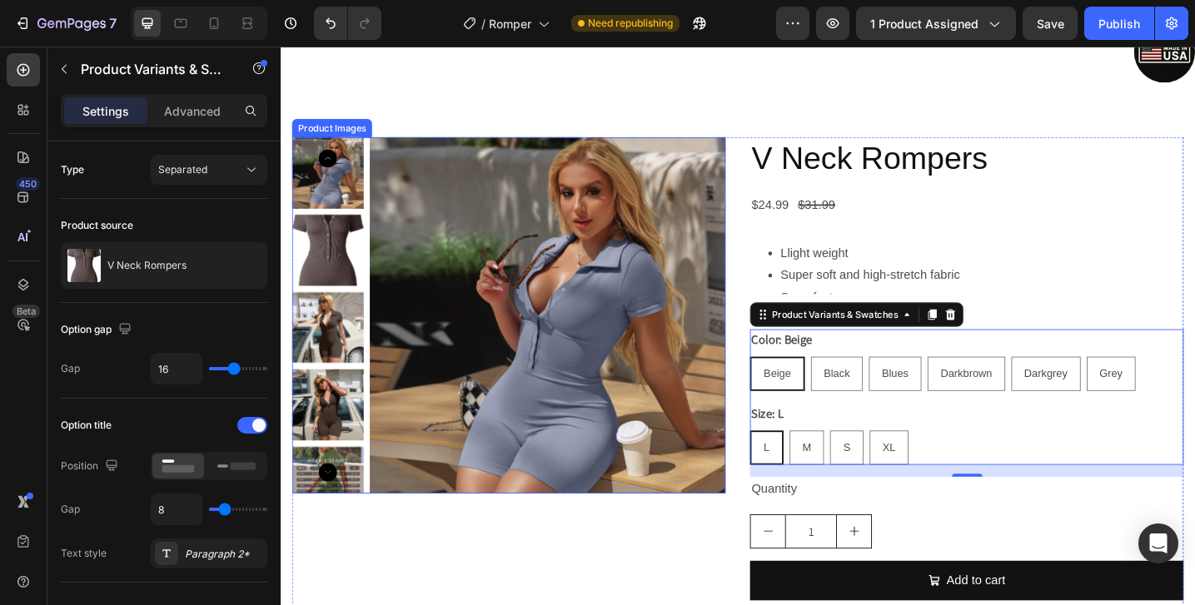
click at [339, 274] on img at bounding box center [332, 270] width 78 height 78
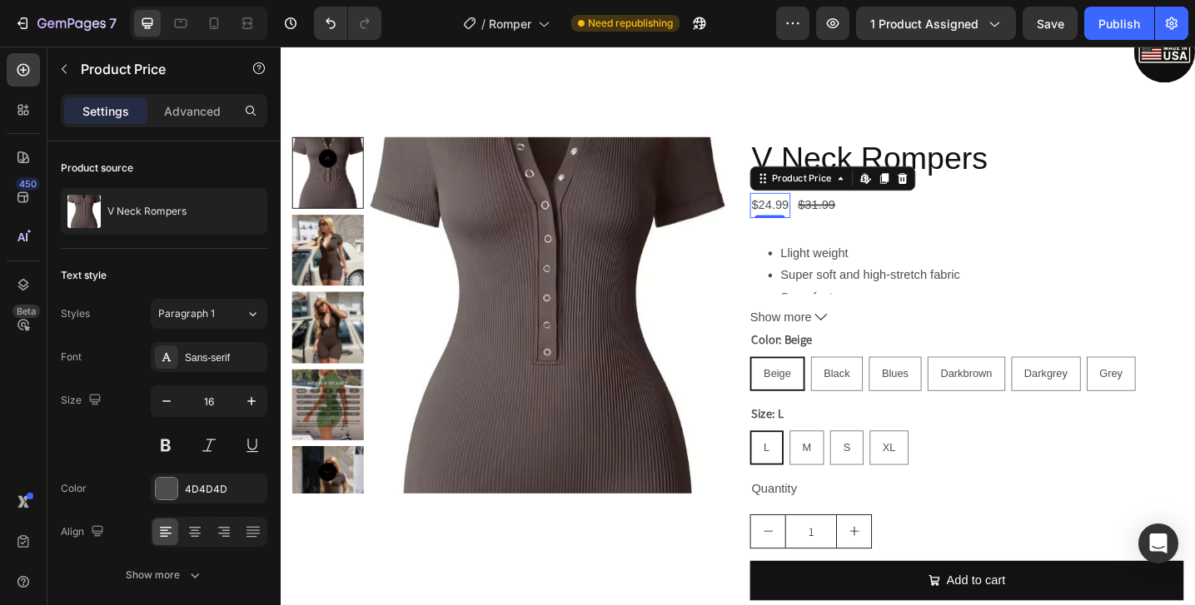
click at [816, 216] on div "$24.99" at bounding box center [815, 219] width 44 height 27
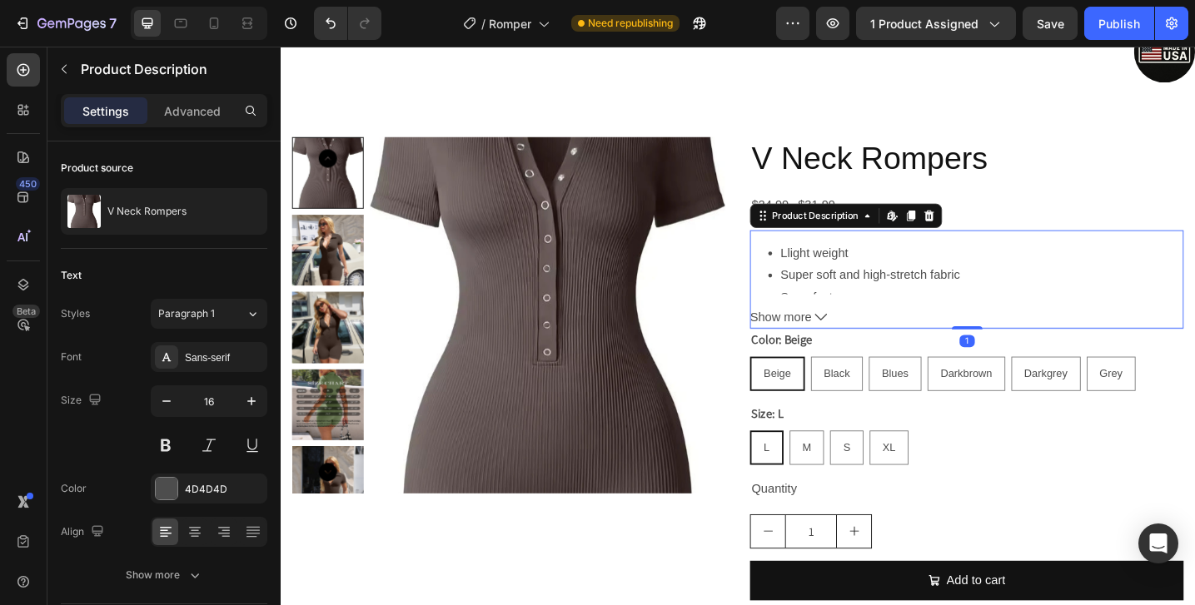
click at [933, 276] on li "Llight weight" at bounding box center [1047, 273] width 440 height 24
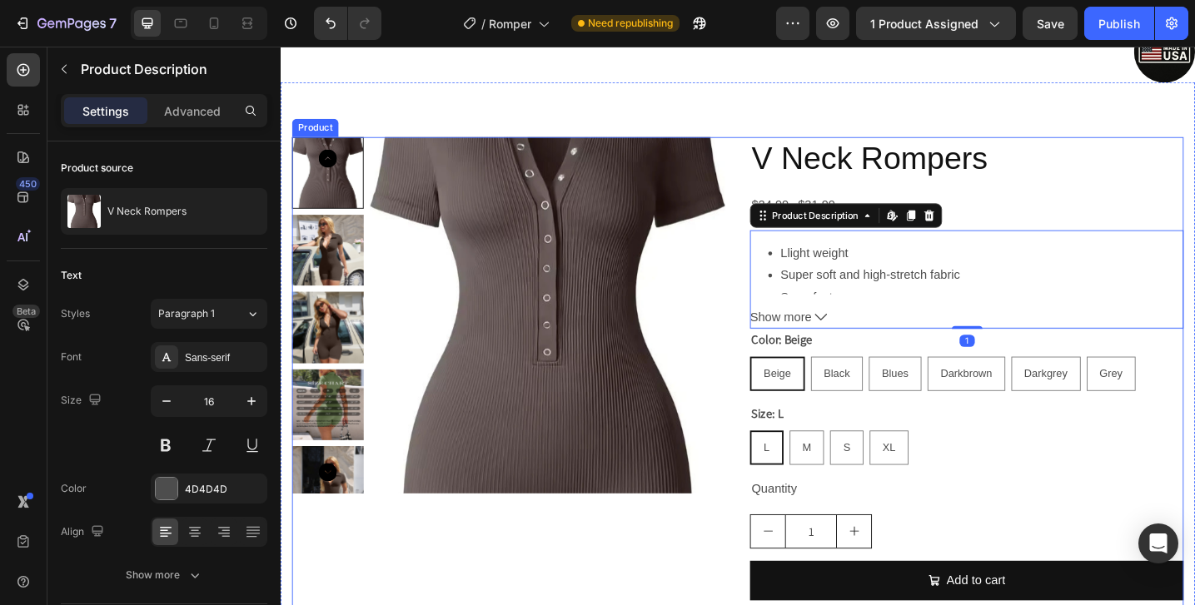
click at [922, 195] on div "V Neck Rompers Product Title $24.99 Product Price Product Price $31.99 Product …" at bounding box center [1030, 461] width 474 height 630
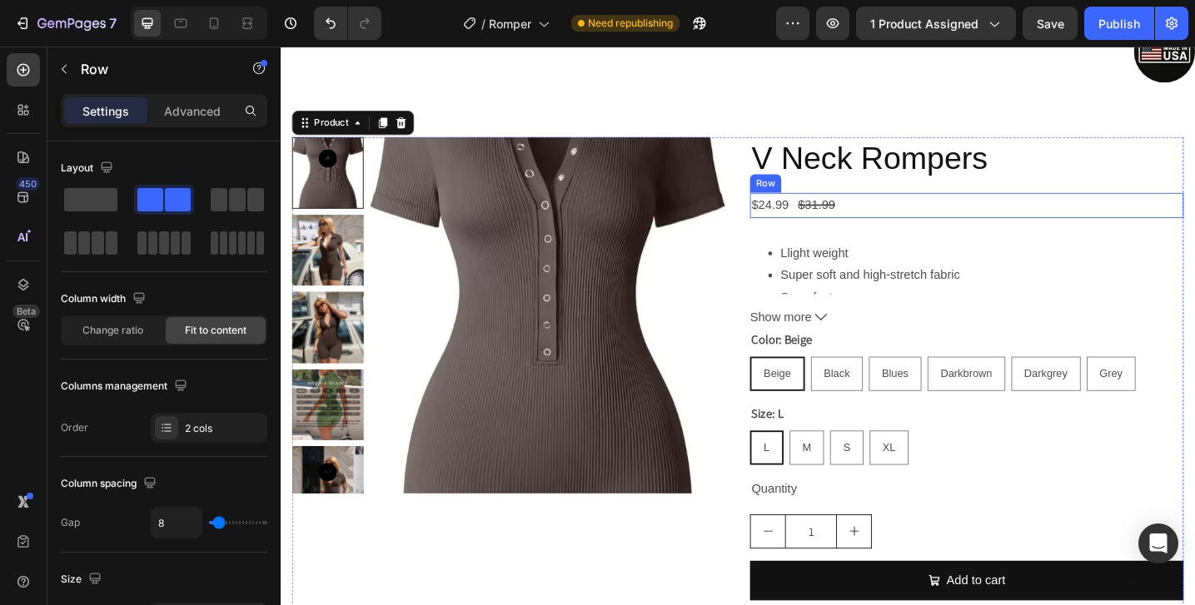
click at [838, 215] on div "$24.99 Product Price Product Price $31.99 Product Price Product Price Row" at bounding box center [1030, 219] width 474 height 27
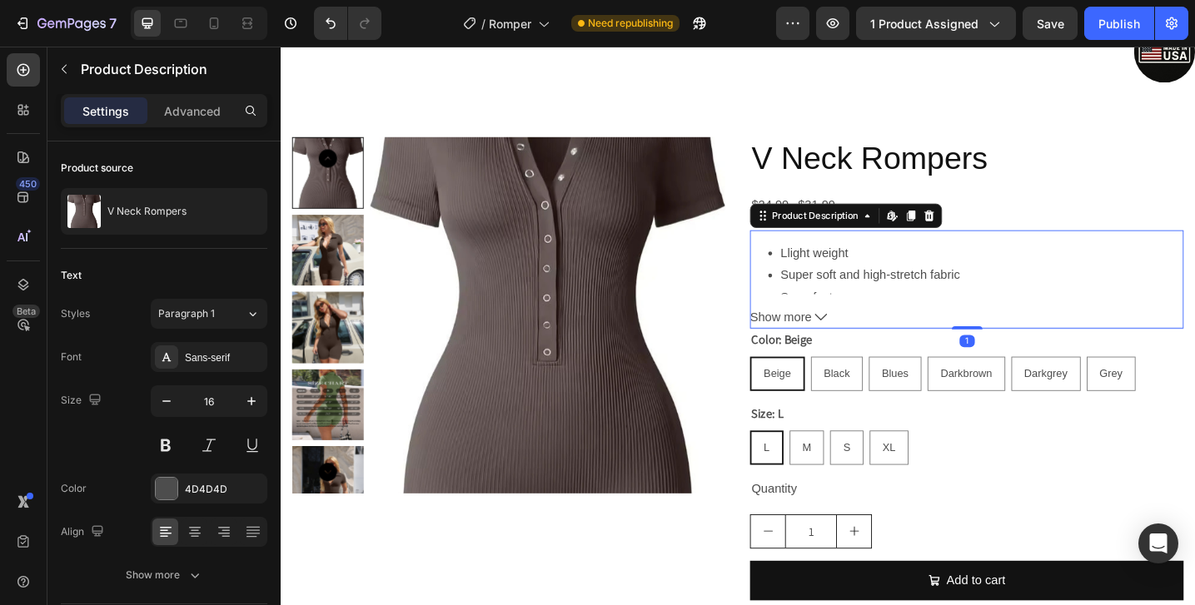
click at [866, 305] on li "Super soft and high-stretch fabric" at bounding box center [1047, 297] width 440 height 24
click at [827, 200] on div "Product Price" at bounding box center [833, 196] width 72 height 15
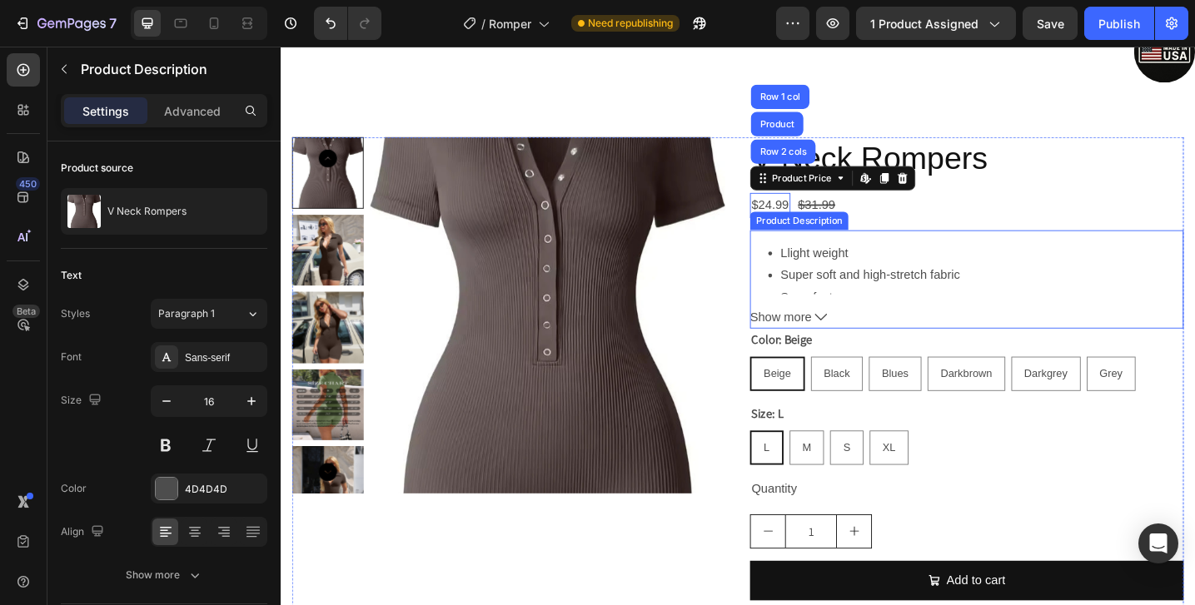
click at [852, 306] on li "Super soft and high-stretch fabric" at bounding box center [1047, 297] width 440 height 24
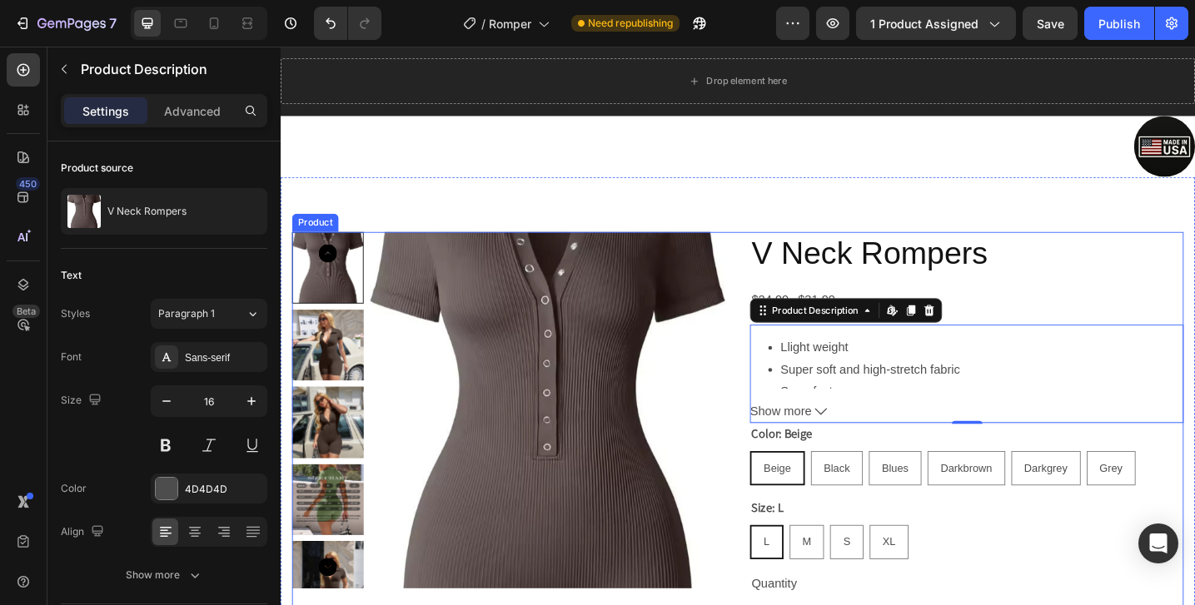
scroll to position [5, 0]
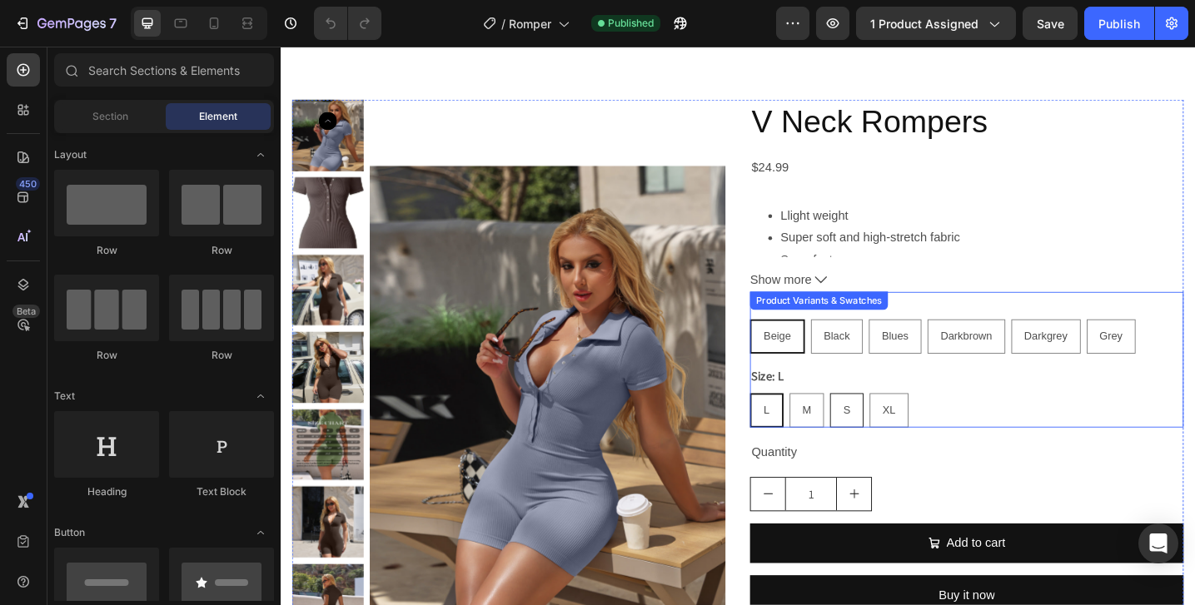
scroll to position [157, 0]
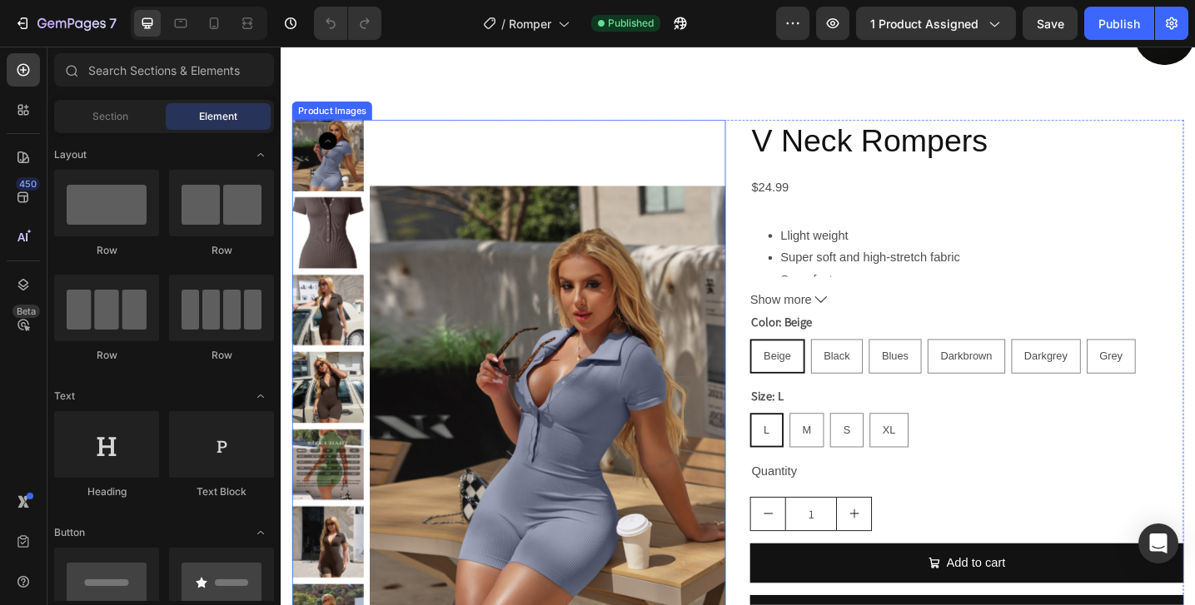
click at [332, 260] on img at bounding box center [332, 250] width 78 height 78
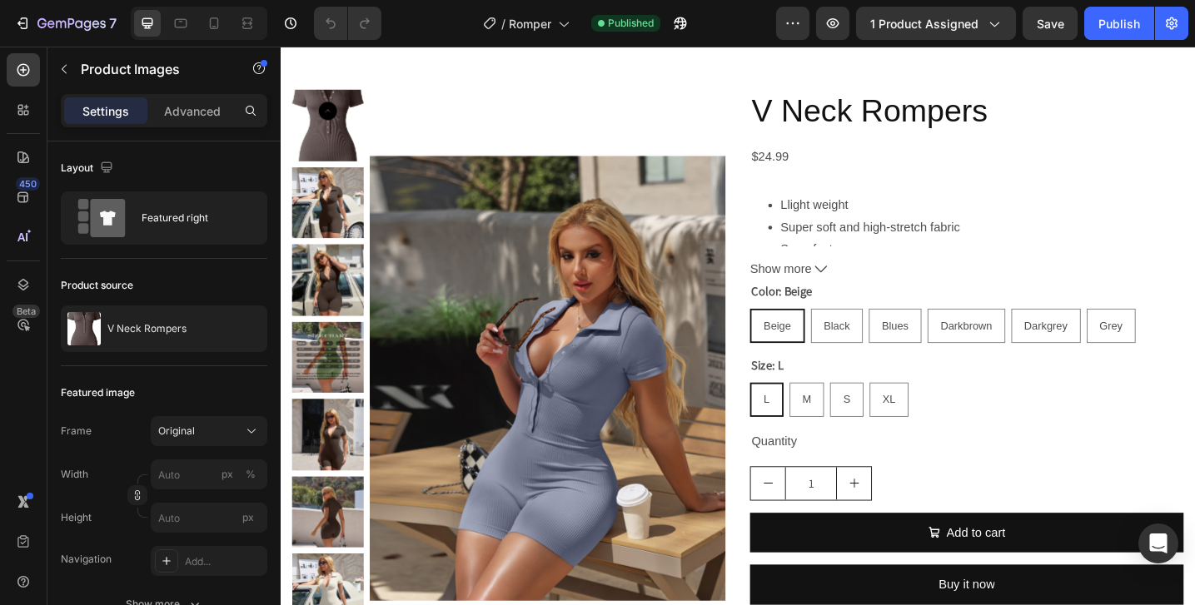
scroll to position [0, 0]
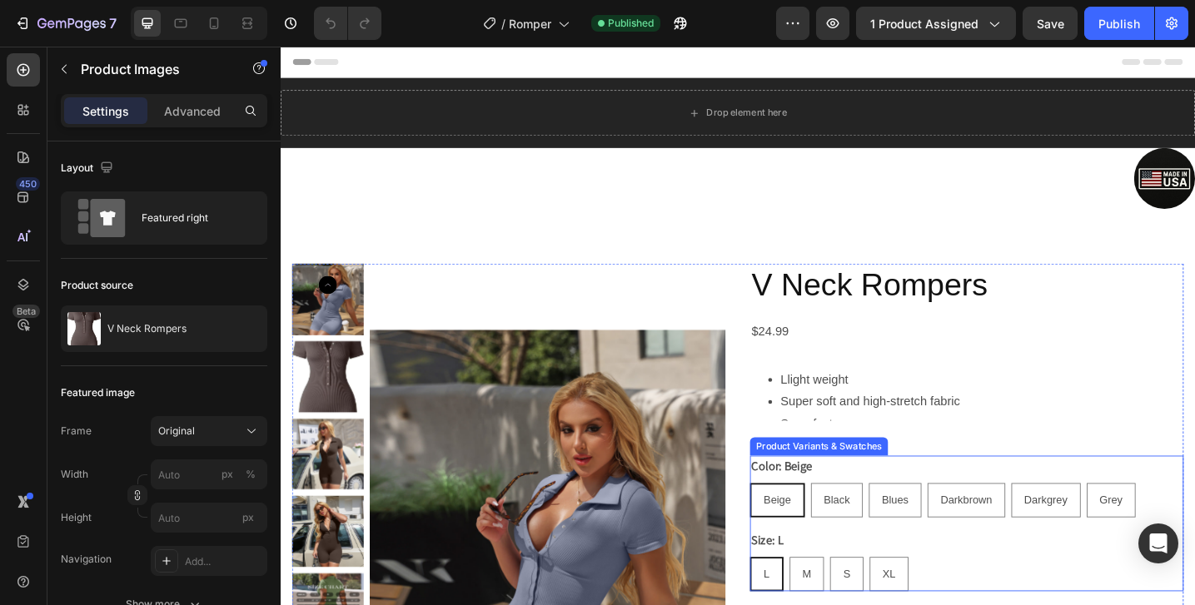
click at [831, 534] on div "Beige" at bounding box center [823, 542] width 57 height 34
click at [793, 524] on input "Beige Beige Beige" at bounding box center [793, 523] width 1 height 1
